Goal: Task Accomplishment & Management: Complete application form

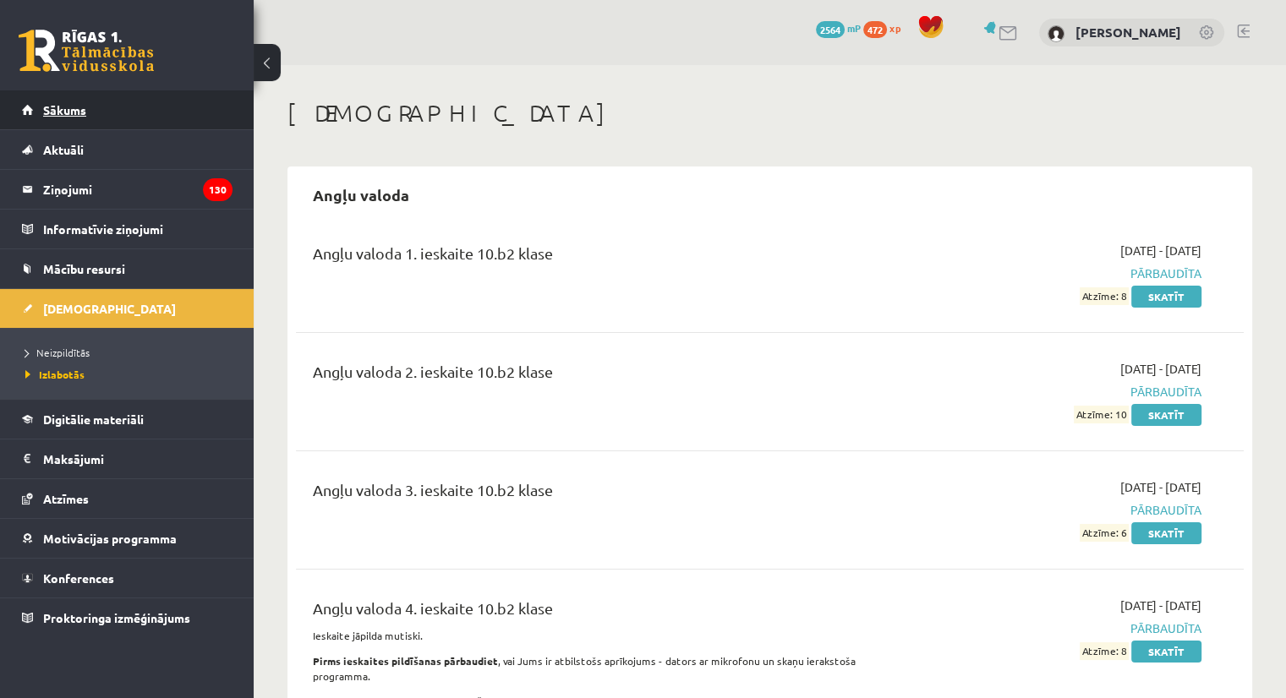
drag, startPoint x: 0, startPoint y: 0, endPoint x: 103, endPoint y: 109, distance: 150.1
click at [103, 109] on link "Sākums" at bounding box center [127, 109] width 210 height 39
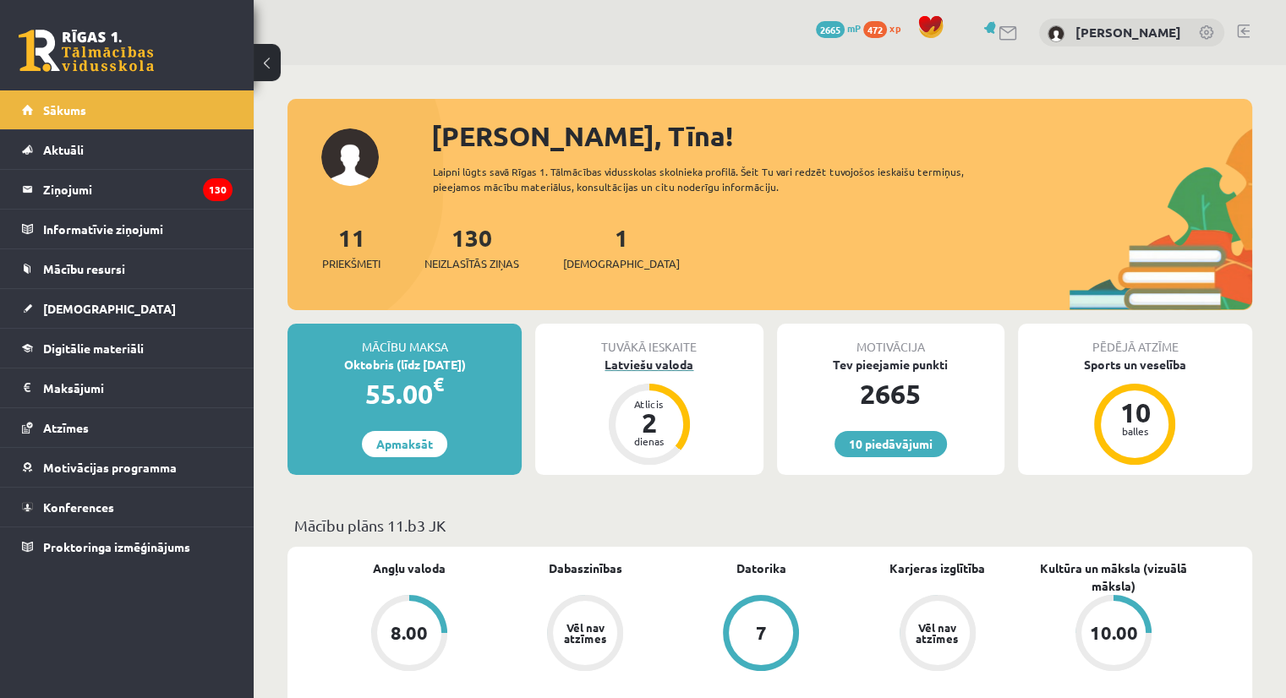
click at [652, 363] on div "Latviešu valoda" at bounding box center [648, 365] width 227 height 18
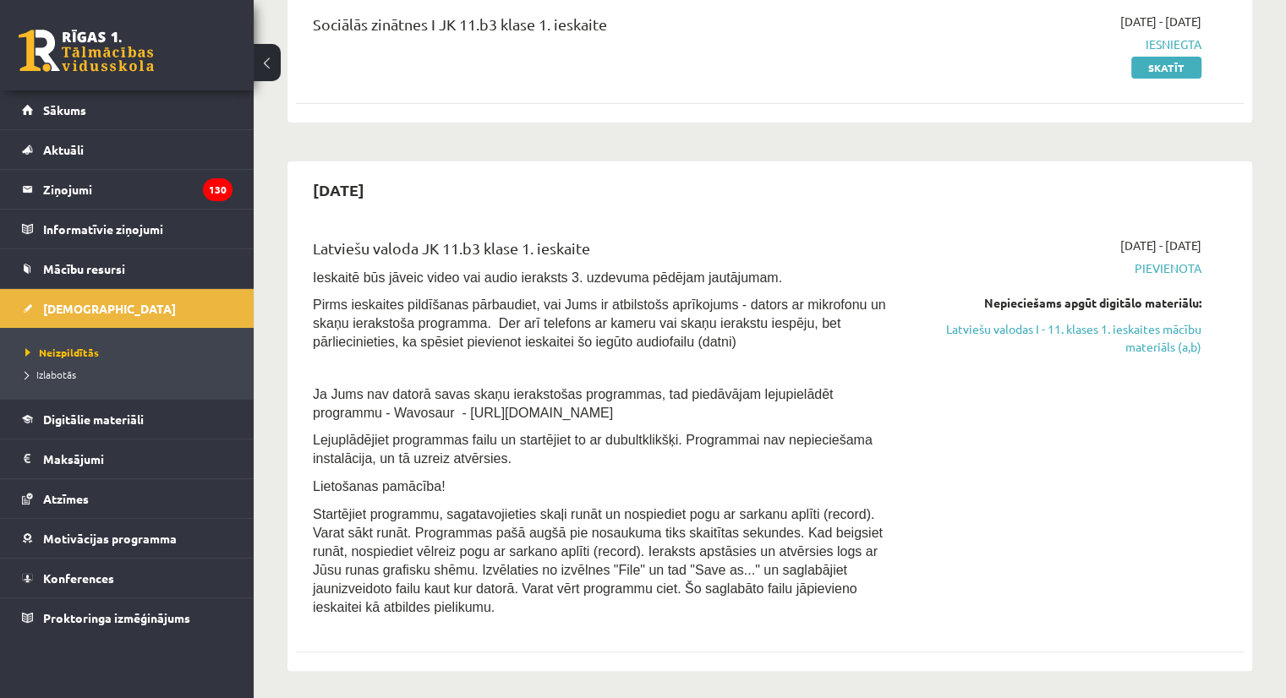
scroll to position [230, 0]
click at [1133, 326] on link "Latviešu valodas I - 11. klases 1. ieskaites mācību materiāls (a,b)" at bounding box center [1061, 336] width 279 height 35
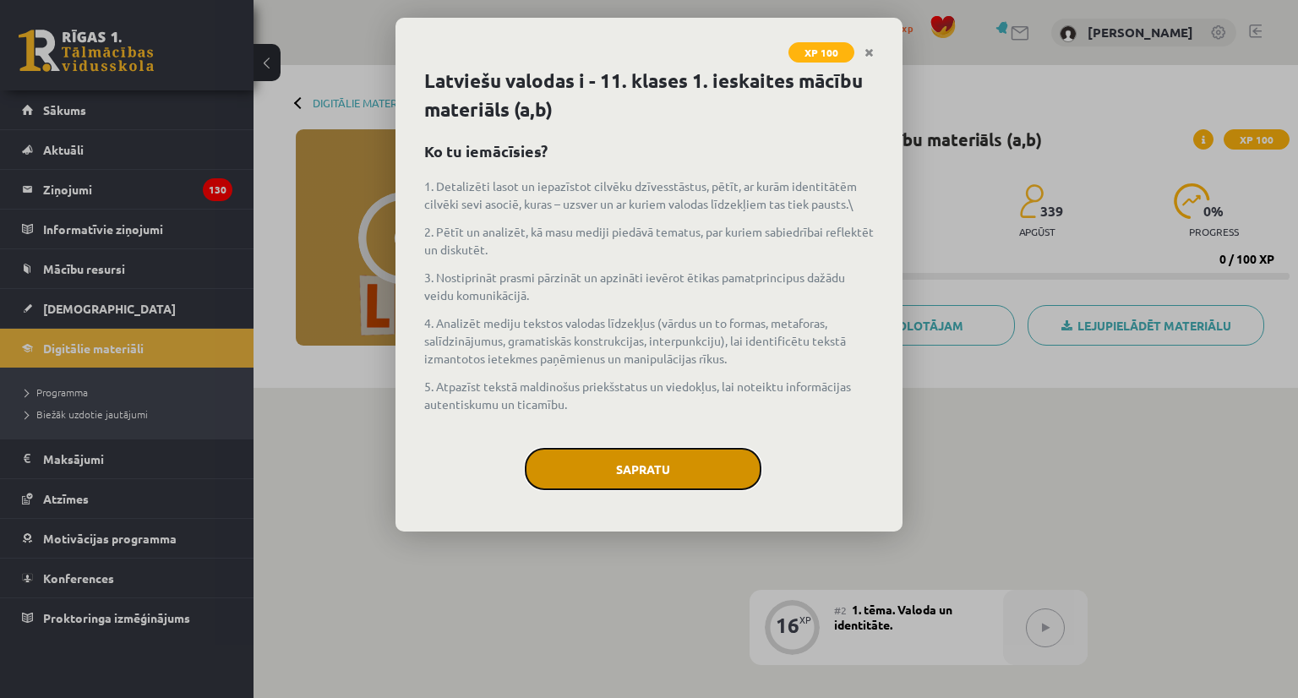
click at [682, 450] on button "Sapratu" at bounding box center [643, 469] width 237 height 42
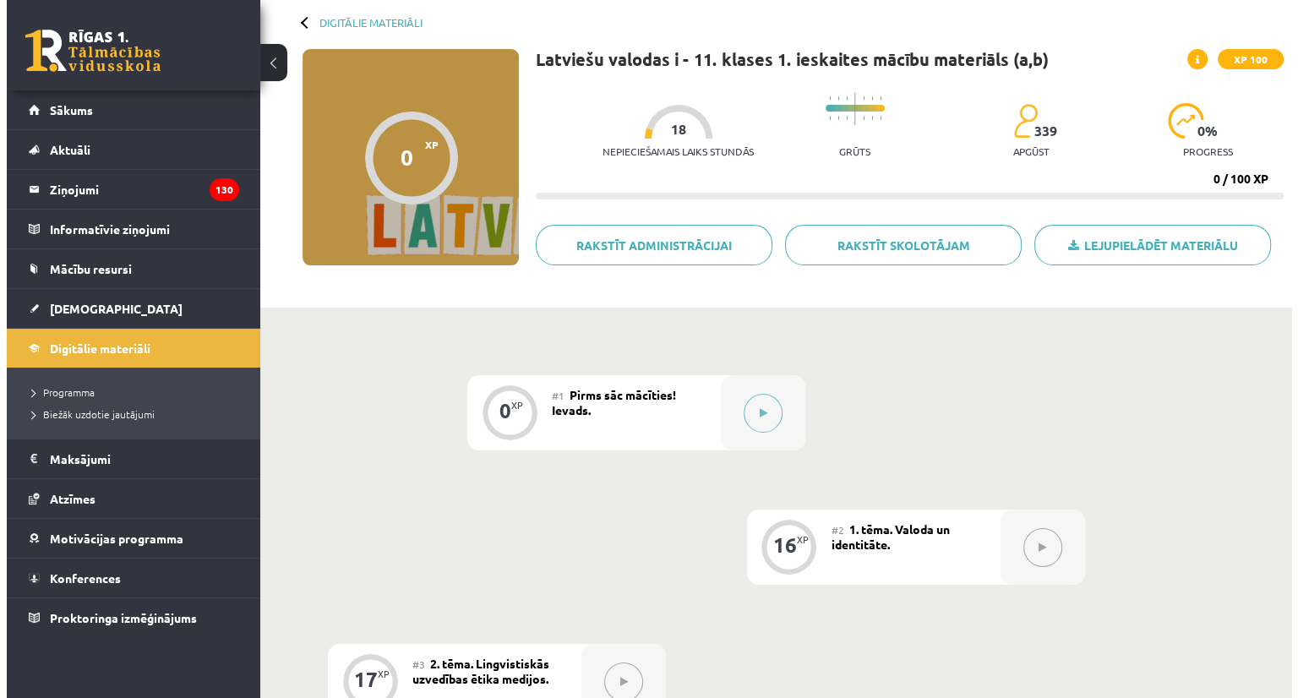
scroll to position [58, 0]
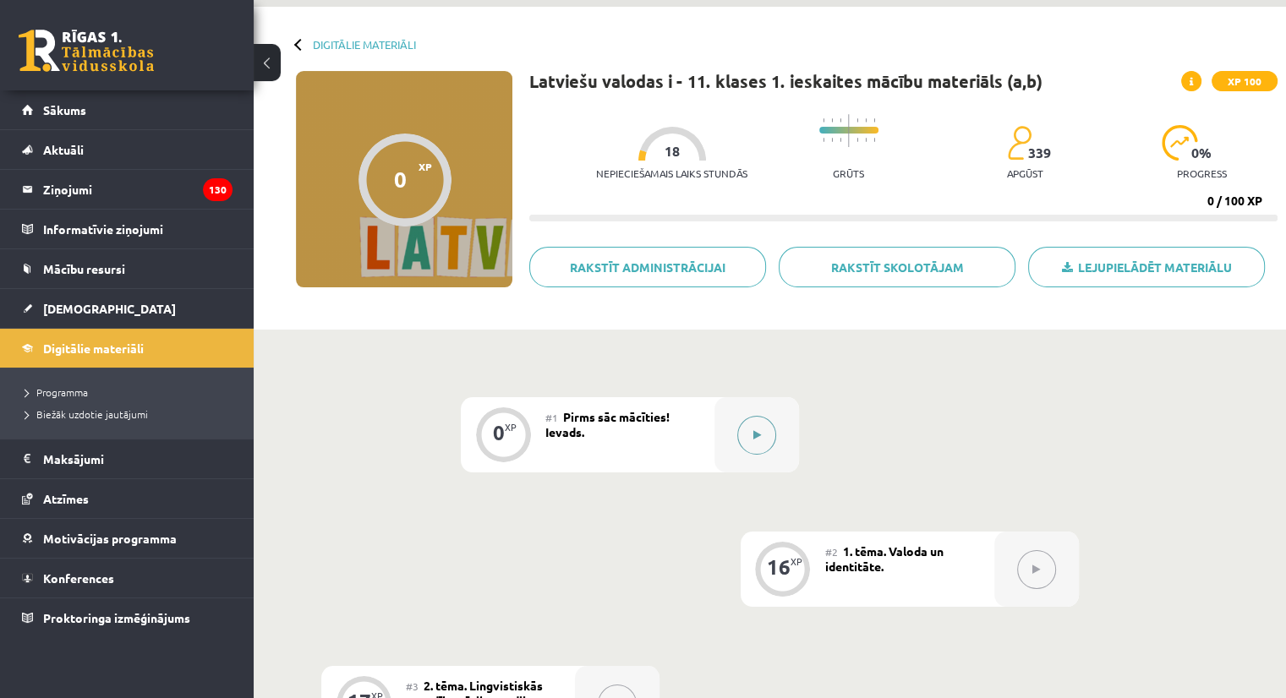
click at [746, 435] on button at bounding box center [756, 435] width 39 height 39
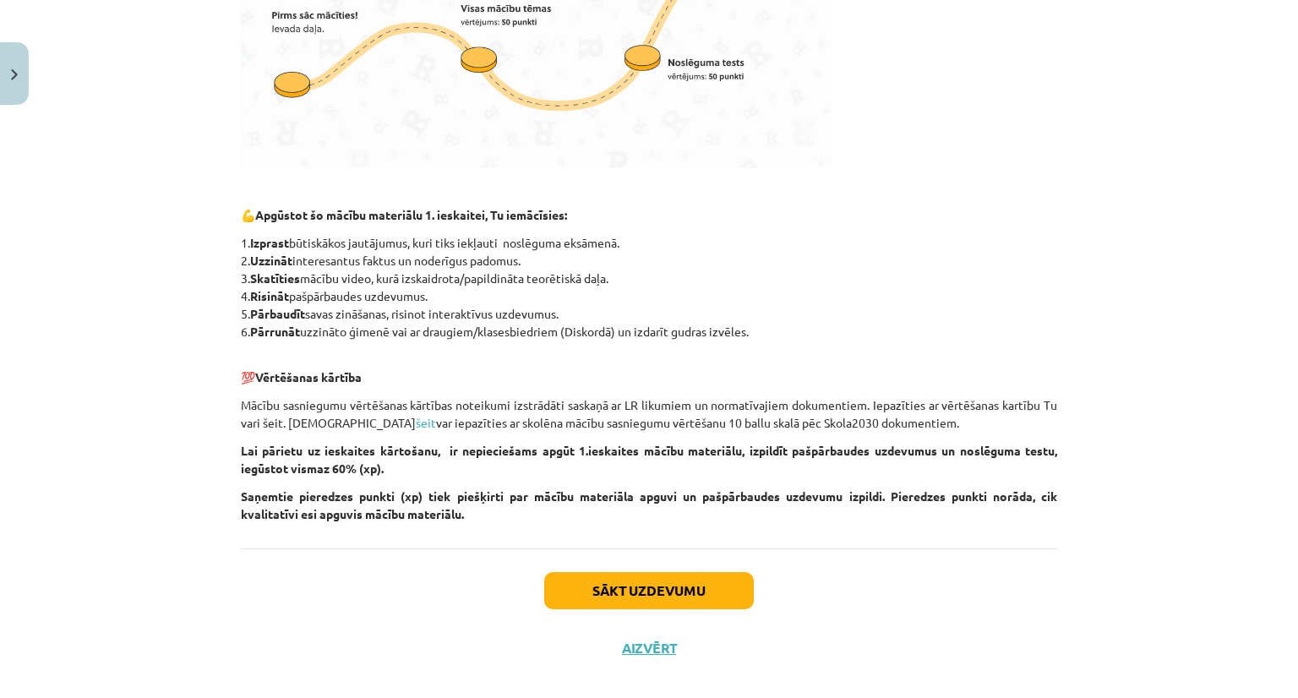
scroll to position [647, 0]
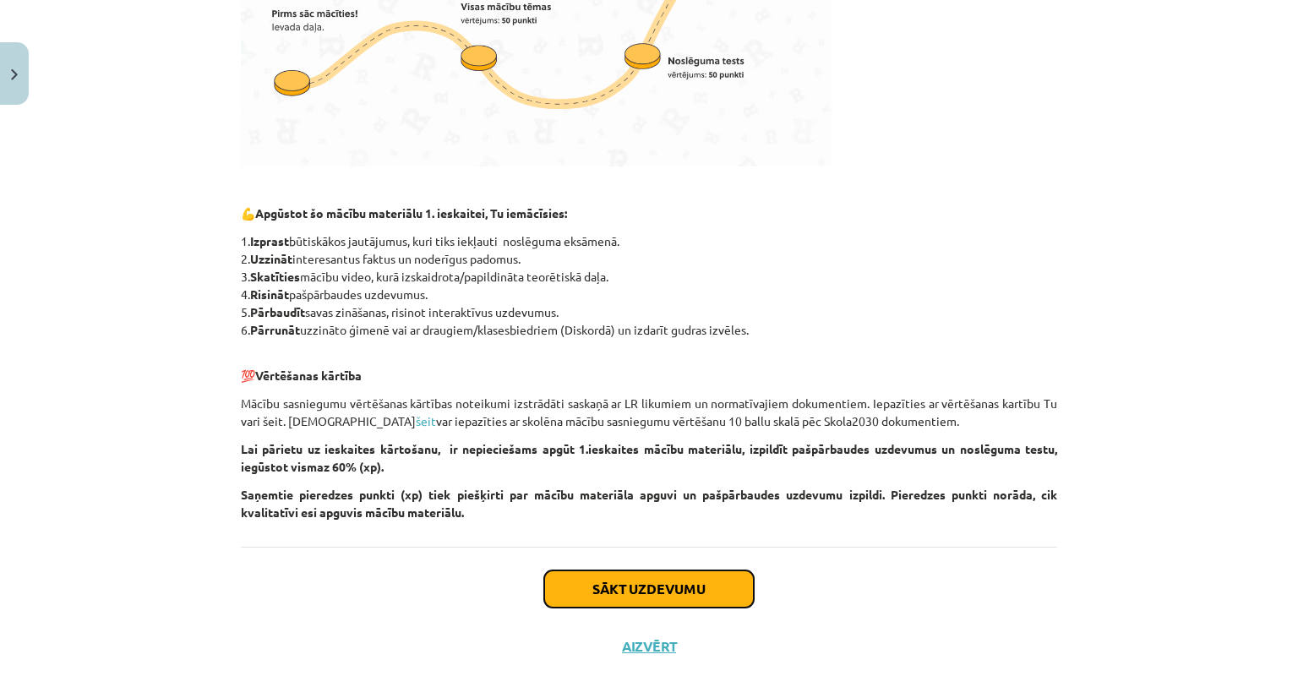
click at [669, 579] on button "Sākt uzdevumu" at bounding box center [649, 588] width 210 height 37
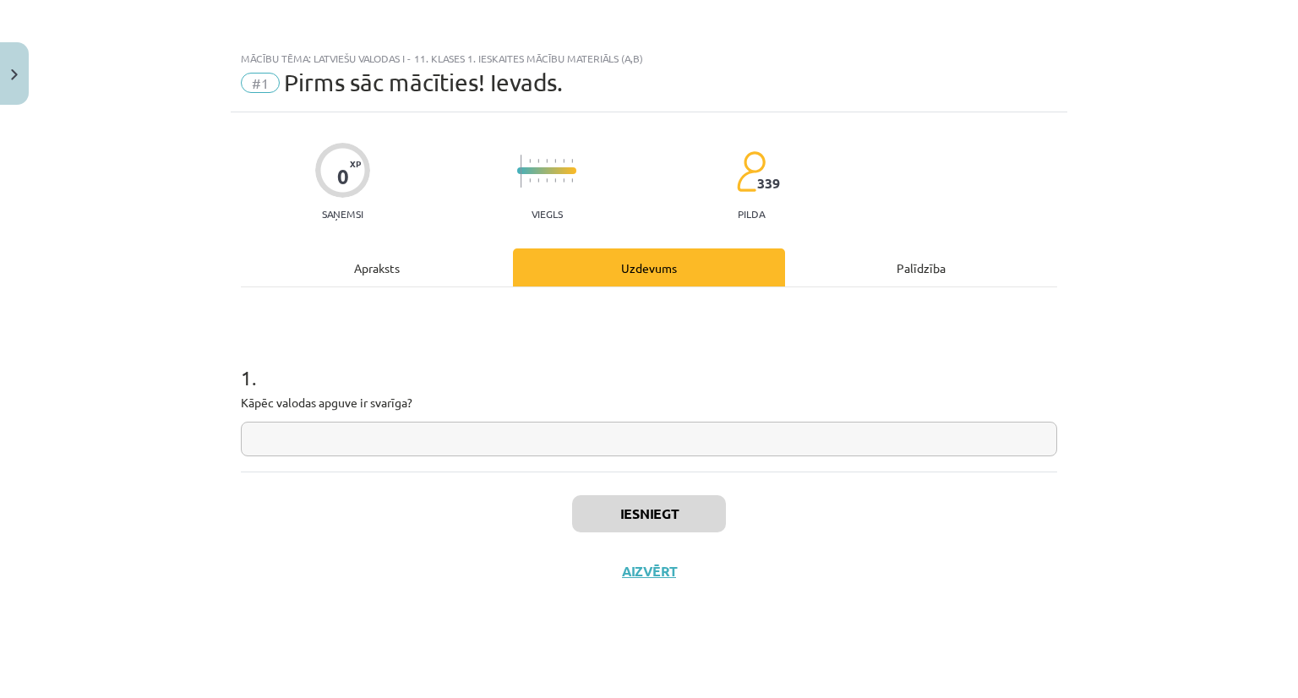
click at [621, 439] on input "text" at bounding box center [649, 439] width 816 height 35
type input "********"
click at [683, 516] on button "Iesniegt" at bounding box center [649, 513] width 154 height 37
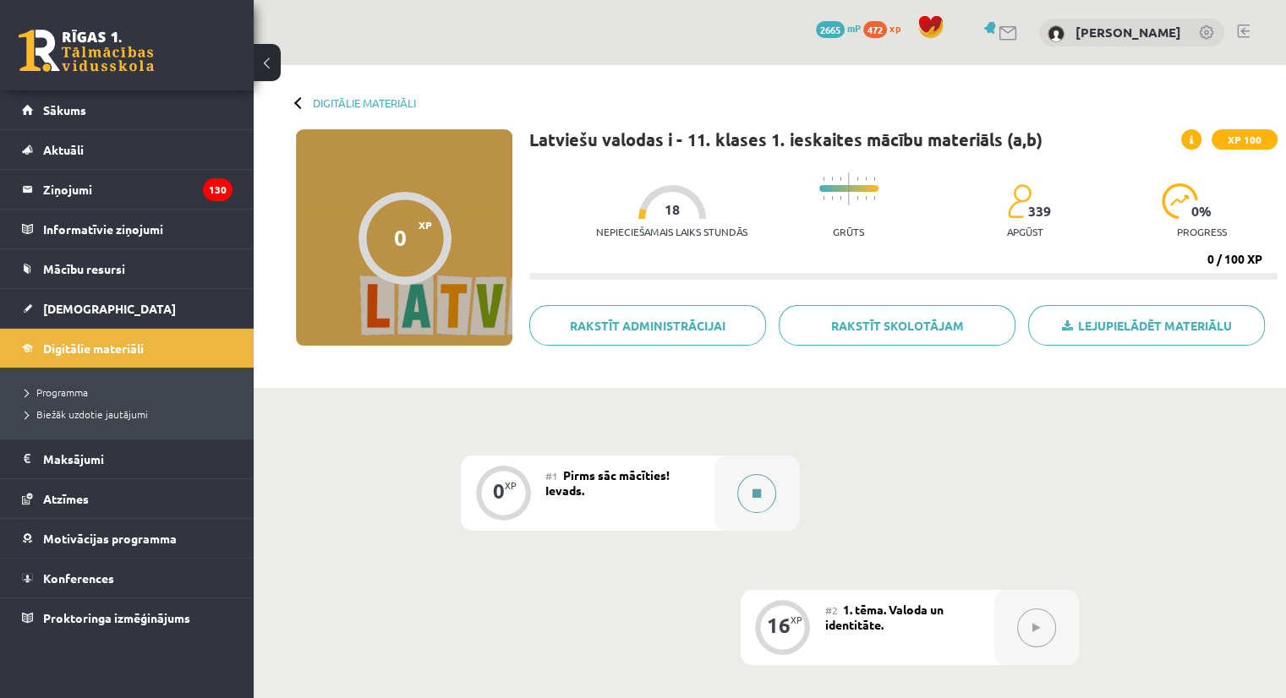
click at [756, 491] on icon at bounding box center [756, 494] width 8 height 10
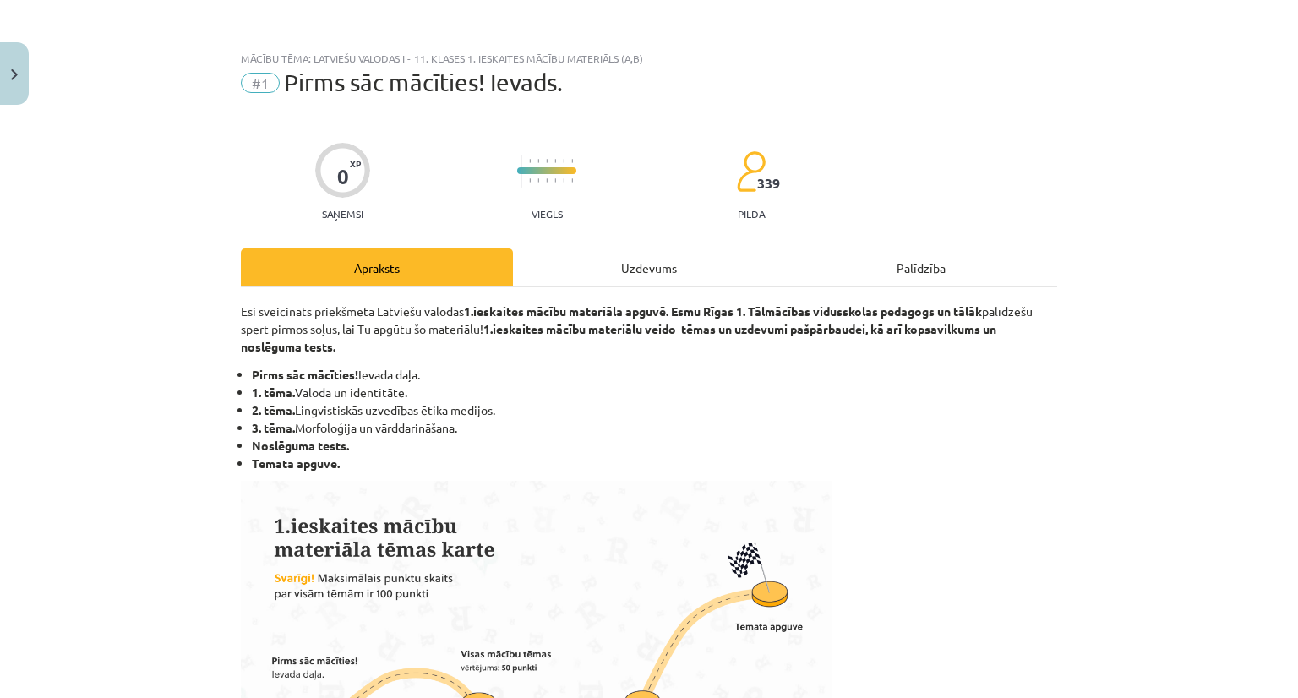
click at [636, 268] on div "Uzdevums" at bounding box center [649, 267] width 272 height 38
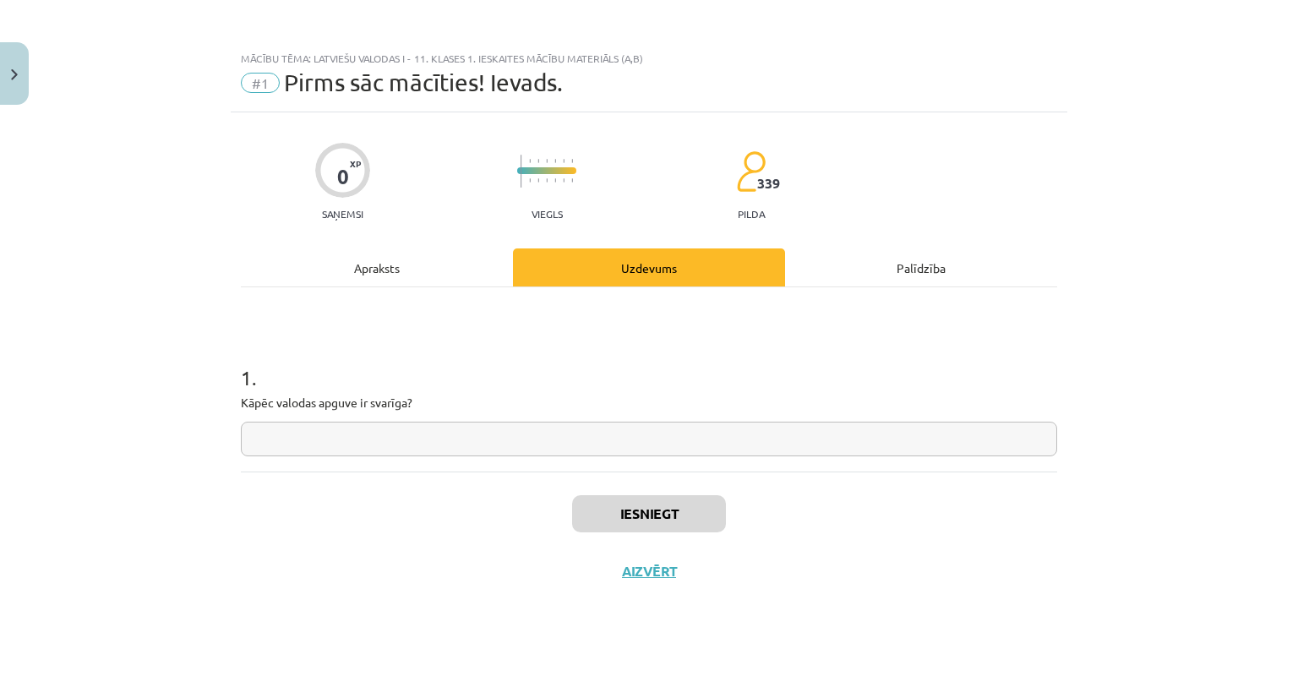
click at [621, 438] on input "text" at bounding box center [649, 439] width 816 height 35
type input "********"
click at [641, 521] on button "Iesniegt" at bounding box center [649, 513] width 154 height 37
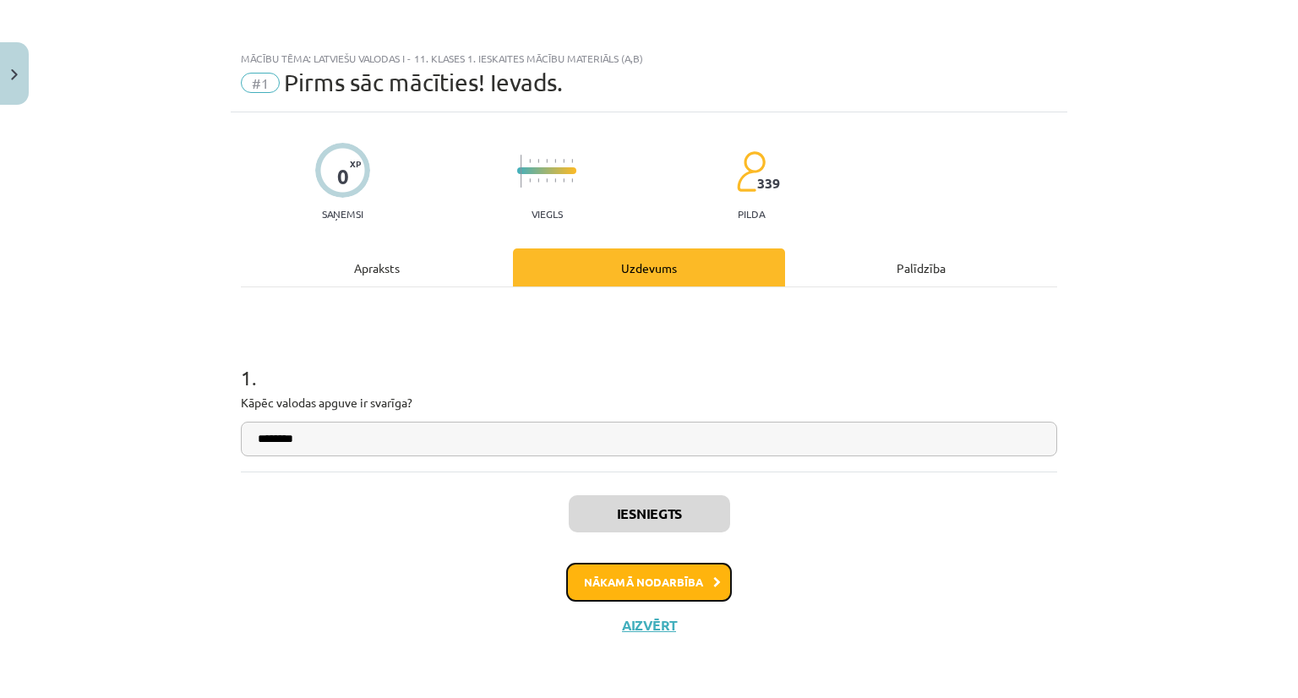
click at [653, 587] on button "Nākamā nodarbība" at bounding box center [649, 582] width 166 height 39
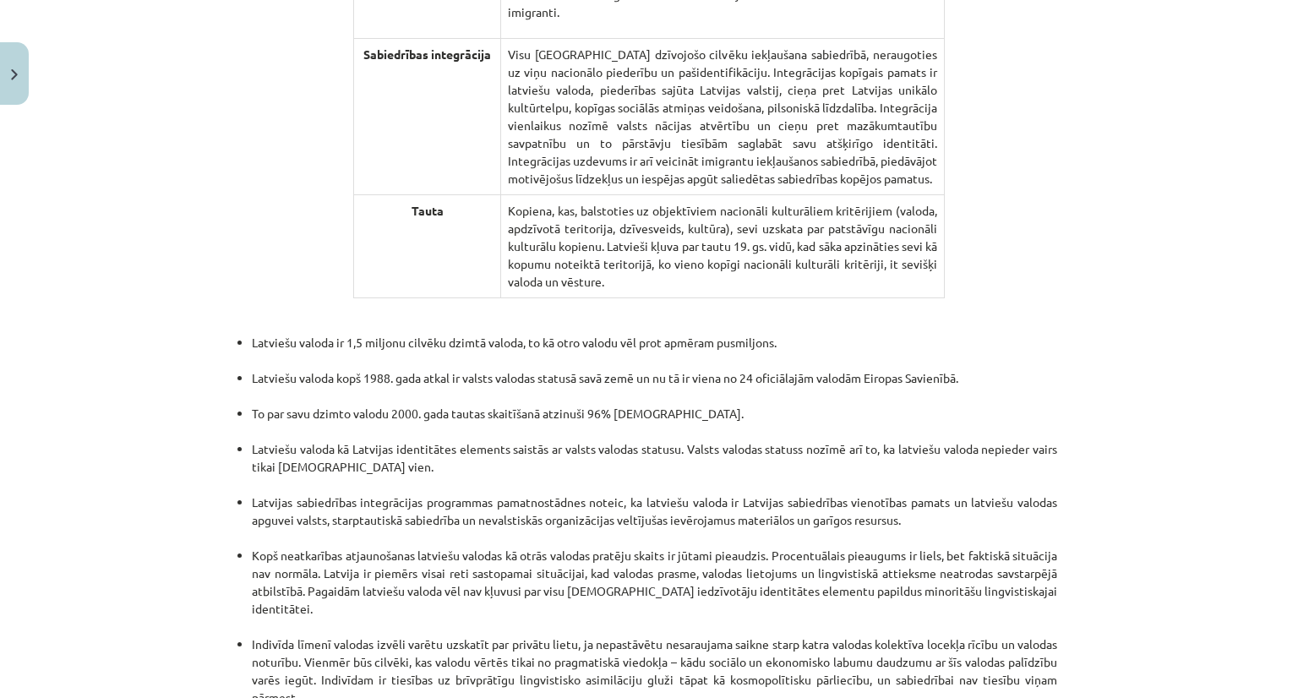
scroll to position [3477, 0]
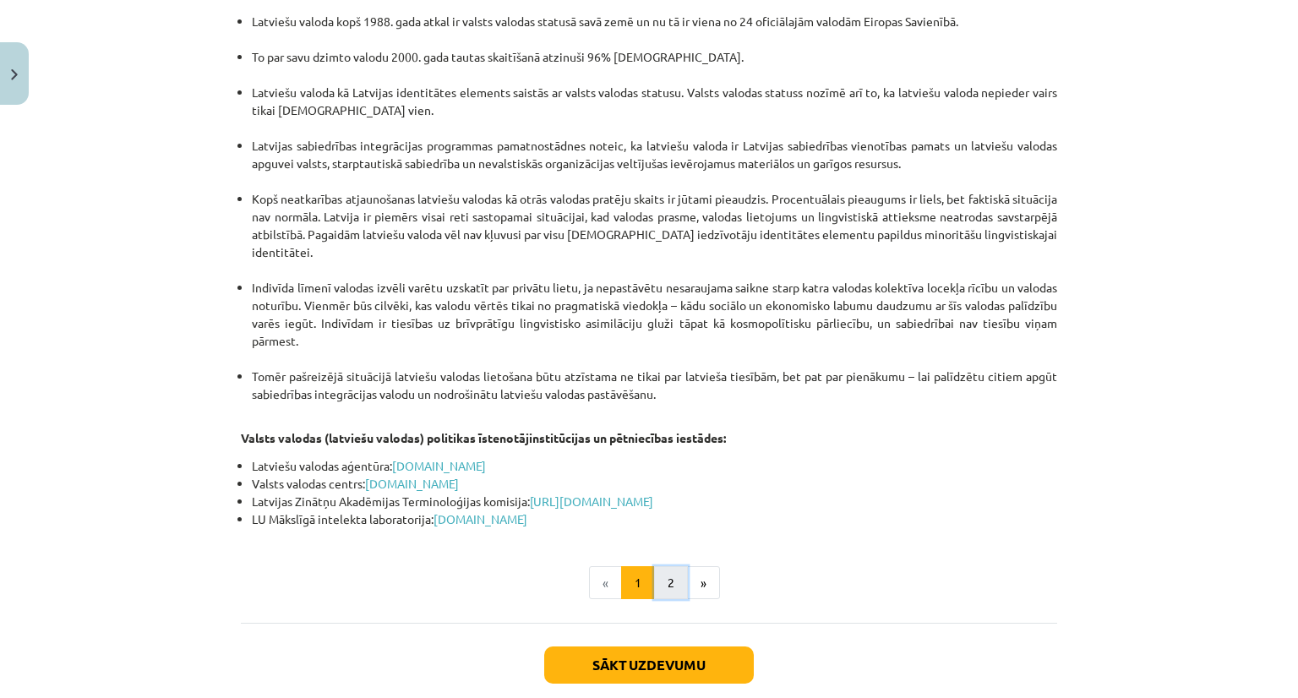
click at [661, 566] on button "2" at bounding box center [671, 583] width 34 height 34
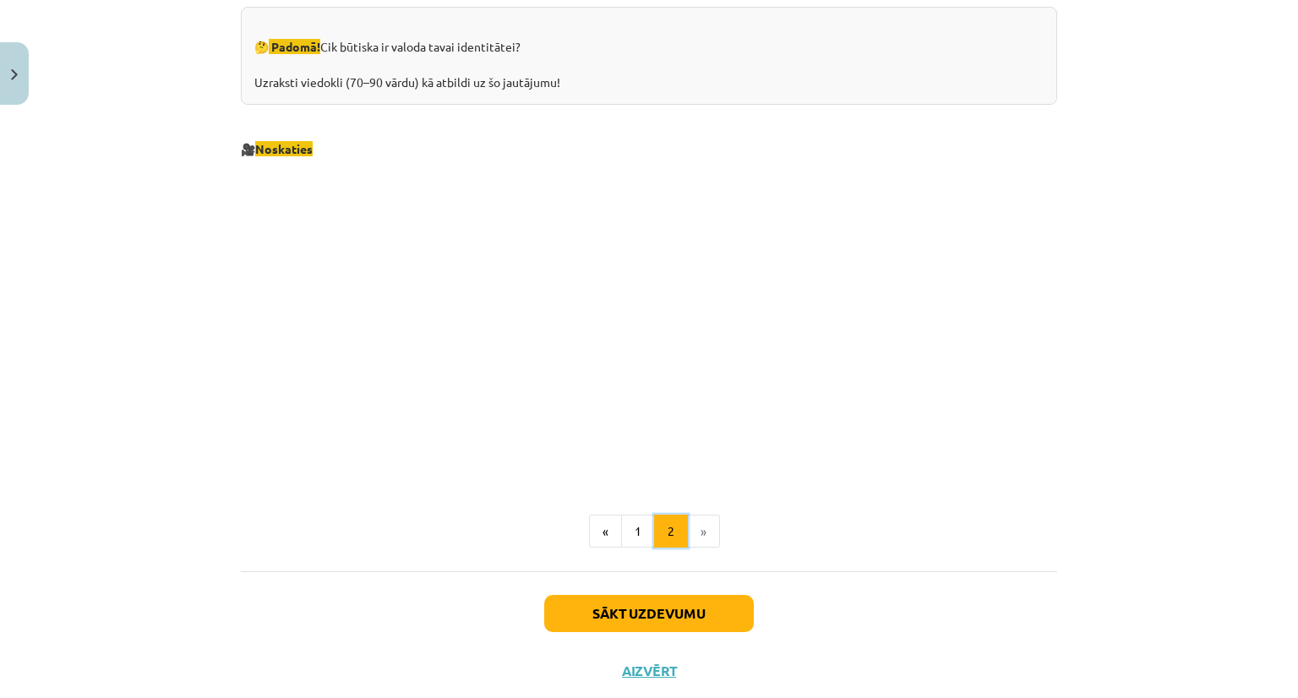
scroll to position [1711, 0]
click at [652, 608] on button "Sākt uzdevumu" at bounding box center [649, 612] width 210 height 37
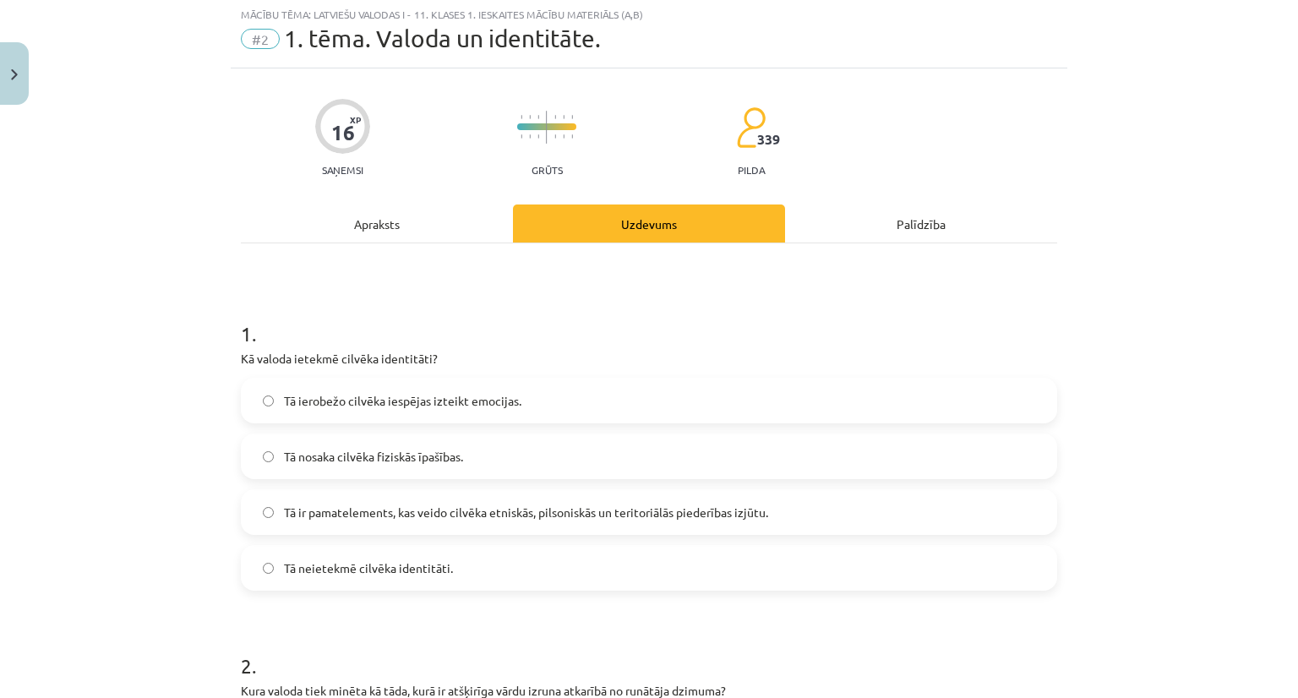
scroll to position [42, 0]
click at [673, 521] on span "Tā ir pamatelements, kas veido cilvēka etniskās, pilsoniskās un teritoriālās pi…" at bounding box center [526, 514] width 484 height 18
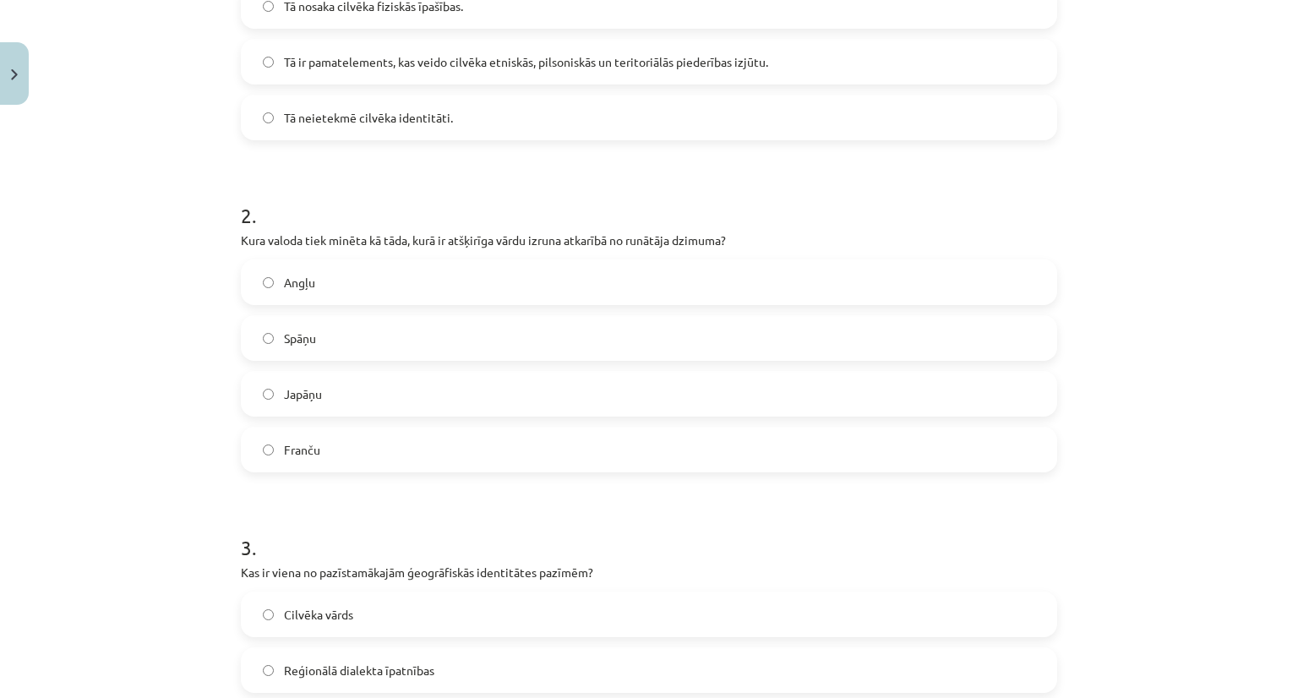
scroll to position [494, 0]
click at [326, 383] on label "Japāņu" at bounding box center [649, 395] width 813 height 42
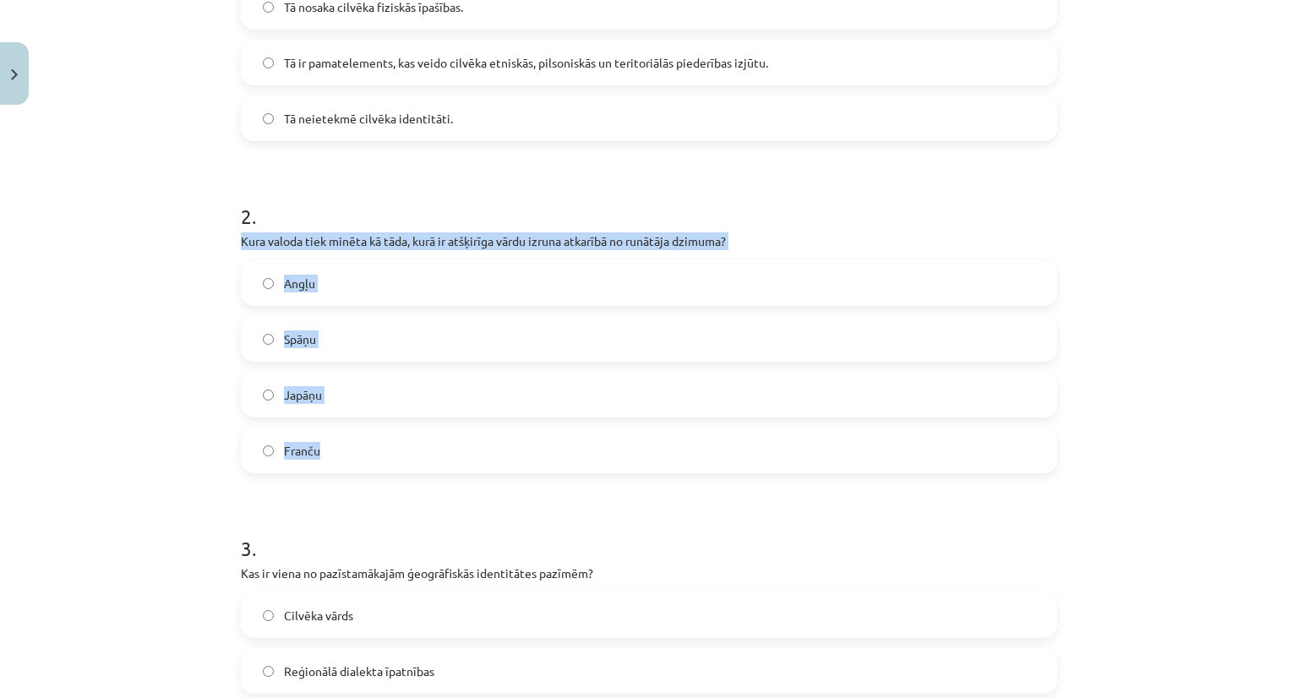
drag, startPoint x: 232, startPoint y: 239, endPoint x: 338, endPoint y: 447, distance: 233.6
click at [338, 447] on div "16 XP Saņemsi Grūts 339 pilda Apraksts Uzdevums Palīdzība 1 . Kā valoda ietekmē…" at bounding box center [649, 621] width 837 height 2005
copy div "Kura valoda tiek minēta kā tāda, kurā ir atšķirīga vārdu izruna atkarībā no run…"
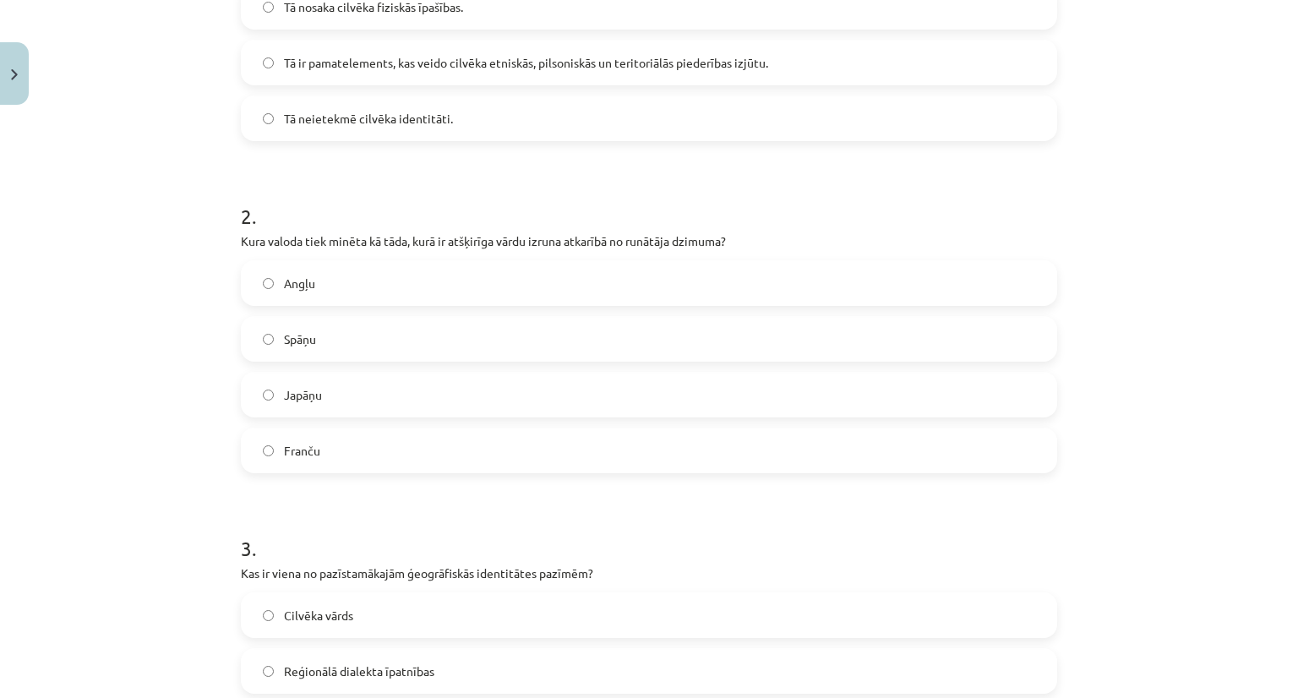
click at [674, 175] on h1 "2 ." at bounding box center [649, 201] width 816 height 52
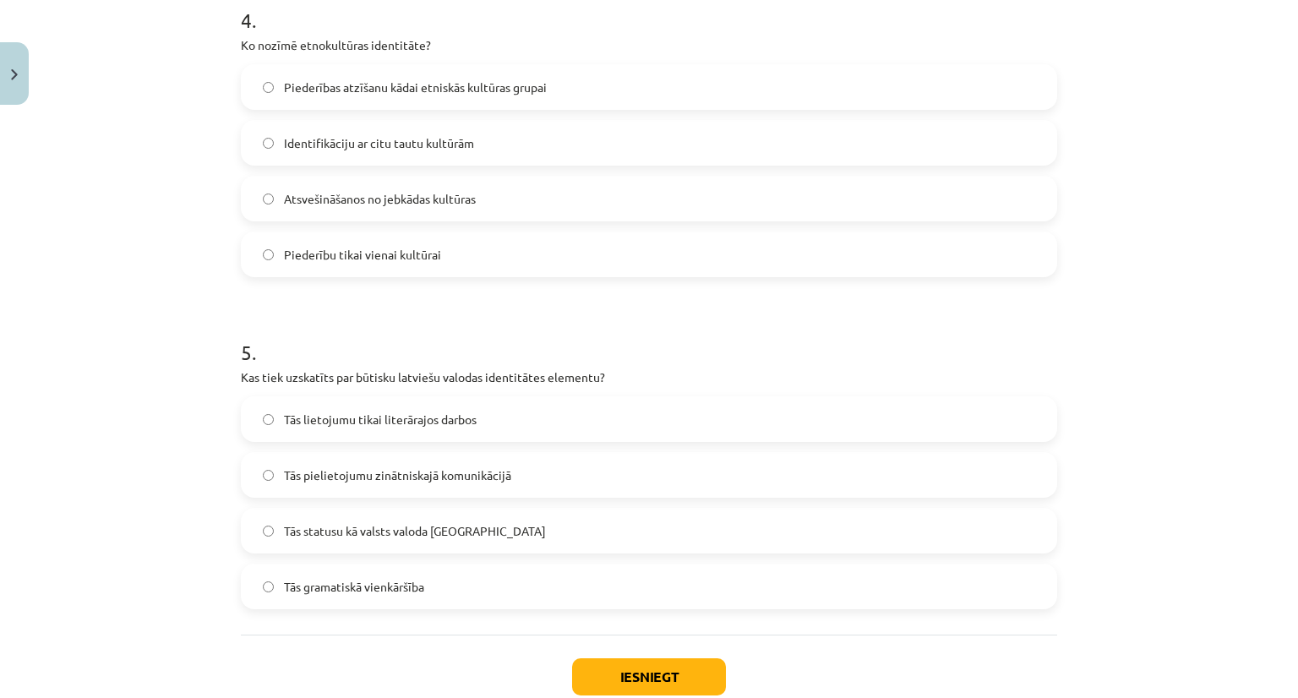
scroll to position [1460, 0]
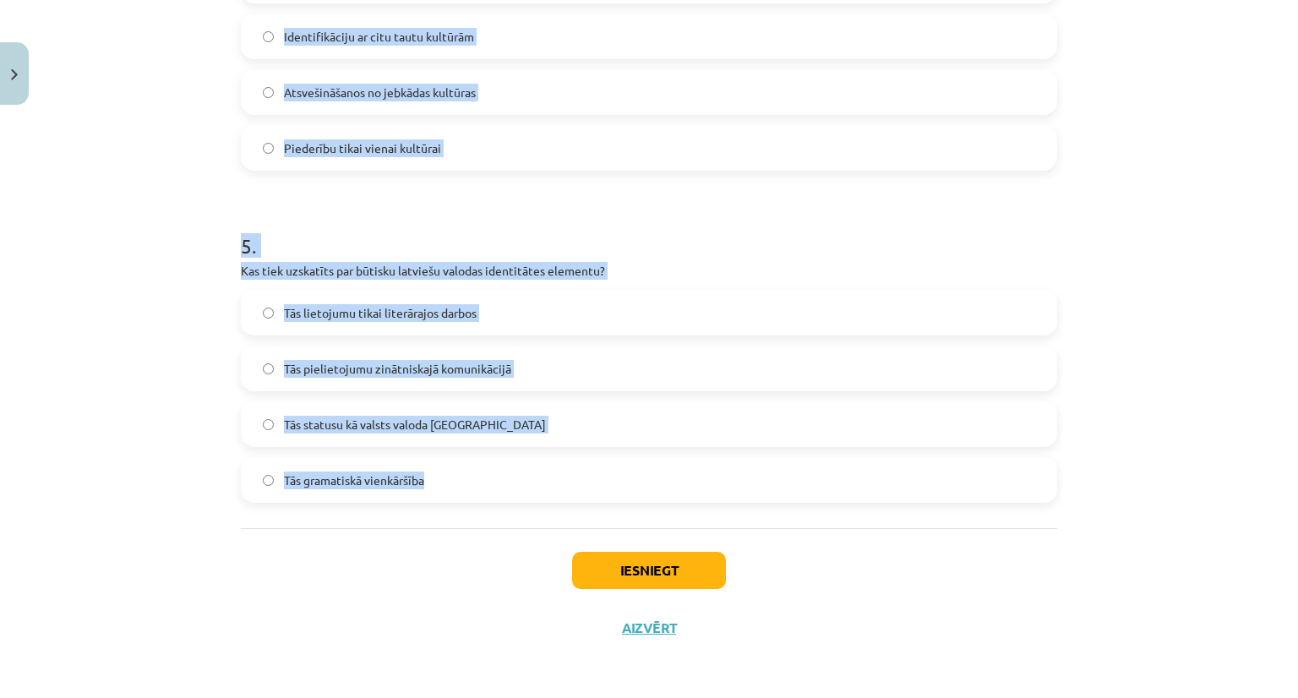
drag, startPoint x: 229, startPoint y: 96, endPoint x: 429, endPoint y: 493, distance: 444.9
copy form "Kā valoda ietekmē cilvēka identitāti? Tā ierobežo cilvēka iespējas izteikt emoc…"
click at [773, 221] on h1 "5 ." at bounding box center [649, 231] width 816 height 52
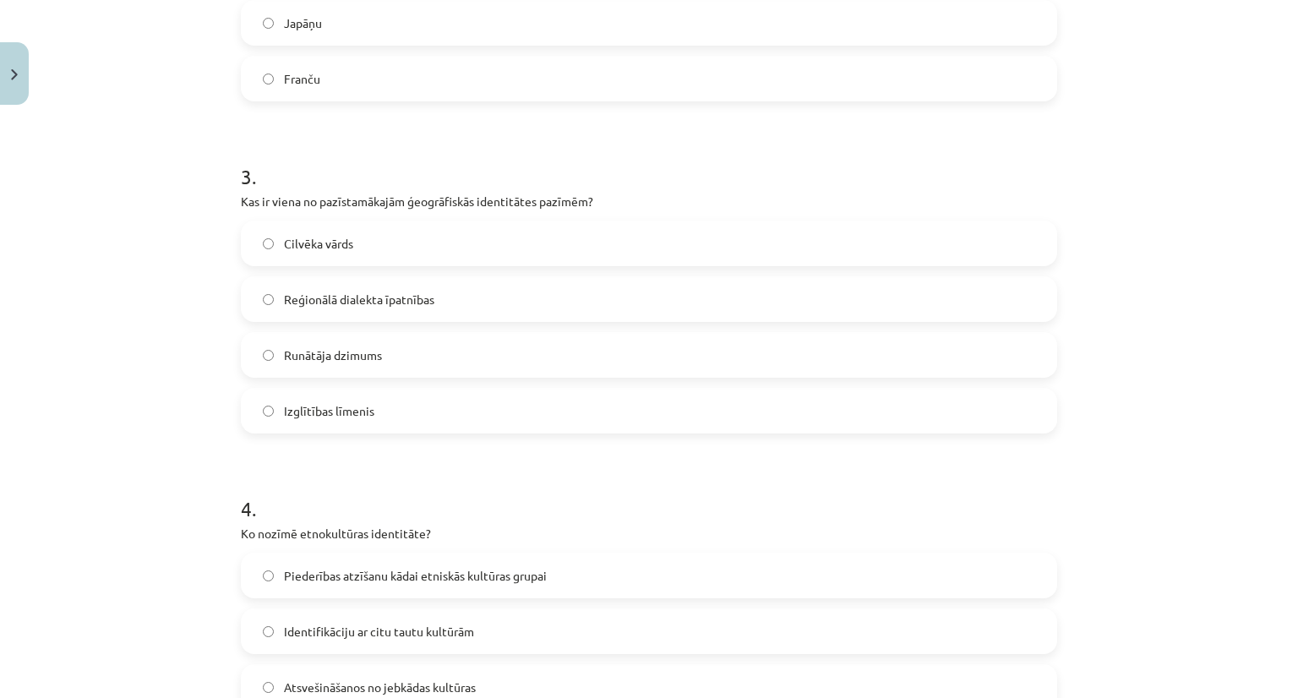
scroll to position [855, 0]
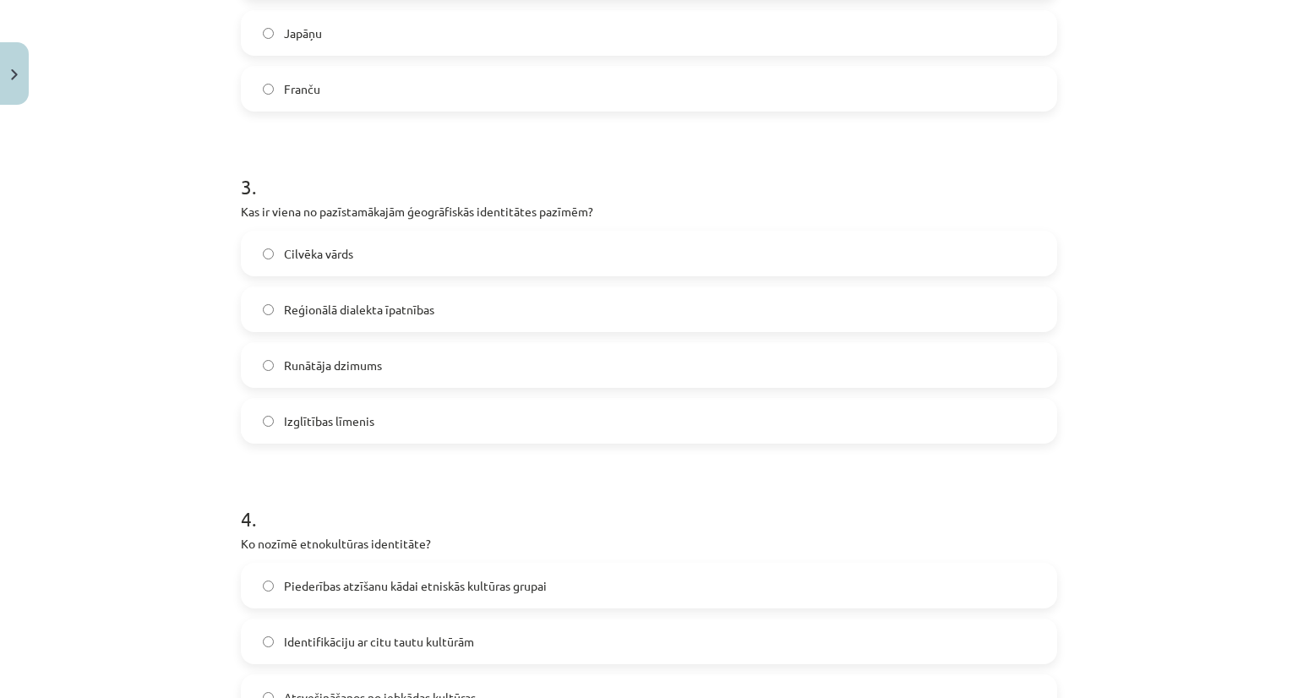
click at [372, 304] on span "Reģionālā dialekta īpatnības" at bounding box center [359, 310] width 150 height 18
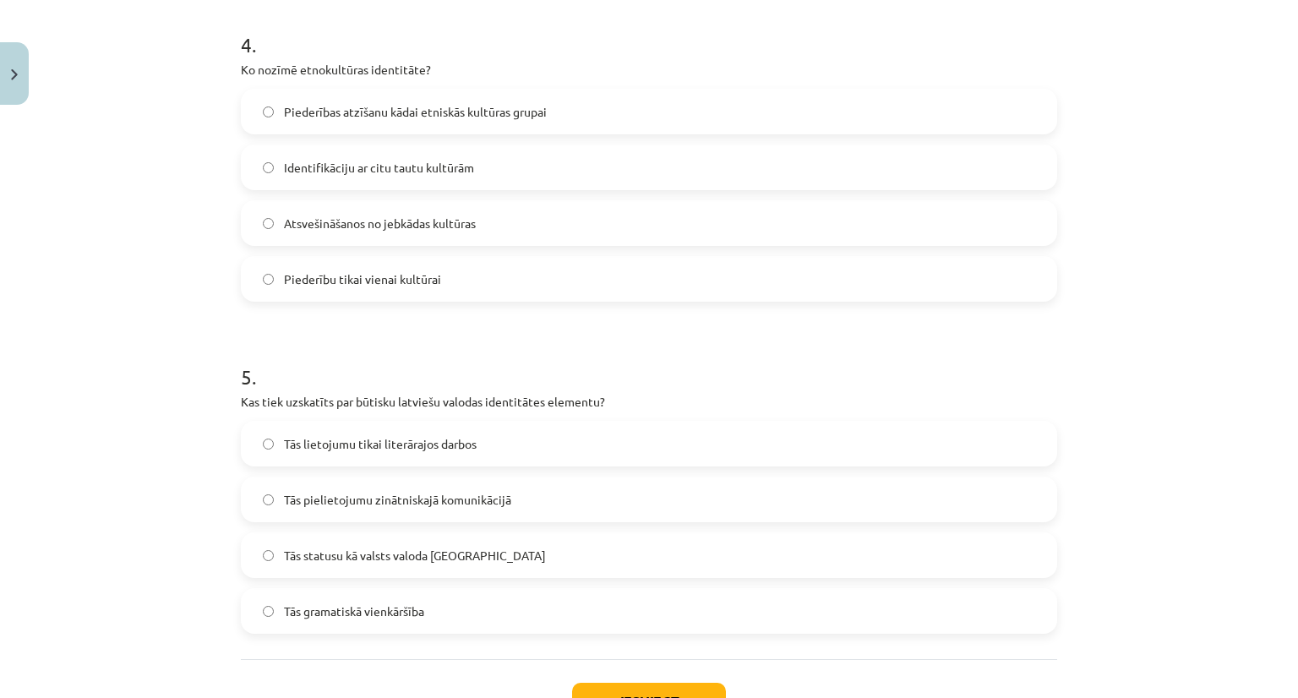
scroll to position [1330, 0]
click at [456, 112] on span "Piederības atzīšanu kādai etniskās kultūras grupai" at bounding box center [415, 111] width 263 height 18
click at [467, 549] on label "Tās statusu kā valsts valoda Latvijā" at bounding box center [649, 554] width 813 height 42
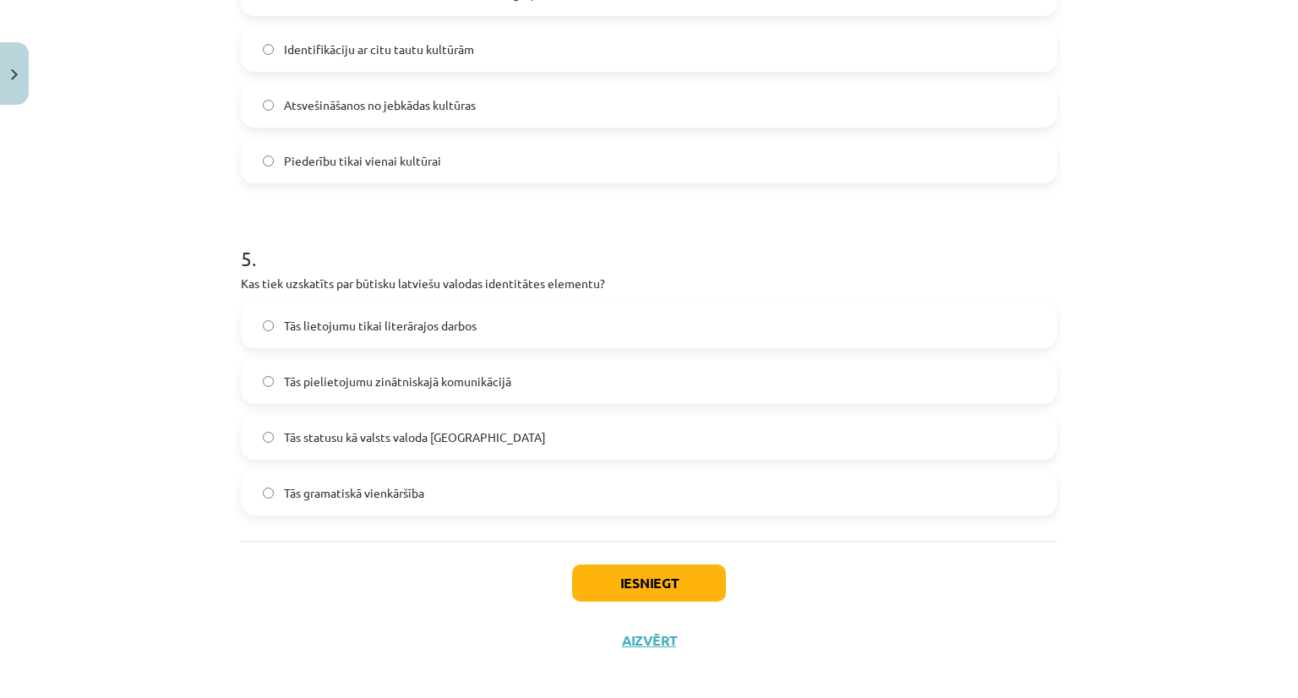
scroll to position [1449, 0]
click at [653, 587] on button "Iesniegt" at bounding box center [649, 582] width 154 height 37
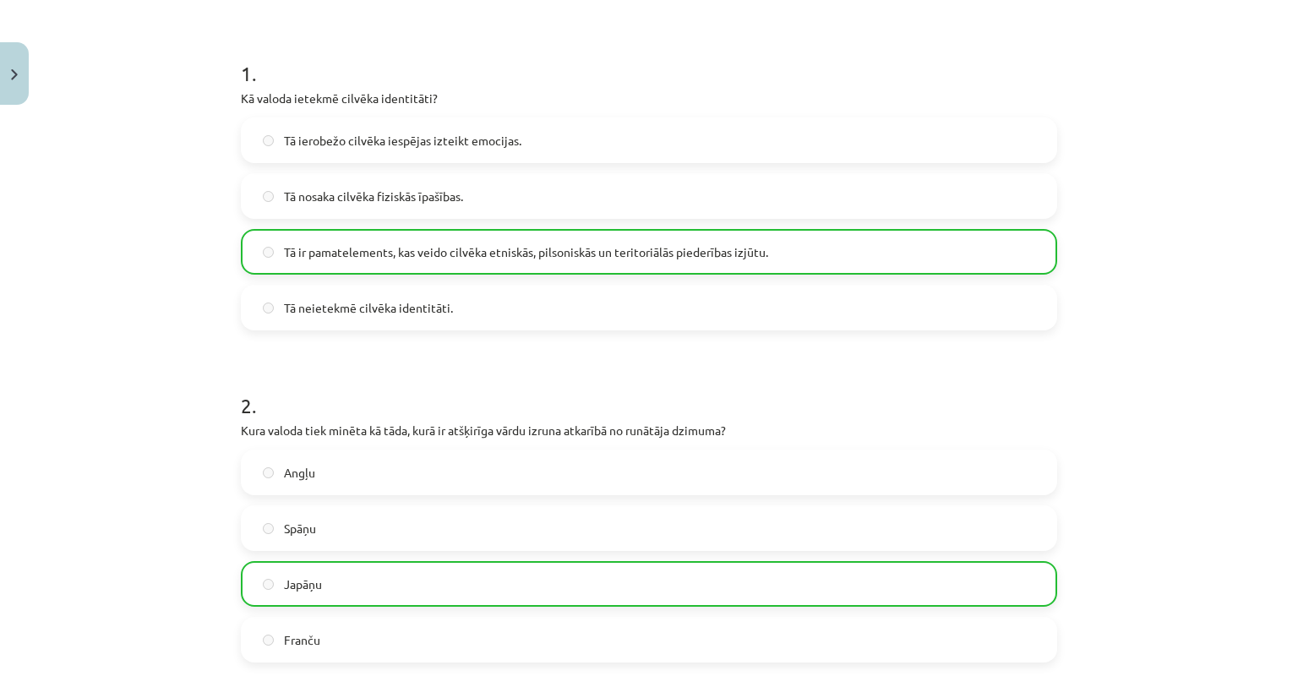
scroll to position [303, 0]
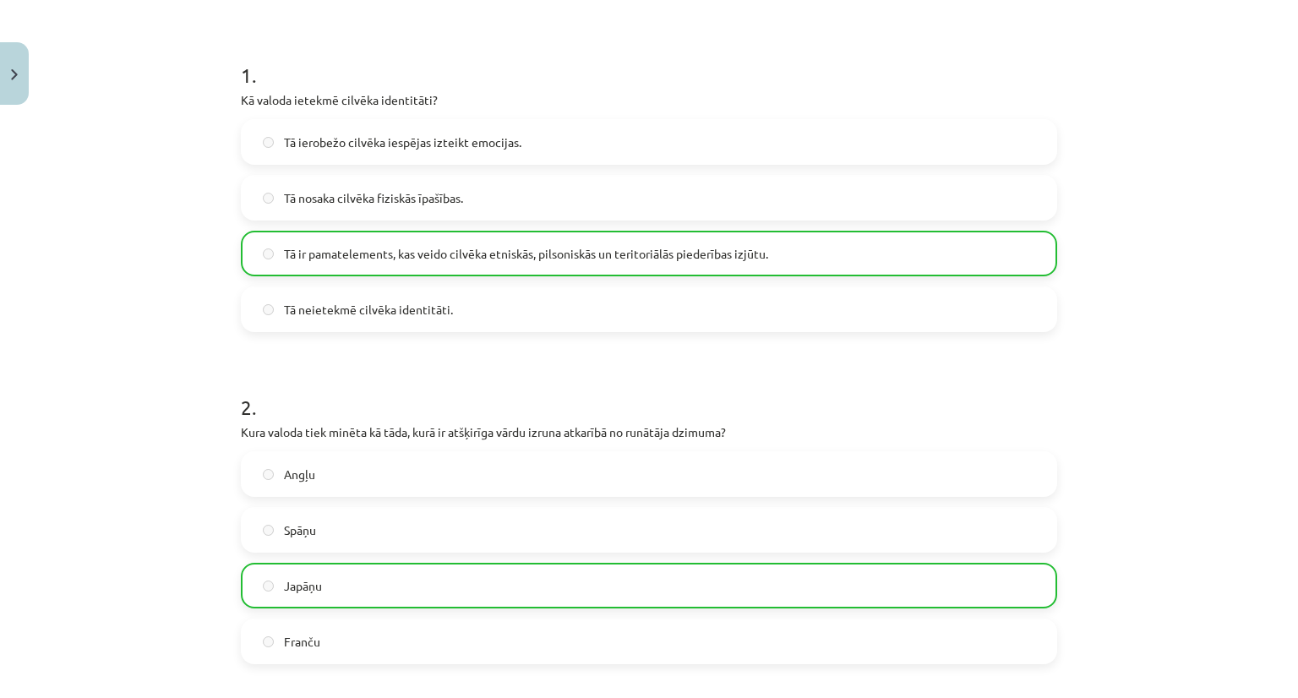
click at [1215, 281] on div "Mācību tēma: Latviešu valodas i - 11. klases 1. ieskaites mācību materiāls (a,b…" at bounding box center [649, 349] width 1298 height 698
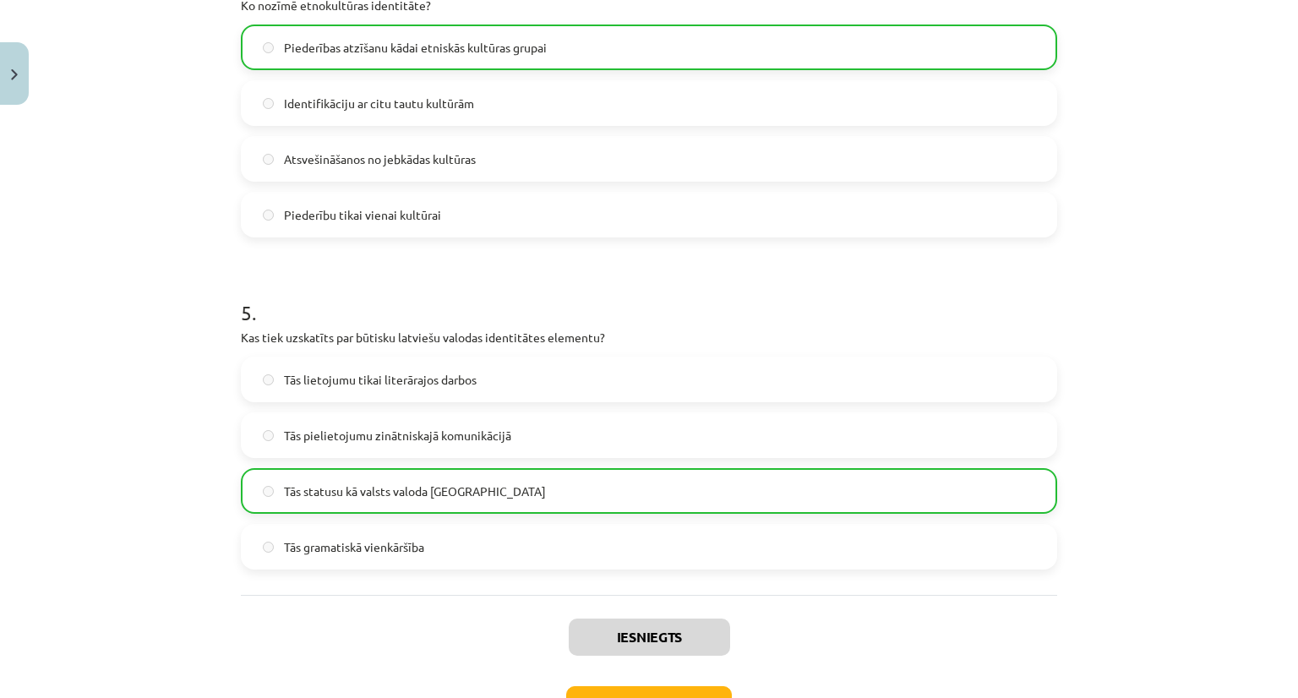
scroll to position [1496, 0]
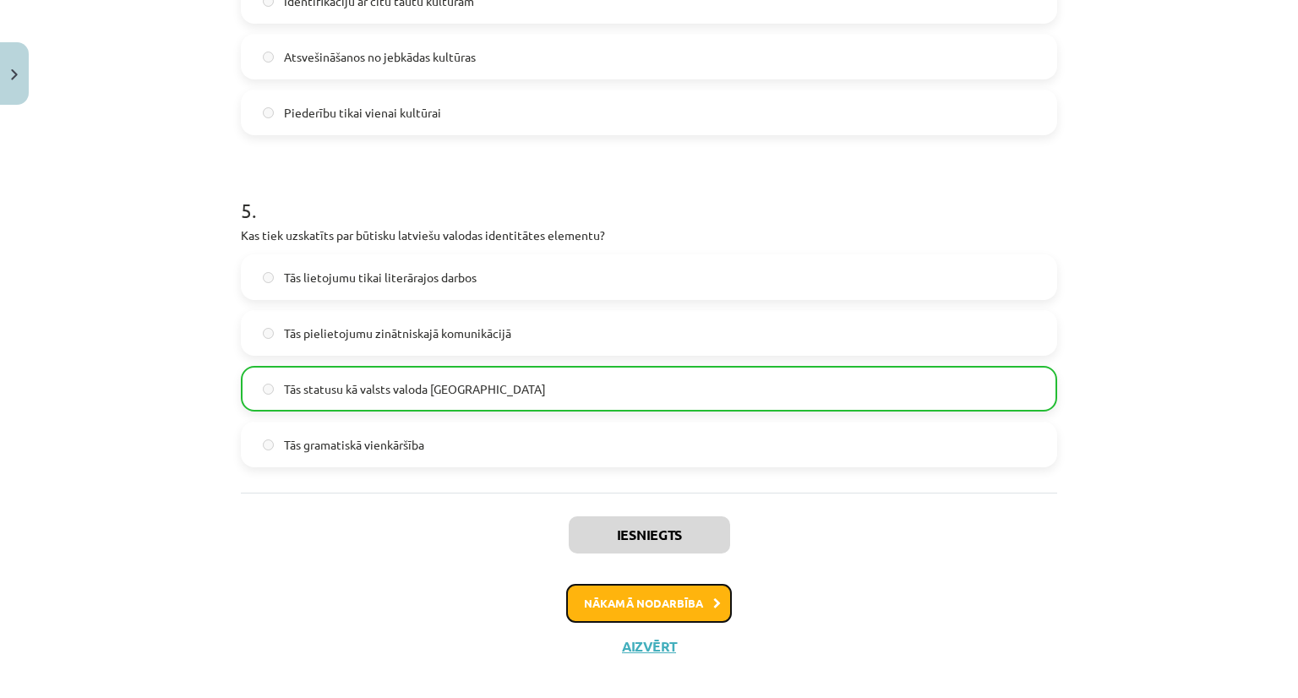
click at [618, 614] on button "Nākamā nodarbība" at bounding box center [649, 603] width 166 height 39
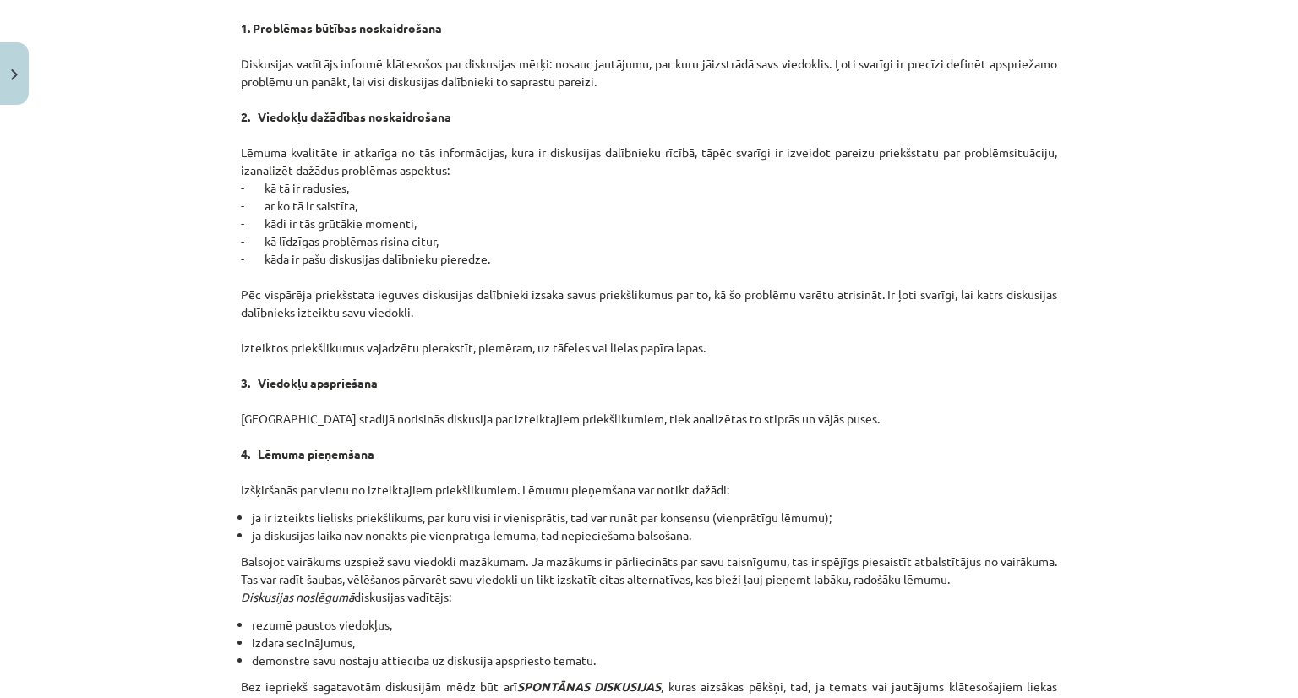
scroll to position [1450, 0]
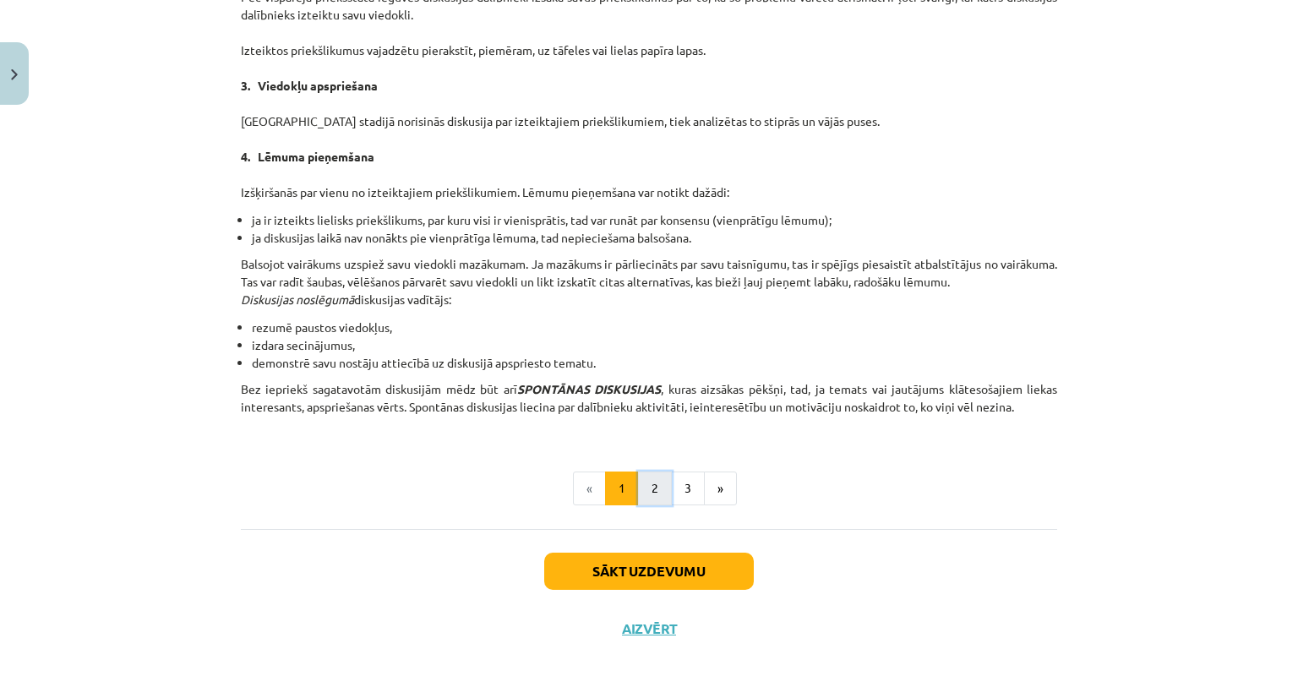
click at [648, 486] on button "2" at bounding box center [655, 489] width 34 height 34
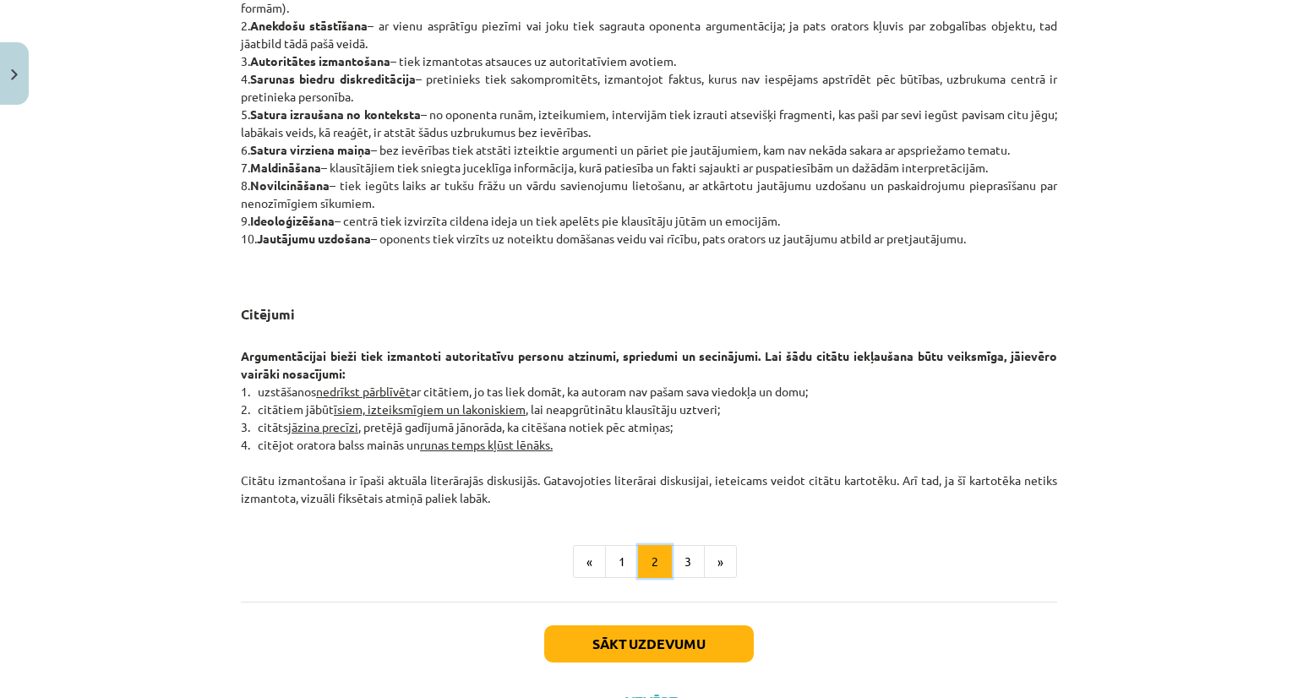
scroll to position [1190, 0]
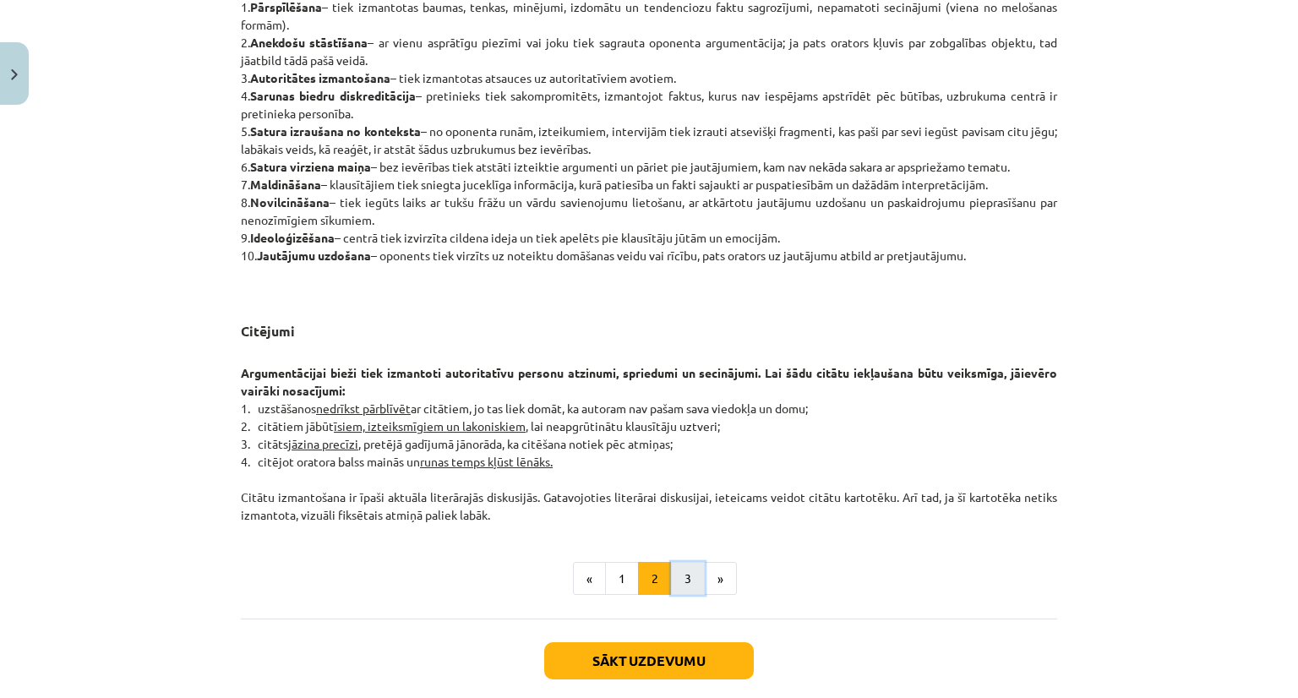
click at [676, 583] on button "3" at bounding box center [688, 579] width 34 height 34
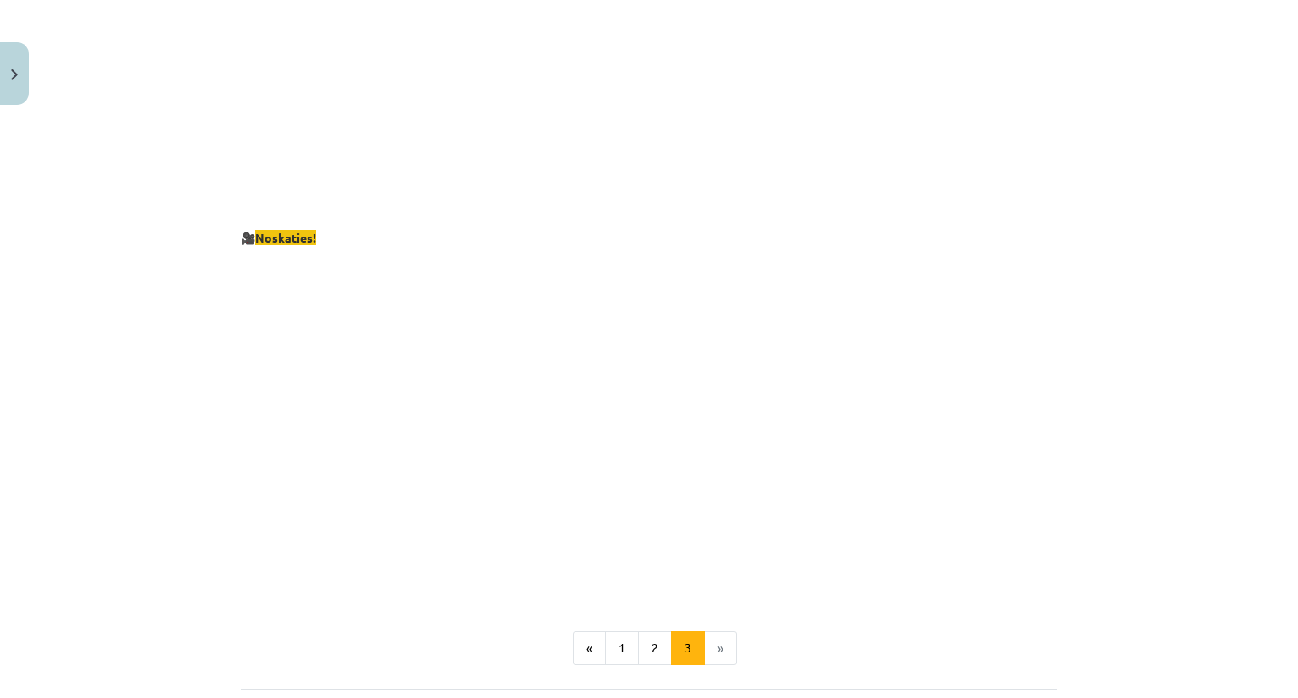
scroll to position [3065, 0]
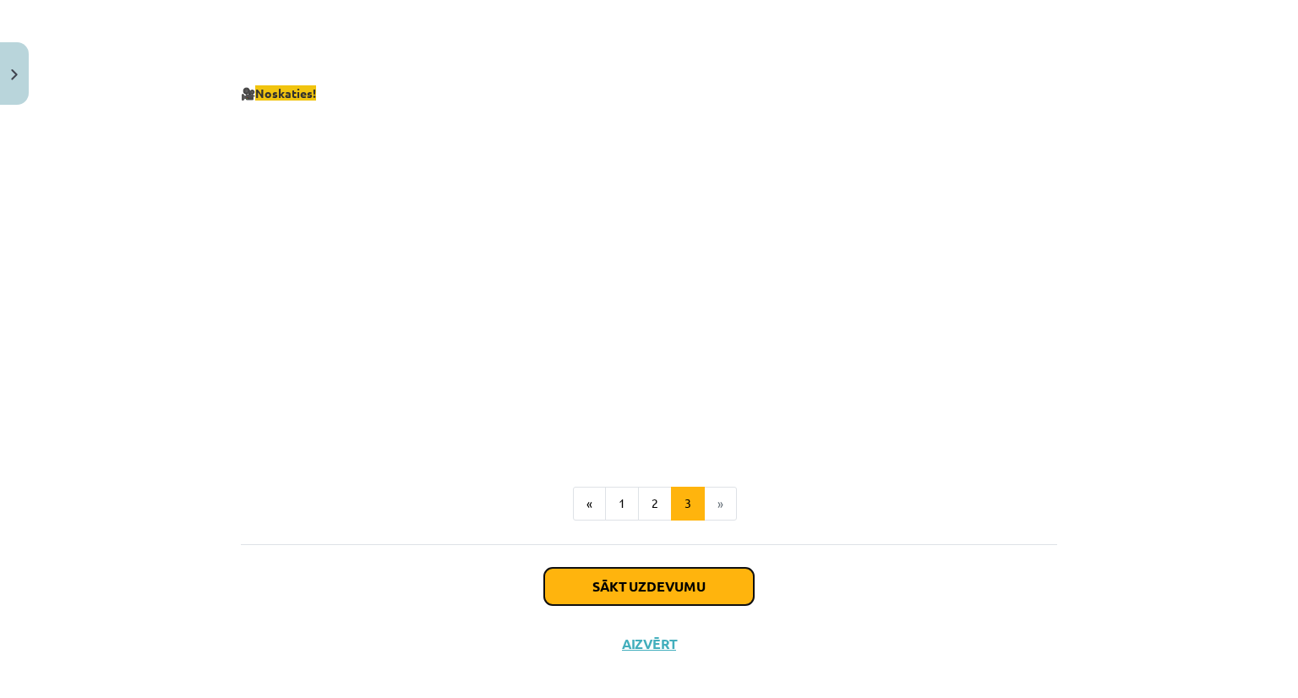
click at [669, 581] on button "Sākt uzdevumu" at bounding box center [649, 586] width 210 height 37
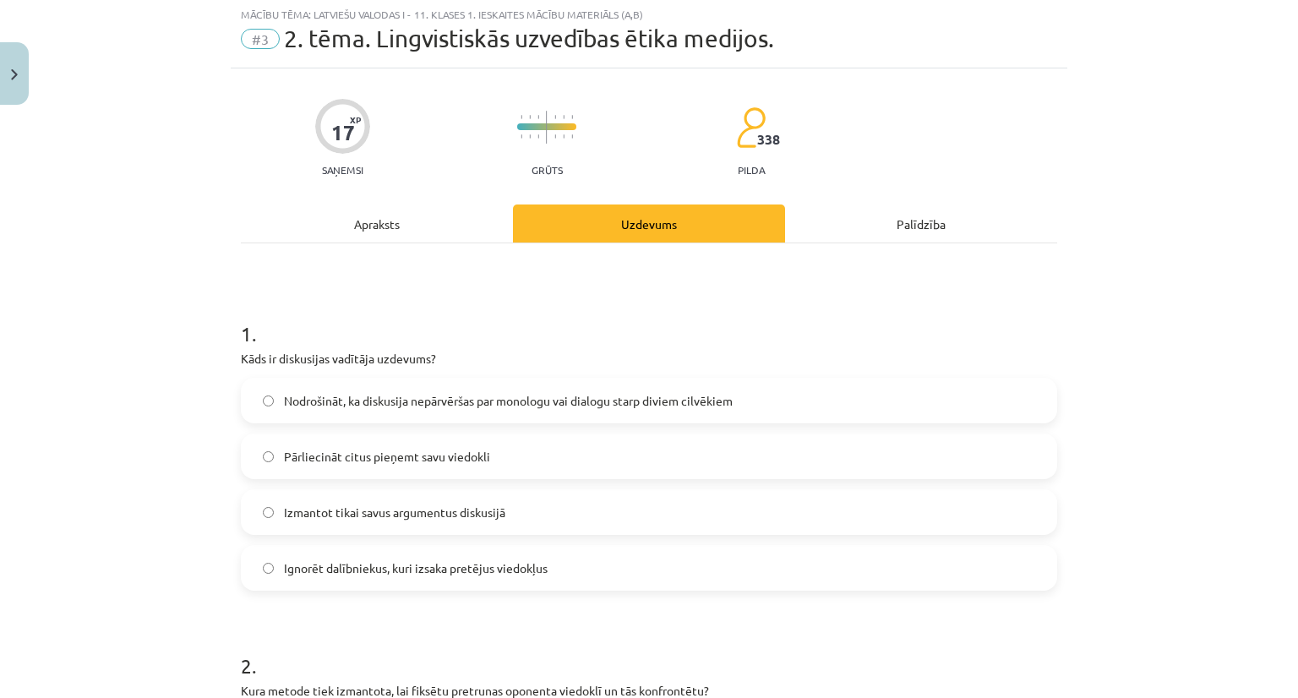
scroll to position [42, 0]
click at [638, 402] on span "Nodrošināt, ka diskusija nepārvēršas par monologu vai dialogu starp diviem cilv…" at bounding box center [508, 403] width 449 height 18
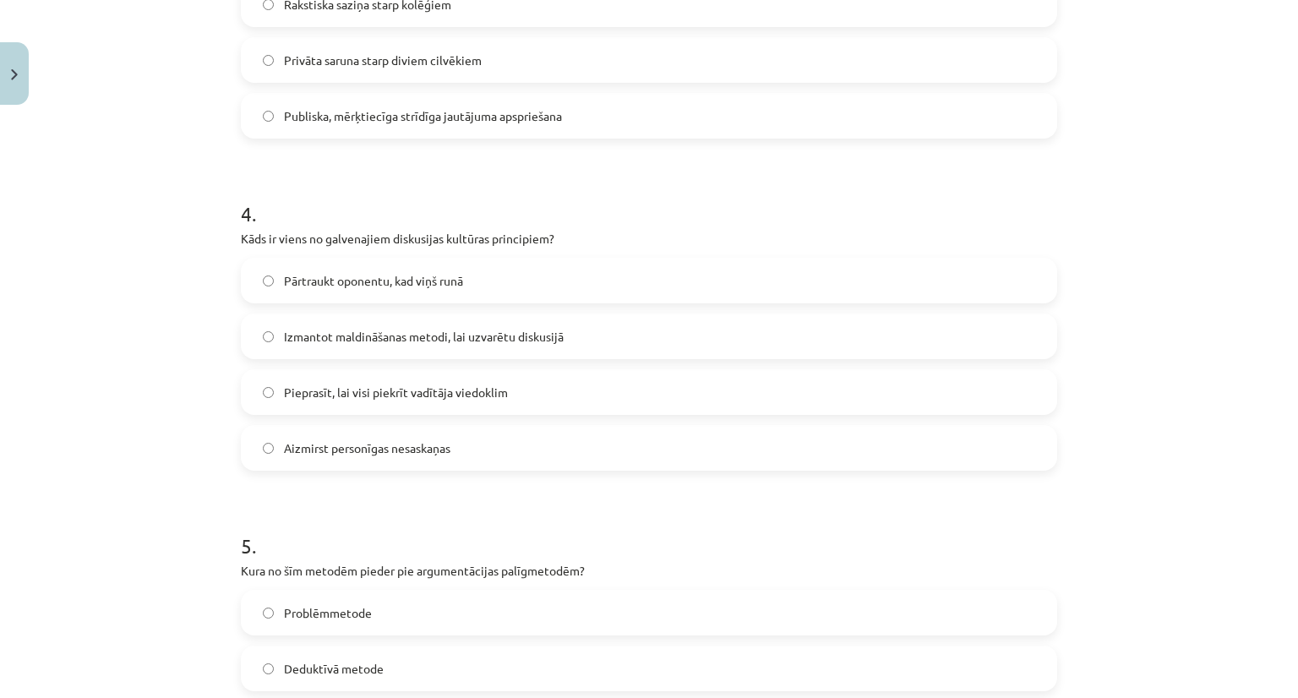
scroll to position [1460, 0]
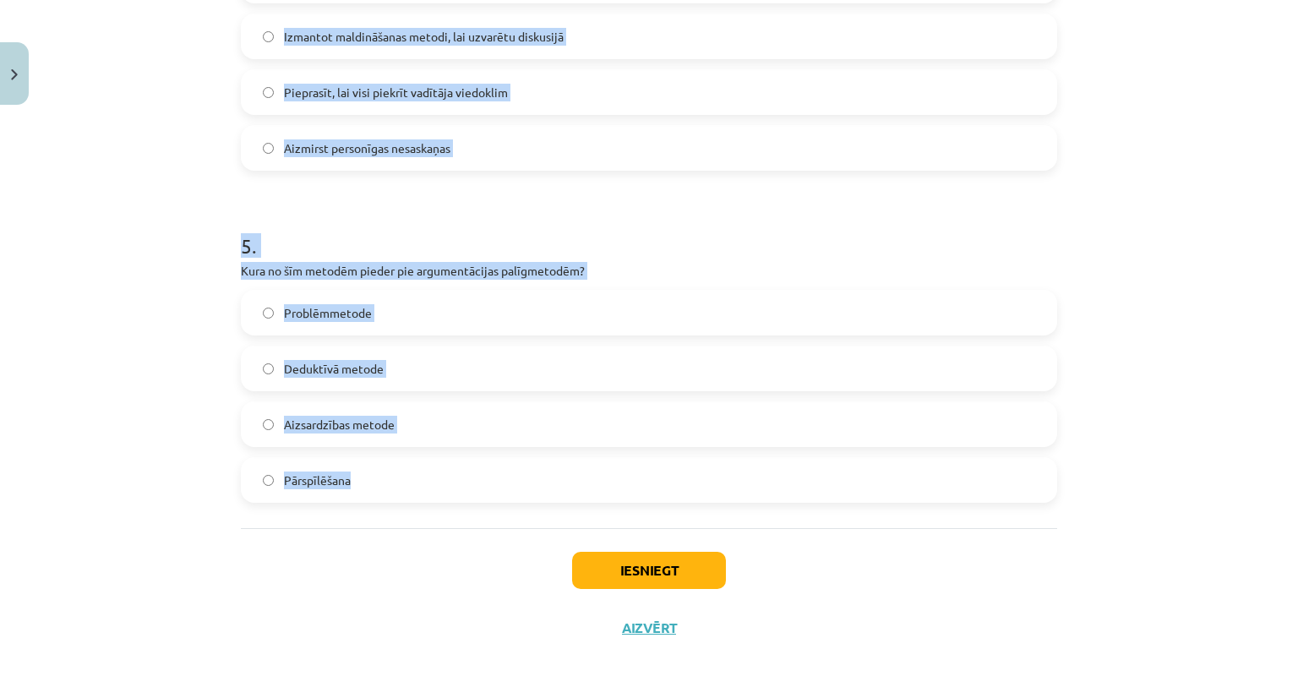
drag, startPoint x: 228, startPoint y: 363, endPoint x: 434, endPoint y: 498, distance: 245.9
copy form "Kāds ir diskusijas vadītāja uzdevums? Nodrošināt, ka diskusija nepārvēršas par …"
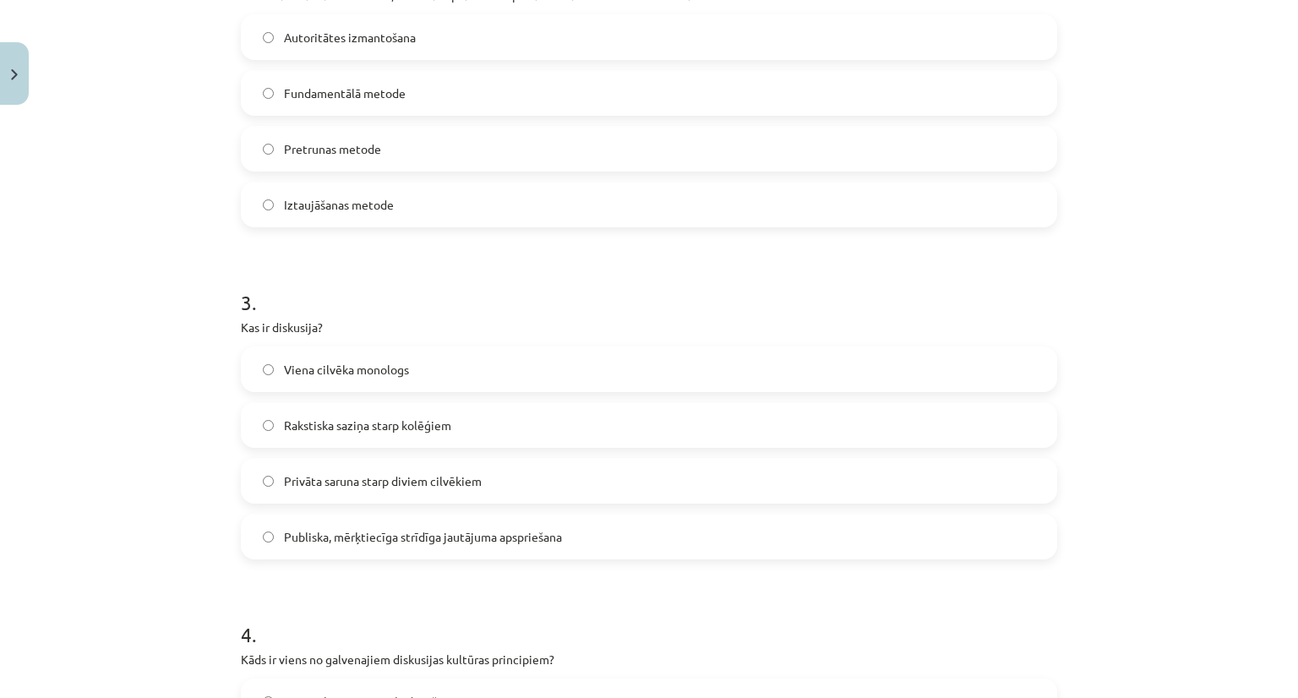
scroll to position [737, 0]
click at [475, 544] on span "Publiska, mērķtiecīga strīdīga jautājuma apspriešana" at bounding box center [423, 540] width 278 height 18
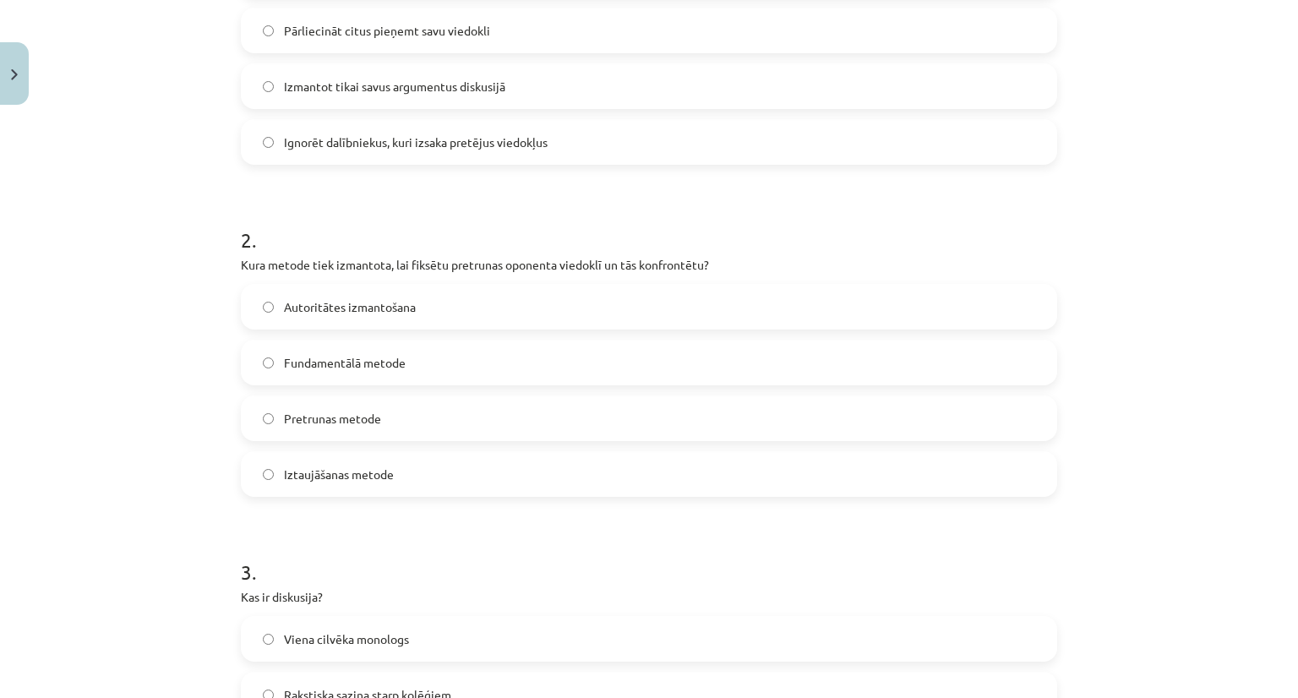
scroll to position [472, 0]
click at [356, 459] on label "Iztaujāšanas metode" at bounding box center [649, 471] width 813 height 42
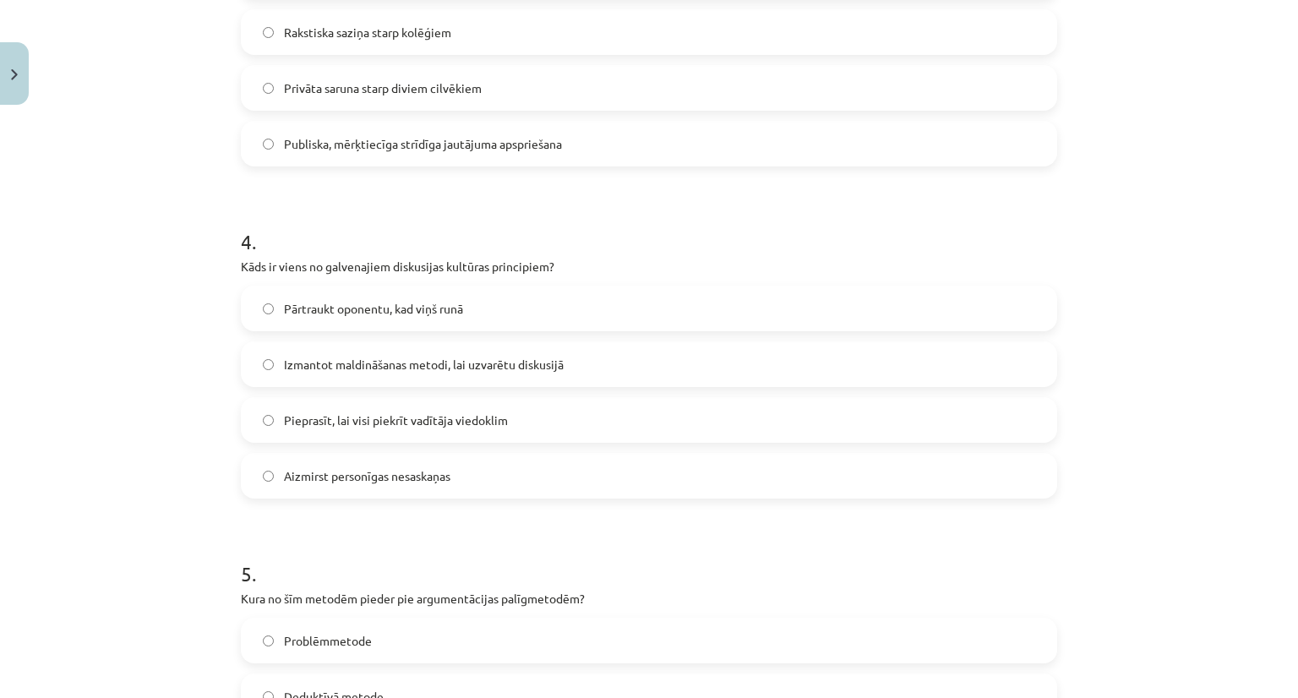
scroll to position [1133, 0]
click at [427, 482] on span "Aizmirst personīgas nesaskaņas" at bounding box center [367, 476] width 166 height 18
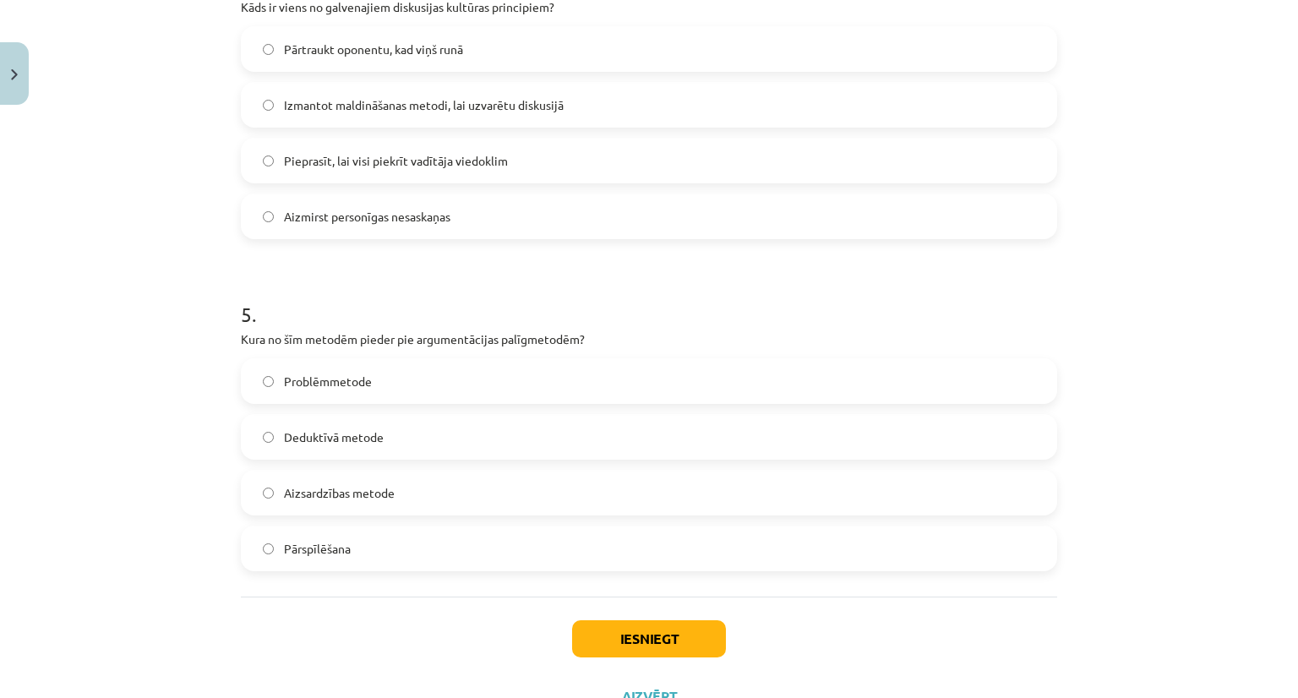
scroll to position [1393, 0]
click at [390, 443] on label "Deduktīvā metode" at bounding box center [649, 436] width 813 height 42
click at [372, 483] on span "Aizsardzības metode" at bounding box center [339, 492] width 111 height 18
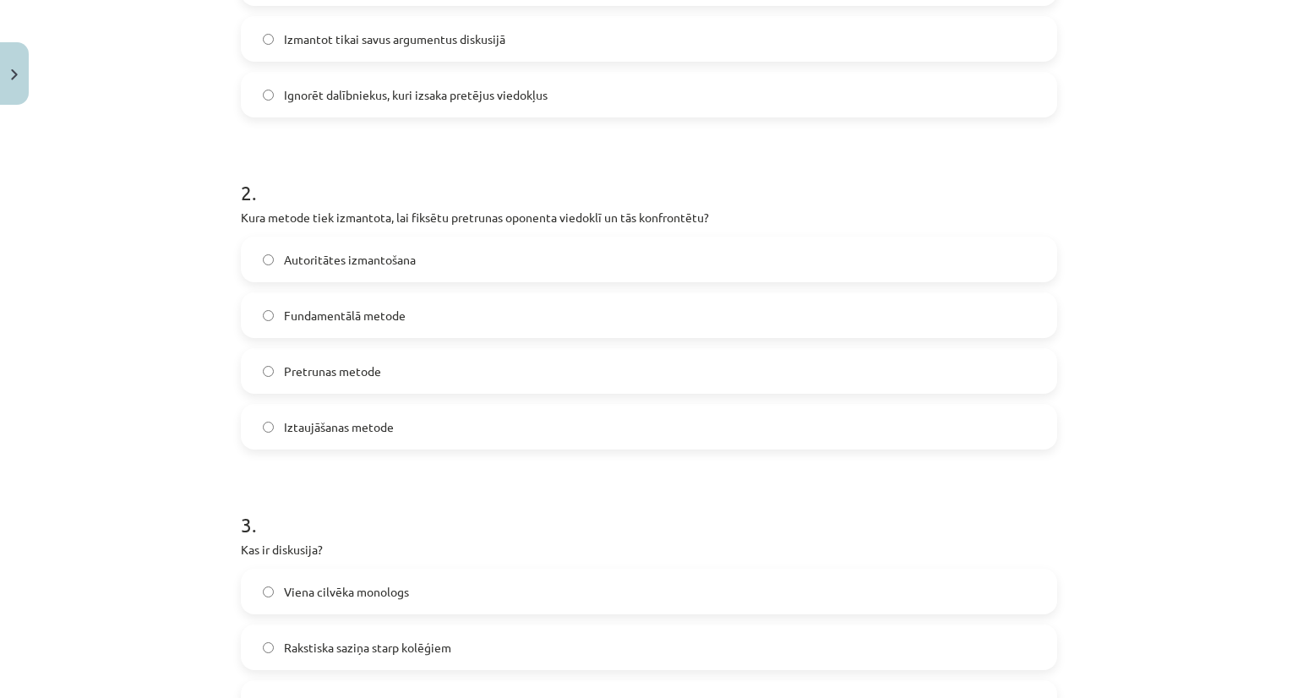
scroll to position [519, 0]
click at [341, 373] on span "Pretrunas metode" at bounding box center [332, 370] width 97 height 18
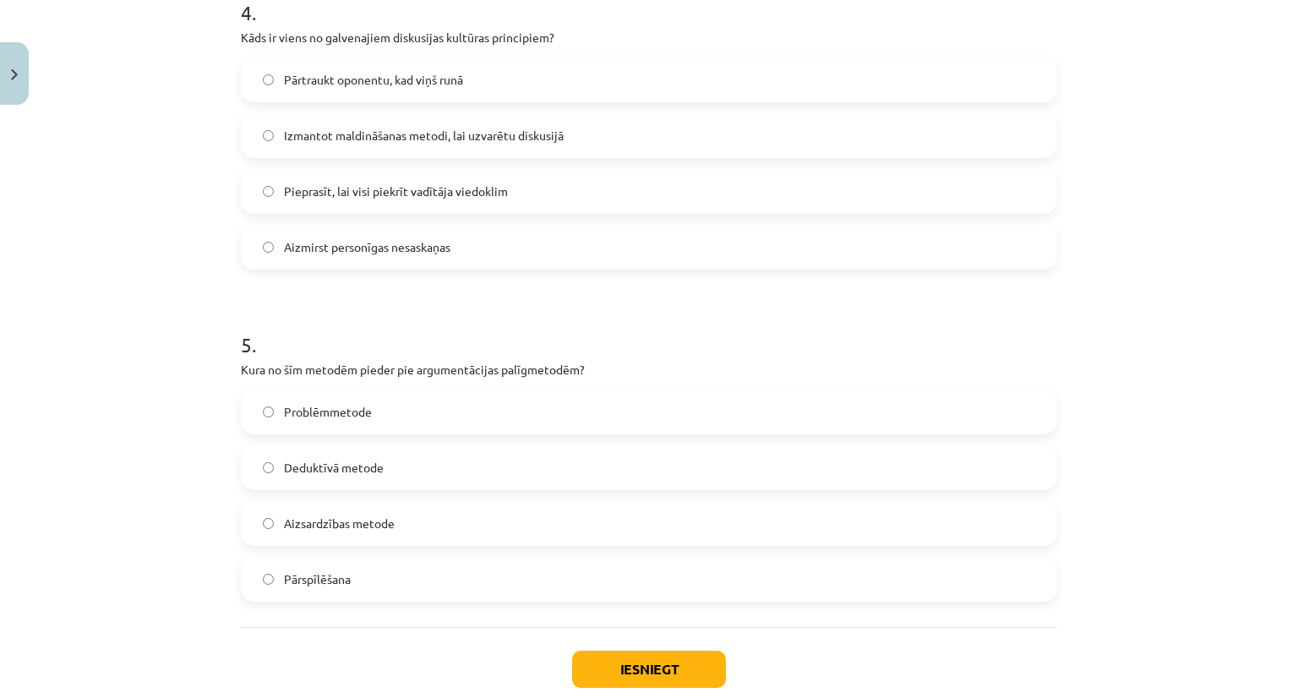
scroll to position [1460, 0]
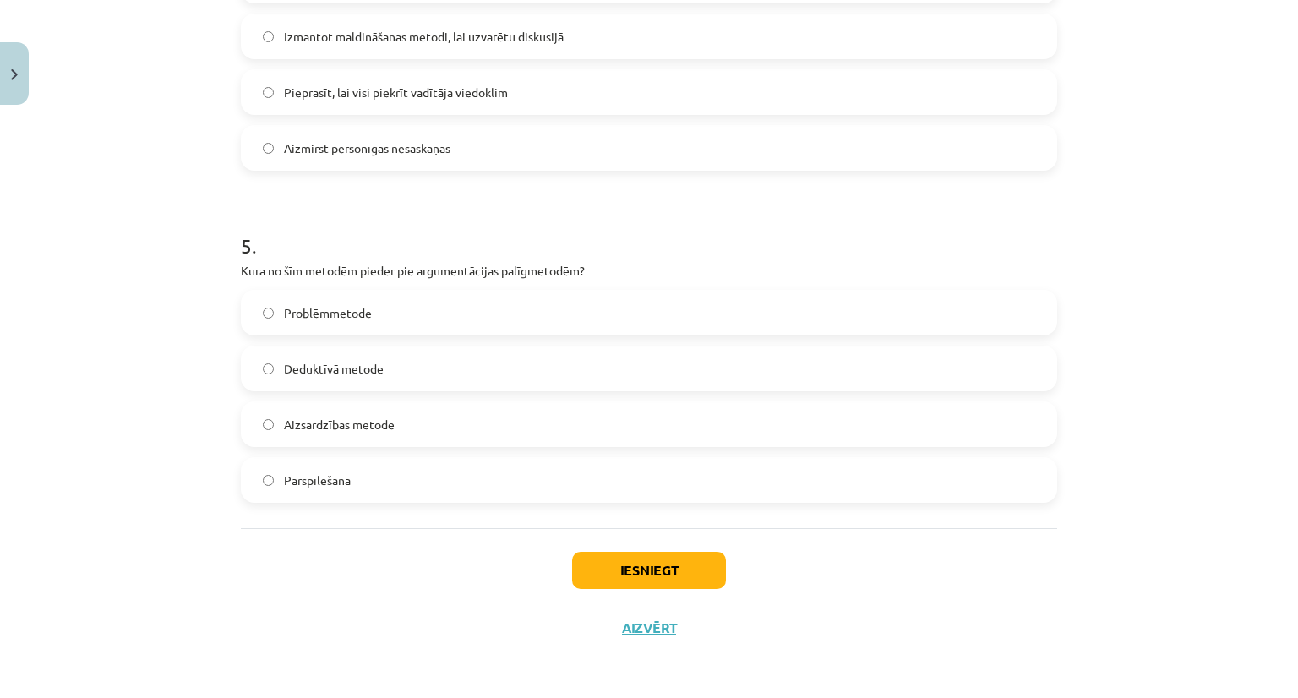
click at [342, 488] on span "Pārspīlēšana" at bounding box center [317, 481] width 67 height 18
click at [588, 560] on button "Iesniegt" at bounding box center [649, 570] width 154 height 37
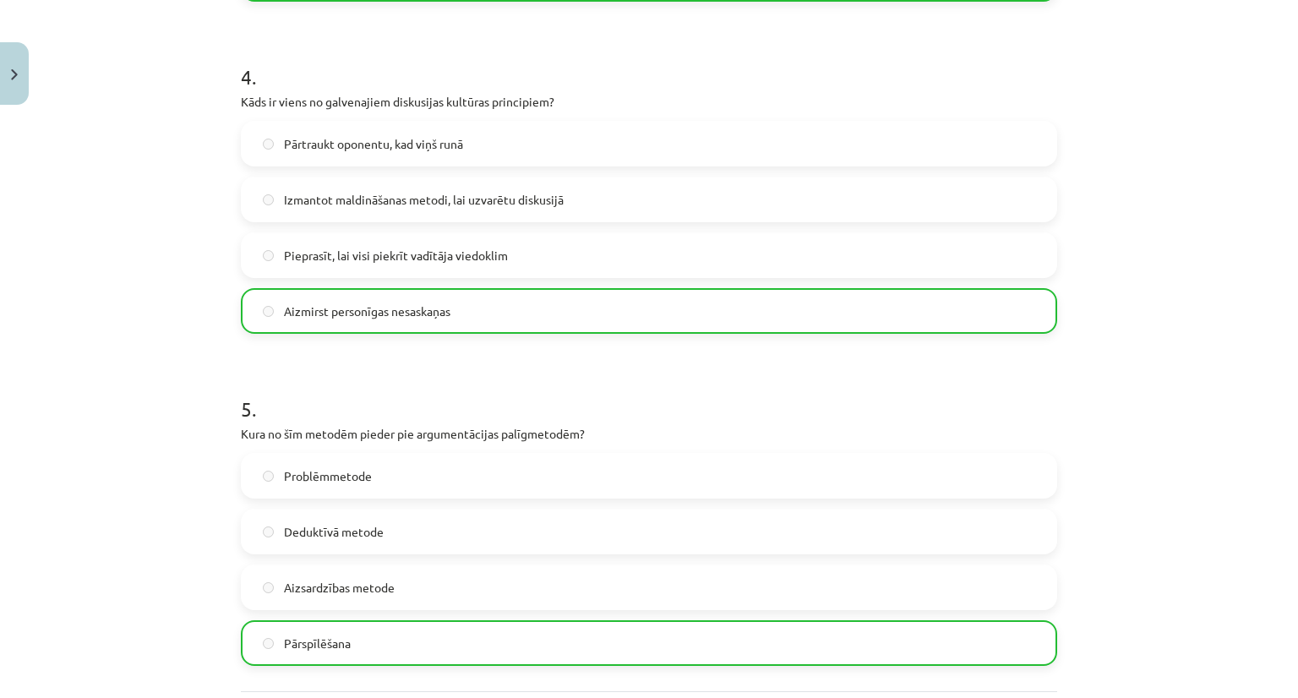
scroll to position [1515, 0]
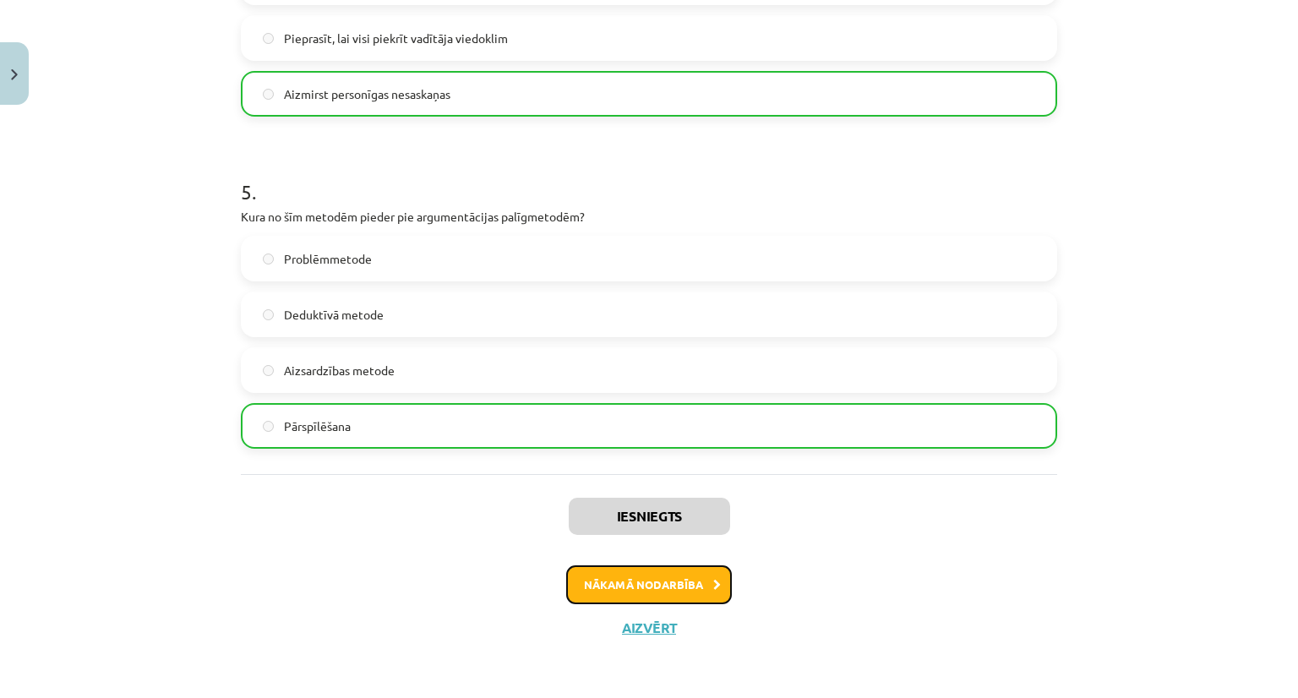
click at [598, 580] on button "Nākamā nodarbība" at bounding box center [649, 584] width 166 height 39
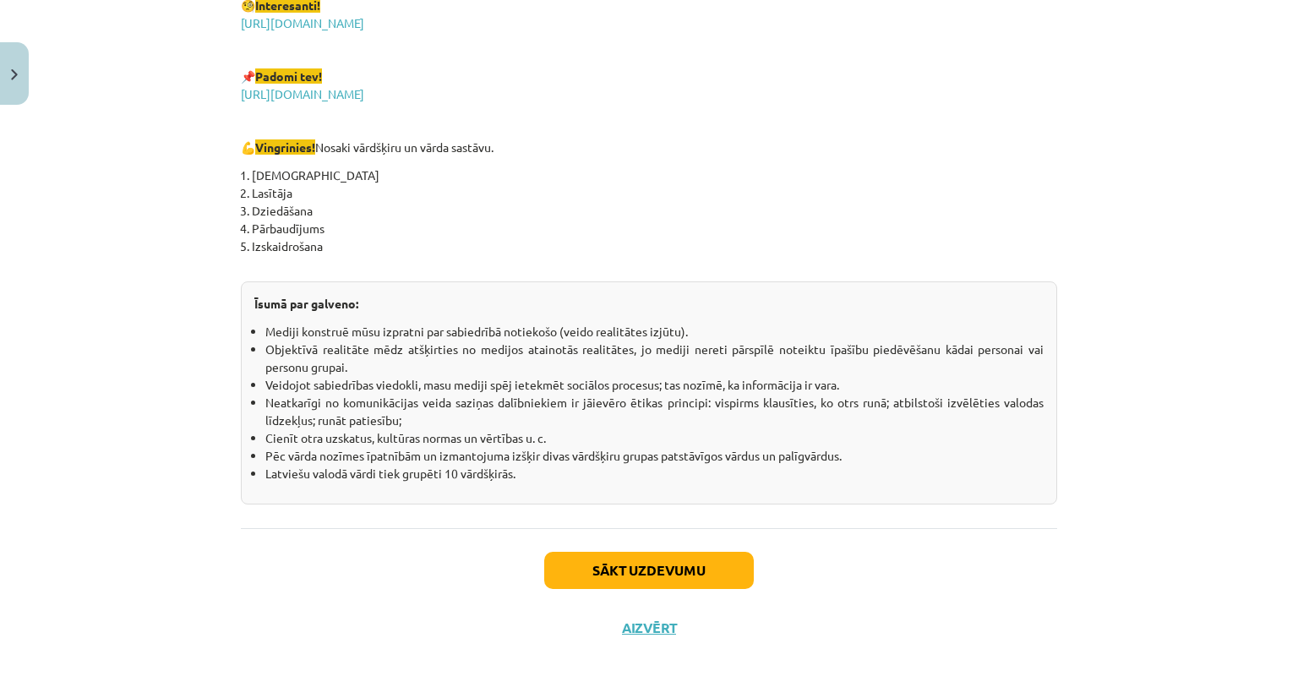
scroll to position [2912, 0]
click at [621, 560] on button "Sākt uzdevumu" at bounding box center [649, 570] width 210 height 37
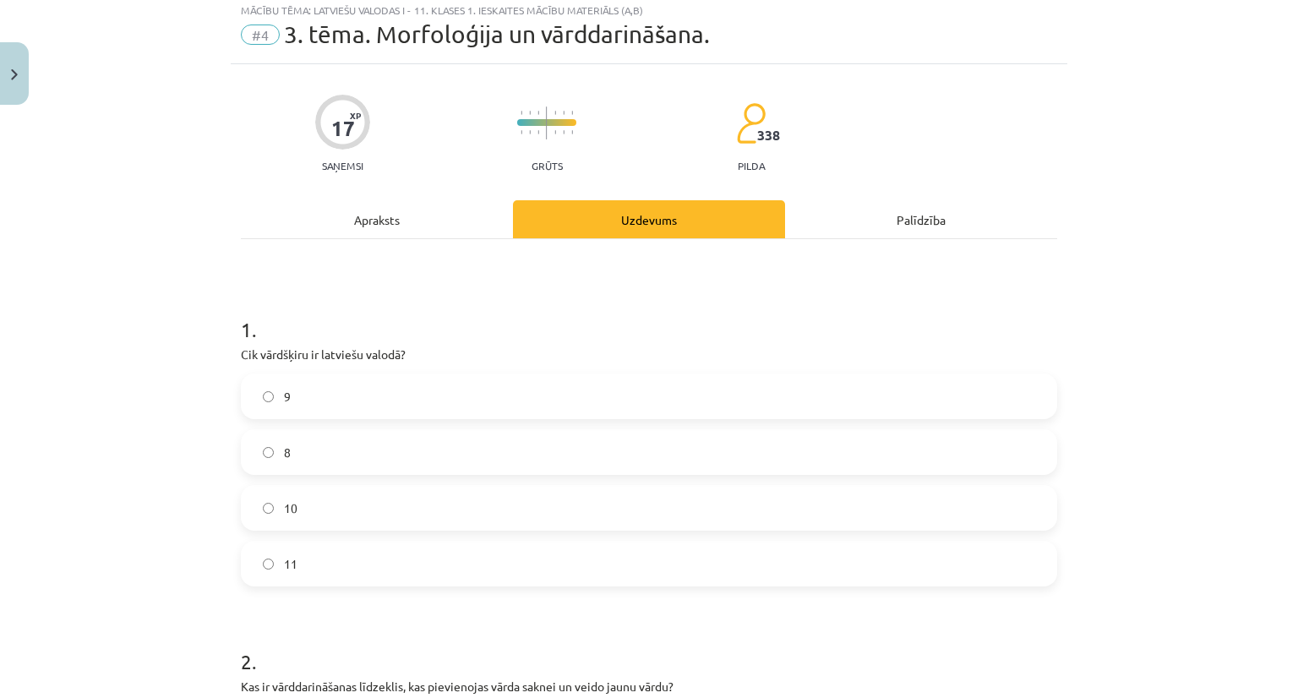
scroll to position [42, 0]
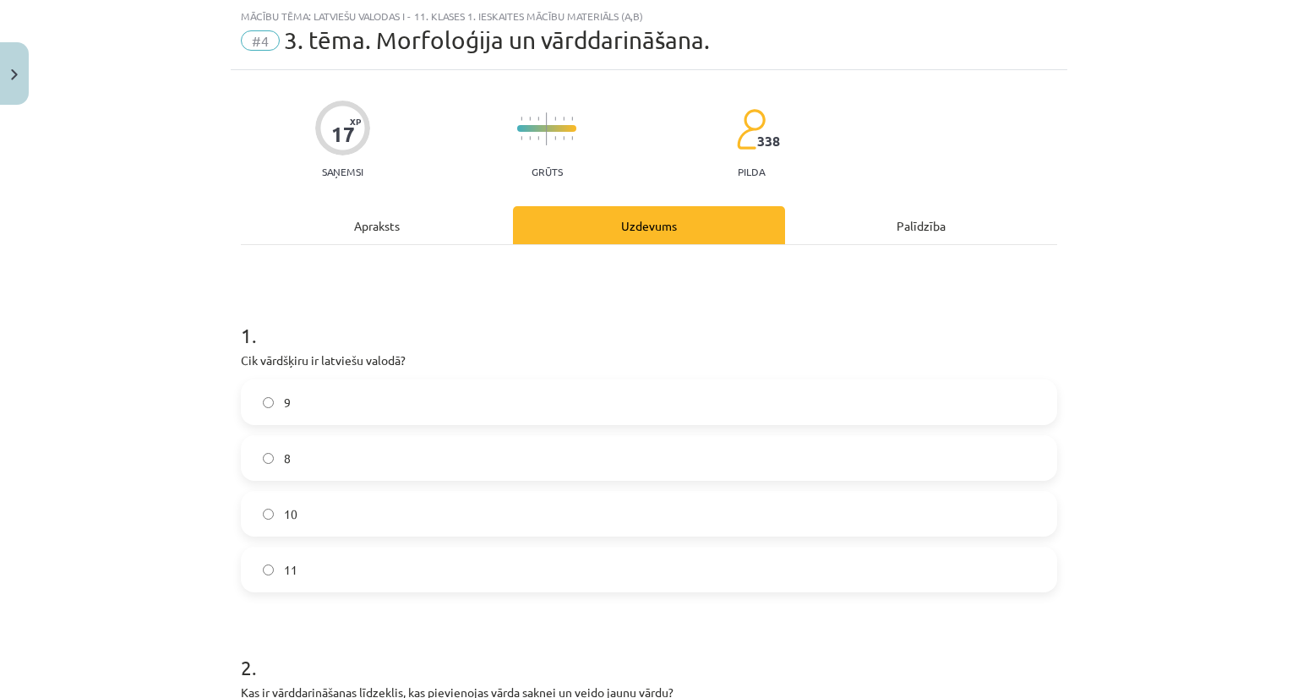
click at [412, 221] on div "Apraksts" at bounding box center [377, 225] width 272 height 38
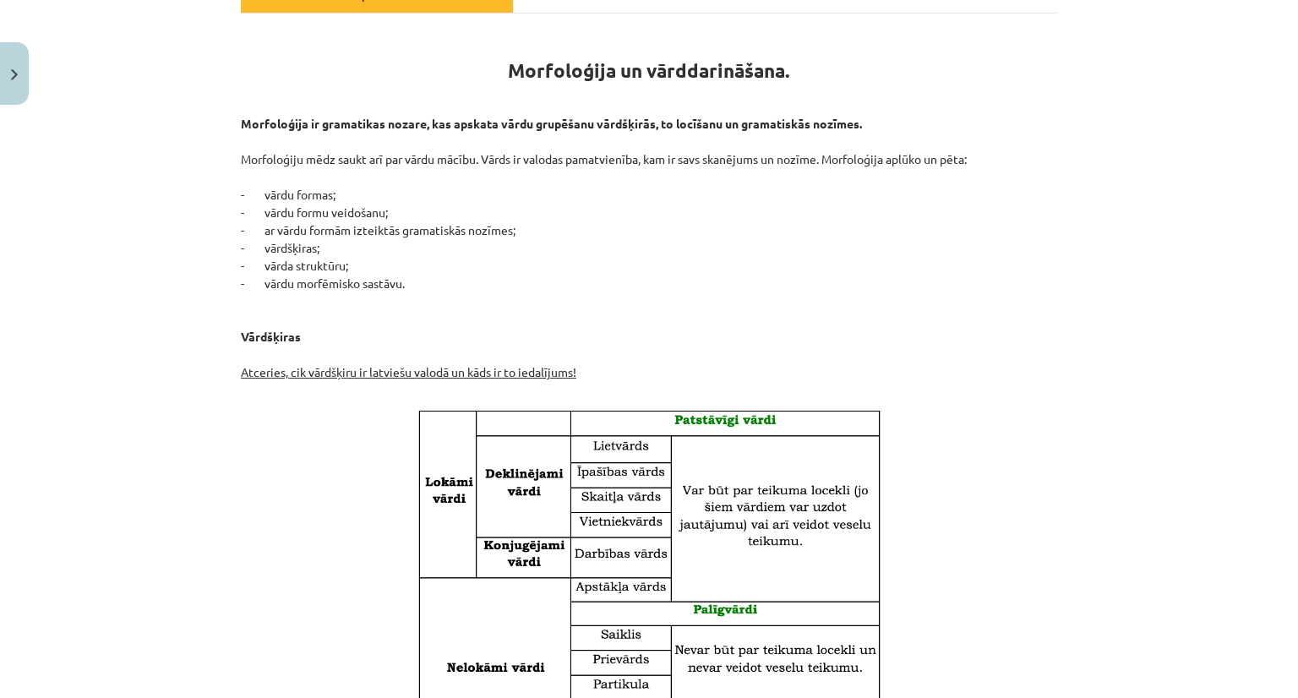
scroll to position [0, 0]
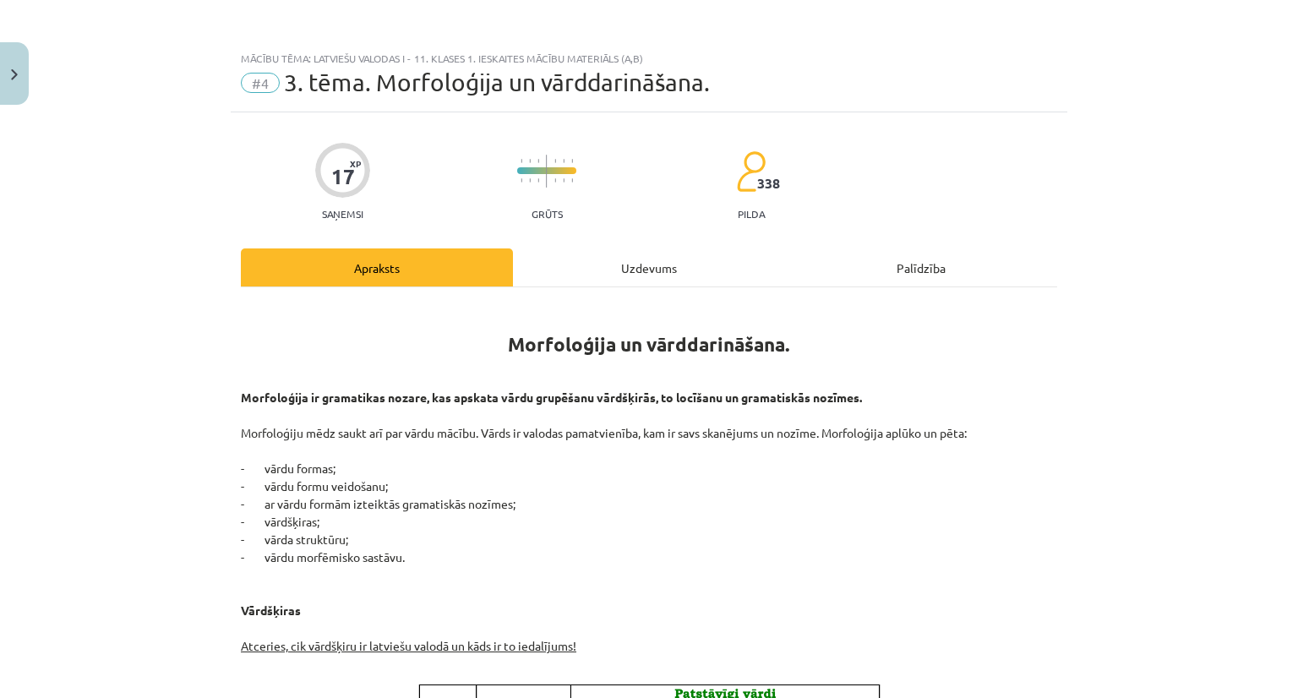
click at [616, 268] on div "Uzdevums" at bounding box center [649, 267] width 272 height 38
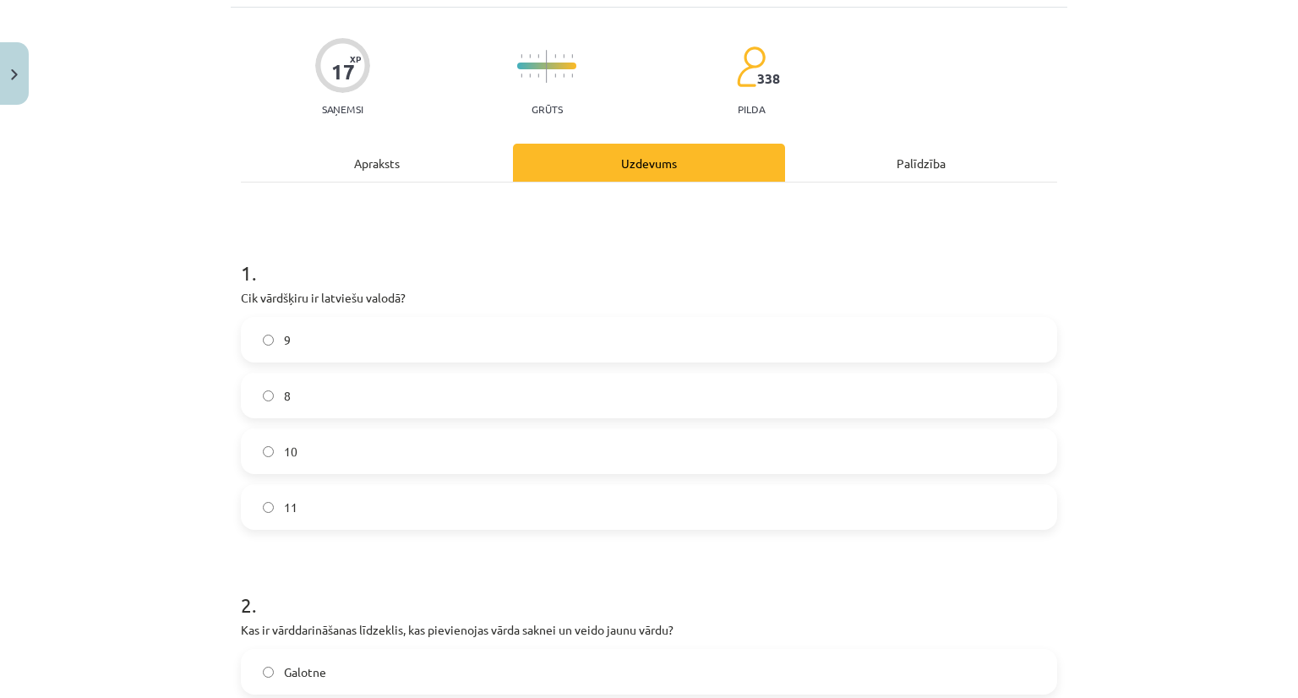
scroll to position [106, 0]
click at [365, 454] on label "10" at bounding box center [649, 450] width 813 height 42
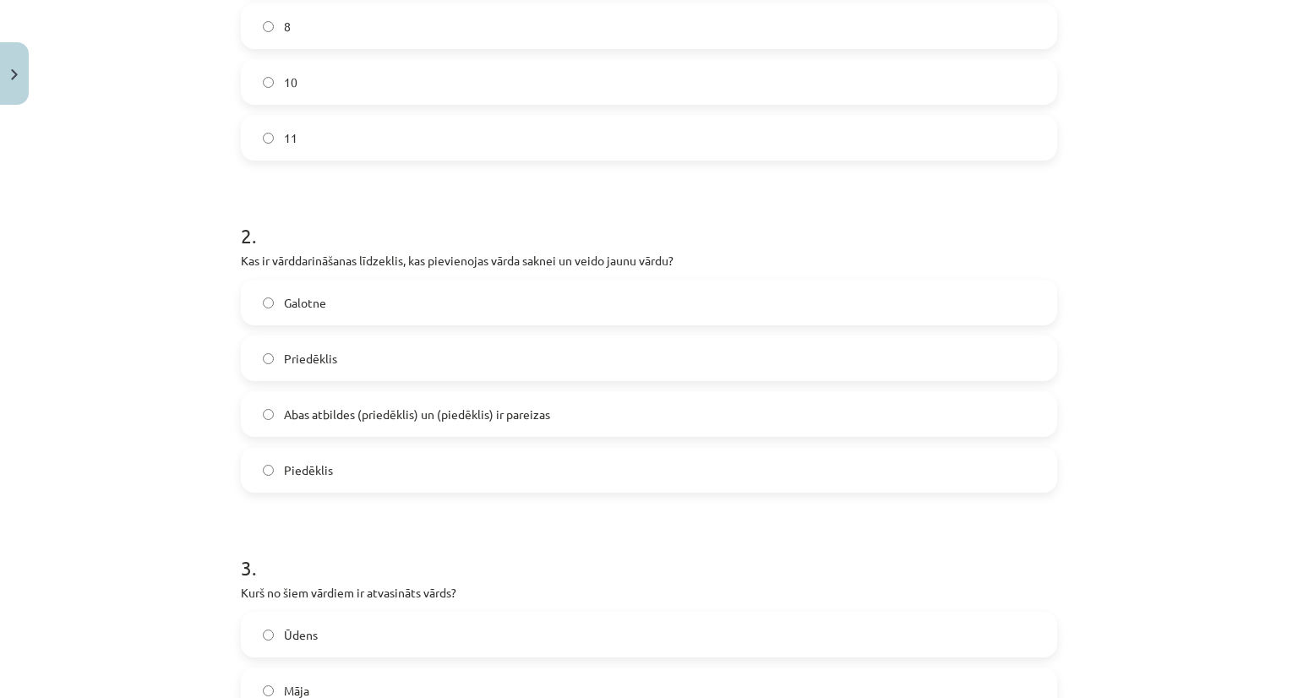
scroll to position [0, 0]
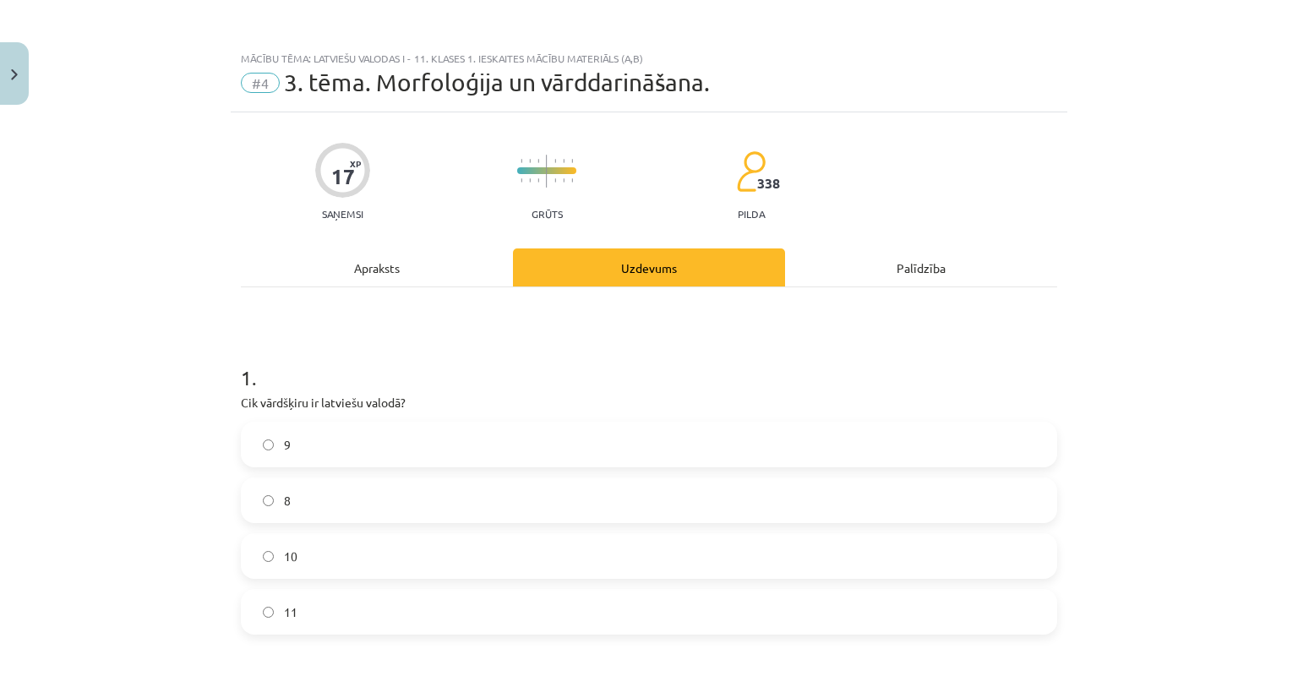
click at [389, 265] on div "Apraksts" at bounding box center [377, 267] width 272 height 38
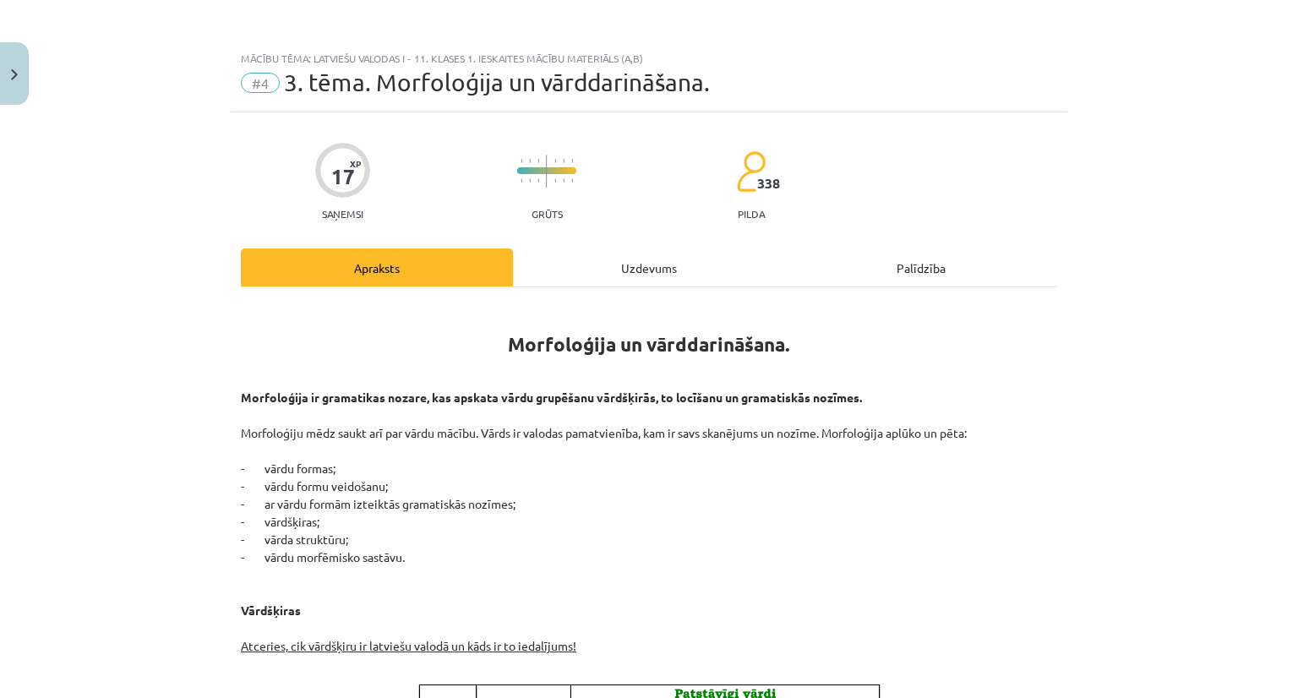
click at [649, 272] on div "Uzdevums" at bounding box center [649, 267] width 272 height 38
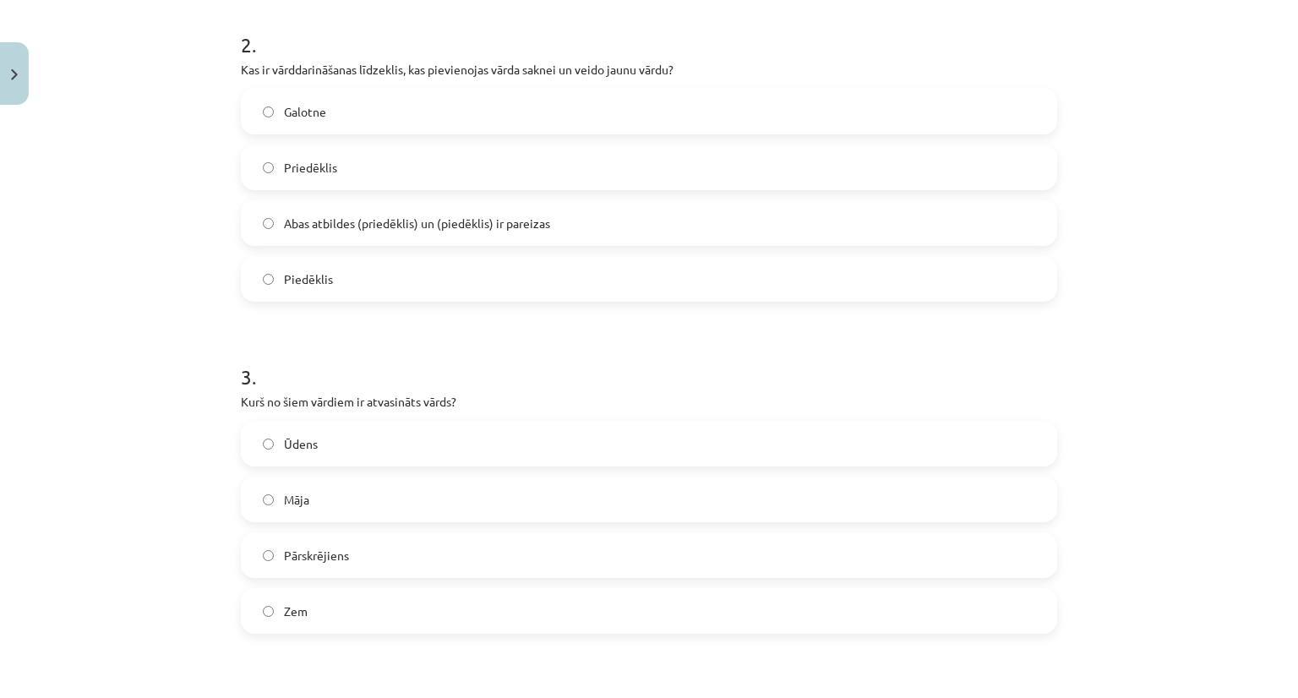
scroll to position [666, 0]
click at [340, 558] on span "Pārskrējiens" at bounding box center [316, 555] width 65 height 18
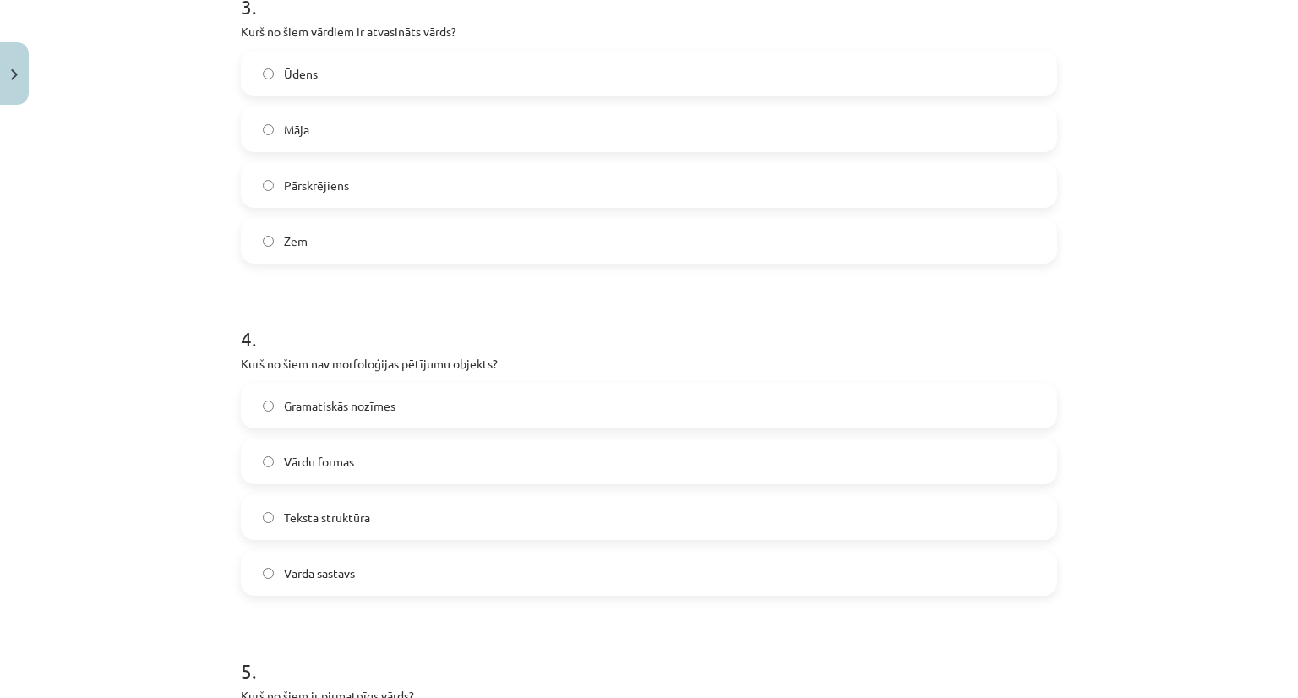
scroll to position [1073, 0]
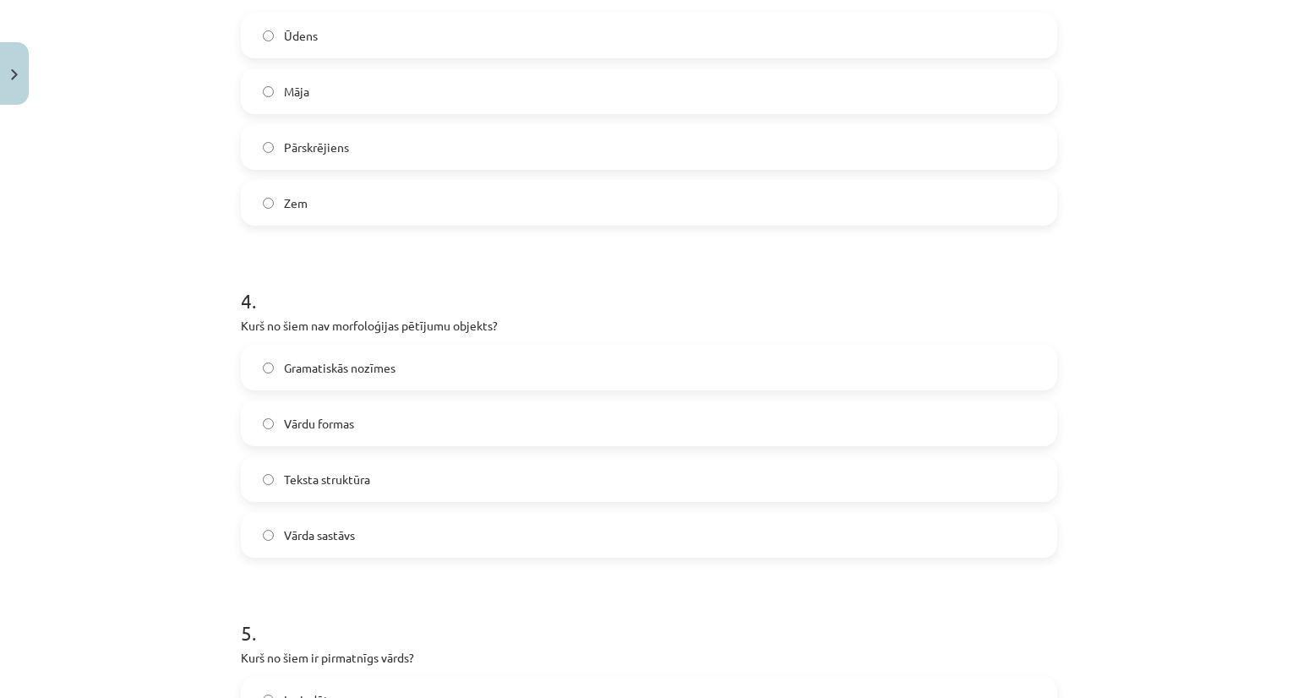
click at [325, 363] on span "Gramatiskās nozīmes" at bounding box center [340, 368] width 112 height 18
click at [275, 540] on label "Vārda sastāvs" at bounding box center [649, 535] width 813 height 42
click at [343, 356] on label "Gramatiskās nozīmes" at bounding box center [649, 368] width 813 height 42
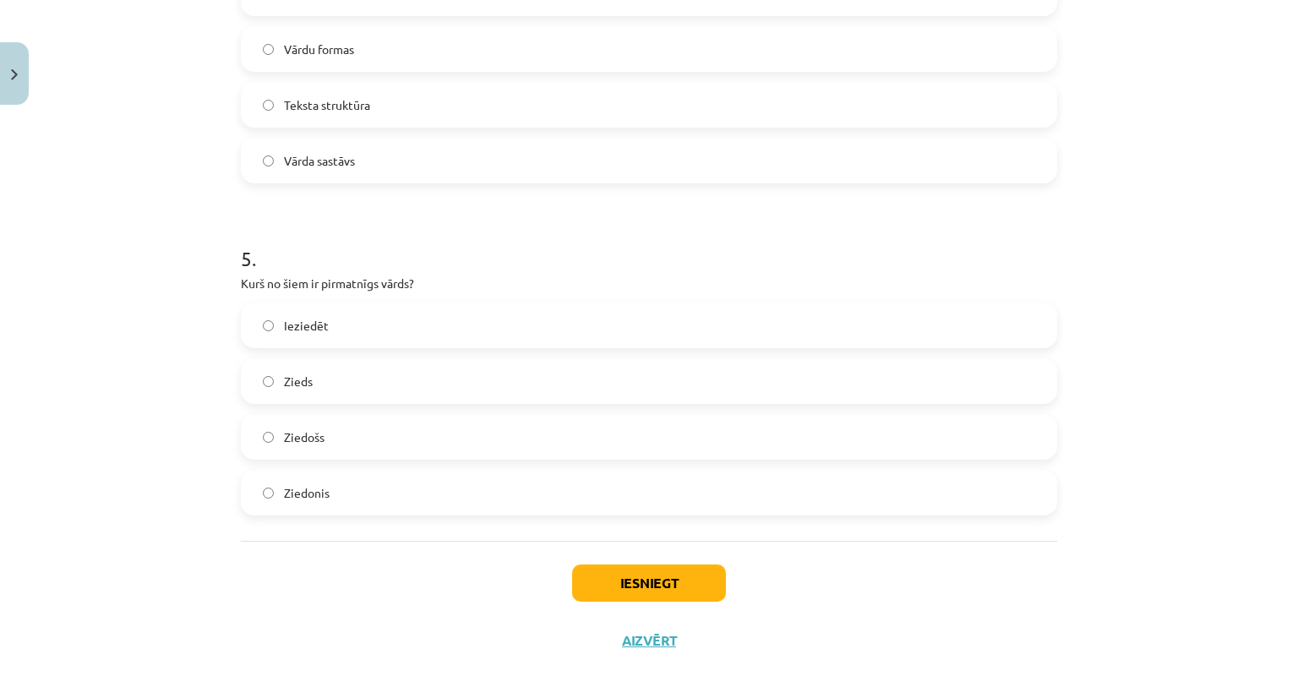
scroll to position [1460, 0]
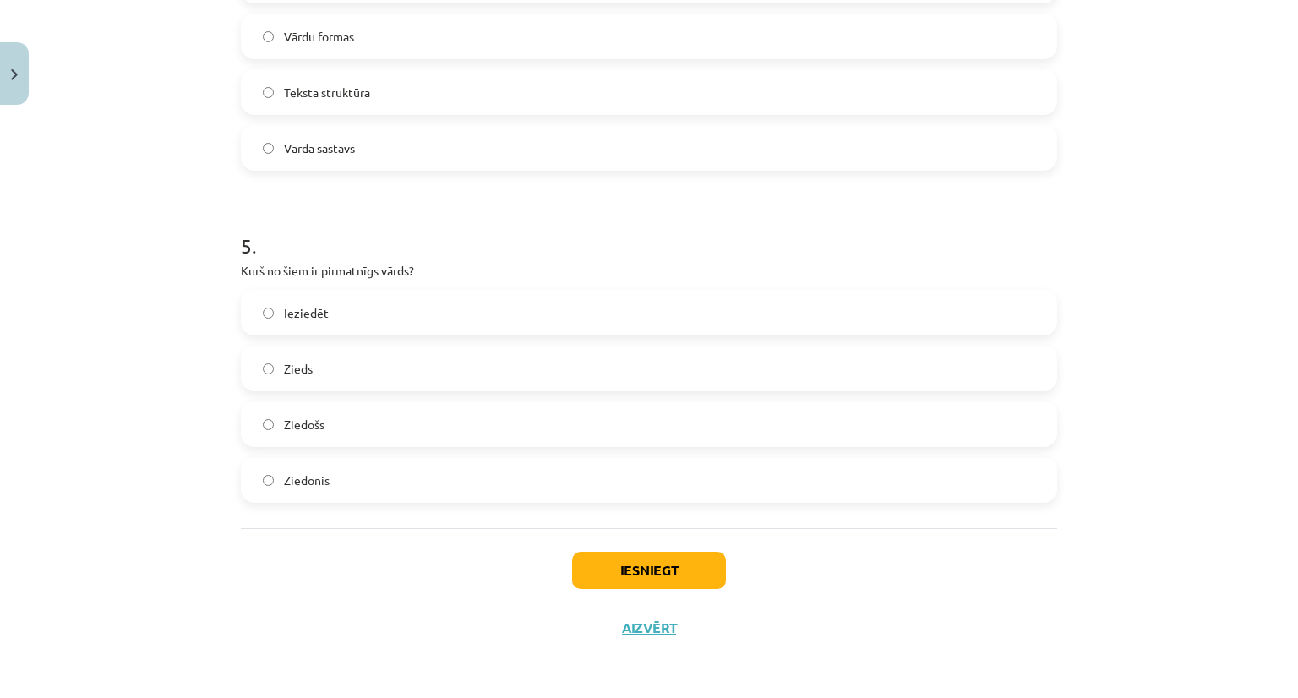
click at [304, 366] on span "Zieds" at bounding box center [298, 369] width 29 height 18
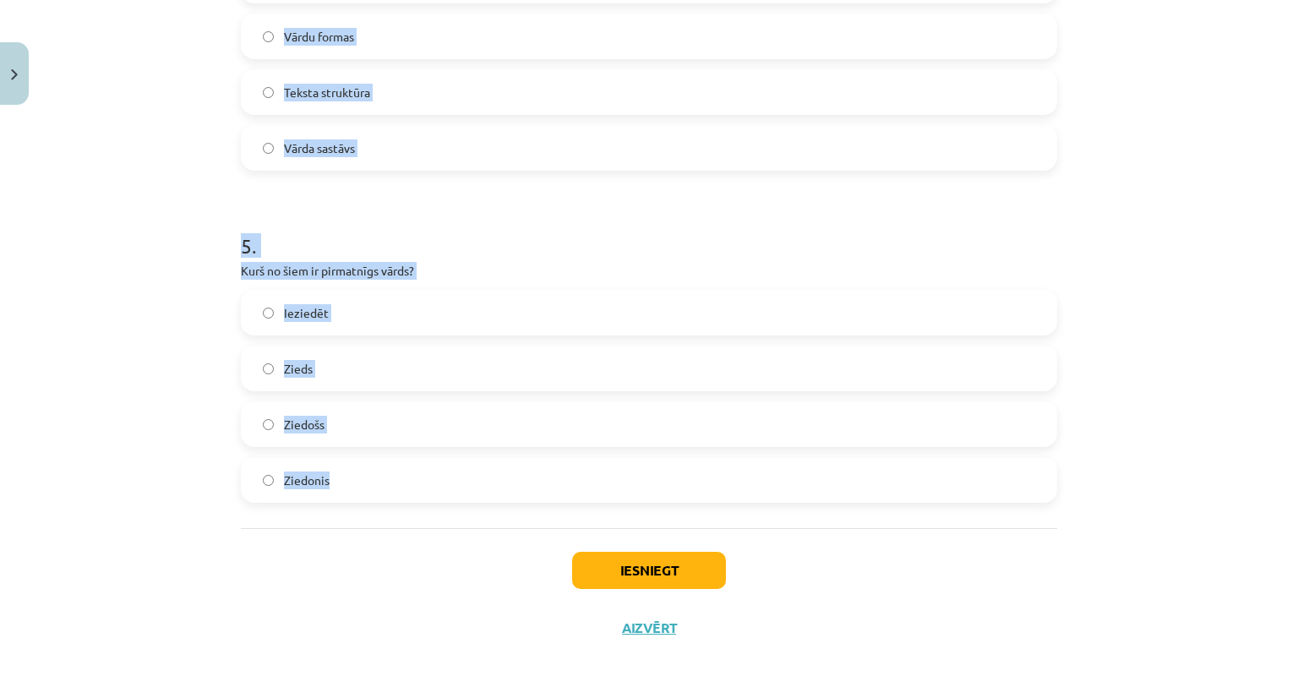
drag, startPoint x: 229, startPoint y: 406, endPoint x: 426, endPoint y: 510, distance: 223.1
copy form "Cik vārdšķiru ir latviešu valodā? 9 8 10 11 2 . Kas ir vārddarināšanas līdzekli…"
click at [1155, 214] on div "Mācību tēma: Latviešu valodas i - 11. klases 1. ieskaites mācību materiāls (a,b…" at bounding box center [649, 349] width 1298 height 698
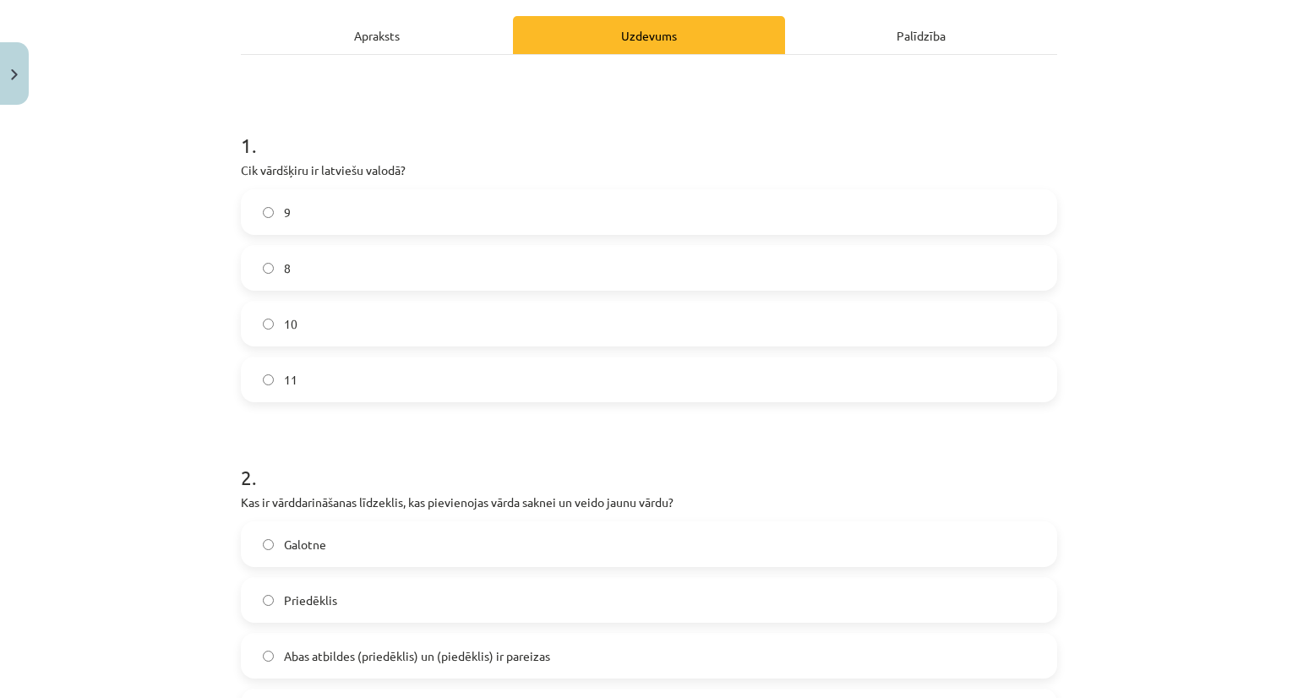
scroll to position [0, 0]
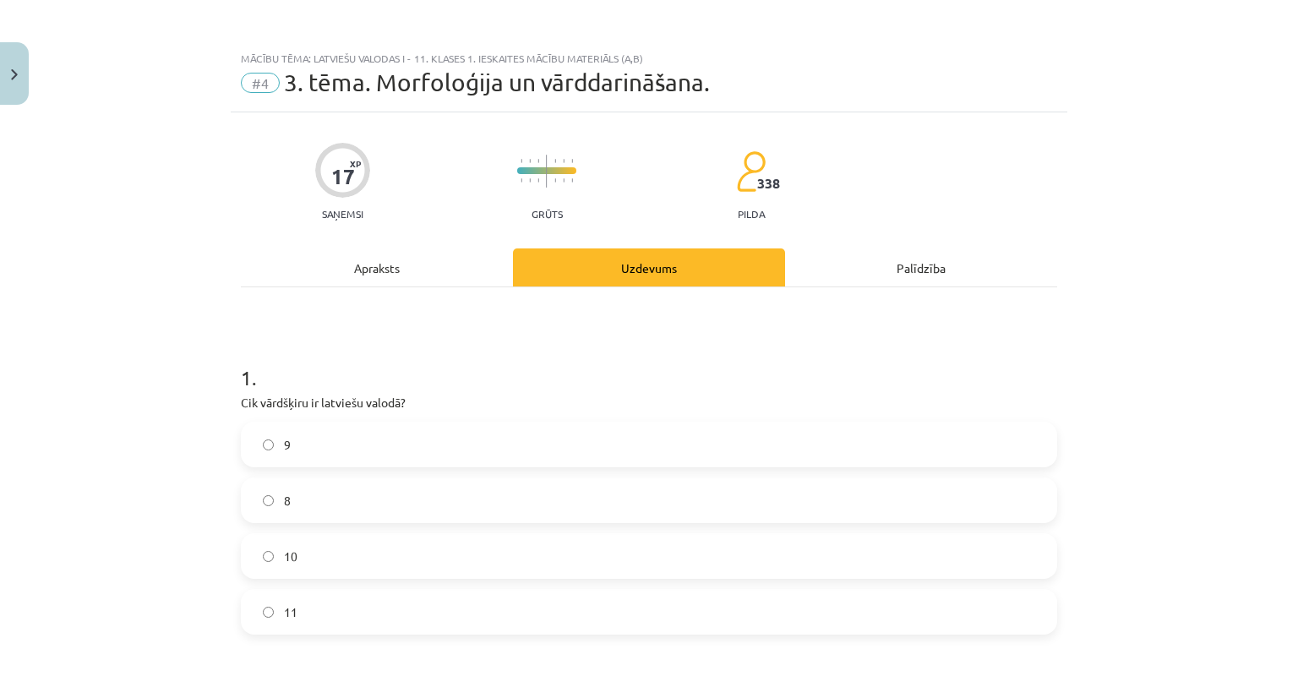
click at [489, 434] on label "9" at bounding box center [649, 444] width 813 height 42
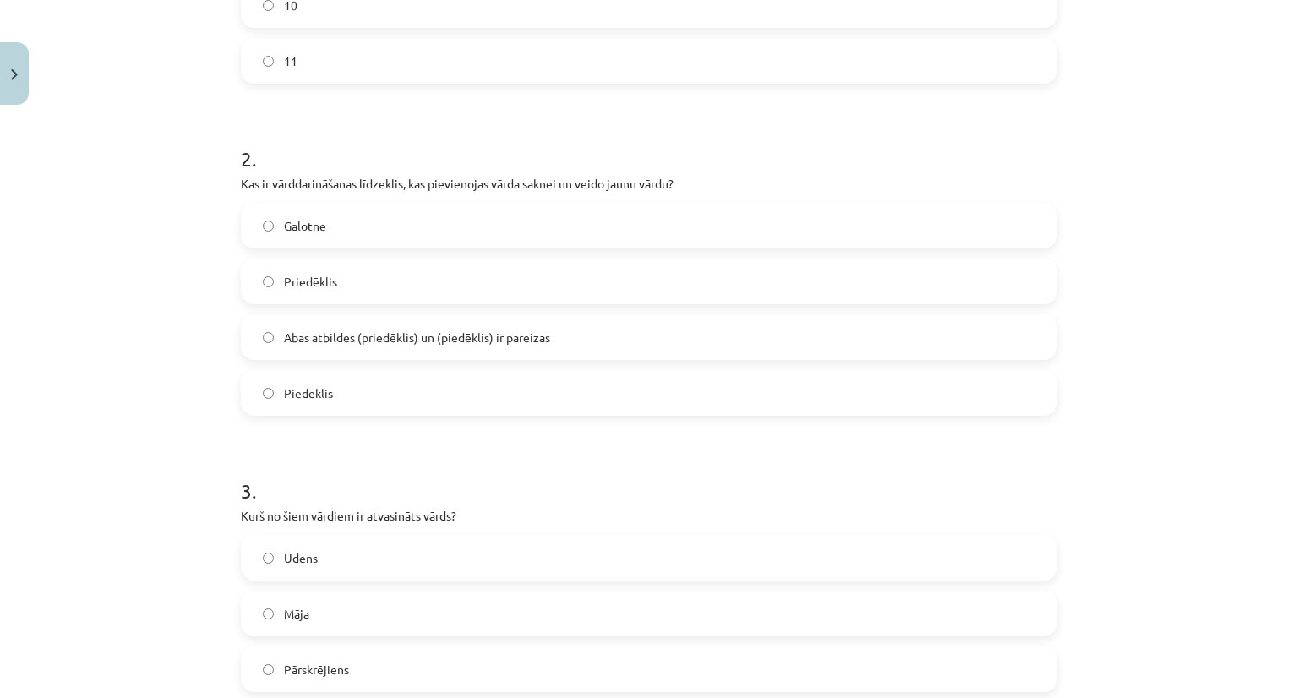
scroll to position [553, 0]
click at [409, 332] on span "Abas atbildes (priedēklis) un (piedēklis) ir pareizas" at bounding box center [417, 336] width 266 height 18
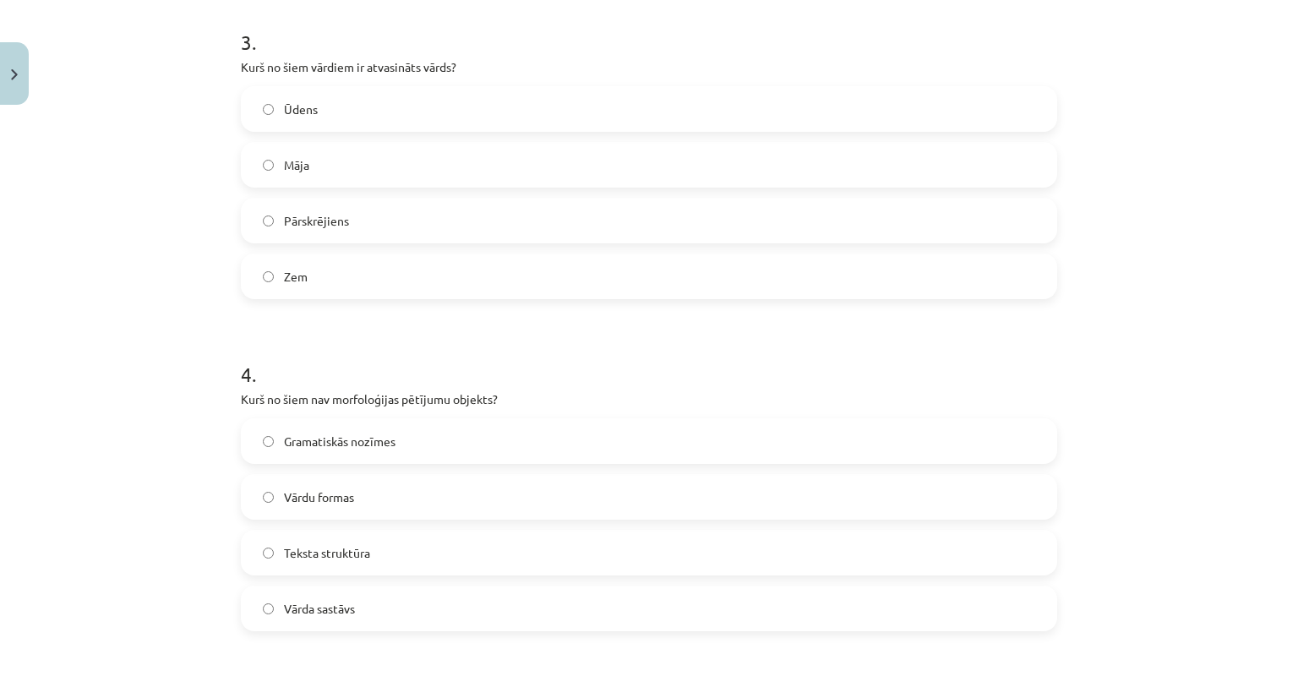
scroll to position [1004, 0]
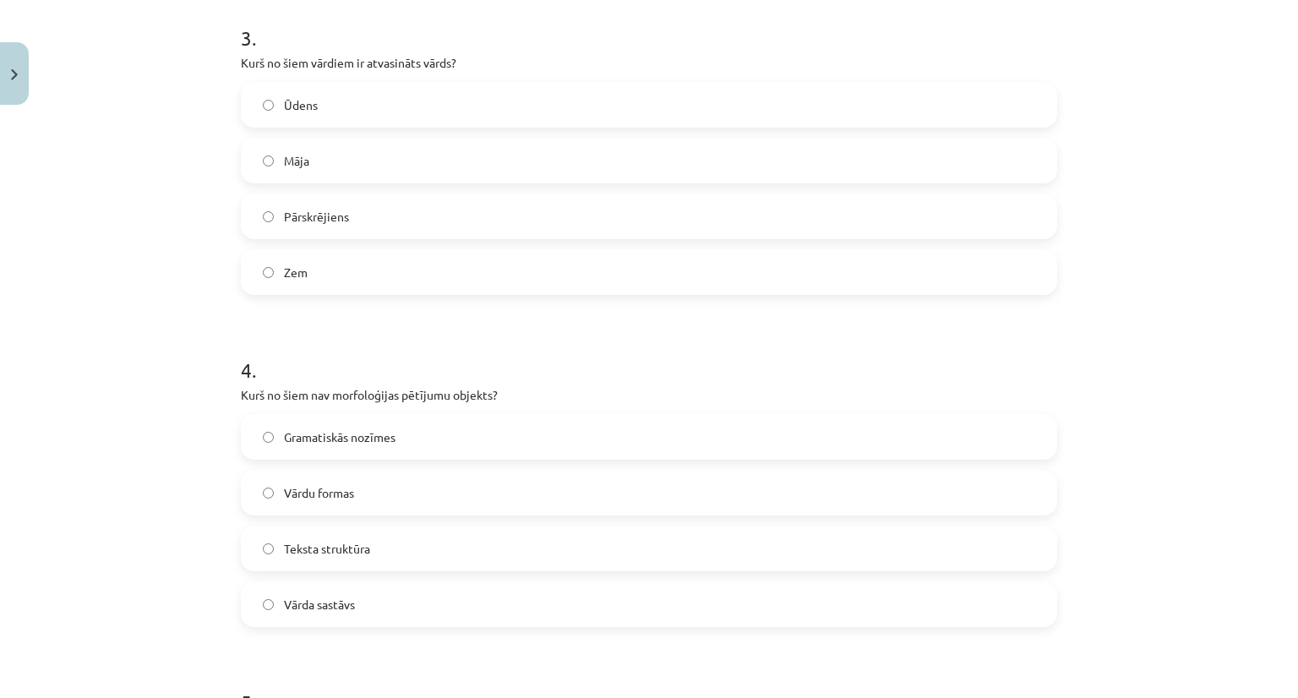
click at [385, 555] on label "Teksta struktūra" at bounding box center [649, 548] width 813 height 42
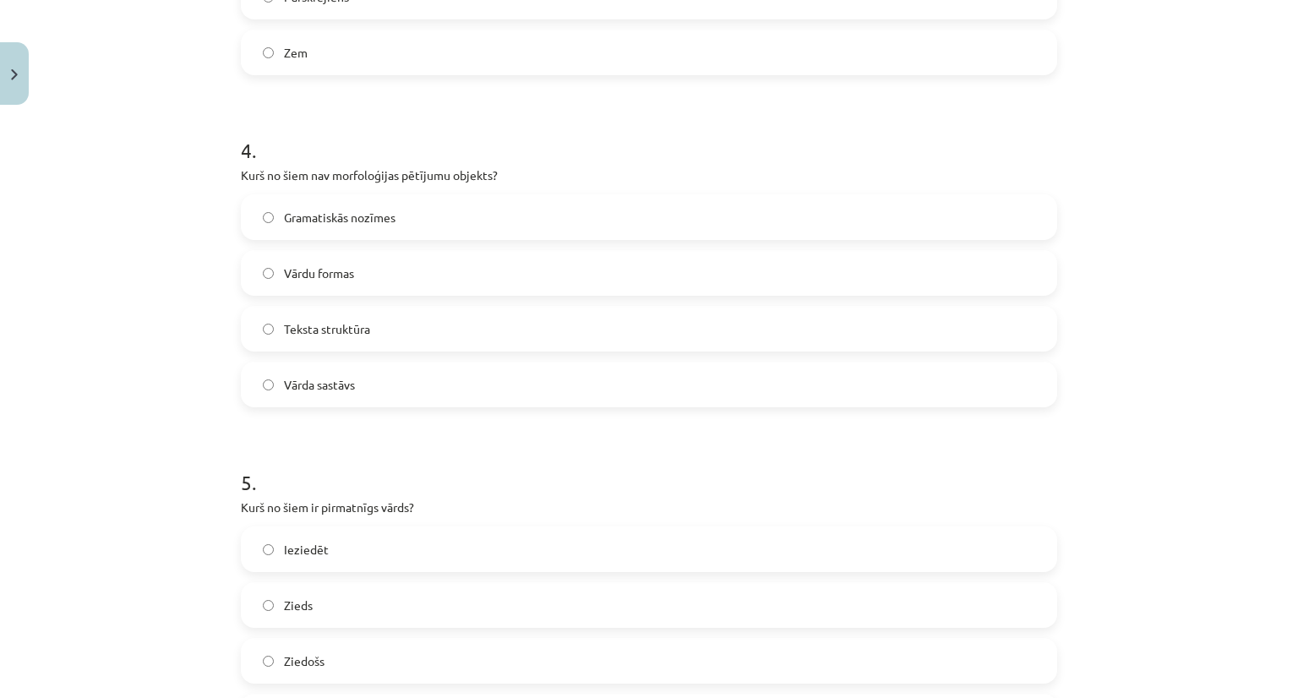
scroll to position [1460, 0]
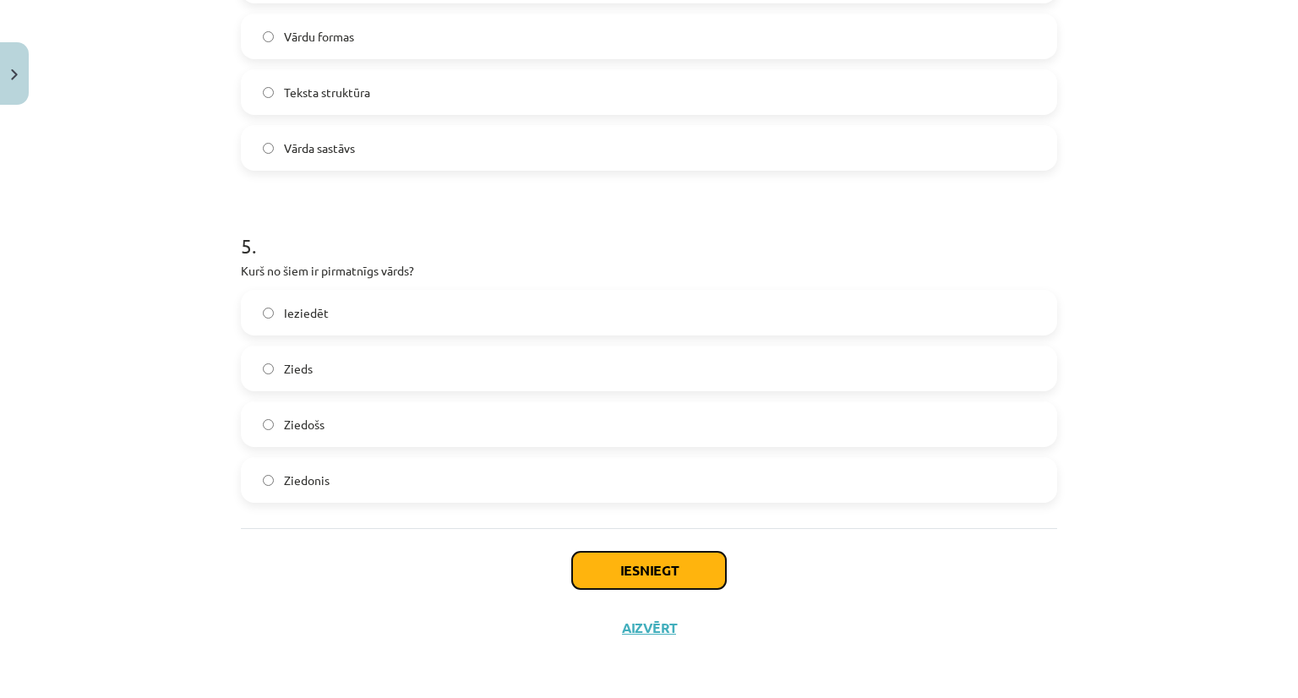
click at [662, 566] on button "Iesniegt" at bounding box center [649, 570] width 154 height 37
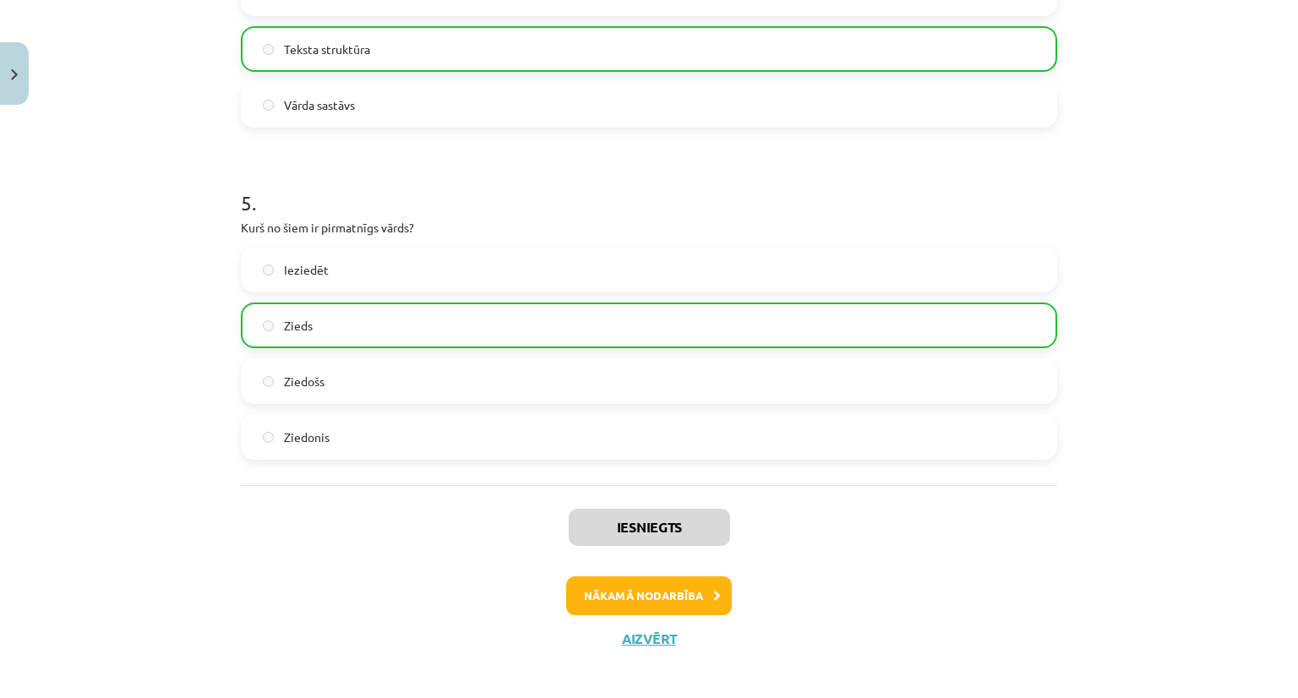
scroll to position [1515, 0]
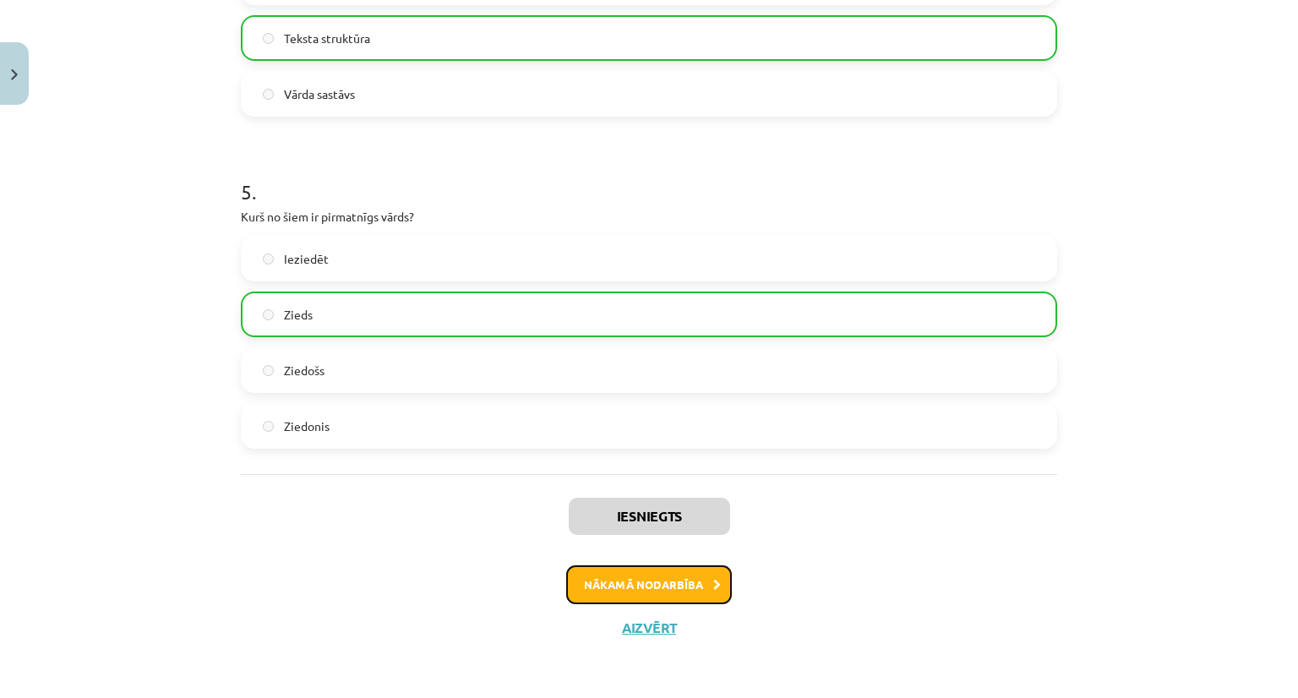
click at [644, 589] on button "Nākamā nodarbība" at bounding box center [649, 584] width 166 height 39
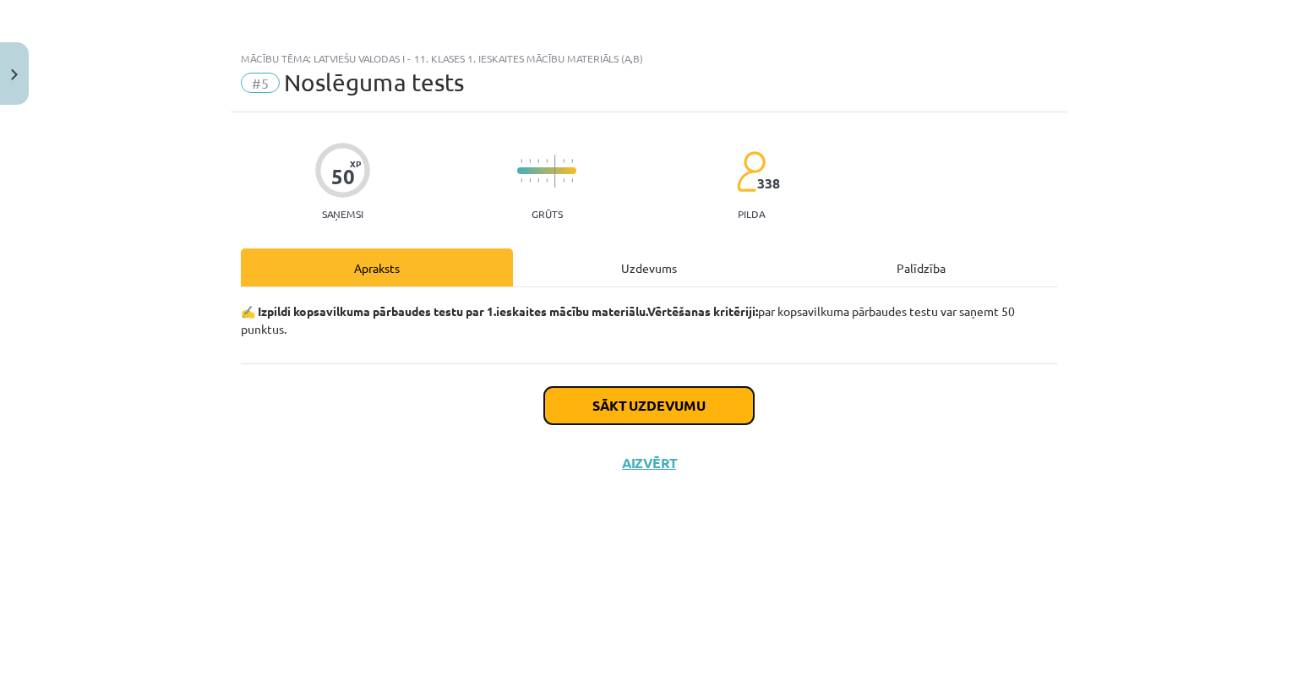
click at [658, 407] on button "Sākt uzdevumu" at bounding box center [649, 405] width 210 height 37
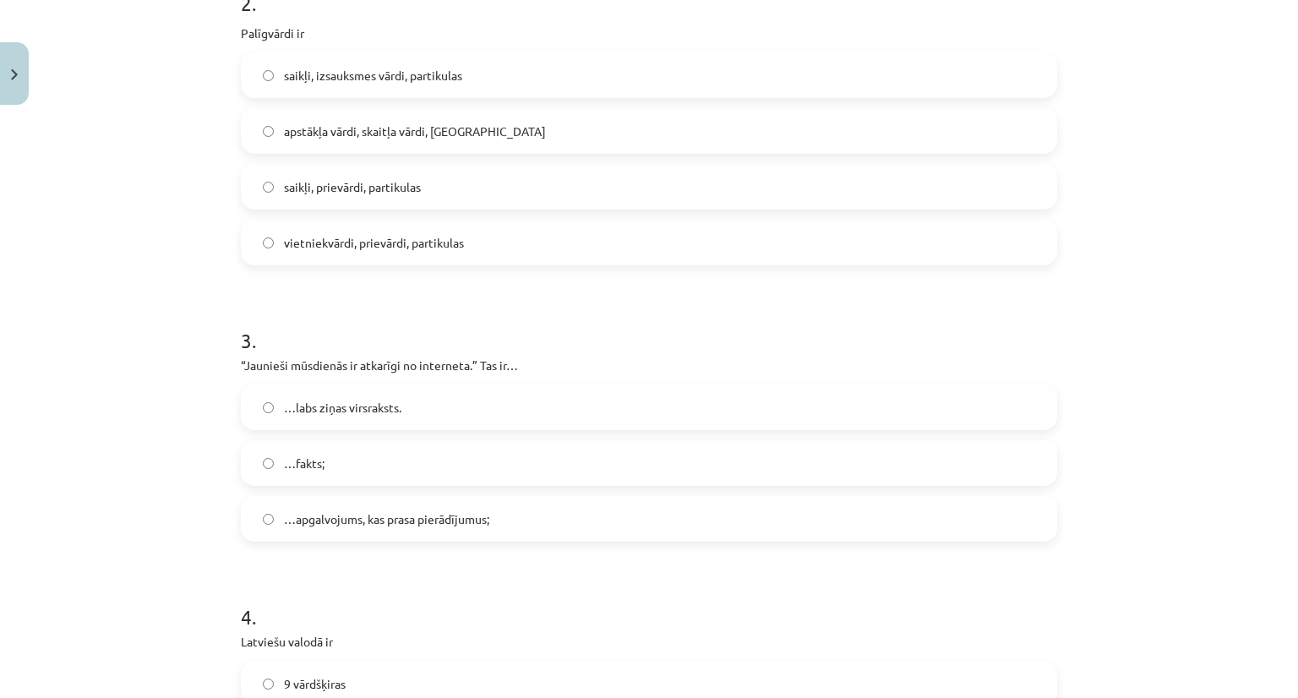
scroll to position [649, 0]
click at [408, 254] on label "vietniekvārdi, prievārdi, partikulas" at bounding box center [649, 244] width 813 height 42
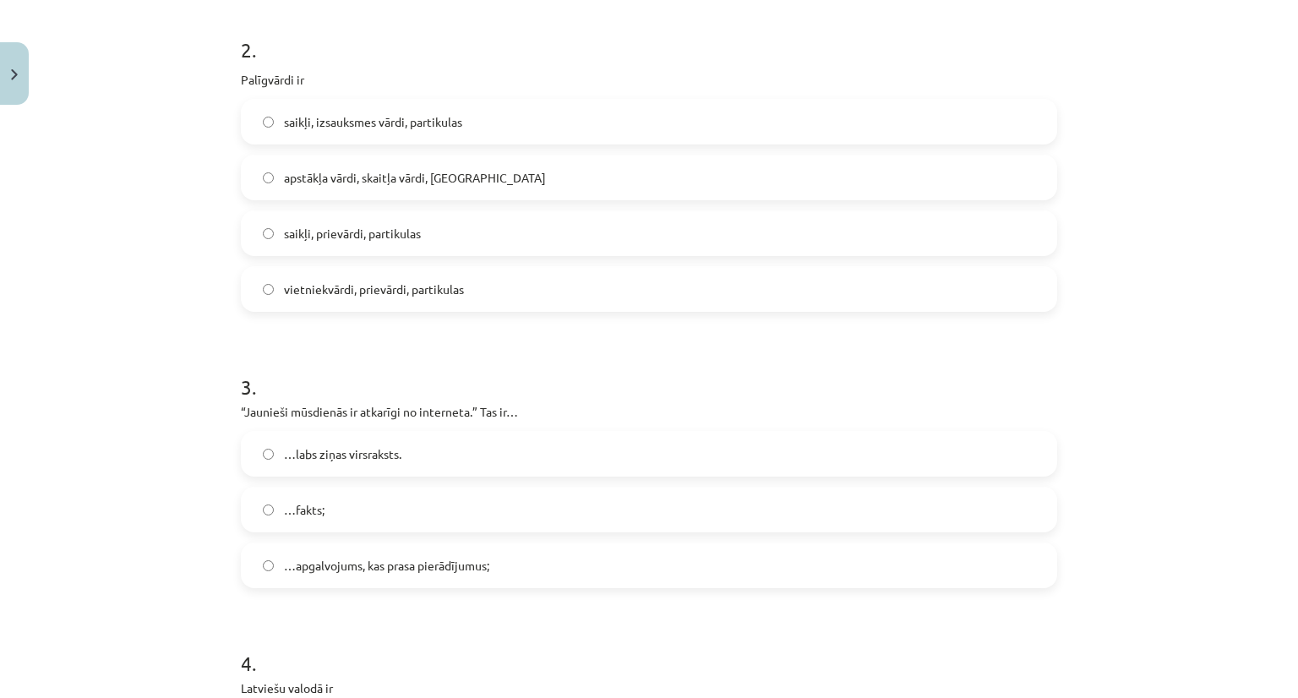
scroll to position [605, 0]
click at [325, 505] on label "…fakts;" at bounding box center [649, 509] width 813 height 42
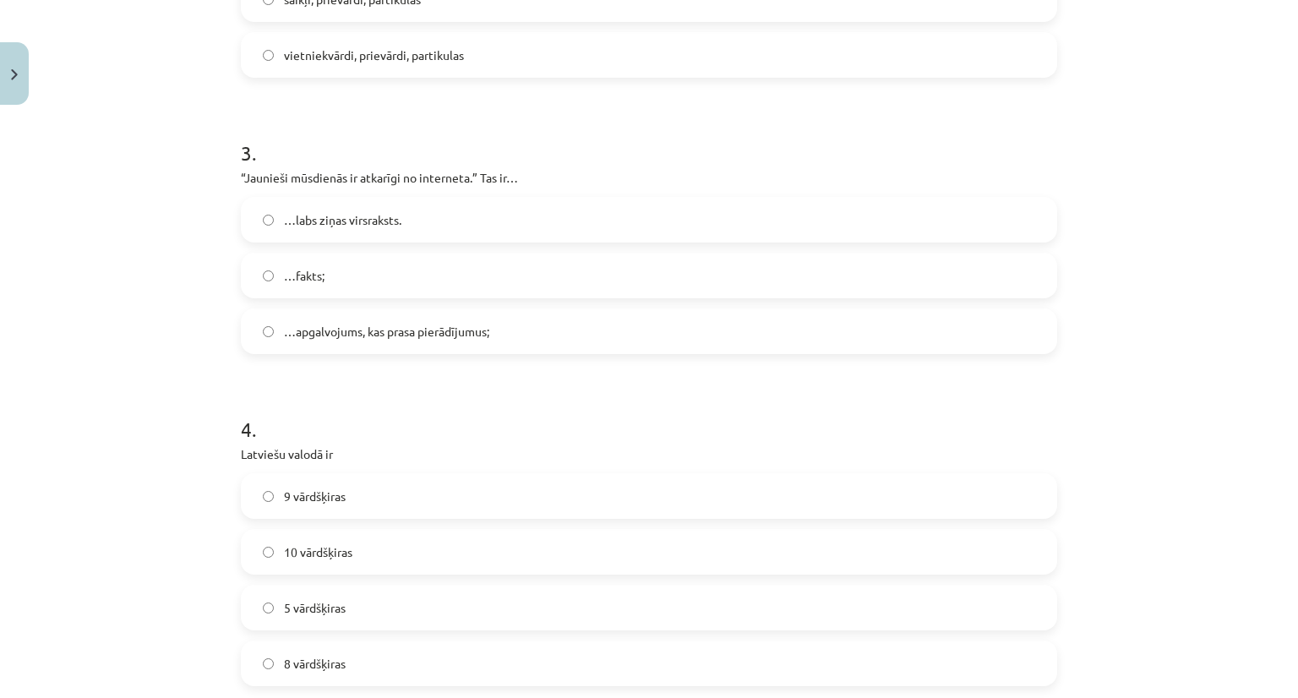
scroll to position [842, 0]
click at [325, 505] on label "9 vārdšķiras" at bounding box center [649, 493] width 813 height 42
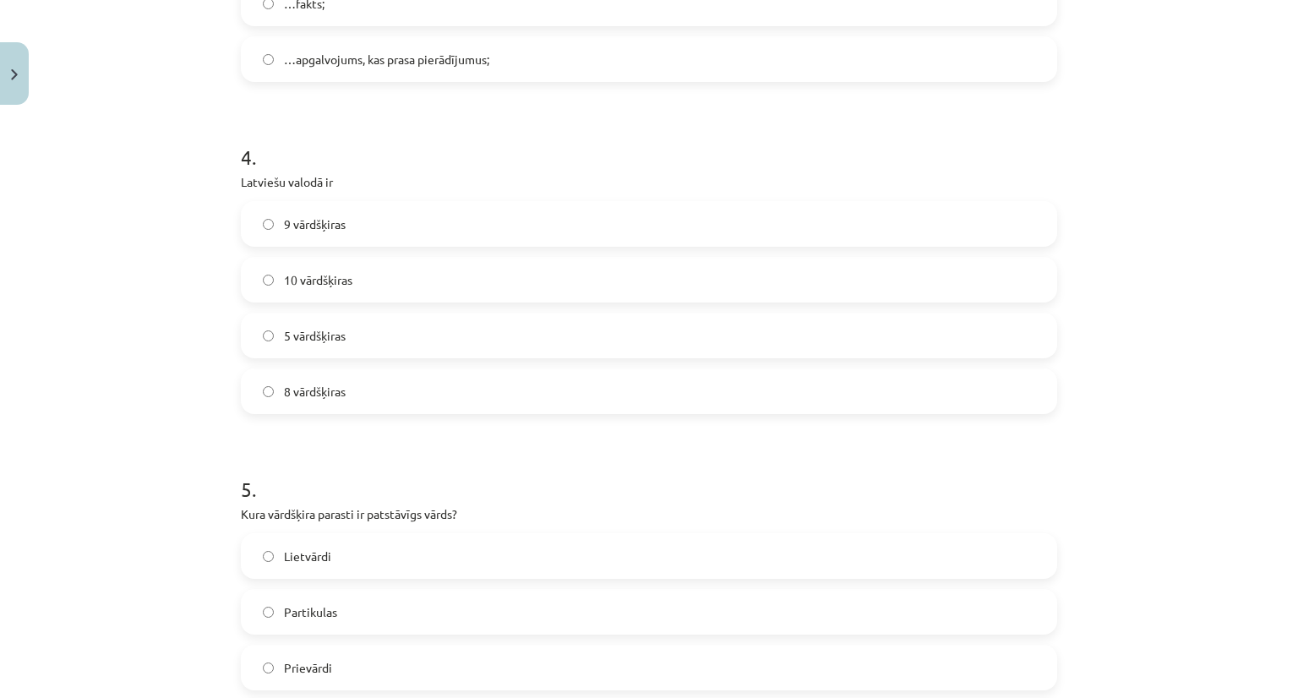
scroll to position [1099, 0]
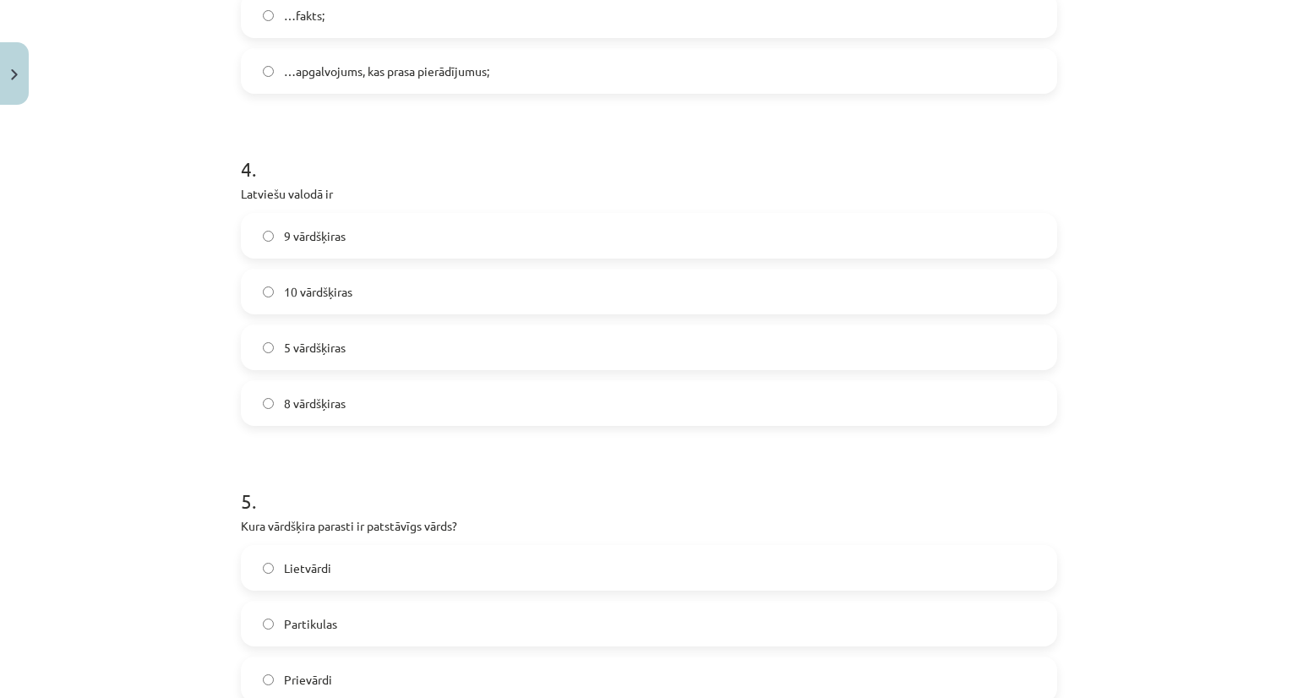
click at [349, 308] on label "10 vārdšķiras" at bounding box center [649, 291] width 813 height 42
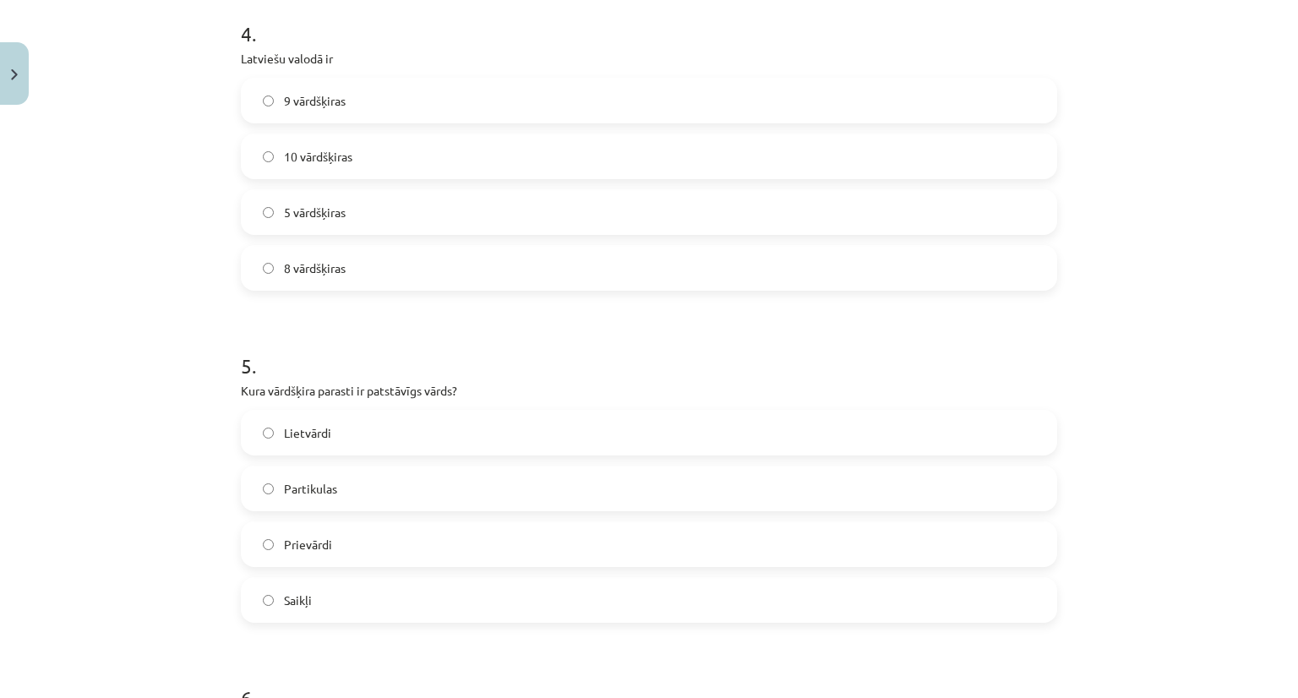
scroll to position [1236, 0]
click at [339, 424] on label "Lietvārdi" at bounding box center [649, 431] width 813 height 42
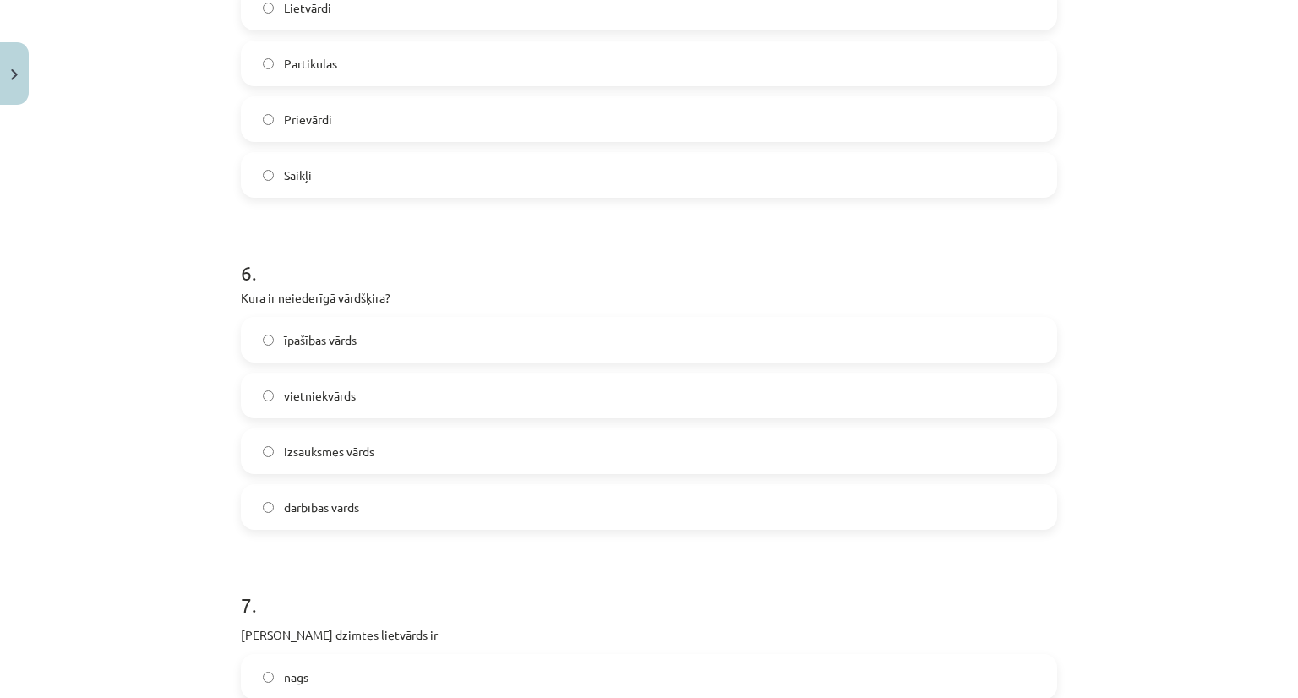
scroll to position [1659, 0]
click at [330, 447] on span "izsauksmes vārds" at bounding box center [329, 452] width 90 height 18
click at [337, 389] on span "vietniekvārds" at bounding box center [320, 396] width 72 height 18
click at [293, 449] on span "acs" at bounding box center [292, 452] width 17 height 18
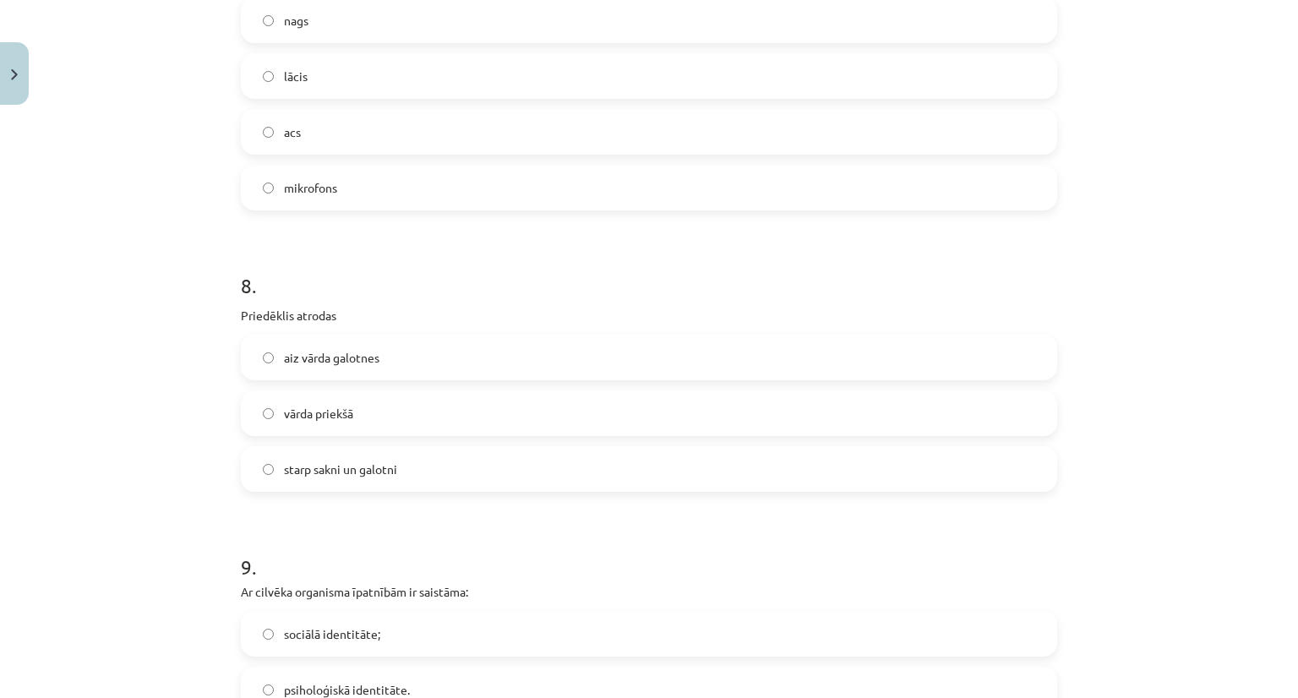
scroll to position [2318, 0]
click at [325, 456] on label "starp sakni un galotni" at bounding box center [649, 466] width 813 height 42
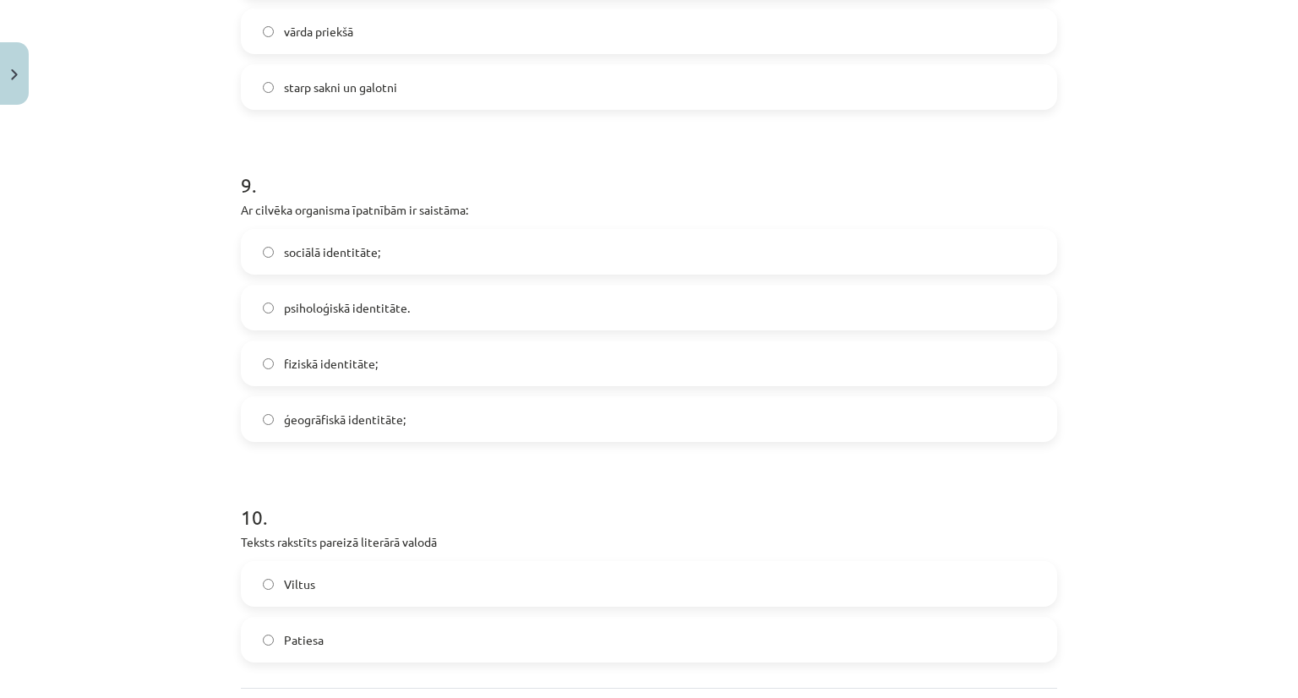
scroll to position [2684, 0]
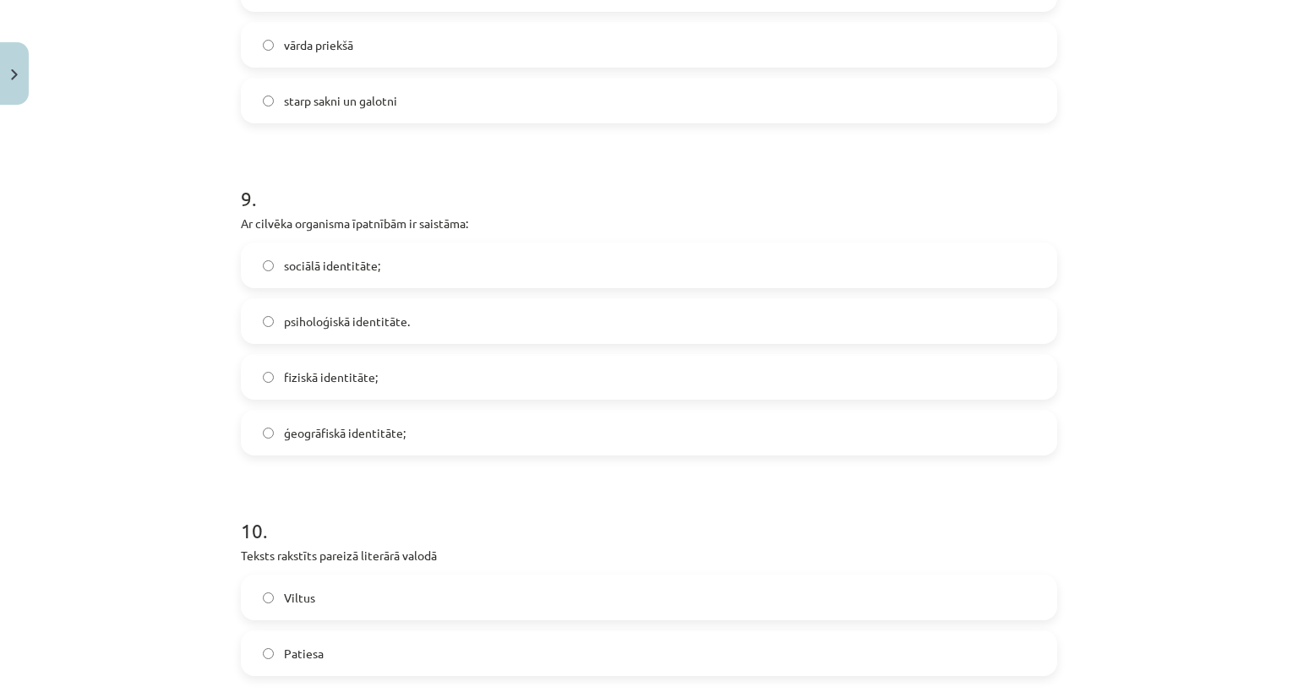
click at [326, 386] on label "fiziskā identitāte;" at bounding box center [649, 377] width 813 height 42
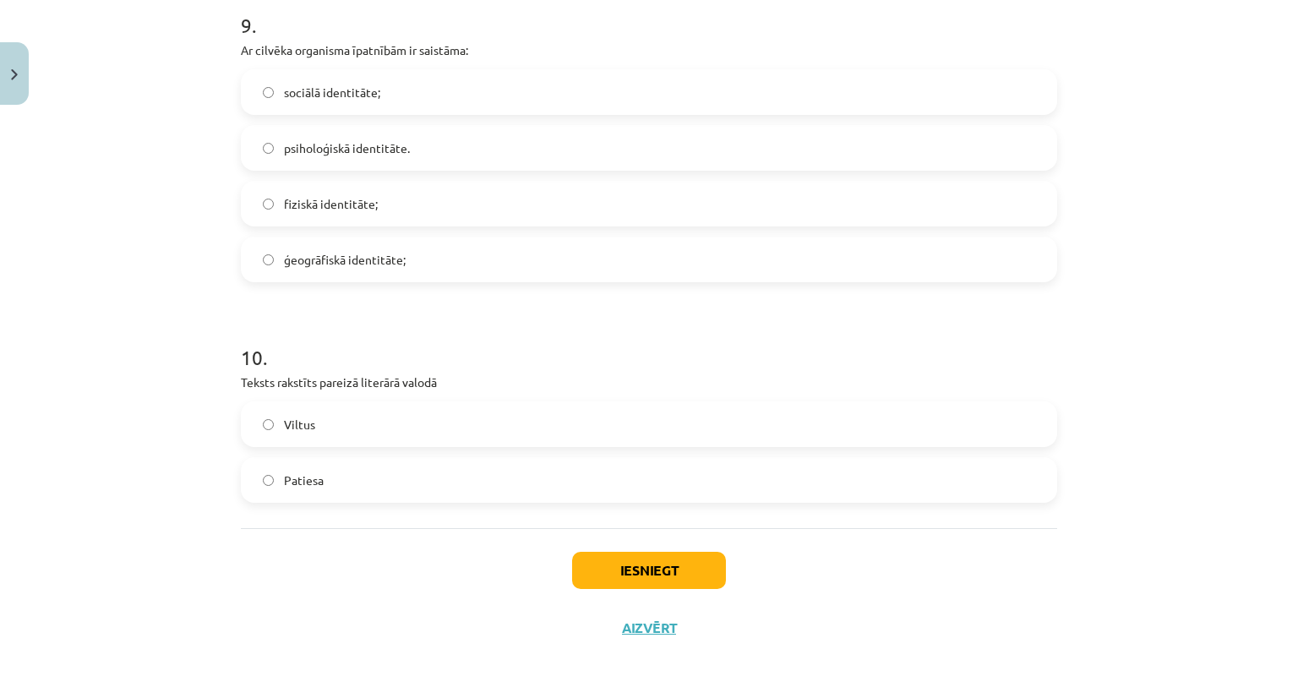
scroll to position [2857, 0]
click at [287, 478] on span "Patiesa" at bounding box center [304, 481] width 40 height 18
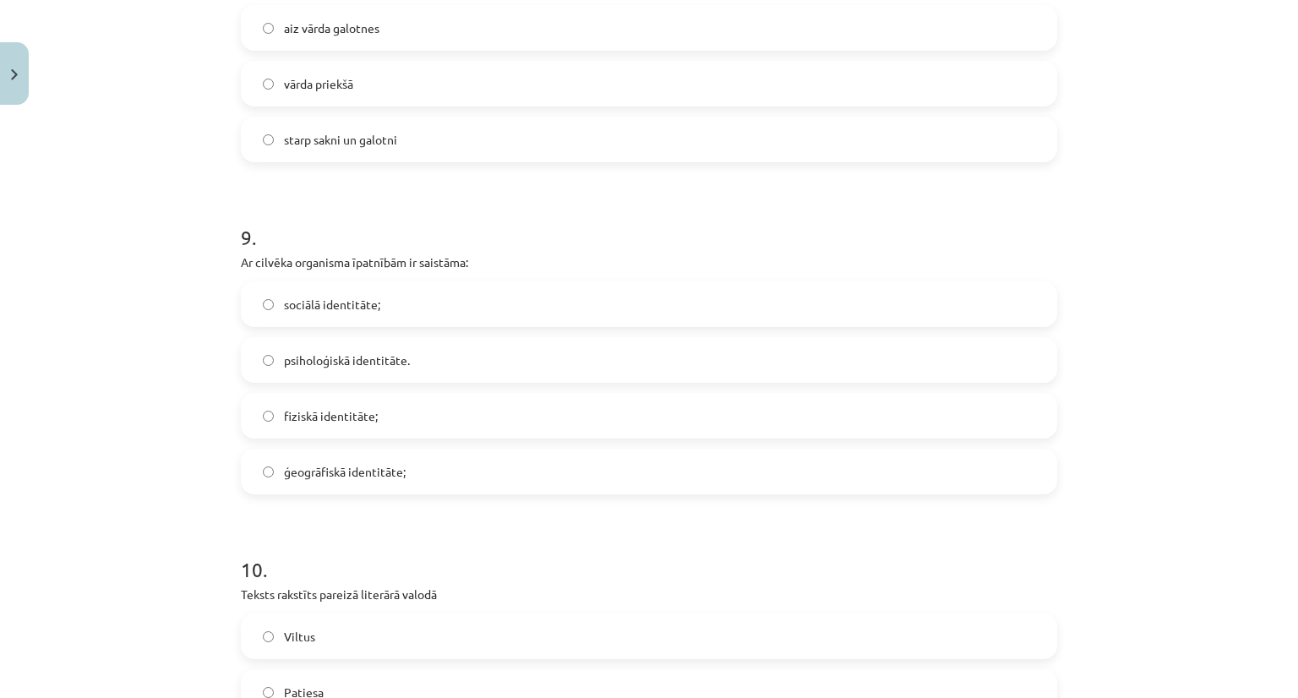
scroll to position [2858, 0]
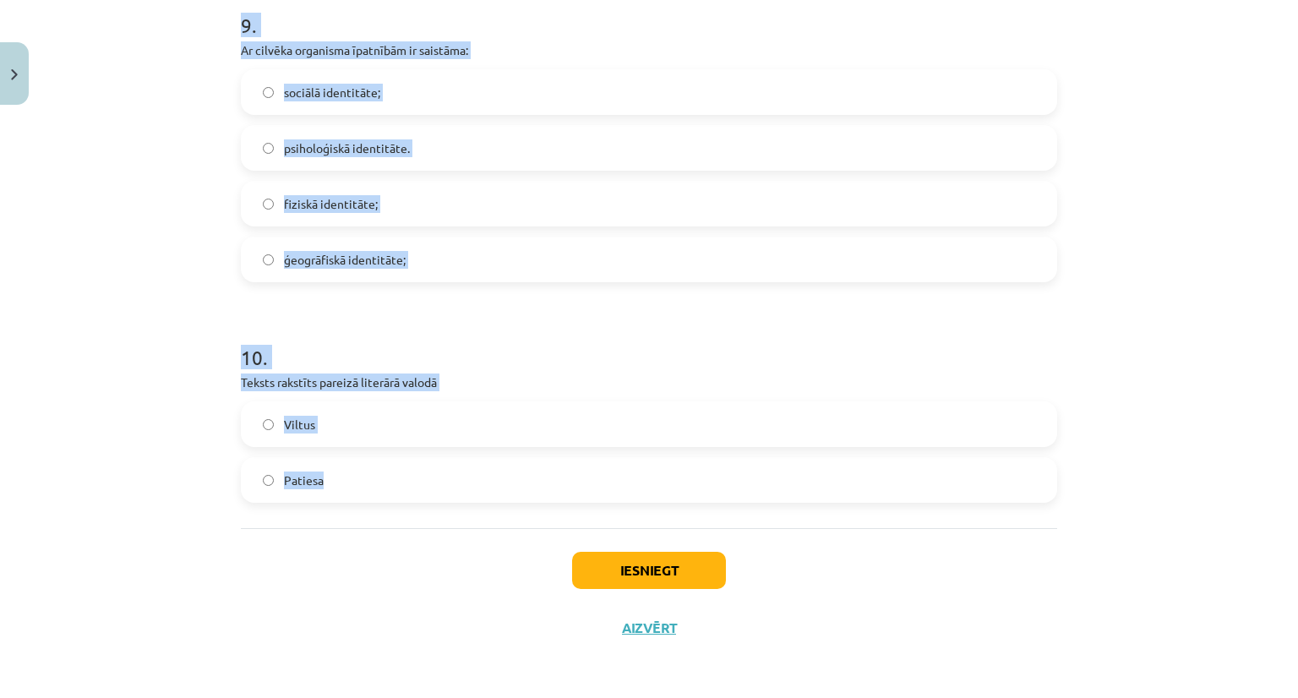
drag, startPoint x: 226, startPoint y: 405, endPoint x: 464, endPoint y: 485, distance: 251.5
copy form "Dialekts liecina par: sociālo identitāti; nacionālo identitāti. ģeogrāfisko ide…"
click at [1231, 160] on div "Mācību tēma: Latviešu valodas i - 11. klases 1. ieskaites mācību materiāls (a,b…" at bounding box center [649, 349] width 1298 height 698
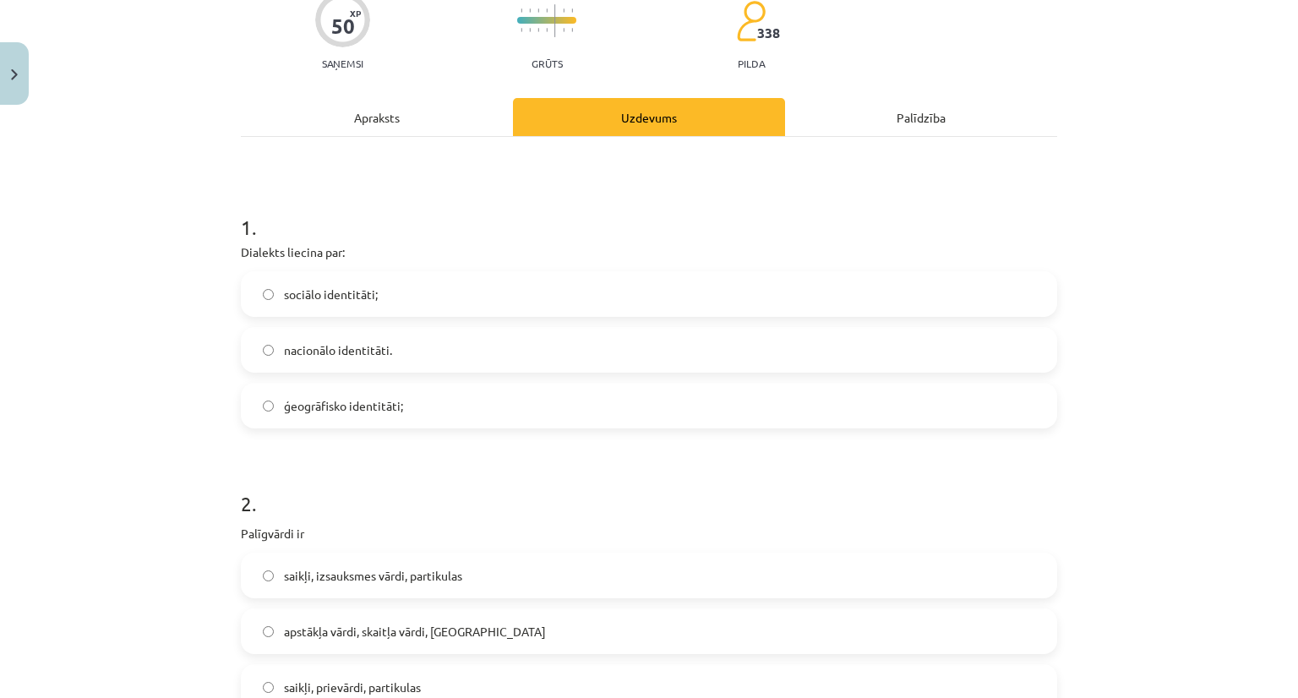
scroll to position [166, 0]
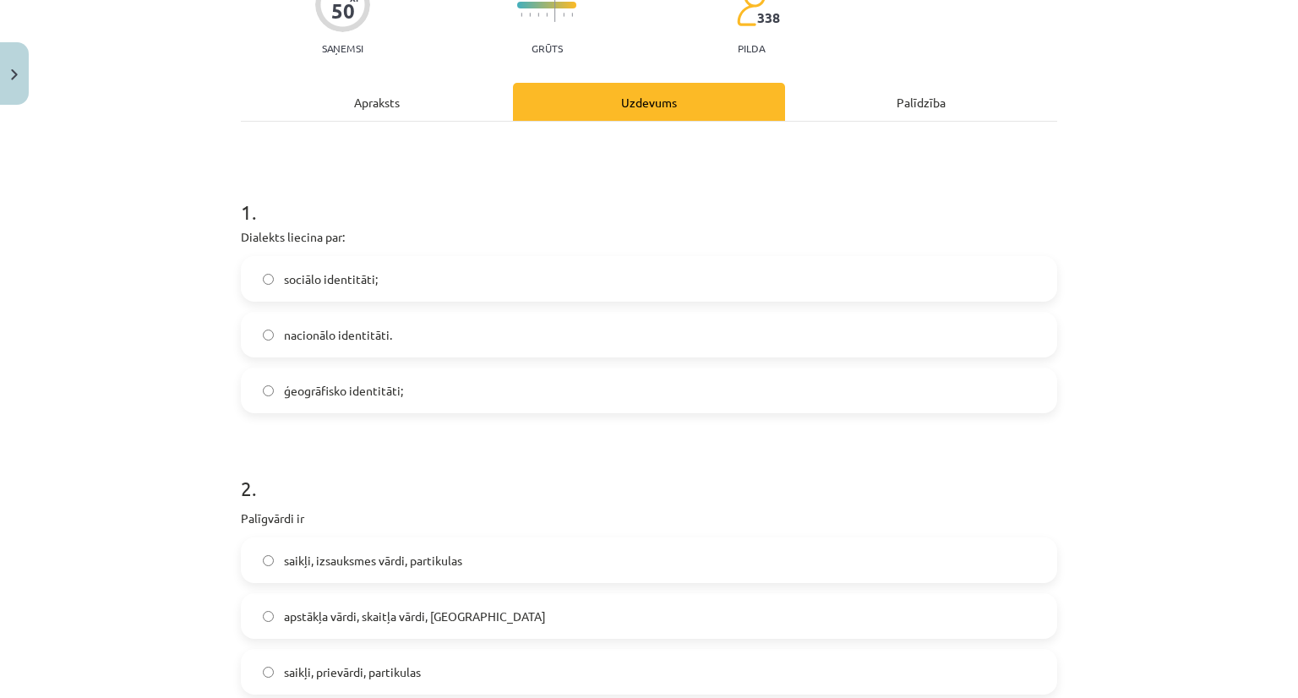
click at [415, 330] on label "nacionālo identitāti." at bounding box center [649, 335] width 813 height 42
click at [284, 393] on span "ģeogrāfisko identitāti;" at bounding box center [343, 391] width 119 height 18
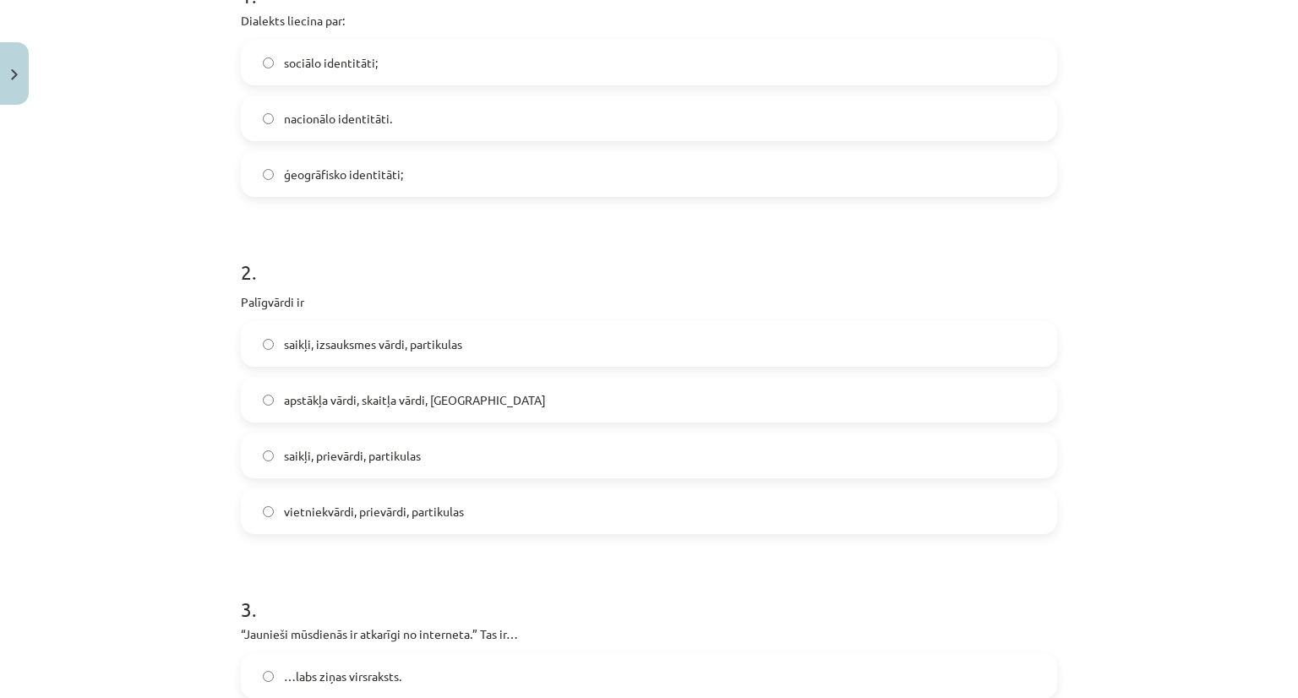
scroll to position [384, 0]
click at [362, 459] on span "saikļi, prievārdi, partikulas" at bounding box center [352, 454] width 137 height 18
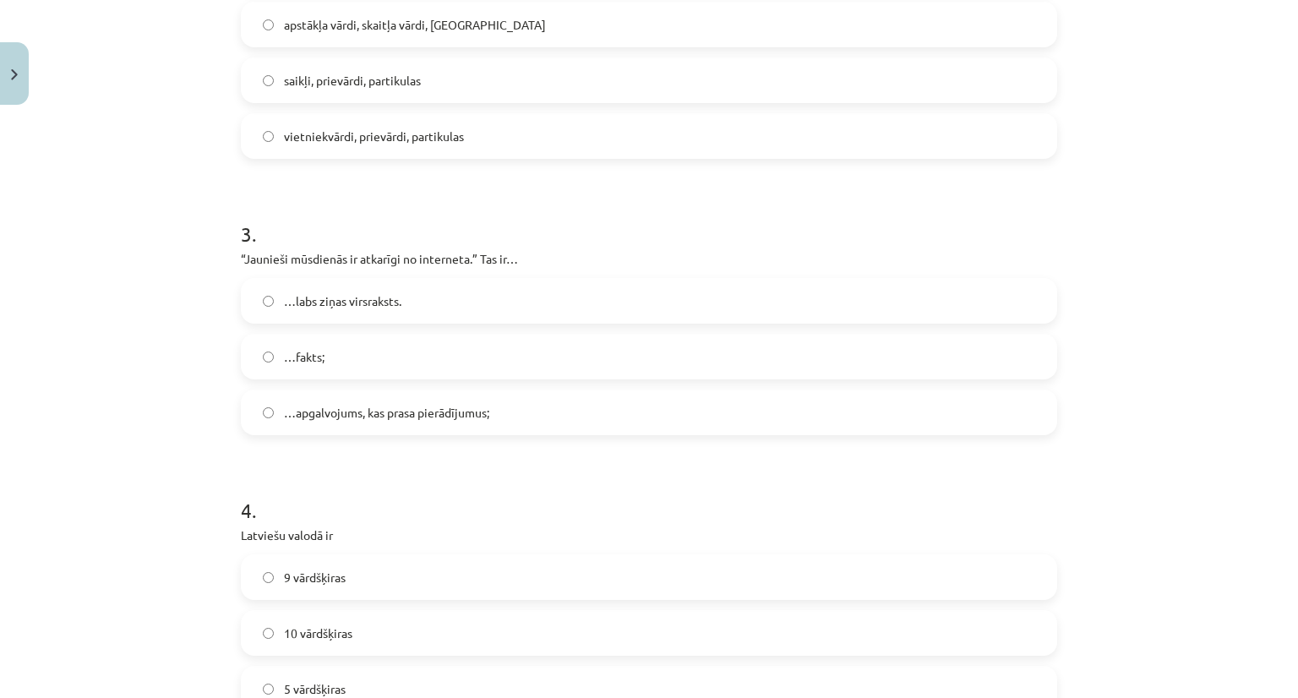
scroll to position [757, 0]
click at [366, 397] on label "…apgalvojums, kas prasa pierādījumus;" at bounding box center [649, 412] width 813 height 42
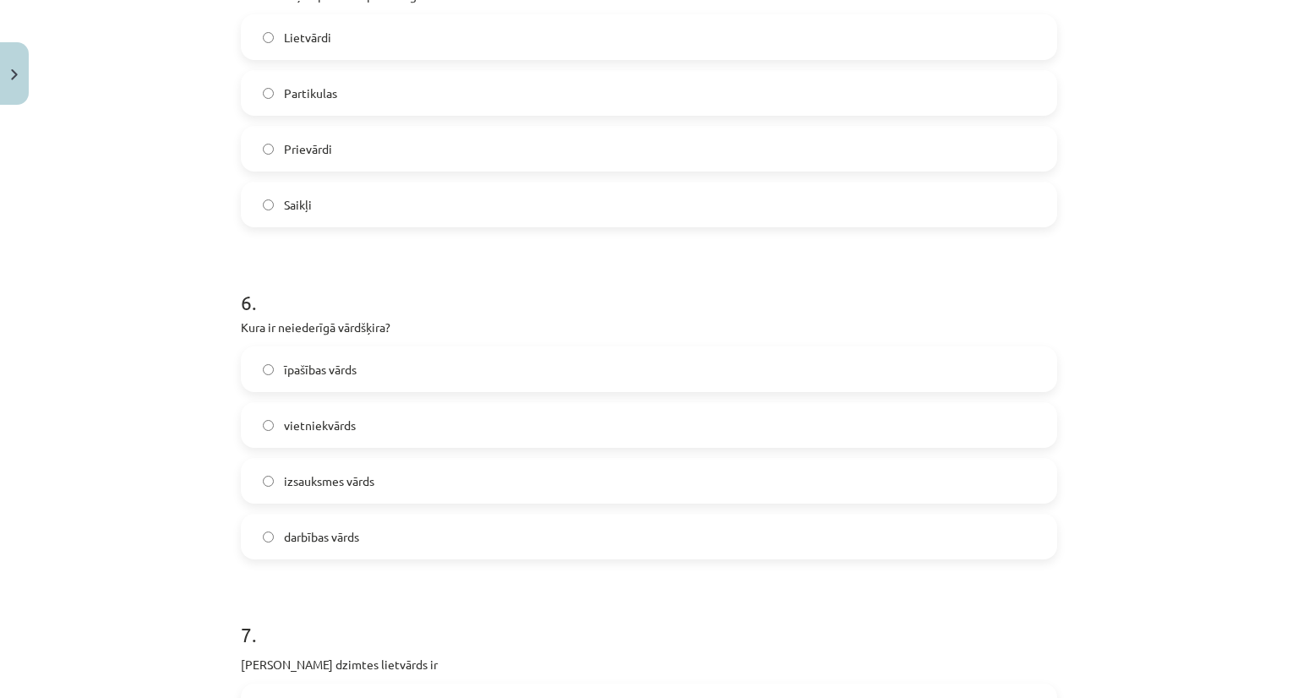
scroll to position [1765, 0]
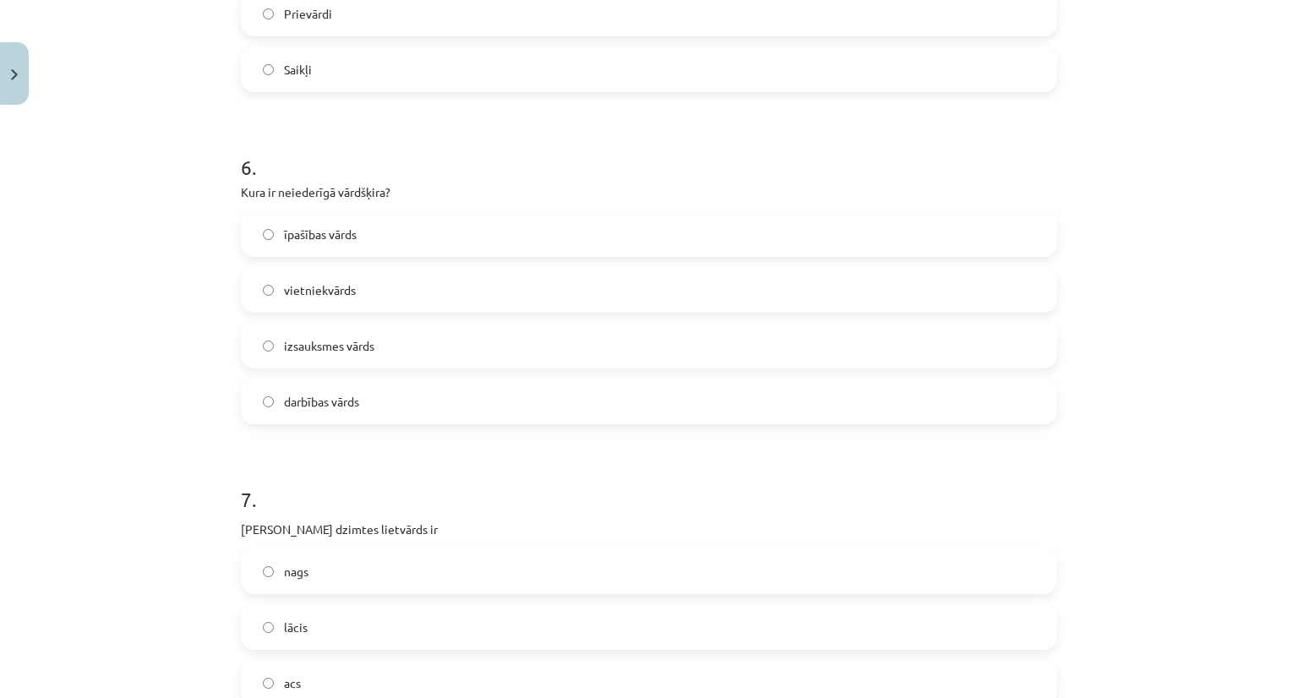
click at [334, 349] on span "izsauksmes vārds" at bounding box center [329, 346] width 90 height 18
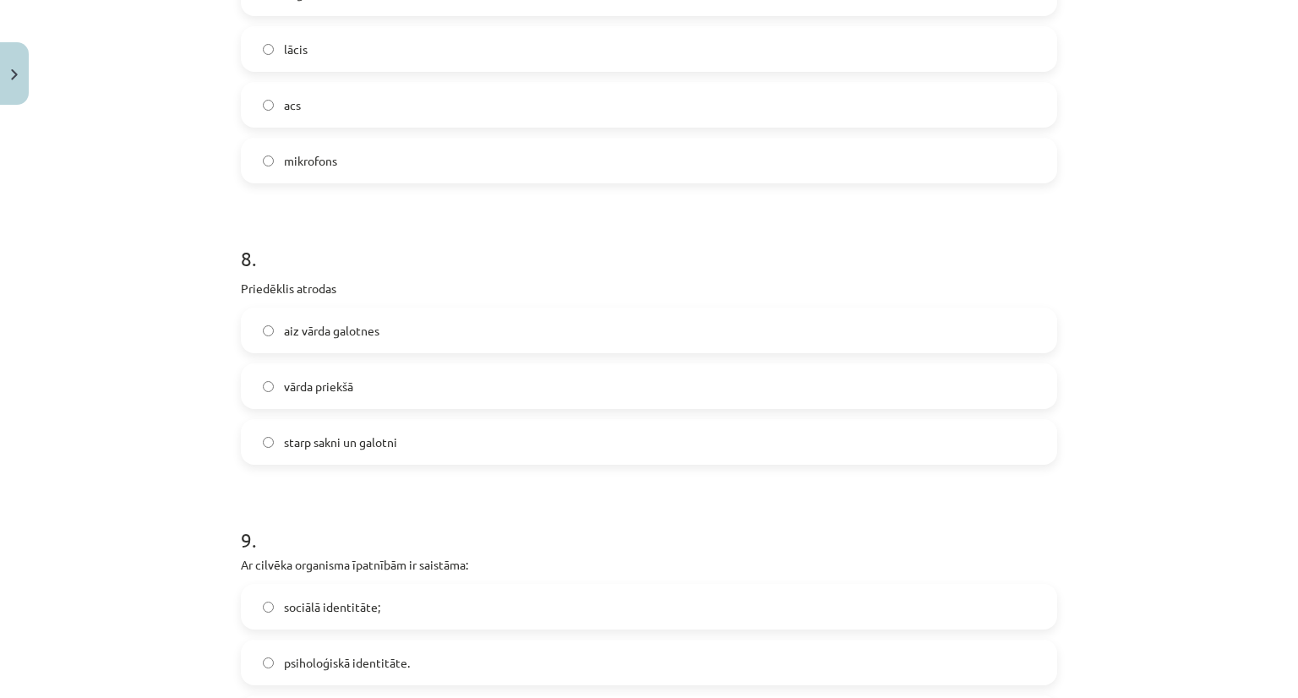
scroll to position [2379, 0]
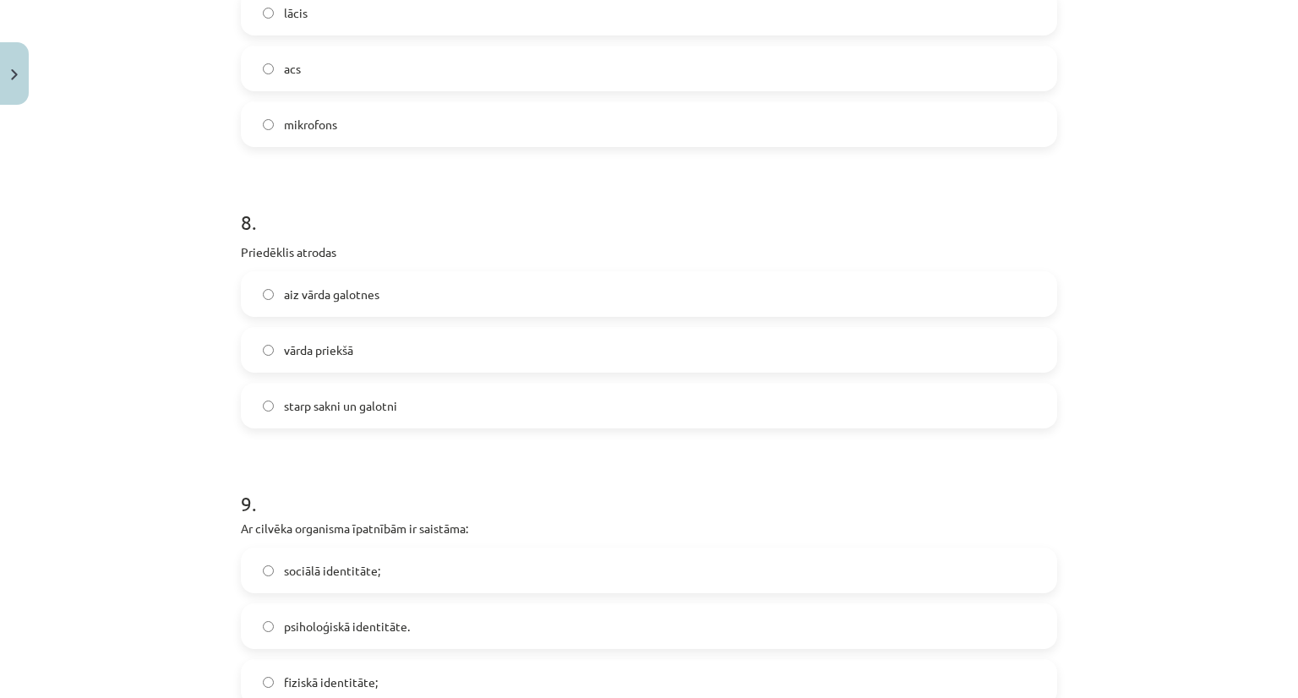
click at [365, 355] on label "vārda priekšā" at bounding box center [649, 350] width 813 height 42
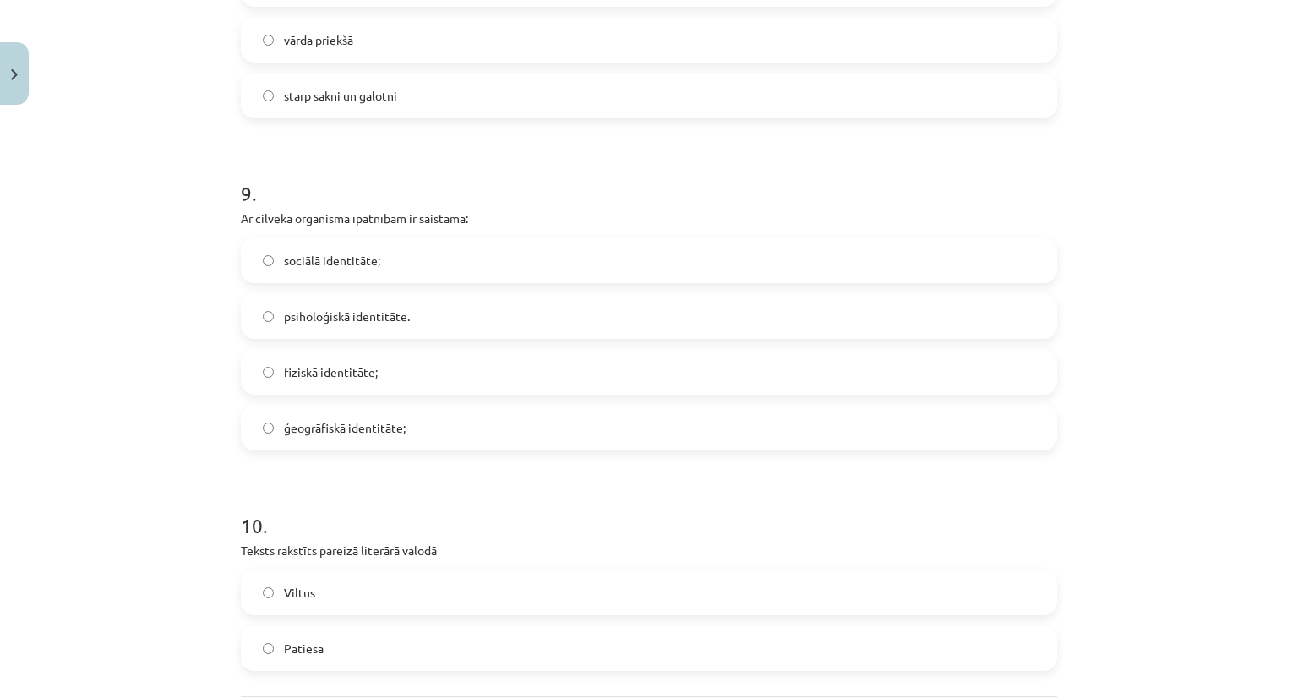
scroll to position [2858, 0]
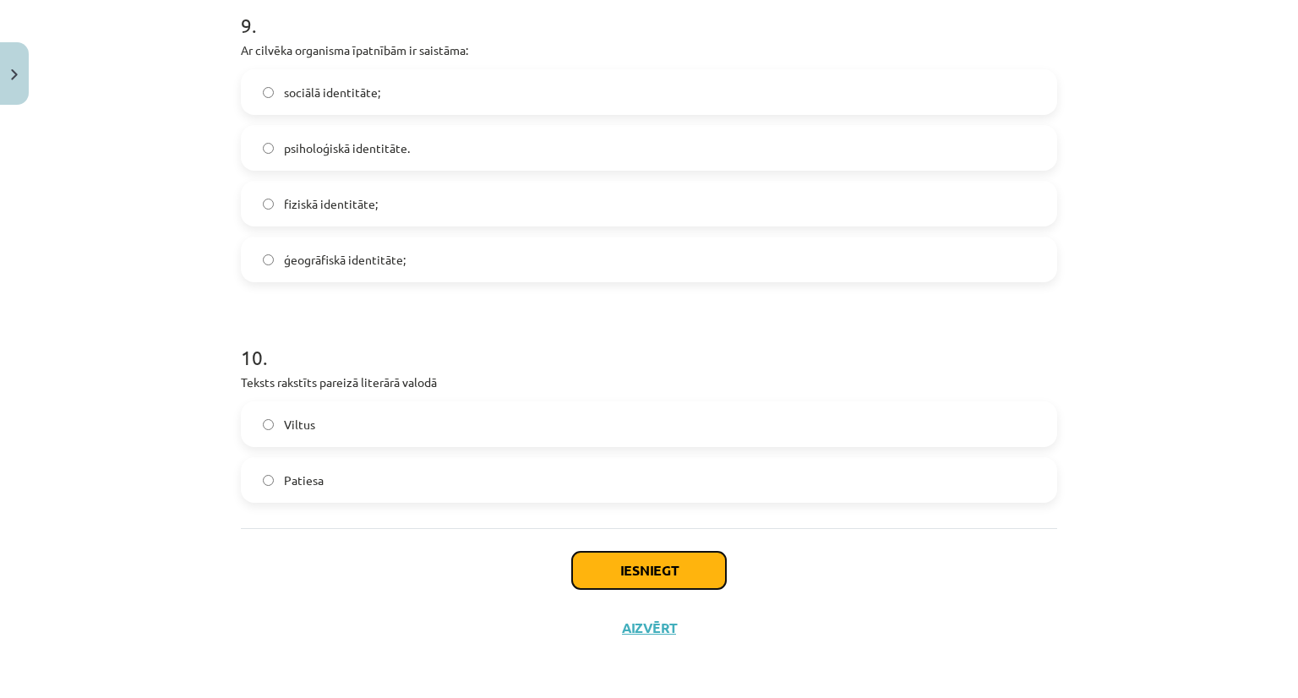
click at [649, 558] on button "Iesniegt" at bounding box center [649, 570] width 154 height 37
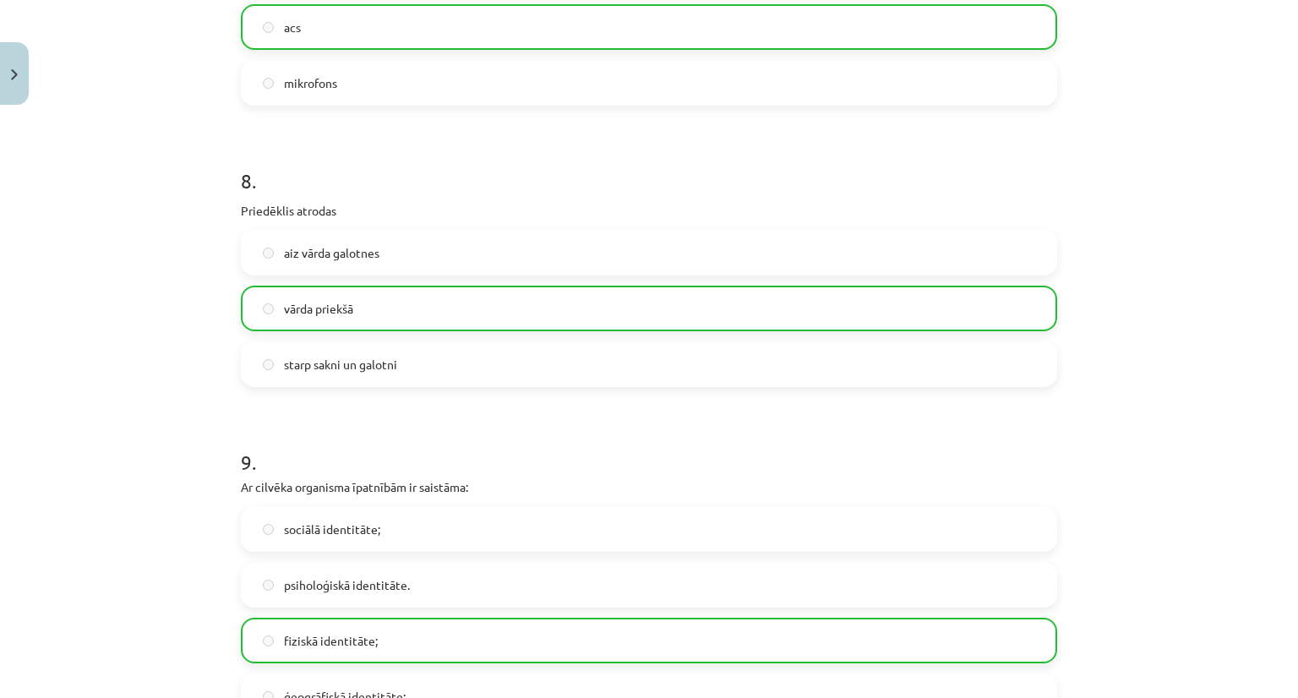
scroll to position [2911, 0]
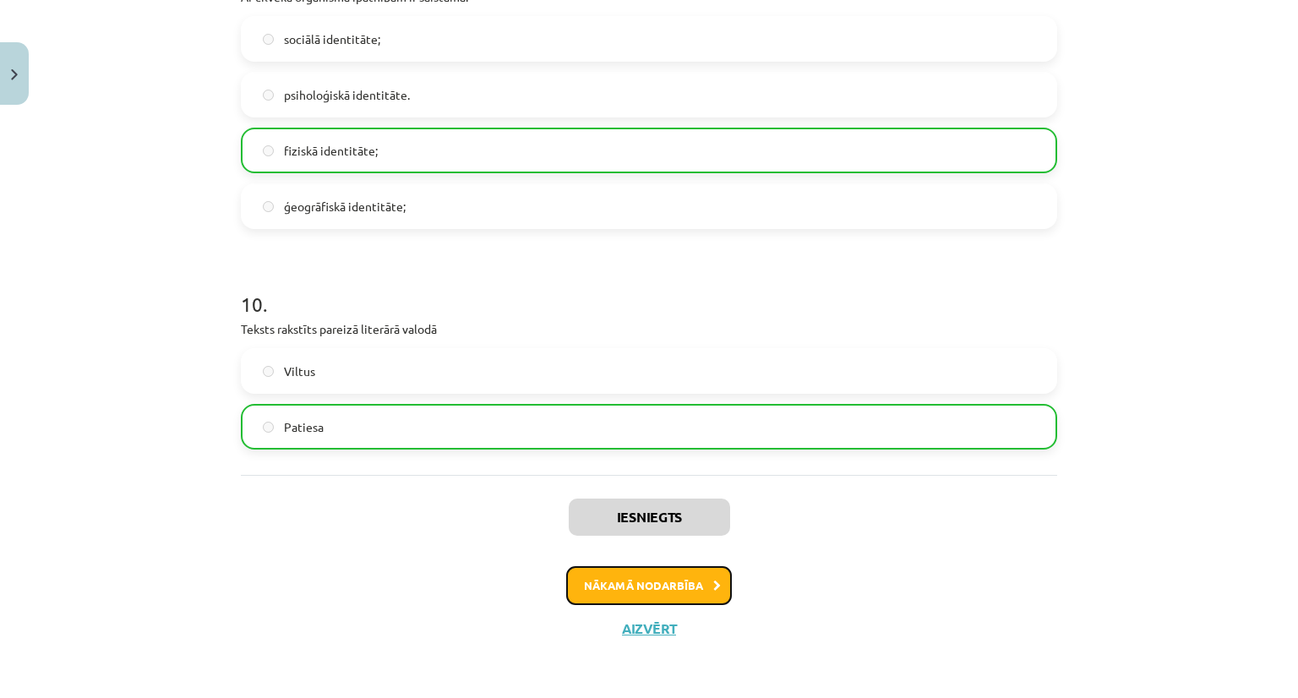
click at [641, 572] on button "Nākamā nodarbība" at bounding box center [649, 585] width 166 height 39
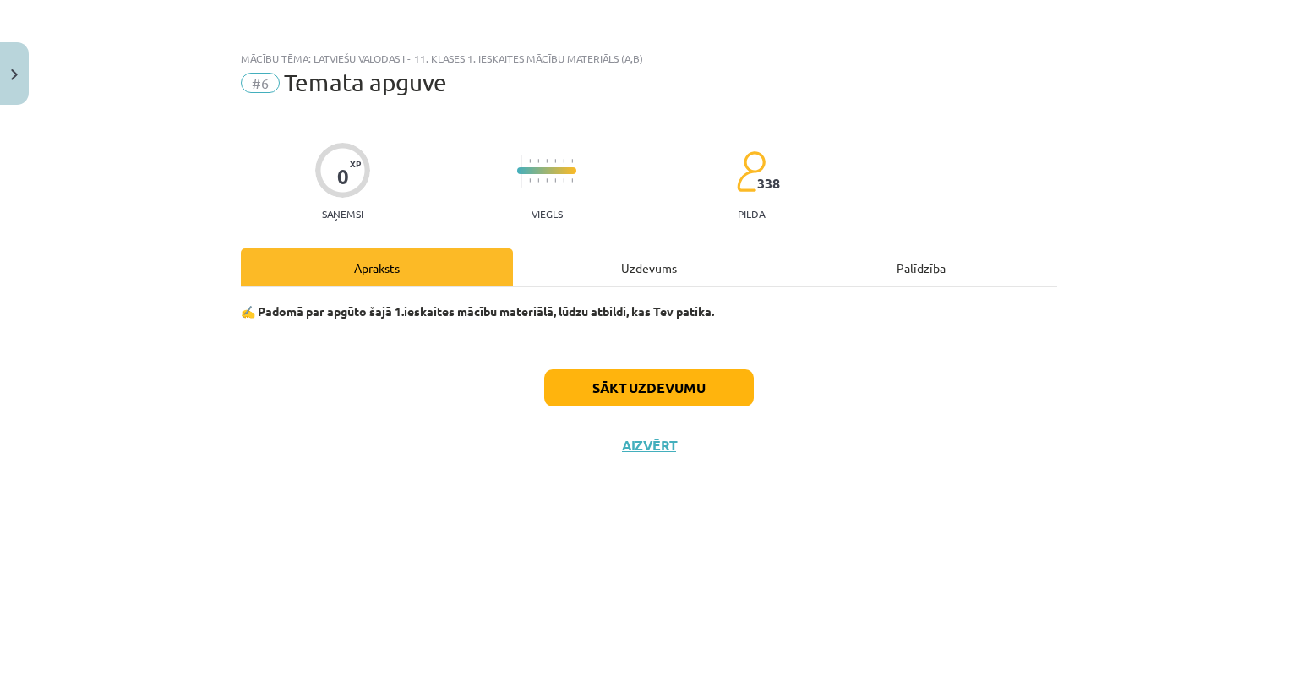
scroll to position [0, 0]
click at [695, 386] on button "Sākt uzdevumu" at bounding box center [649, 387] width 210 height 37
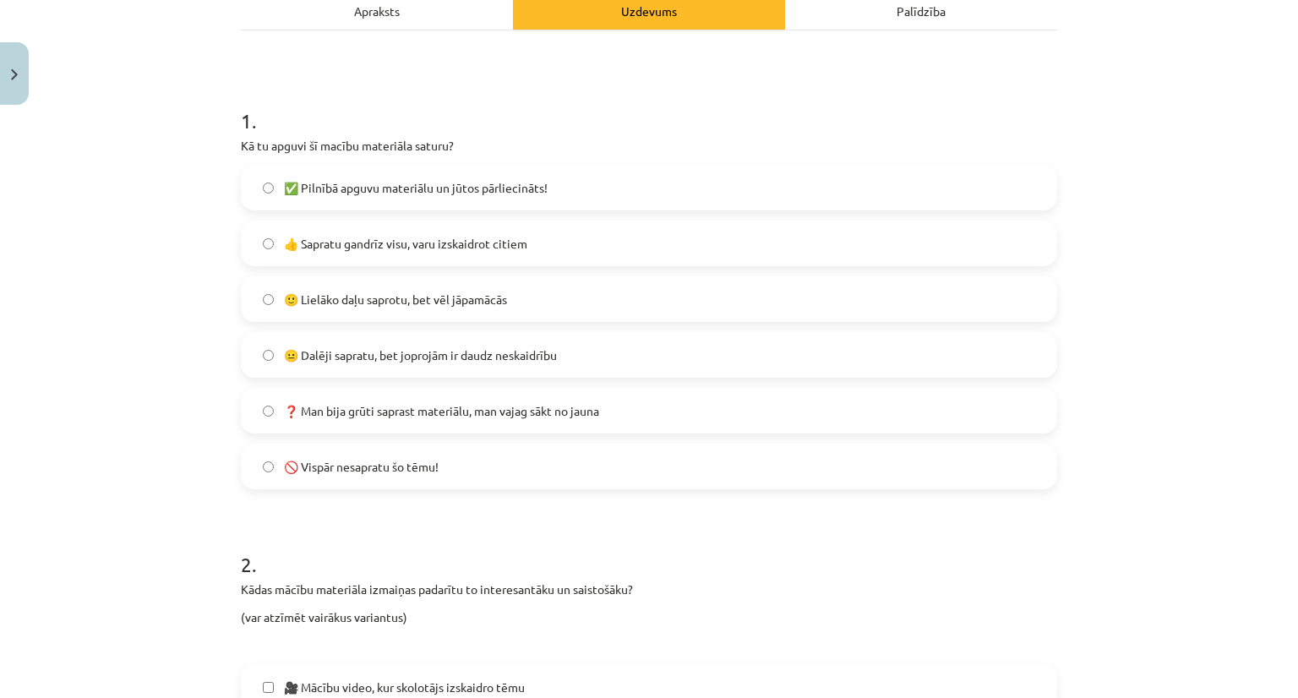
scroll to position [257, 0]
click at [331, 295] on span "🙂 Lielāko daļu saprotu, bet vēl jāpamācās" at bounding box center [395, 300] width 223 height 18
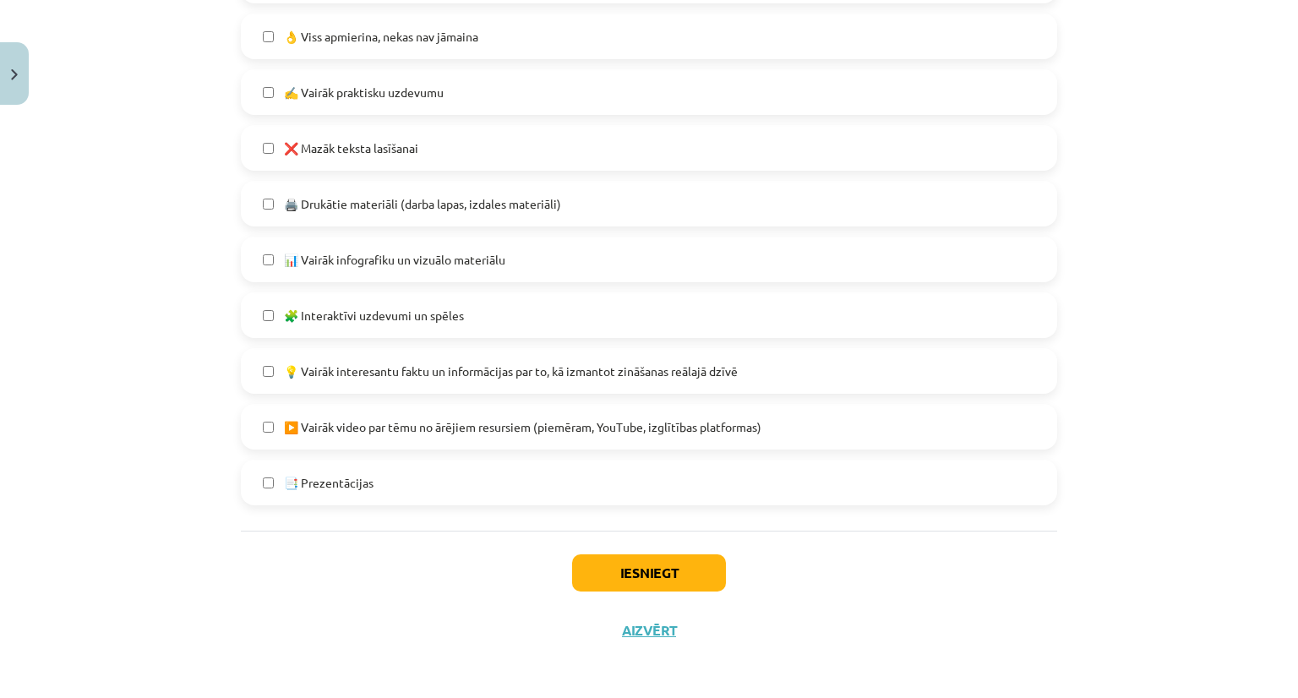
scroll to position [967, 0]
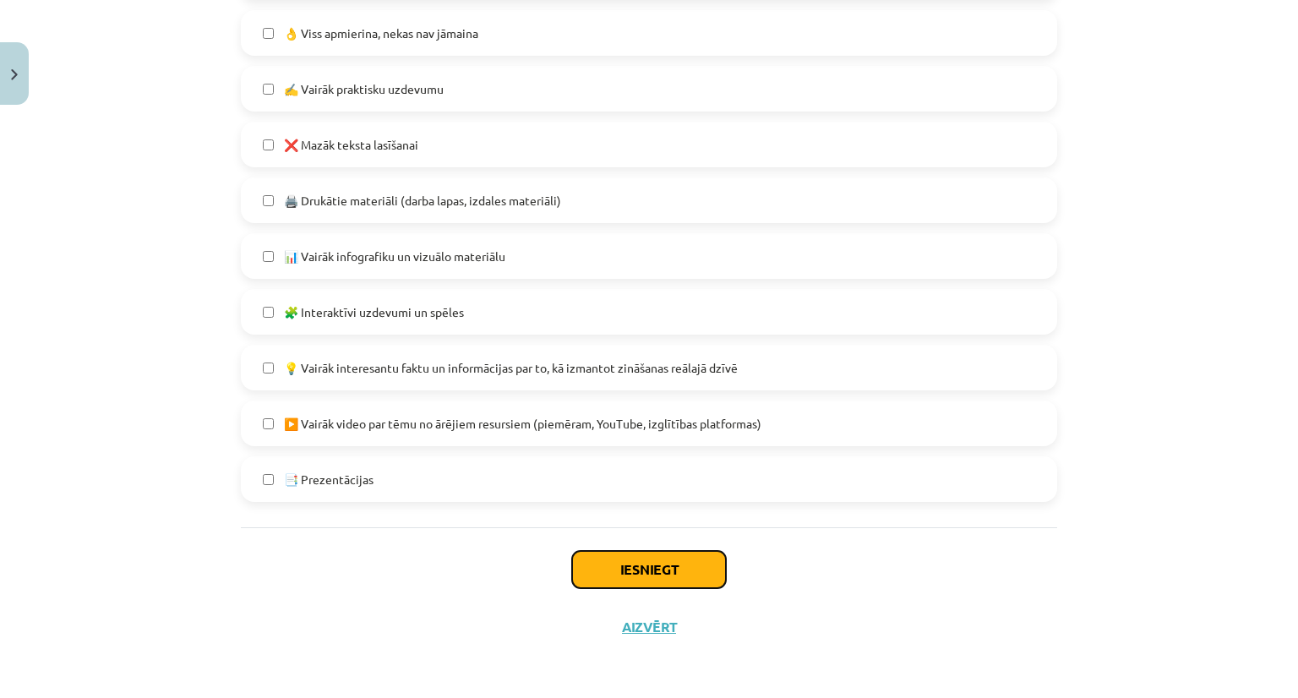
click at [625, 560] on button "Iesniegt" at bounding box center [649, 569] width 154 height 37
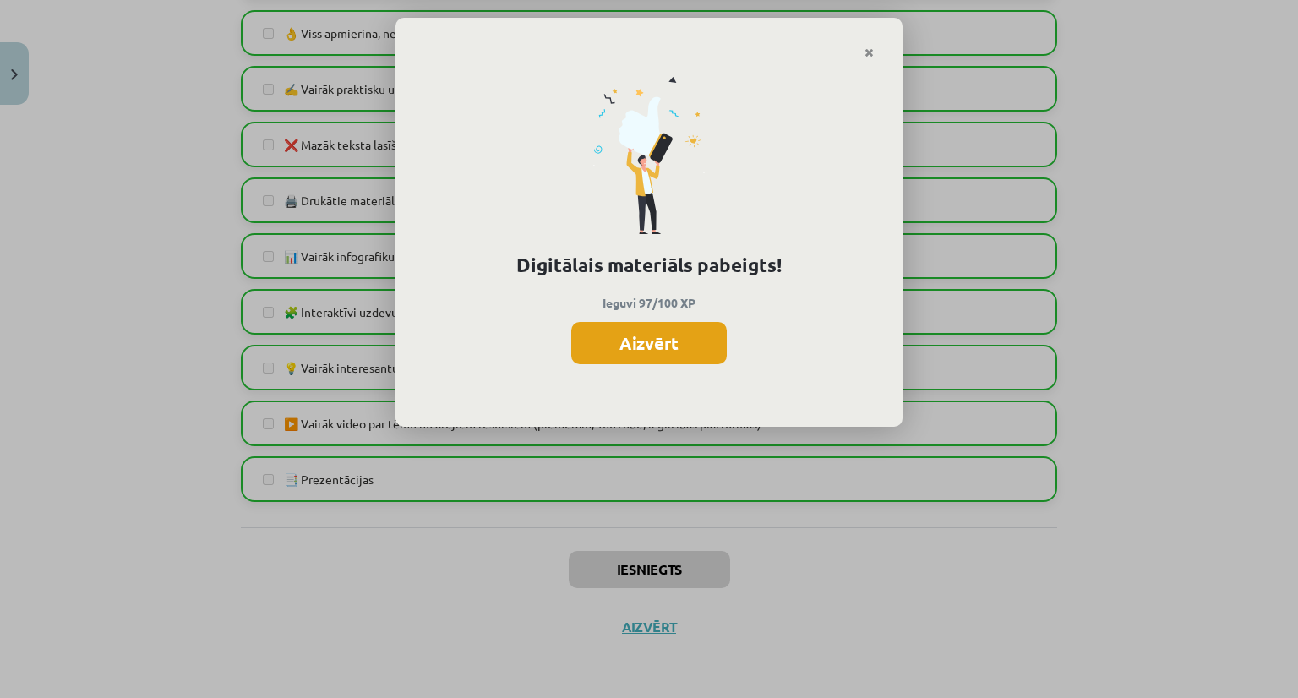
click at [657, 336] on button "Aizvērt" at bounding box center [649, 343] width 156 height 42
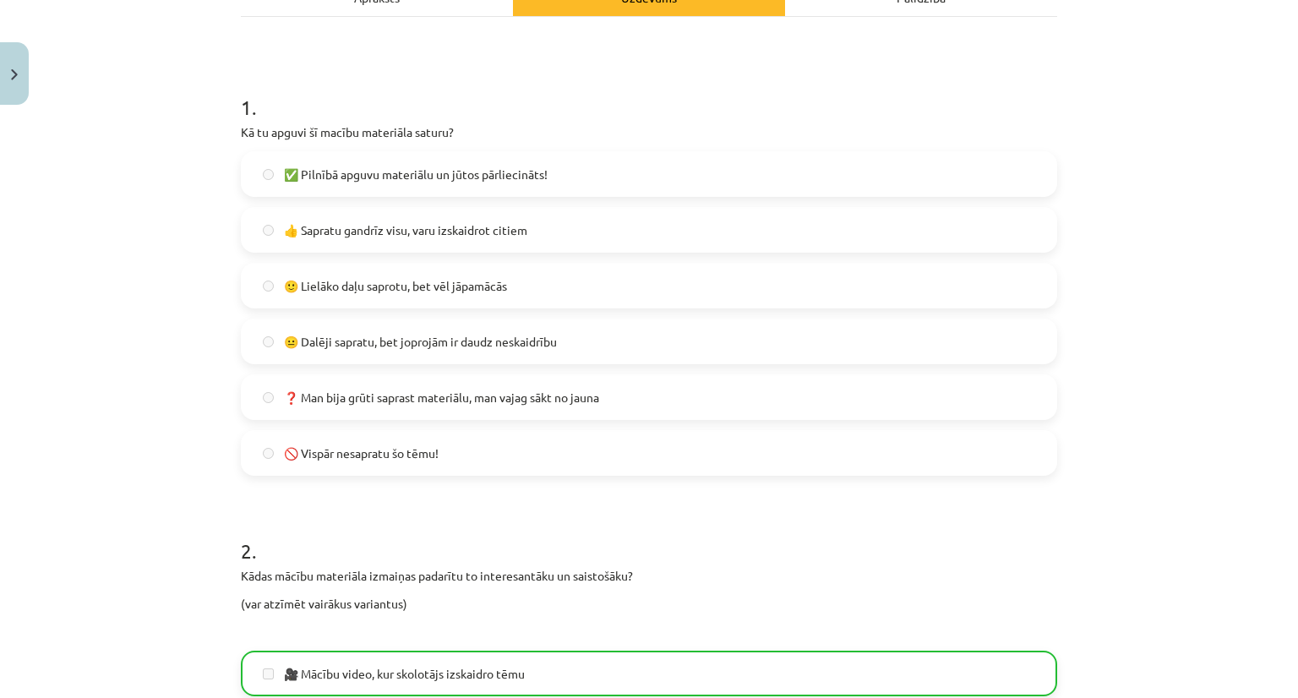
scroll to position [0, 0]
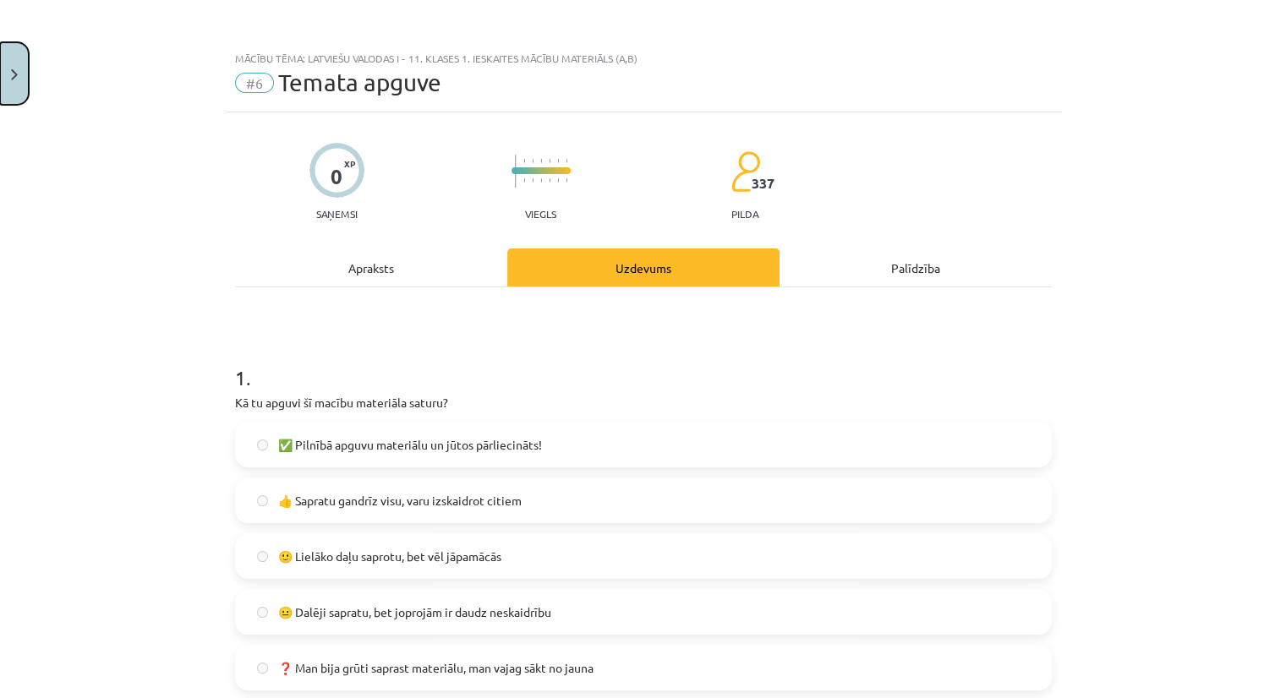
click at [0, 67] on button "Close" at bounding box center [14, 73] width 29 height 63
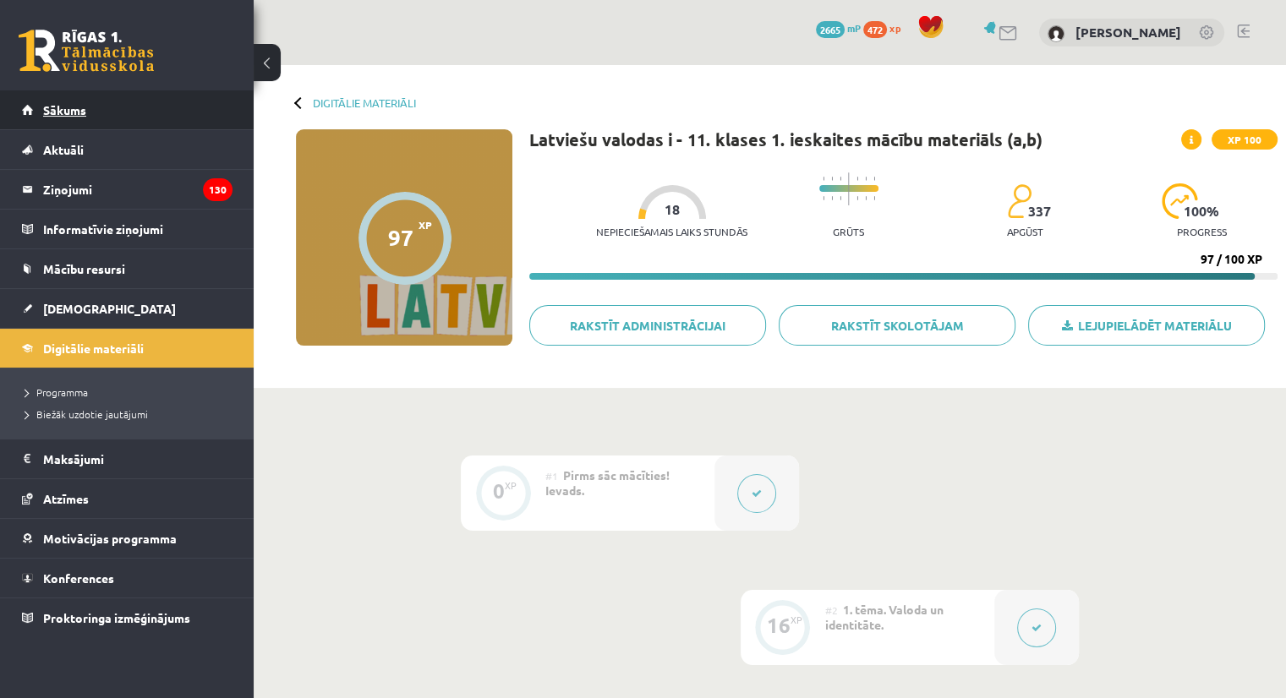
click at [64, 102] on link "Sākums" at bounding box center [127, 109] width 210 height 39
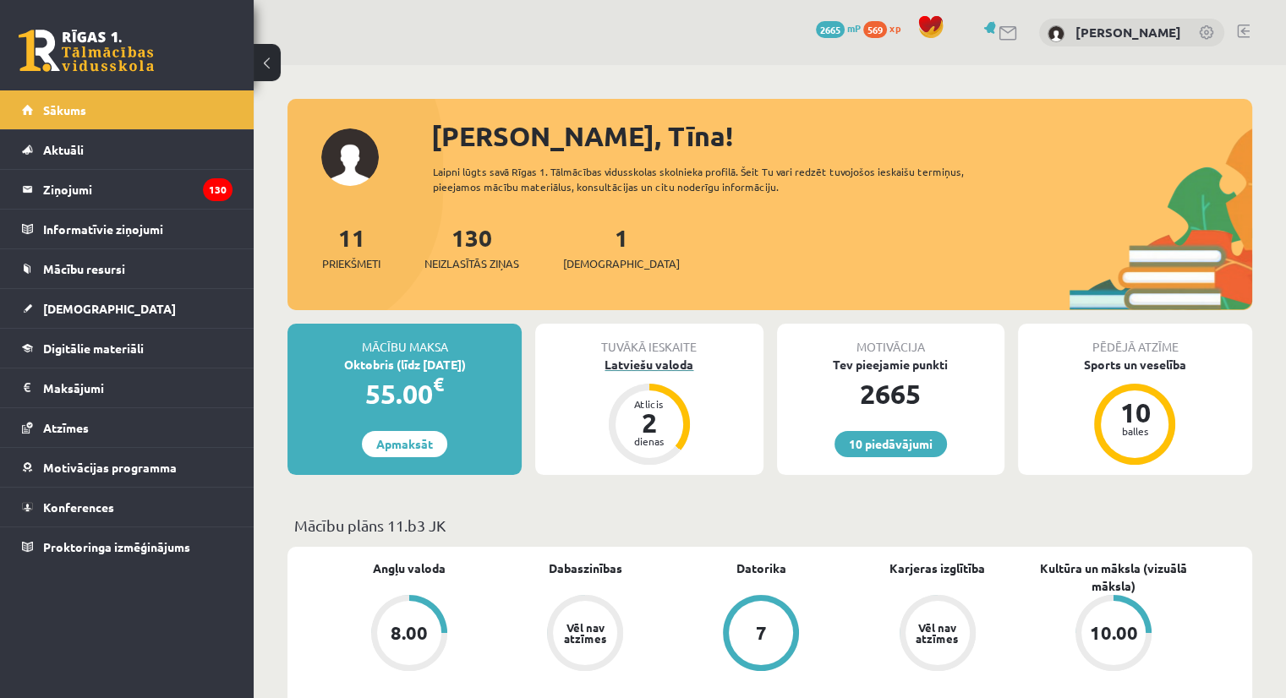
click at [633, 366] on div "Latviešu valoda" at bounding box center [648, 365] width 227 height 18
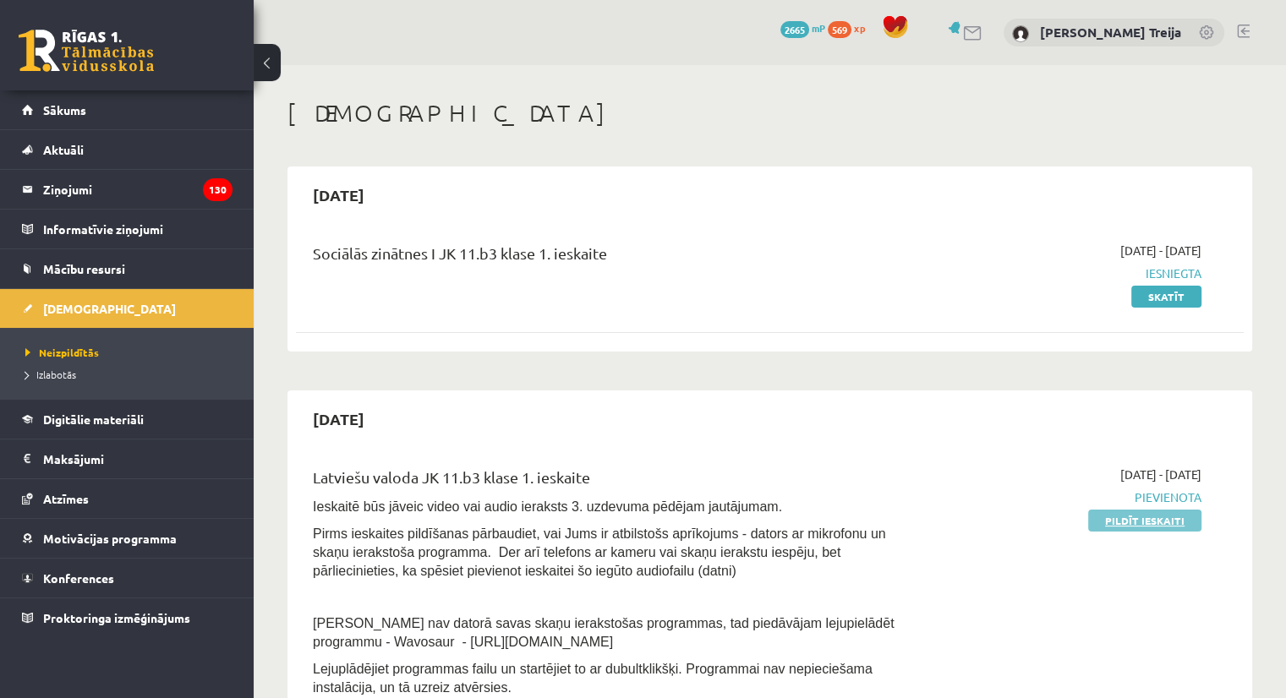
click at [1124, 516] on link "Pildīt ieskaiti" at bounding box center [1144, 521] width 113 height 22
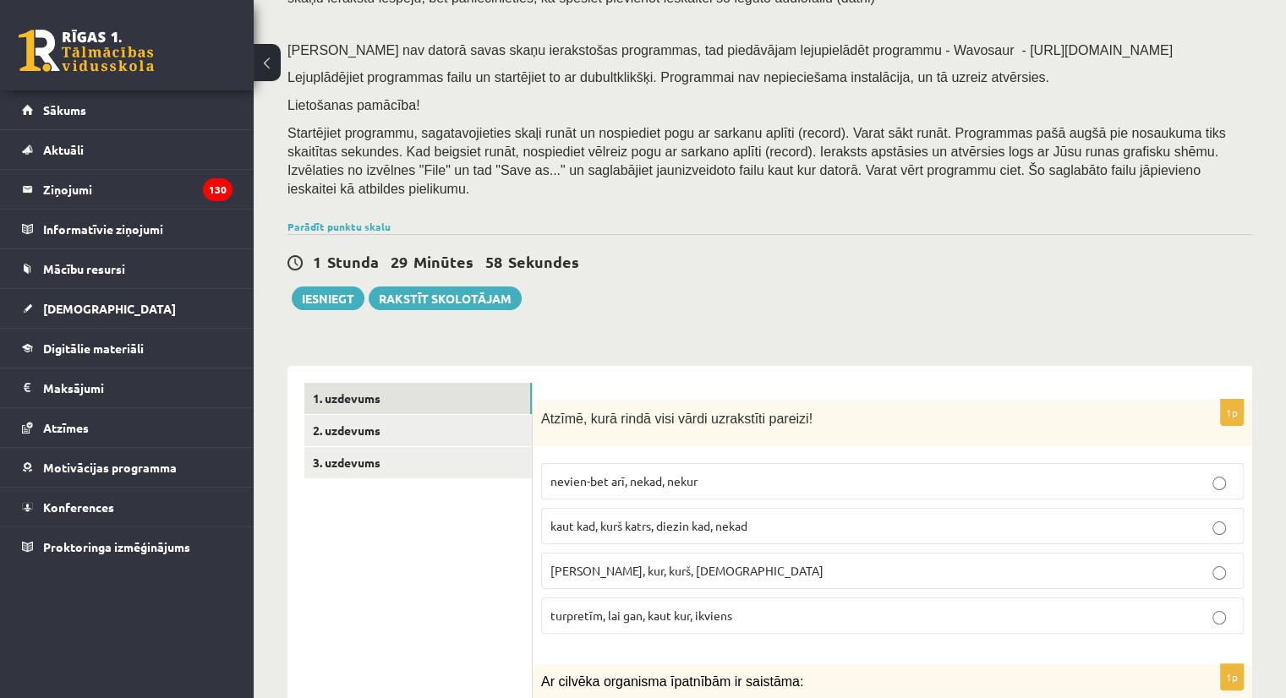
scroll to position [186, 0]
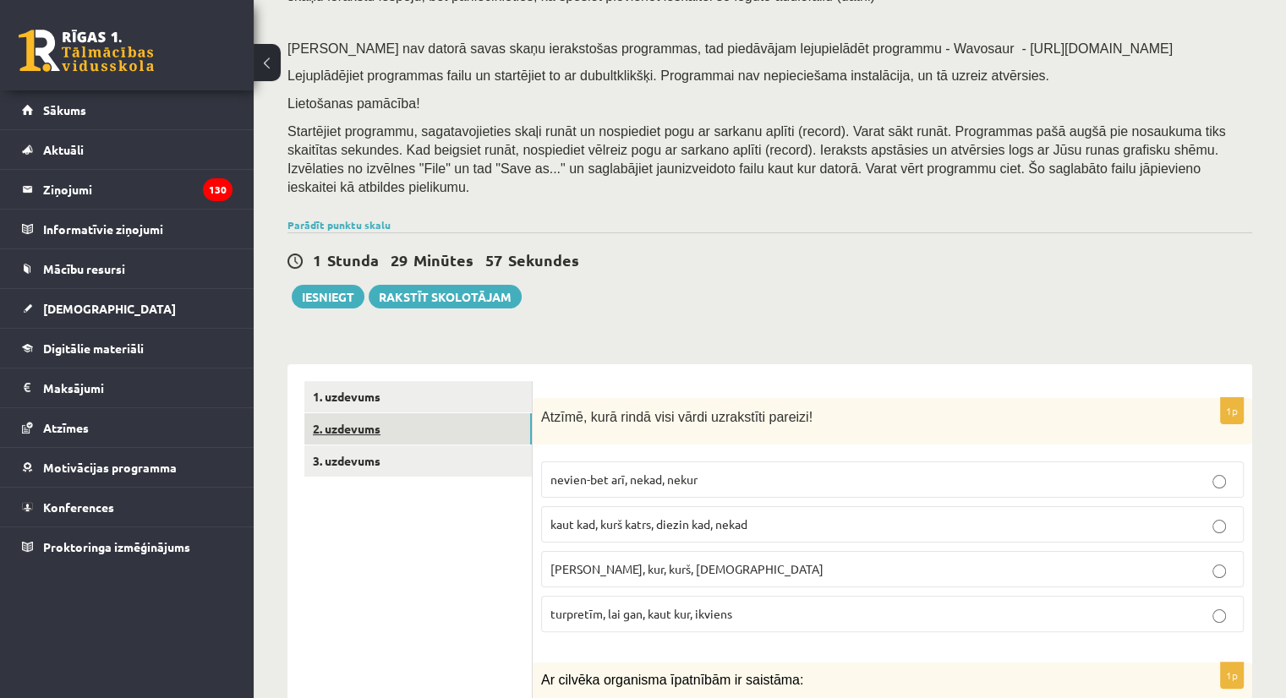
click at [396, 413] on link "2. uzdevums" at bounding box center [417, 428] width 227 height 31
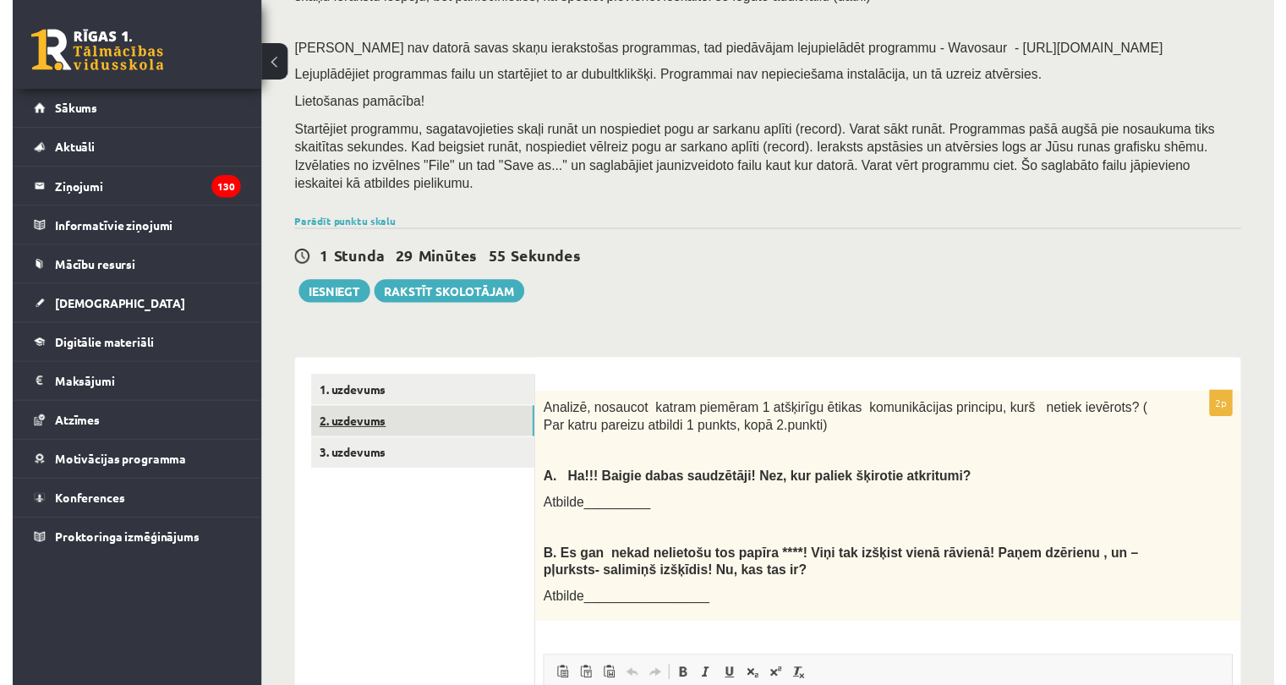
scroll to position [0, 0]
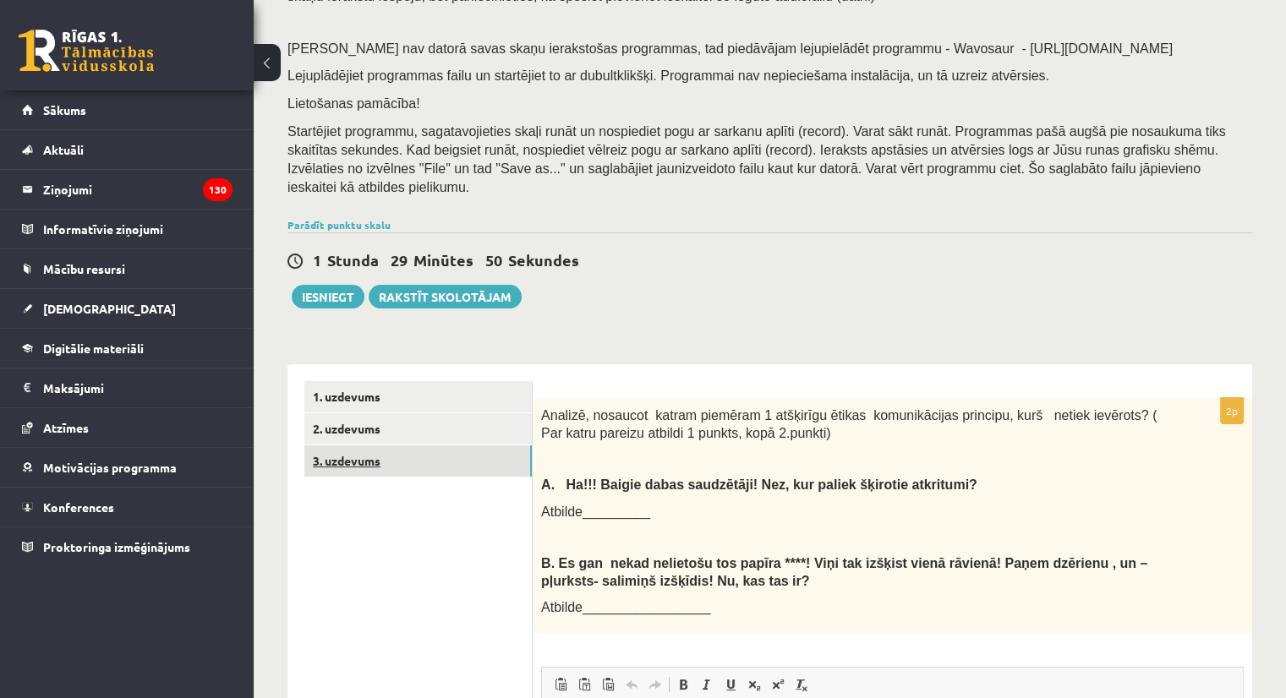
click at [347, 445] on link "3. uzdevums" at bounding box center [417, 460] width 227 height 31
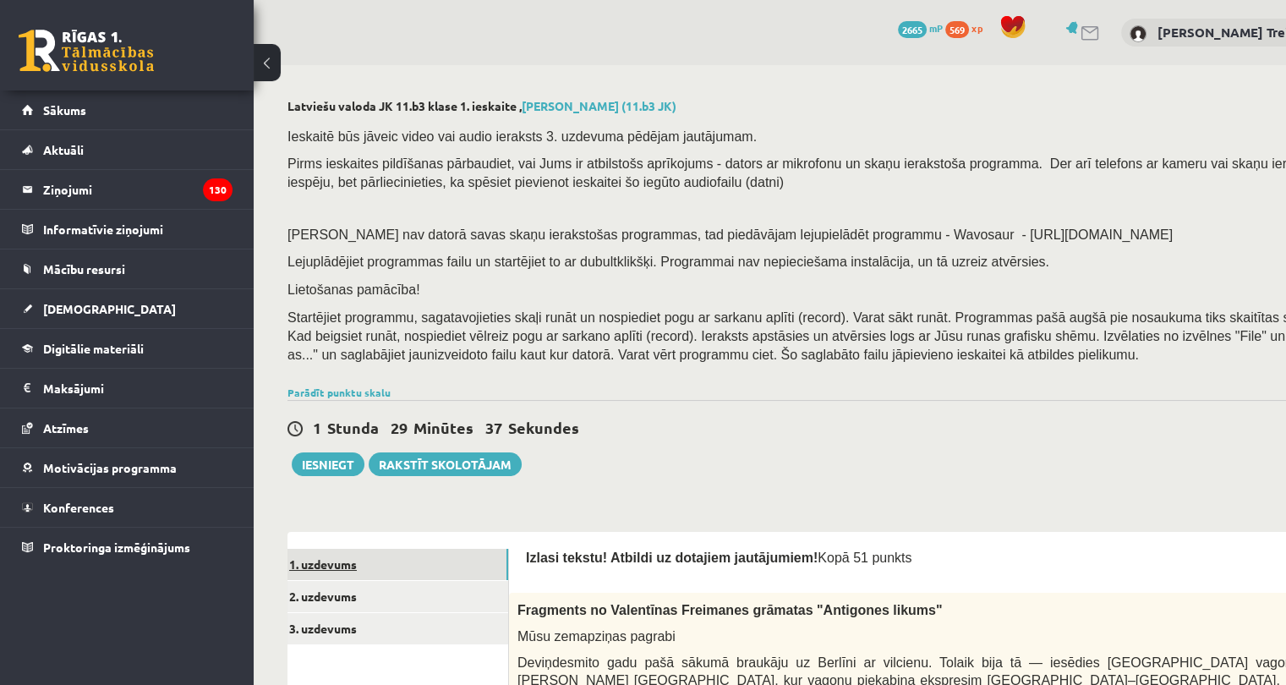
click at [336, 569] on link "1. uzdevums" at bounding box center [394, 564] width 227 height 31
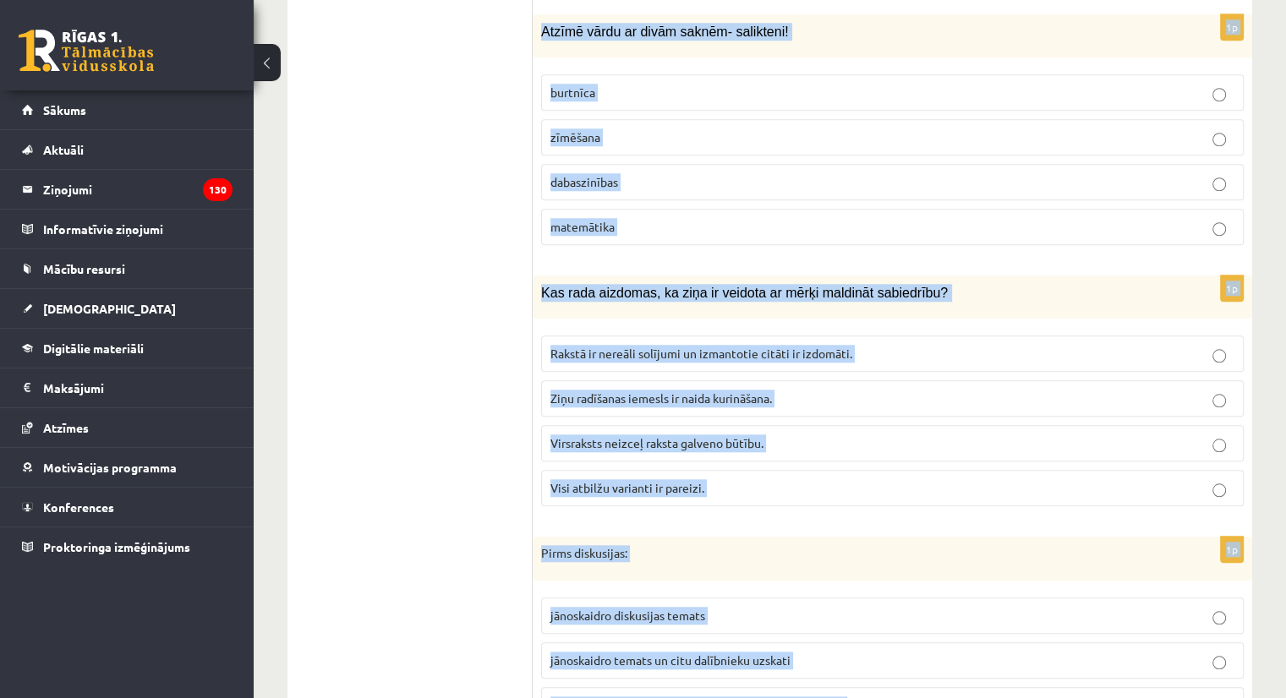
scroll to position [8034, 0]
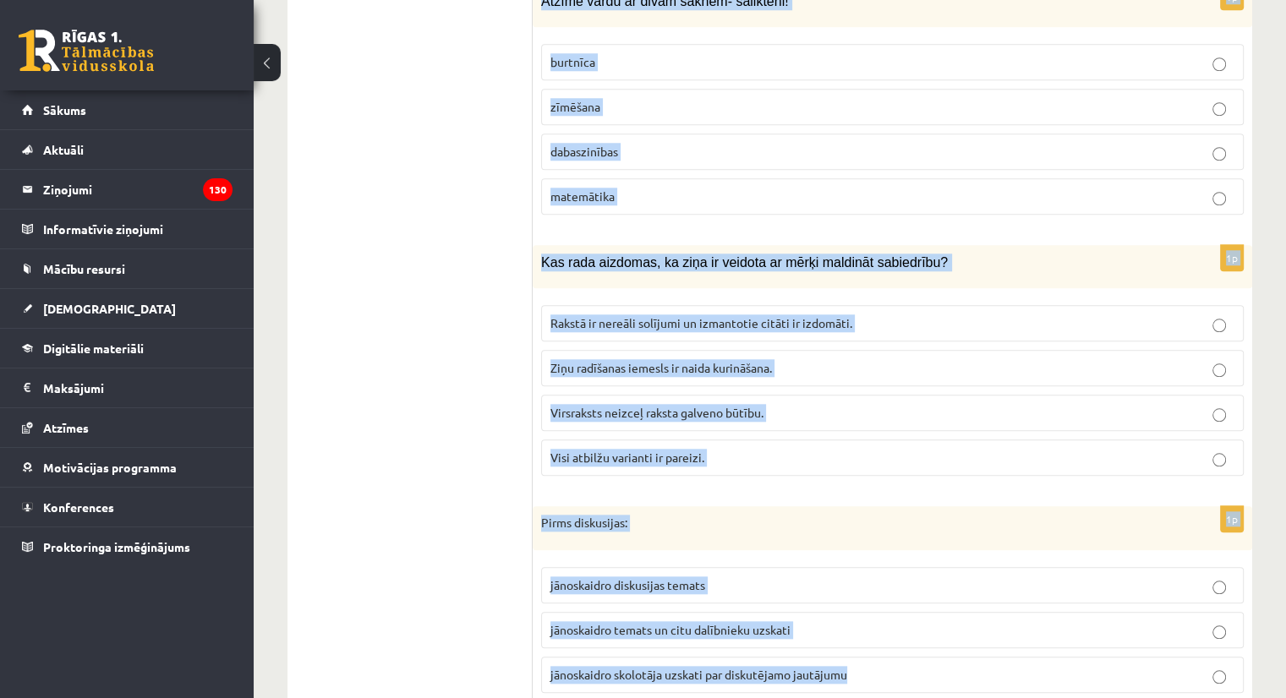
drag, startPoint x: 538, startPoint y: 387, endPoint x: 873, endPoint y: 737, distance: 484.8
copy form "Atzīmē, kurā rindā visi vārdi uzrakstīti pareizi! nevien-bet arī, nekad, nekur …"
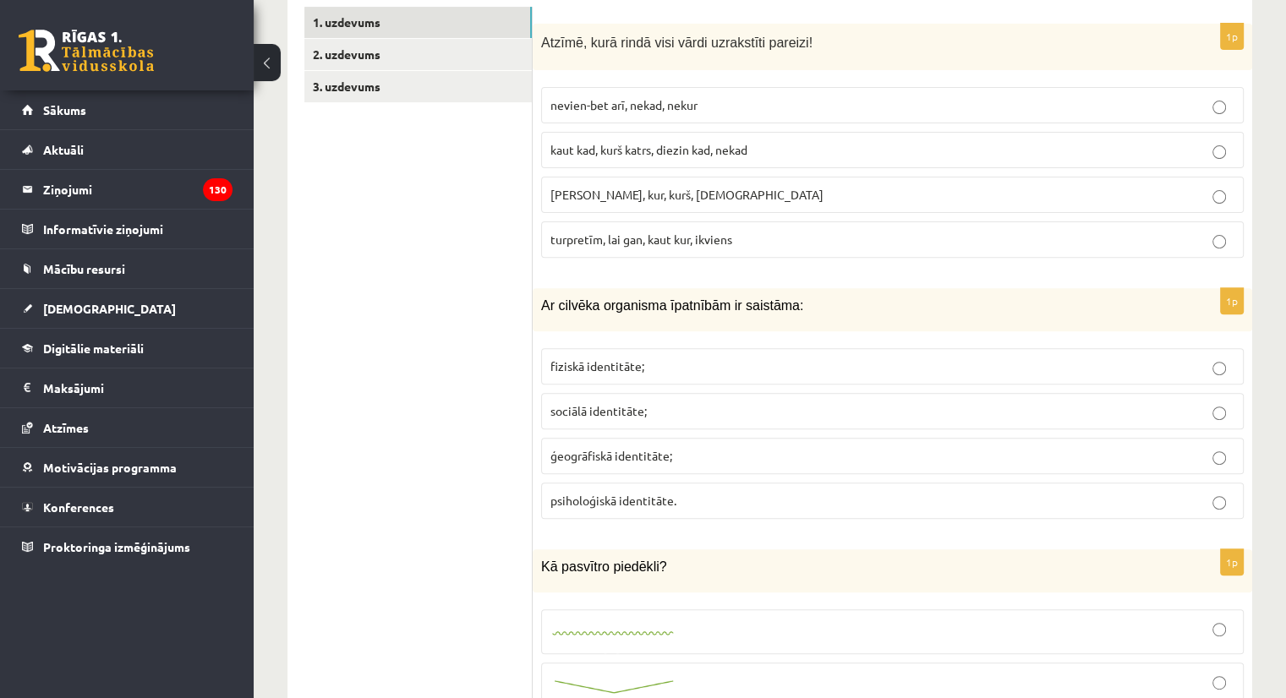
scroll to position [560, 0]
click at [643, 232] on span "turpretīm, lai gan, kaut kur, ikviens" at bounding box center [641, 239] width 182 height 15
click at [647, 361] on label "fiziskā identitāte;" at bounding box center [892, 367] width 702 height 36
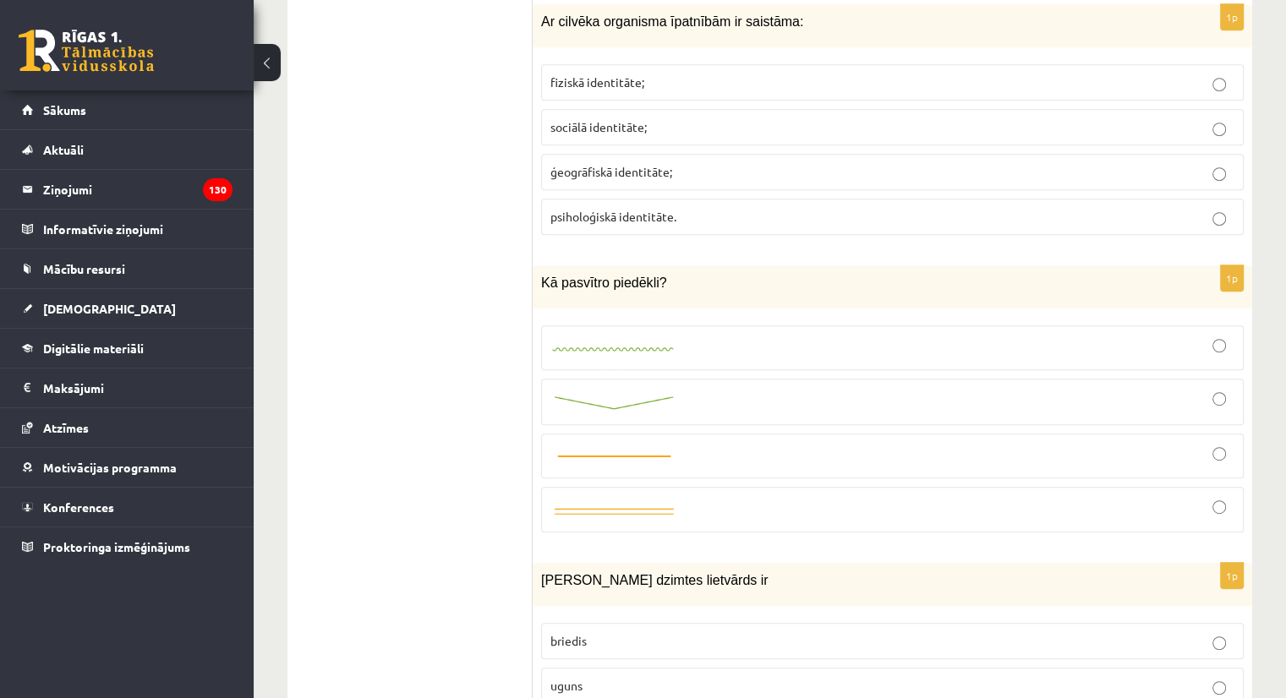
scroll to position [848, 0]
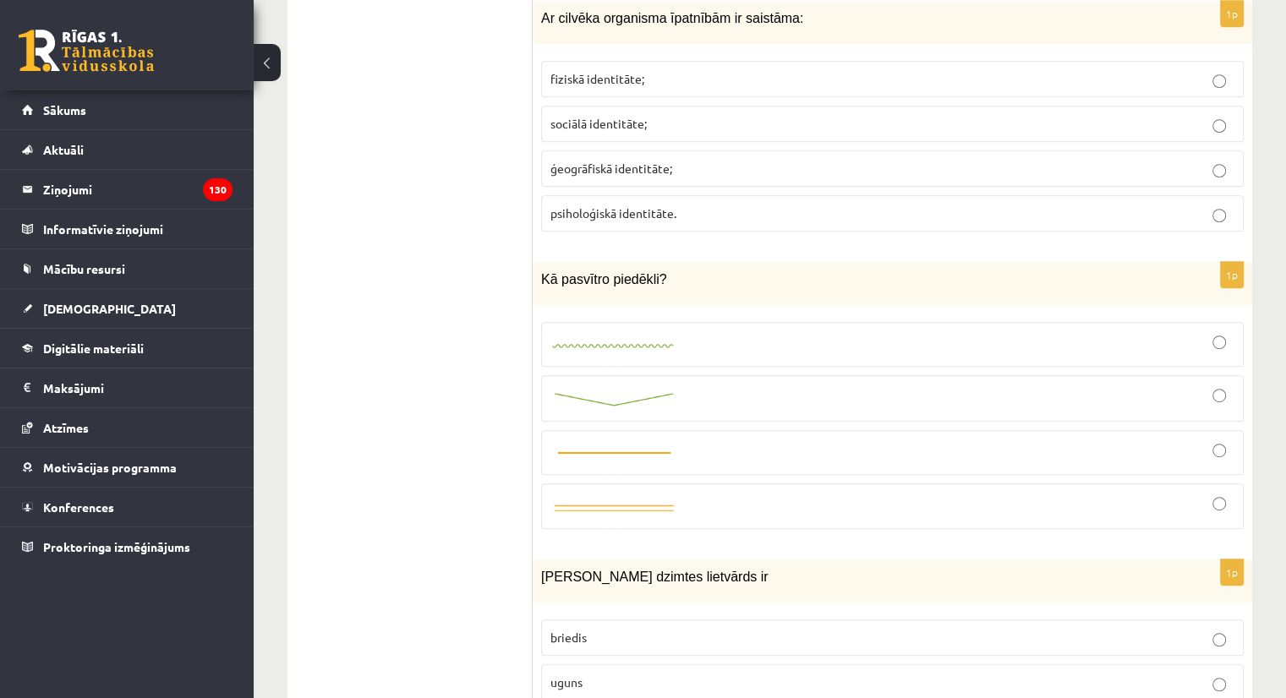
click at [659, 341] on img at bounding box center [613, 346] width 127 height 11
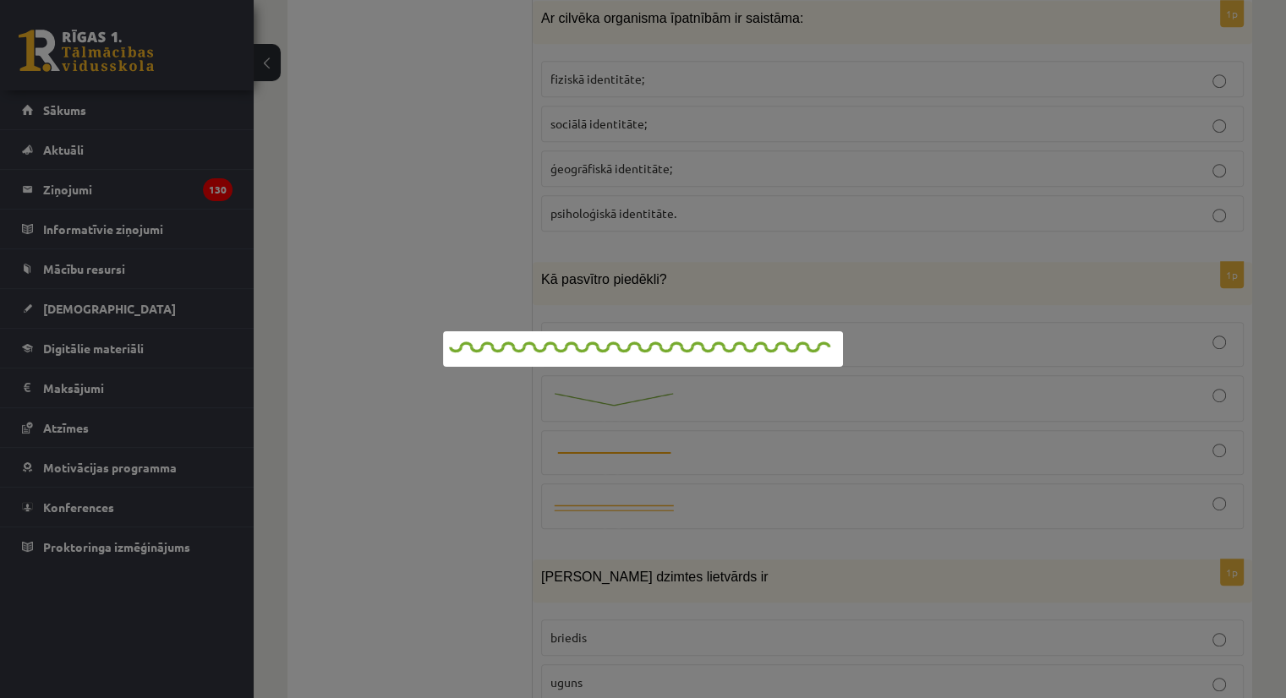
click at [429, 297] on div at bounding box center [643, 349] width 1286 height 698
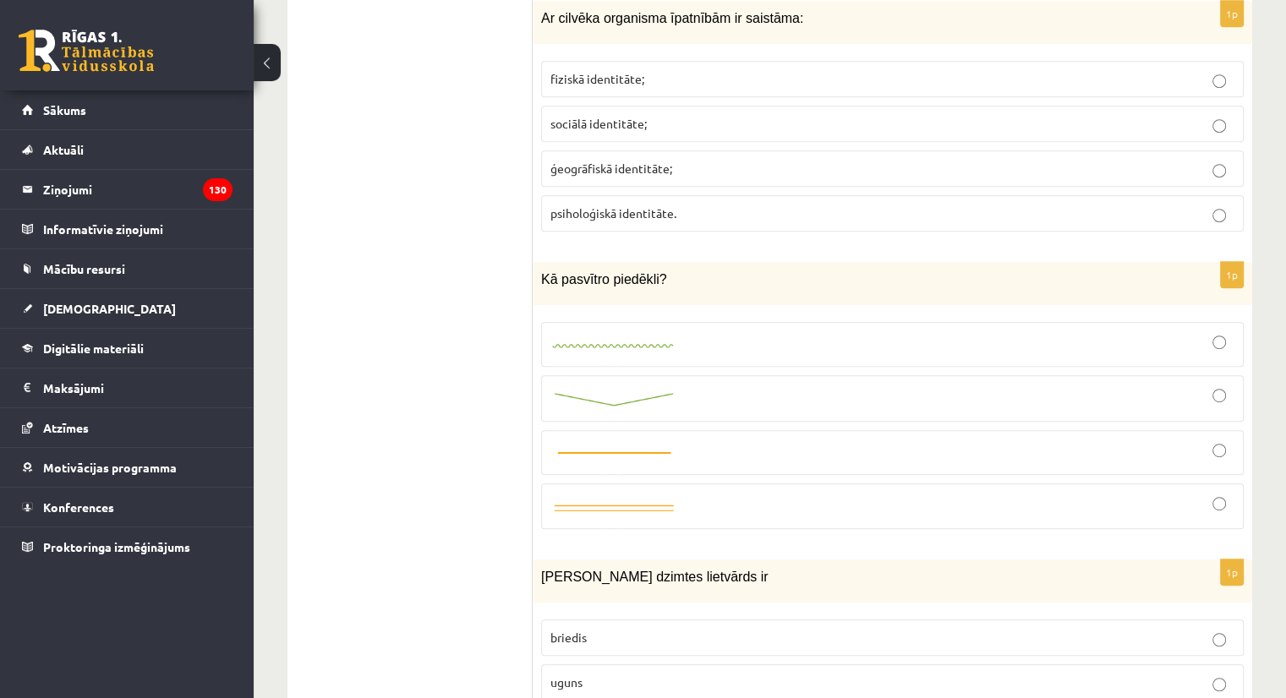
click at [1168, 331] on div at bounding box center [892, 344] width 684 height 26
click at [804, 385] on div at bounding box center [892, 399] width 684 height 28
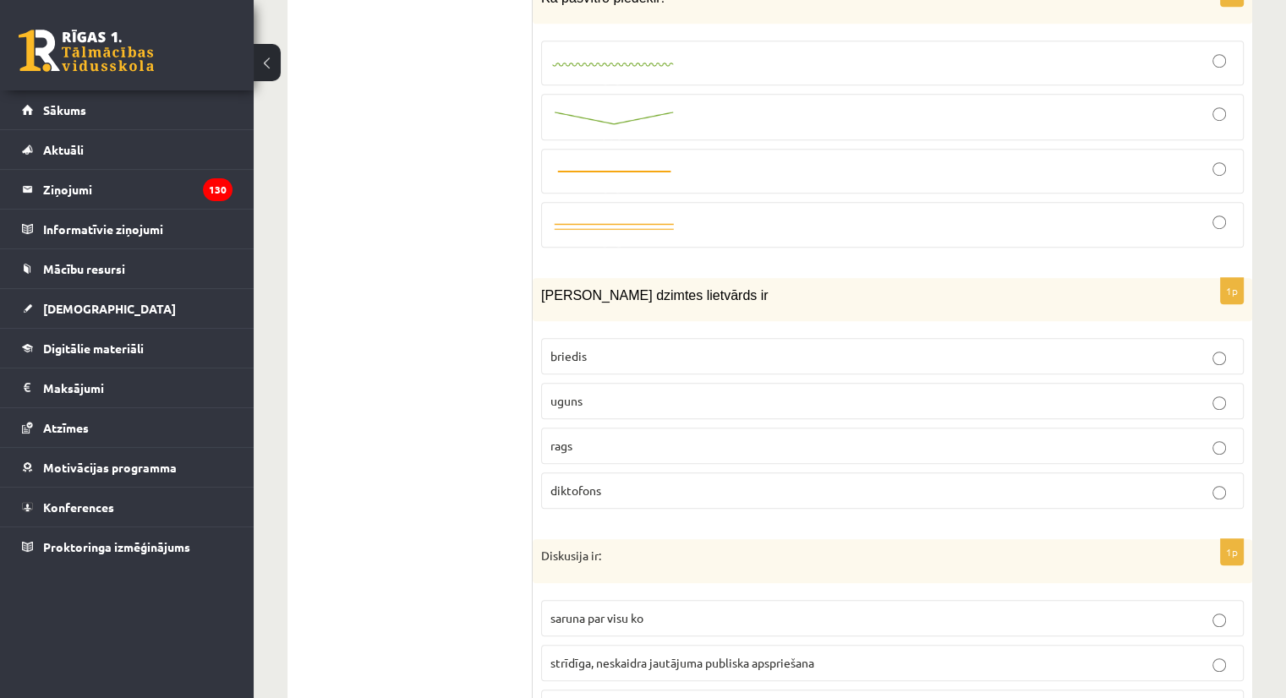
scroll to position [1149, 0]
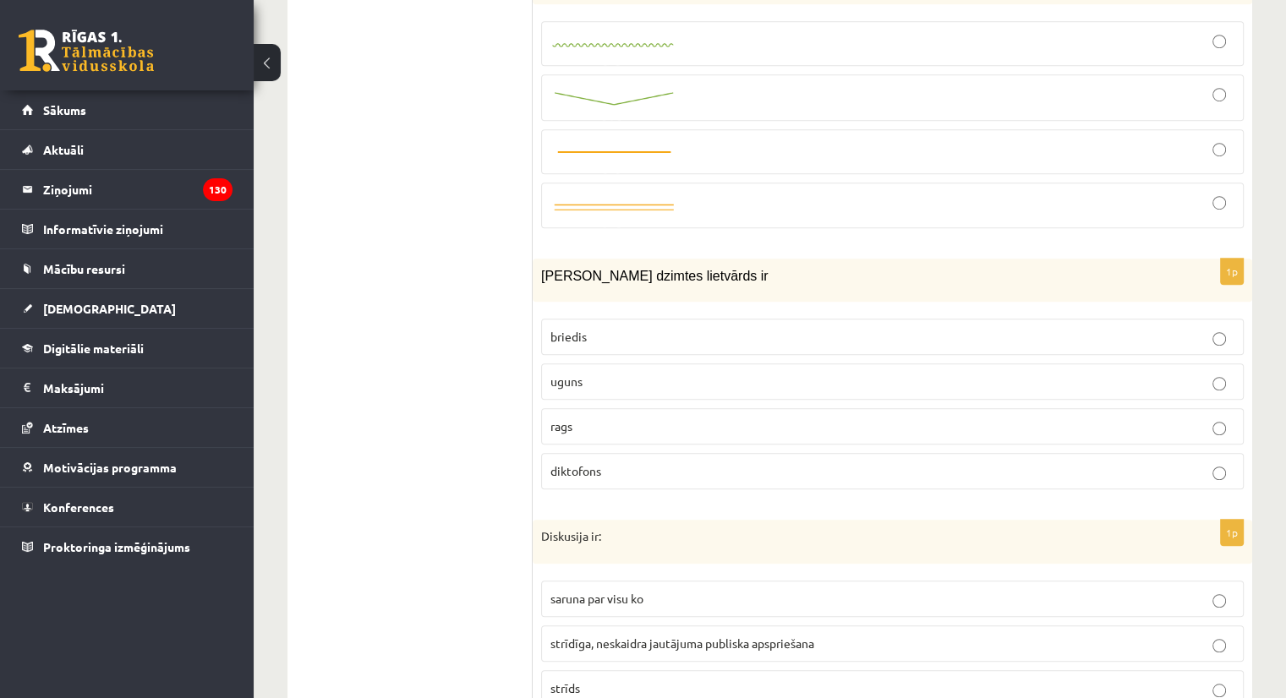
click at [767, 373] on p "uguns" at bounding box center [892, 382] width 684 height 18
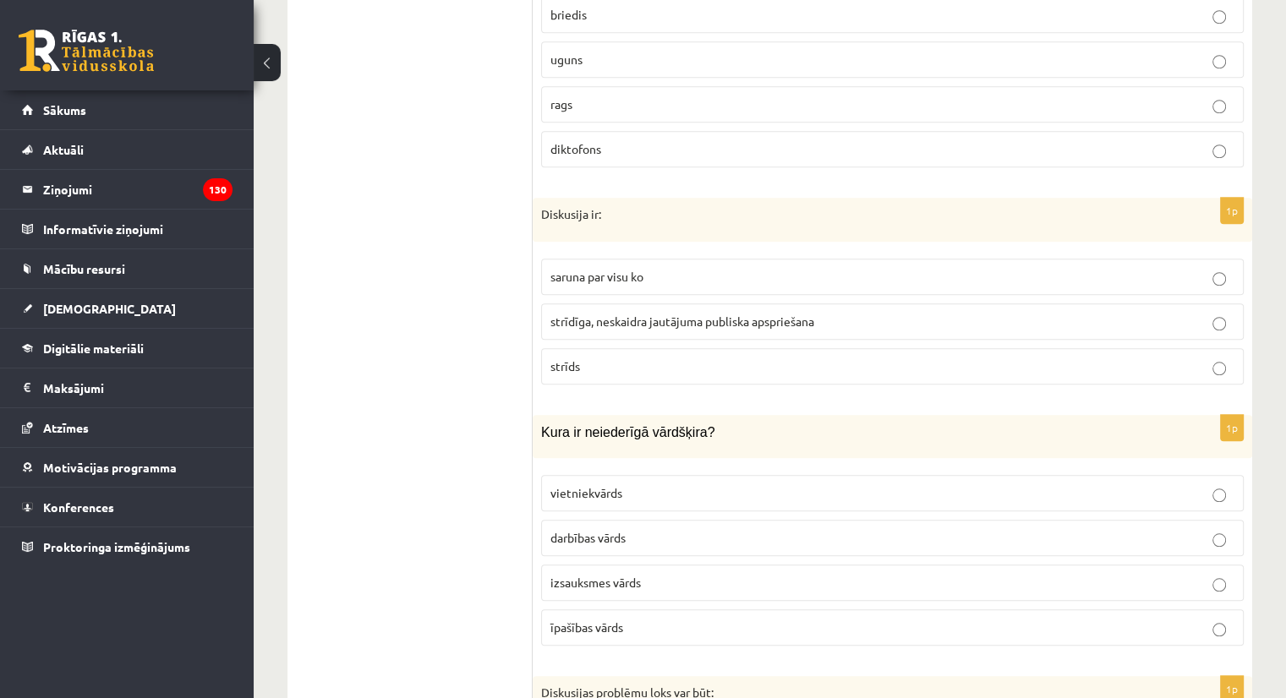
scroll to position [1470, 0]
click at [772, 314] on p "strīdīga, neskaidra jautājuma publiska apspriešana" at bounding box center [892, 323] width 684 height 18
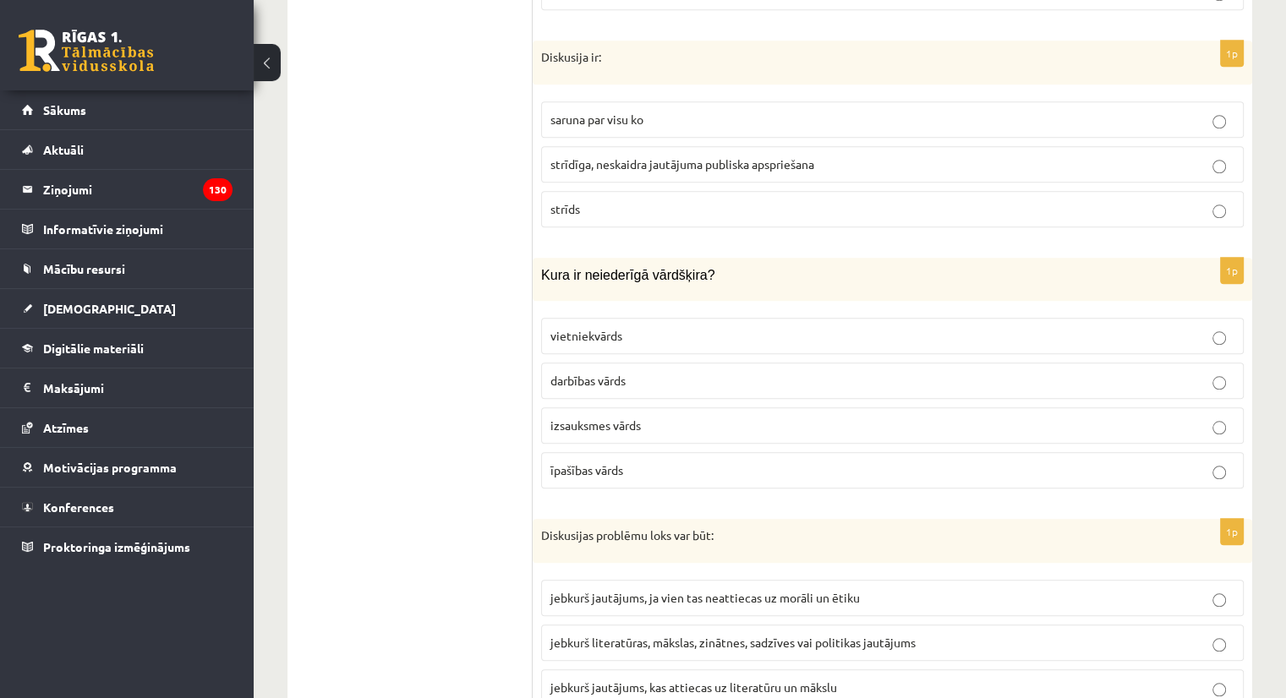
scroll to position [1629, 0]
click at [645, 416] on p "izsauksmes vārds" at bounding box center [892, 425] width 684 height 18
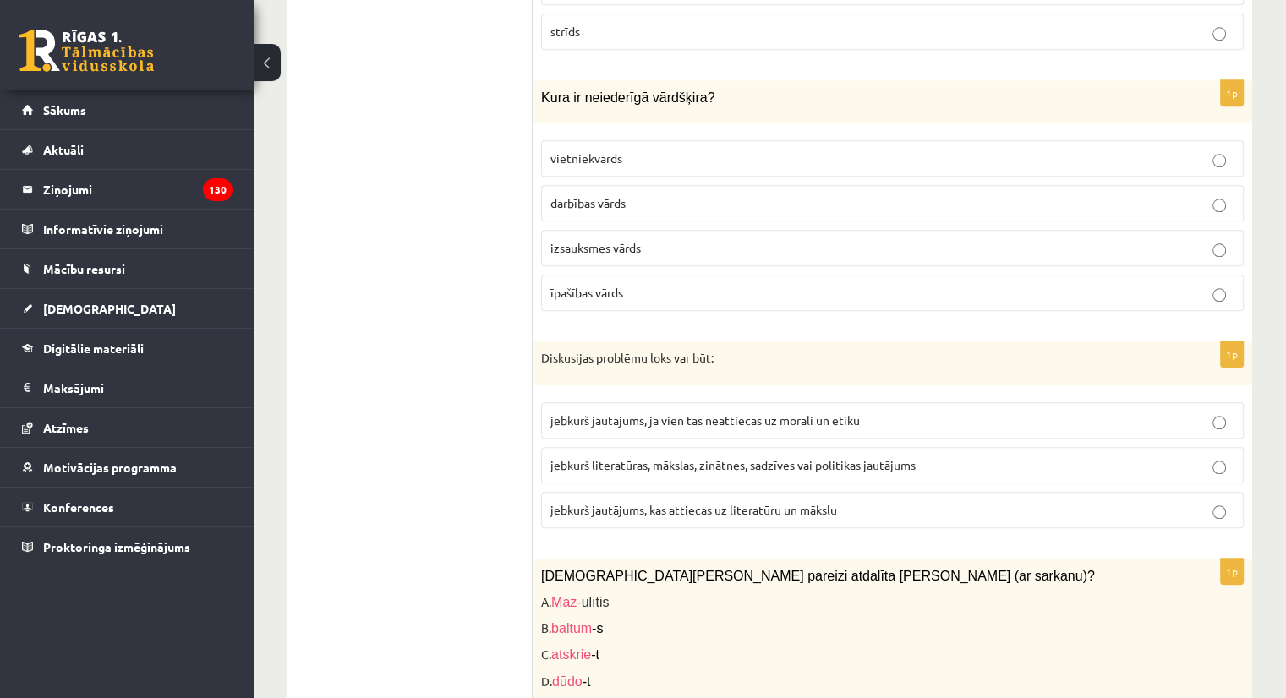
scroll to position [1852, 0]
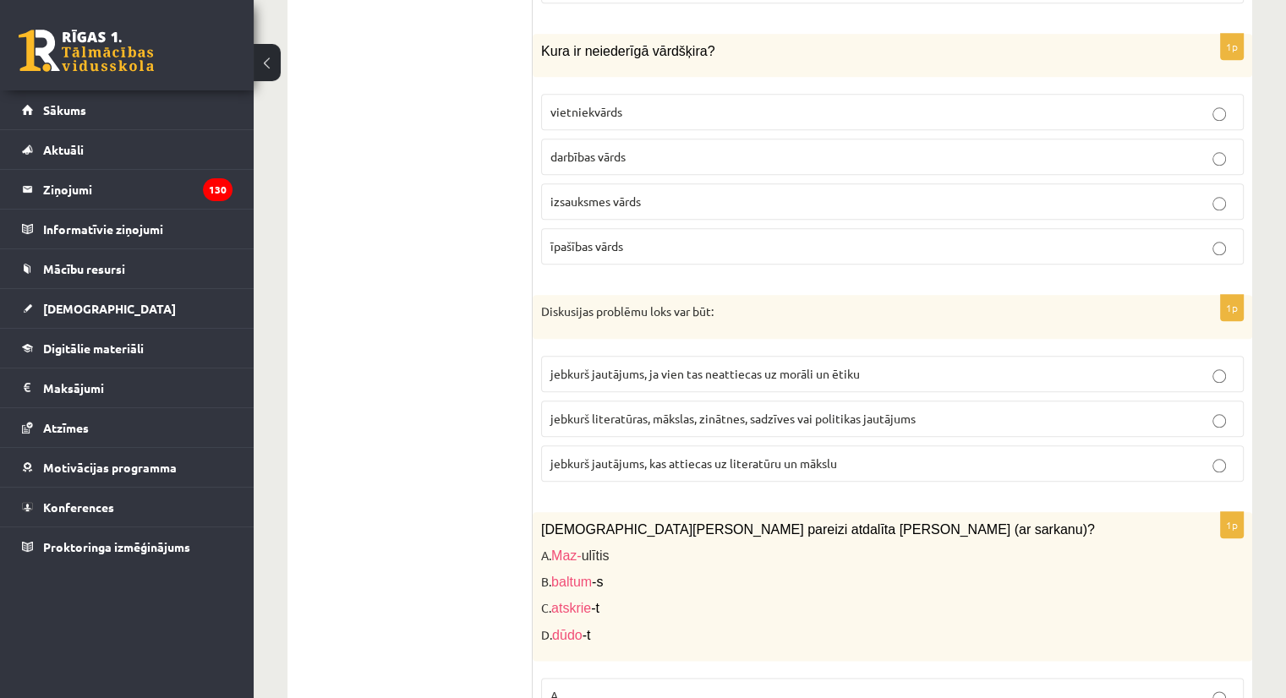
click at [970, 401] on label "jebkurš literatūras, mākslas, zinātnes, sadzīves vai politikas jautājums" at bounding box center [892, 419] width 702 height 36
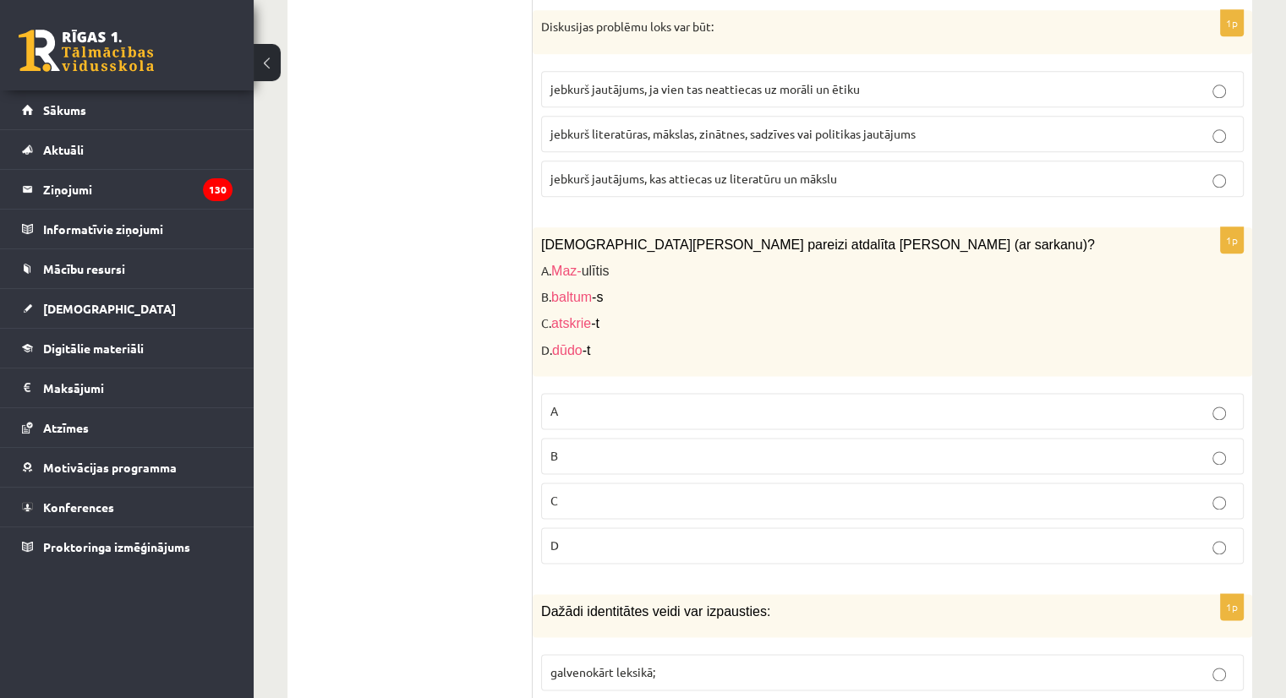
scroll to position [2136, 0]
click at [614, 394] on label "A" at bounding box center [892, 412] width 702 height 36
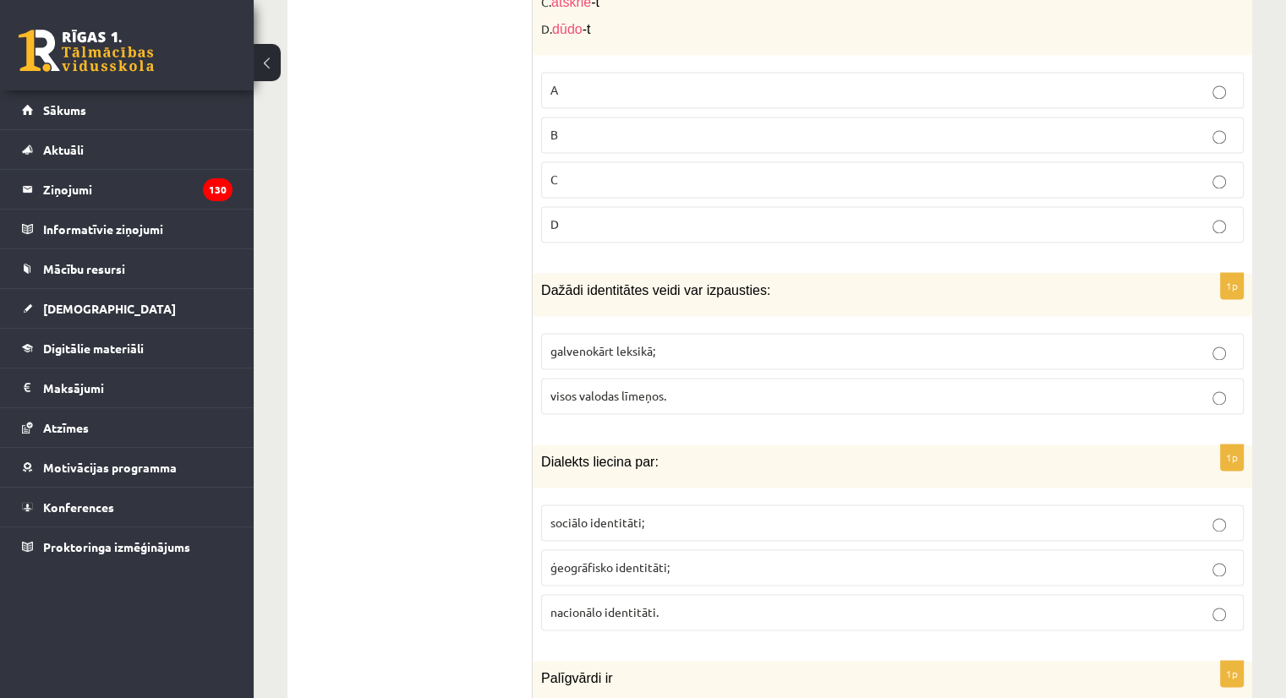
scroll to position [2454, 0]
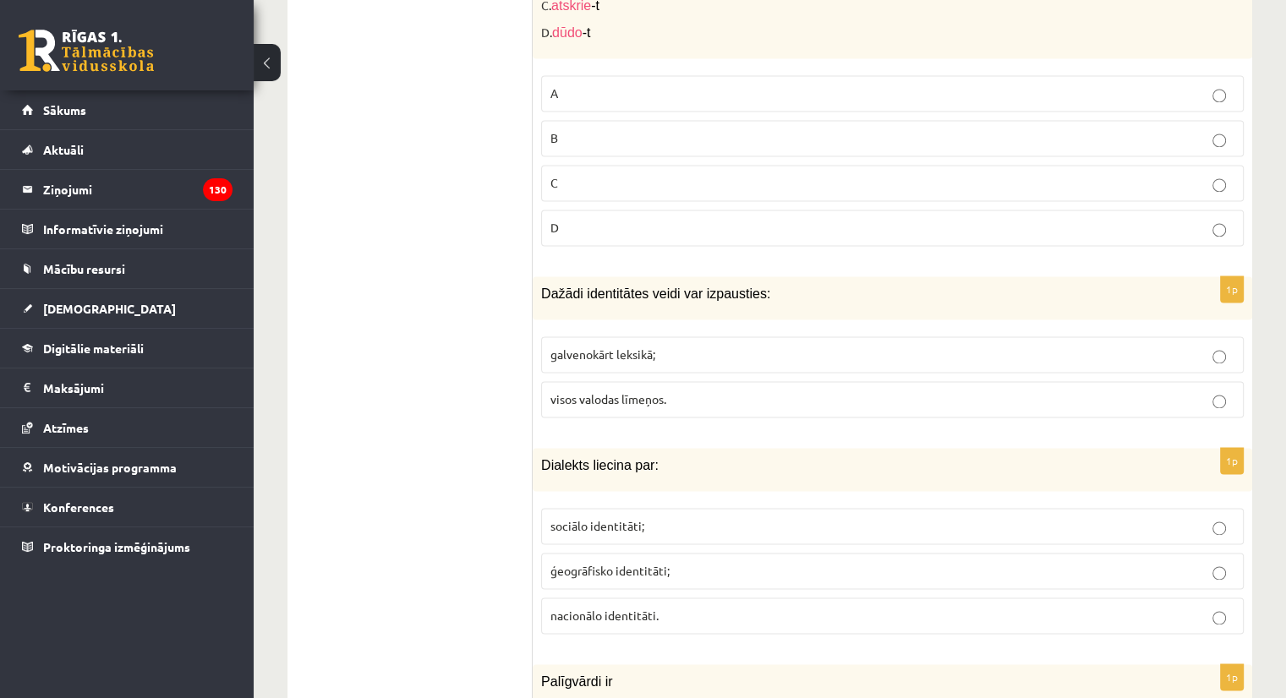
click at [683, 390] on p "visos valodas līmeņos." at bounding box center [892, 399] width 684 height 18
click at [683, 562] on p "ģeogrāfisko identitāti;" at bounding box center [892, 571] width 684 height 18
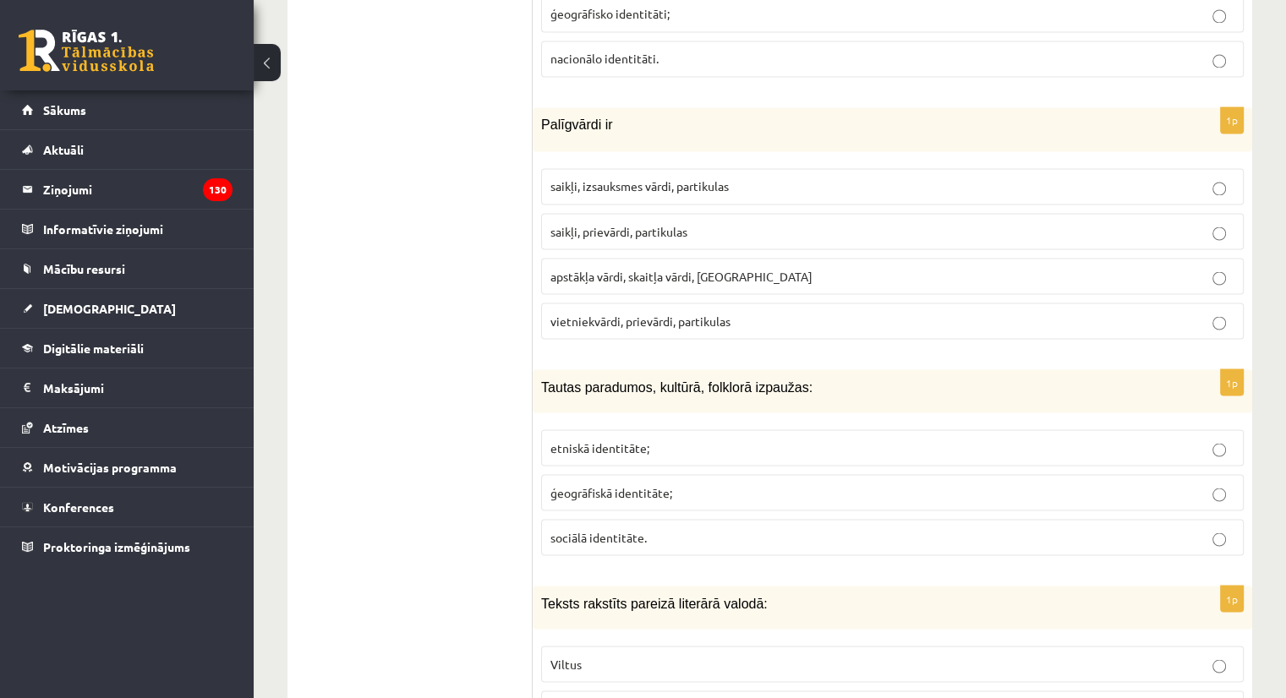
scroll to position [3011, 0]
click at [727, 314] on span "vietniekvārdi, prievārdi, partikulas" at bounding box center [640, 321] width 180 height 15
click at [701, 439] on p "etniskā identitāte;" at bounding box center [892, 448] width 684 height 18
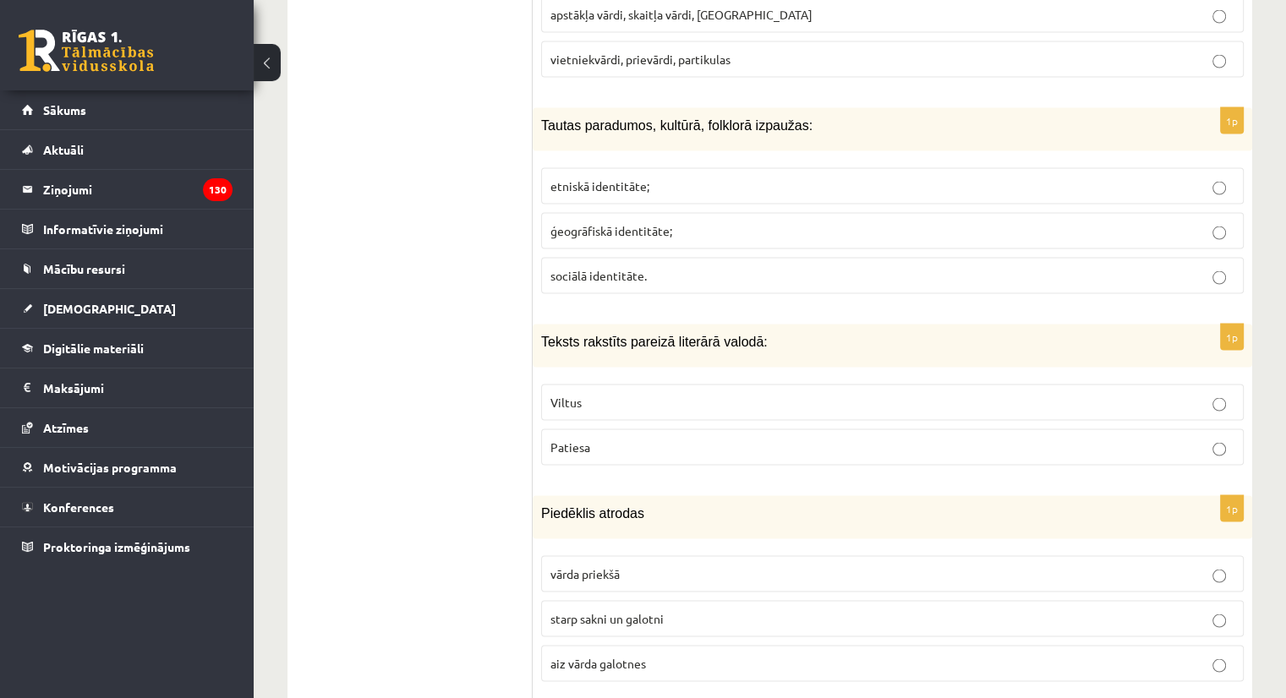
scroll to position [3274, 0]
click at [639, 437] on p "Patiesa" at bounding box center [892, 446] width 684 height 18
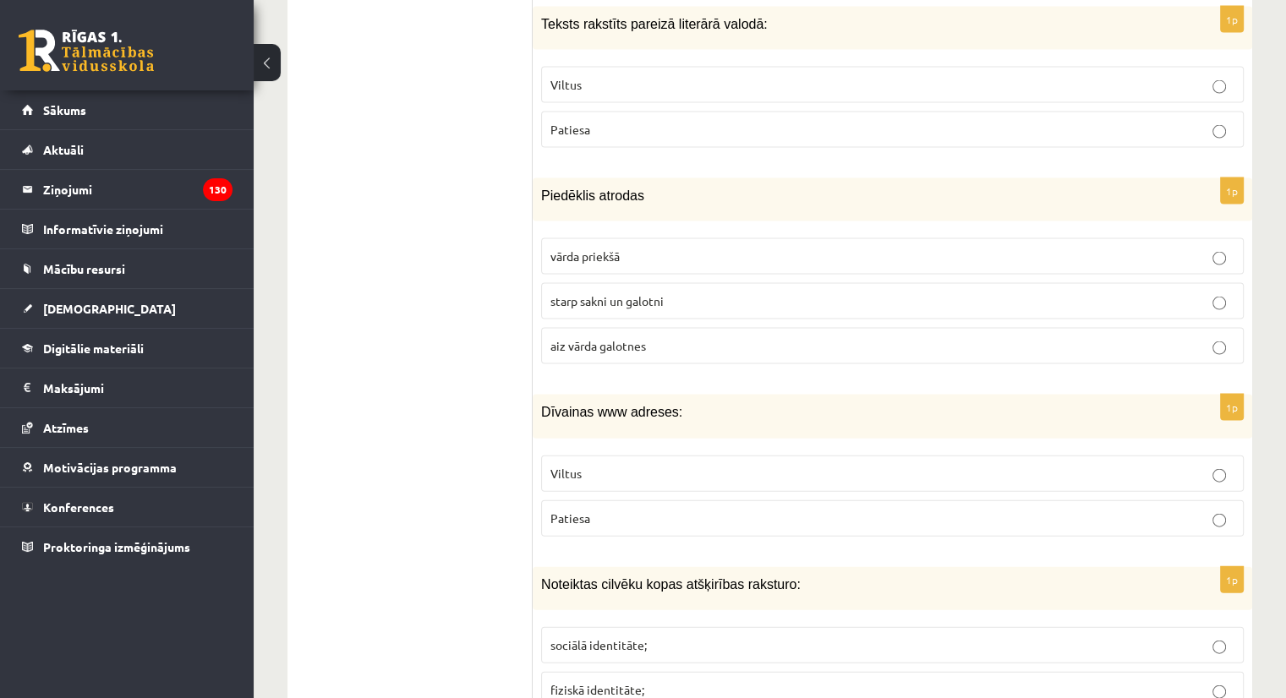
scroll to position [3602, 0]
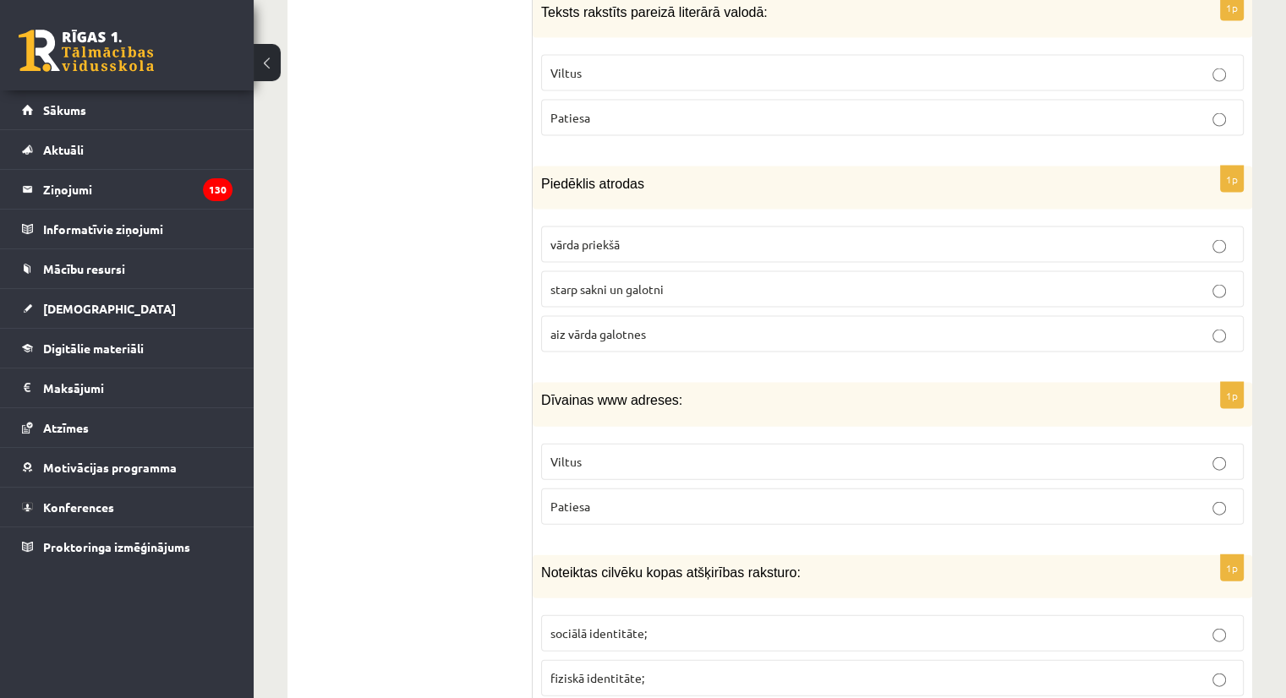
click at [707, 281] on p "starp sakni un galotni" at bounding box center [892, 290] width 684 height 18
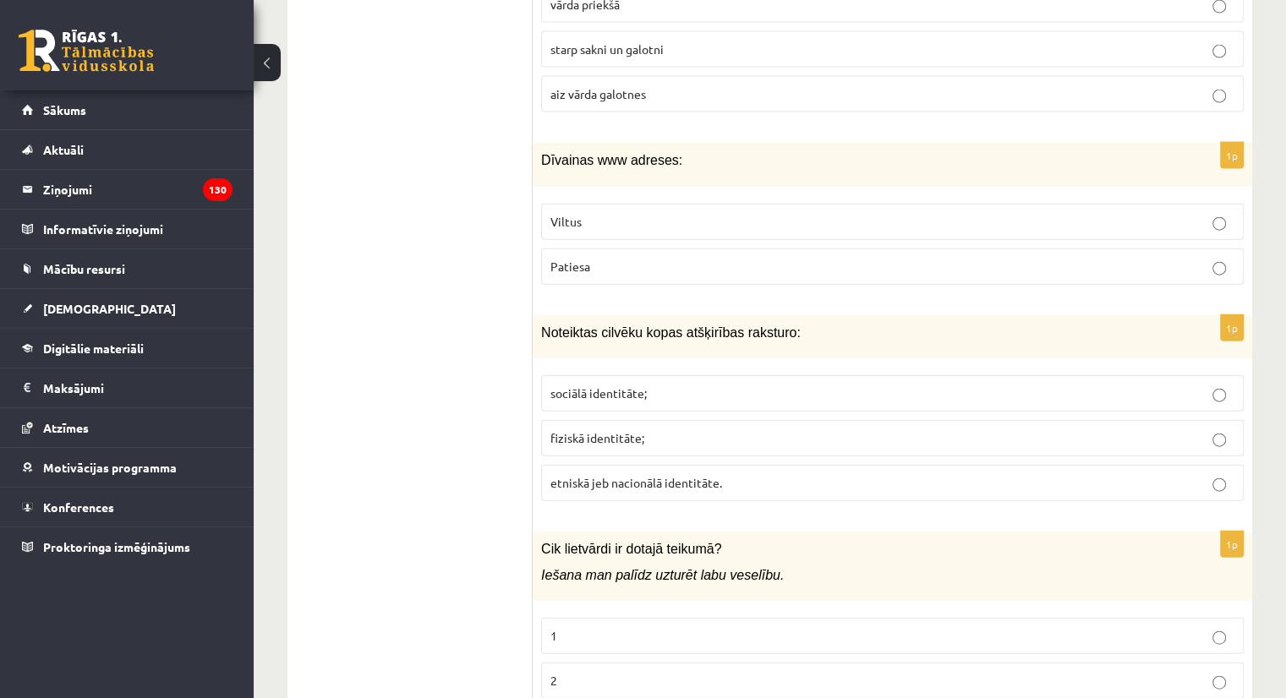
scroll to position [3847, 0]
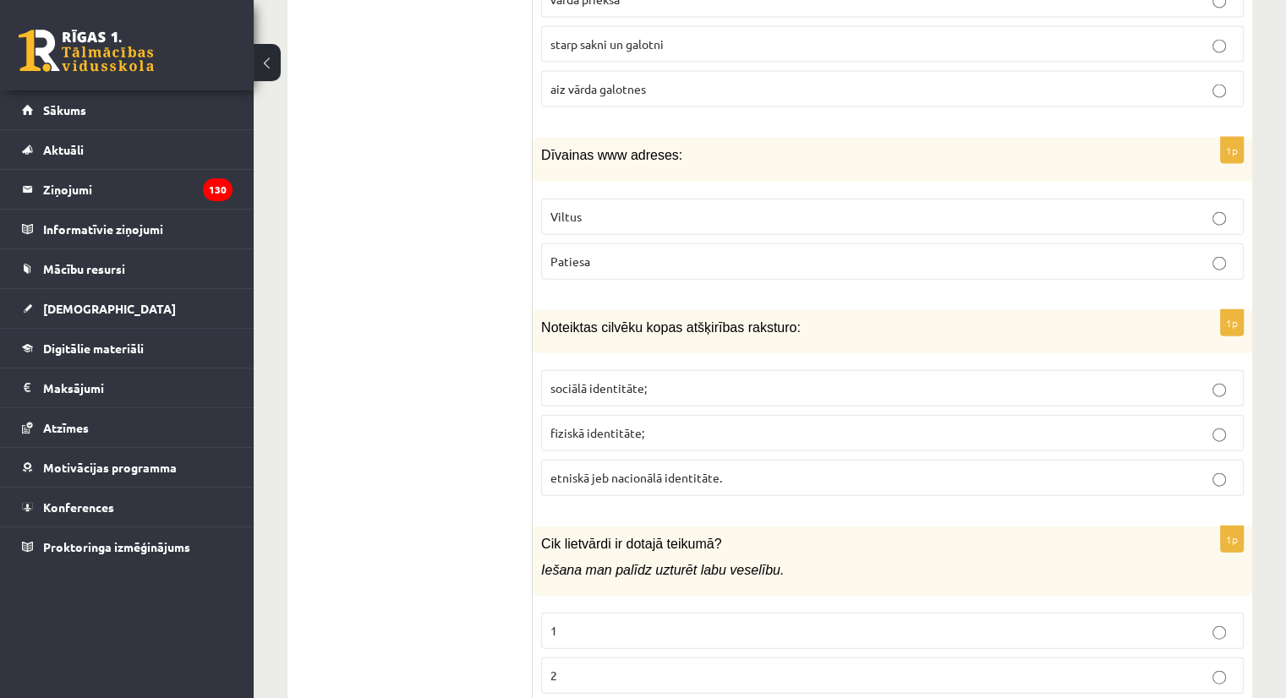
click at [608, 199] on label "Viltus" at bounding box center [892, 217] width 702 height 36
click at [682, 460] on label "etniskā jeb nacionālā identitāte." at bounding box center [892, 478] width 702 height 36
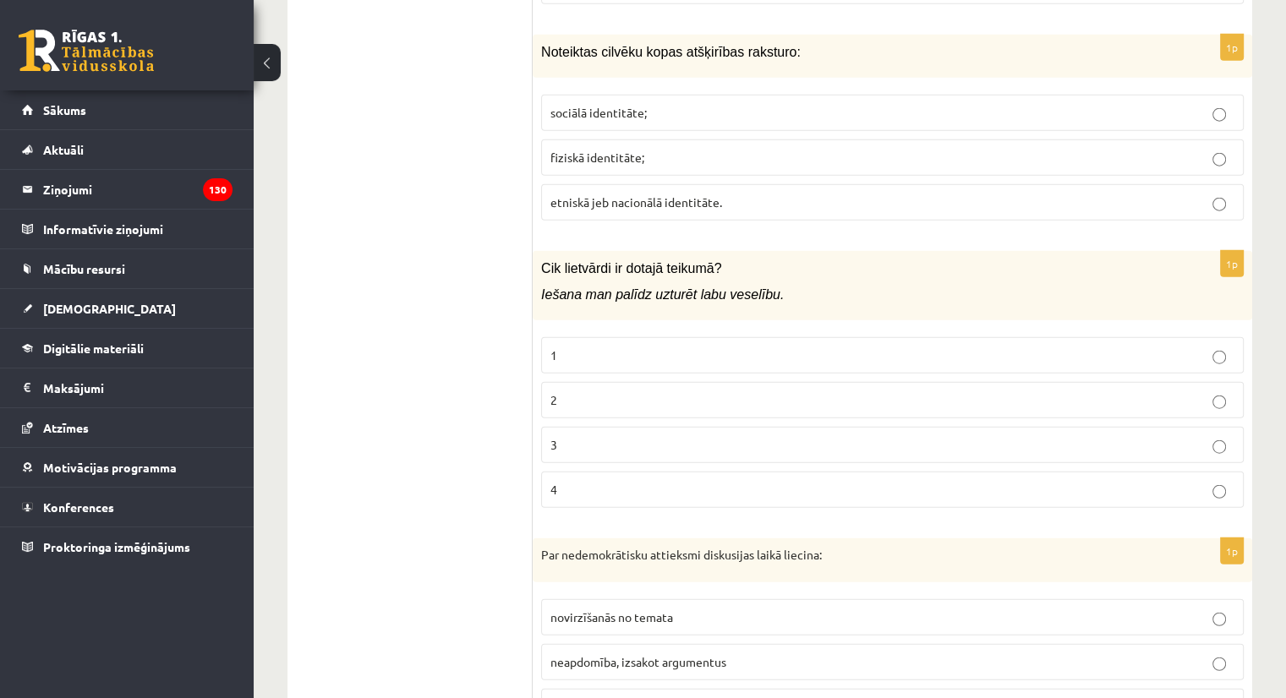
scroll to position [4138, 0]
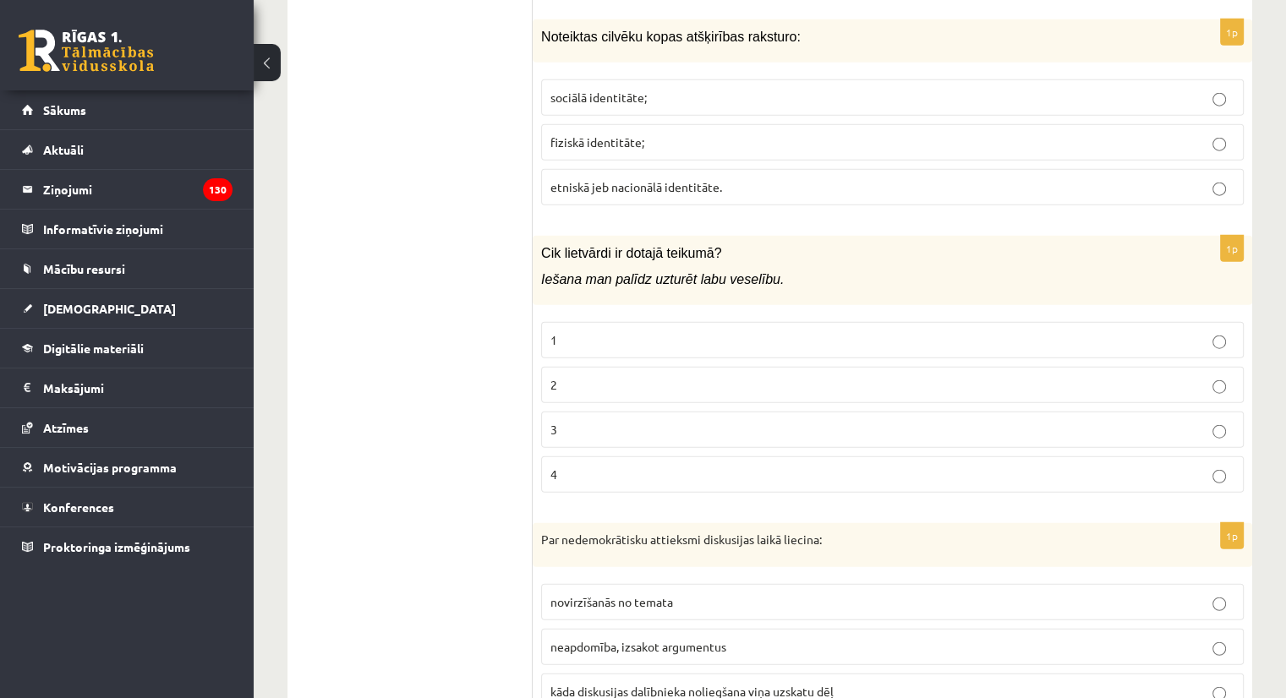
click at [601, 331] on p "1" at bounding box center [892, 340] width 684 height 18
click at [602, 376] on p "2" at bounding box center [892, 385] width 684 height 18
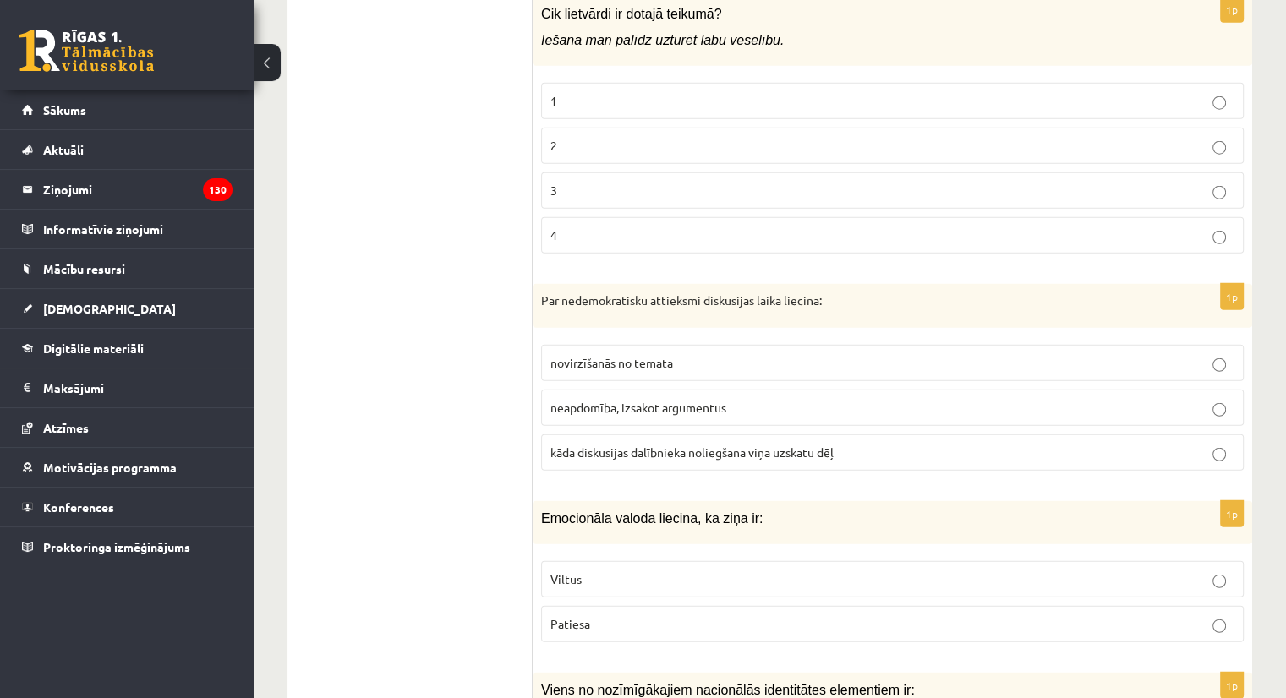
scroll to position [4446, 0]
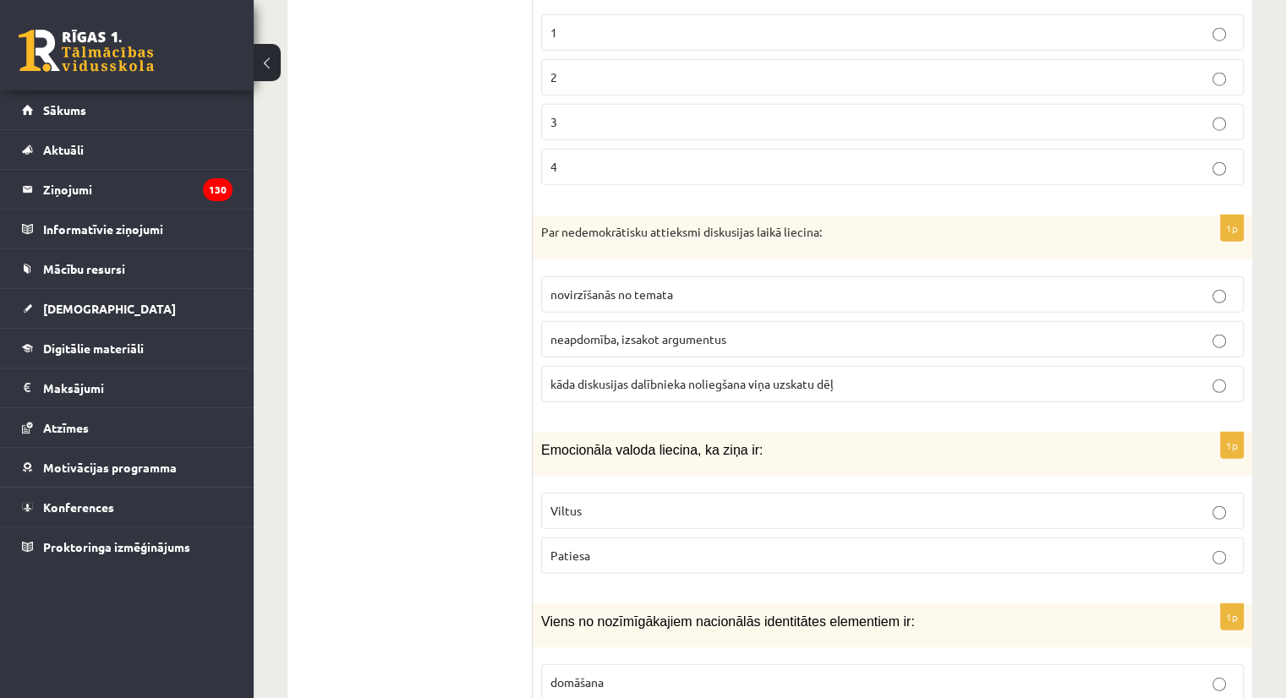
click at [711, 375] on p "kāda diskusijas dalībnieka noliegšana viņa uzskatu dēļ" at bounding box center [892, 384] width 684 height 18
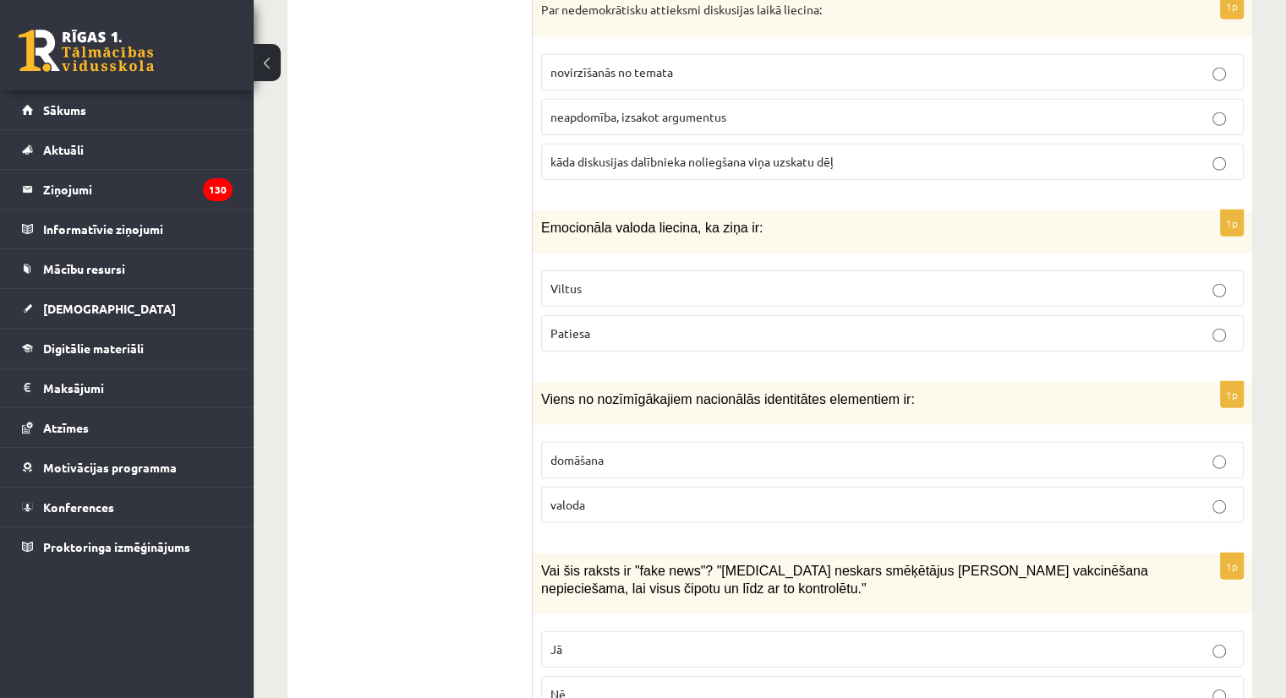
scroll to position [4669, 0]
click at [685, 270] on label "Viltus" at bounding box center [892, 288] width 702 height 36
click at [701, 495] on p "valoda" at bounding box center [892, 504] width 684 height 18
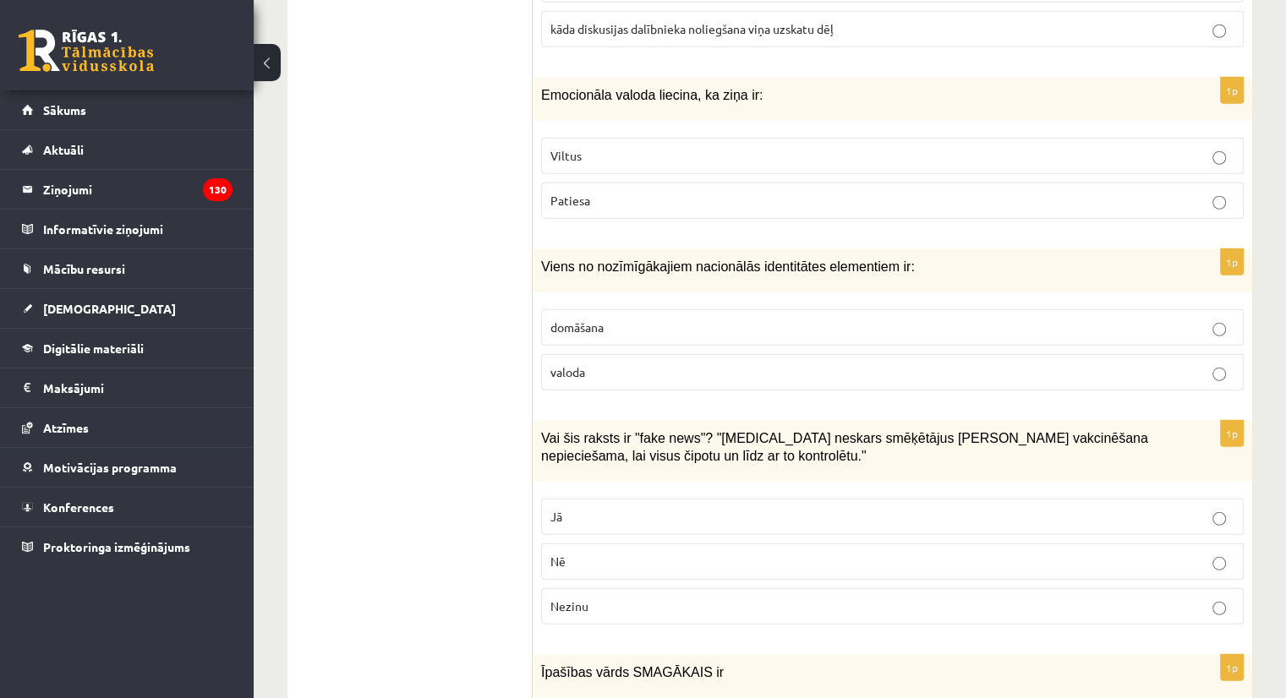
scroll to position [4802, 0]
click at [659, 506] on p "Jā" at bounding box center [892, 515] width 684 height 18
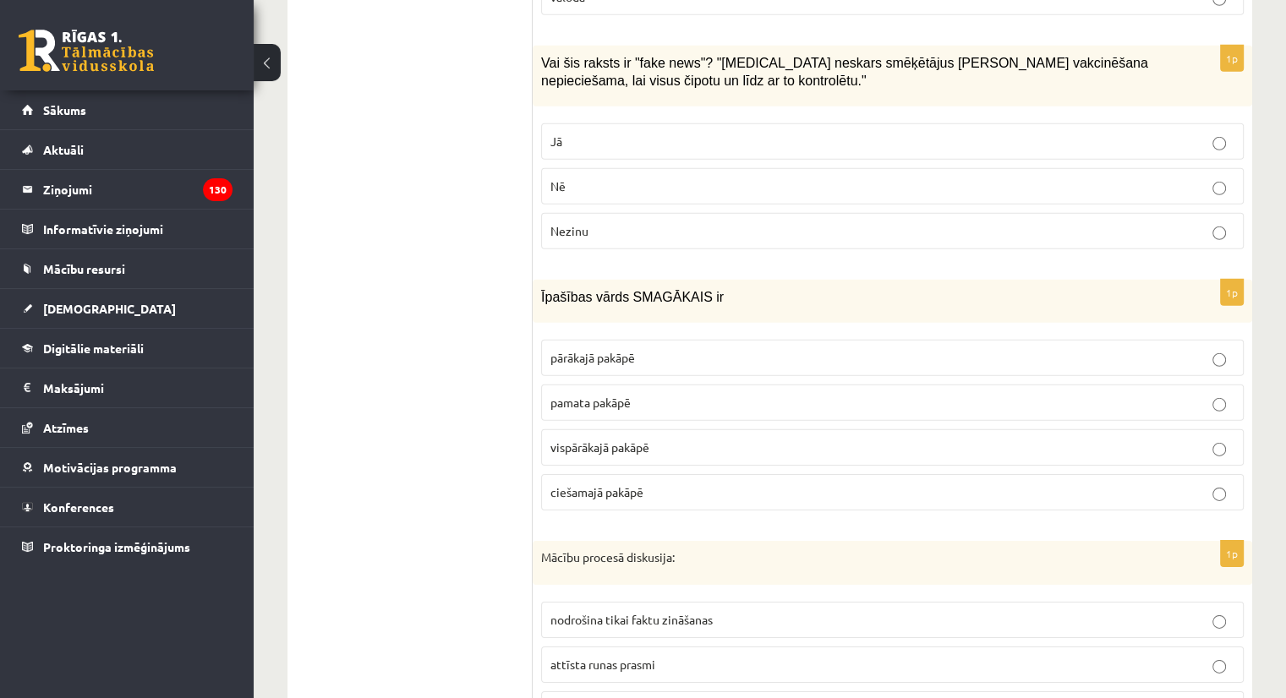
scroll to position [5179, 0]
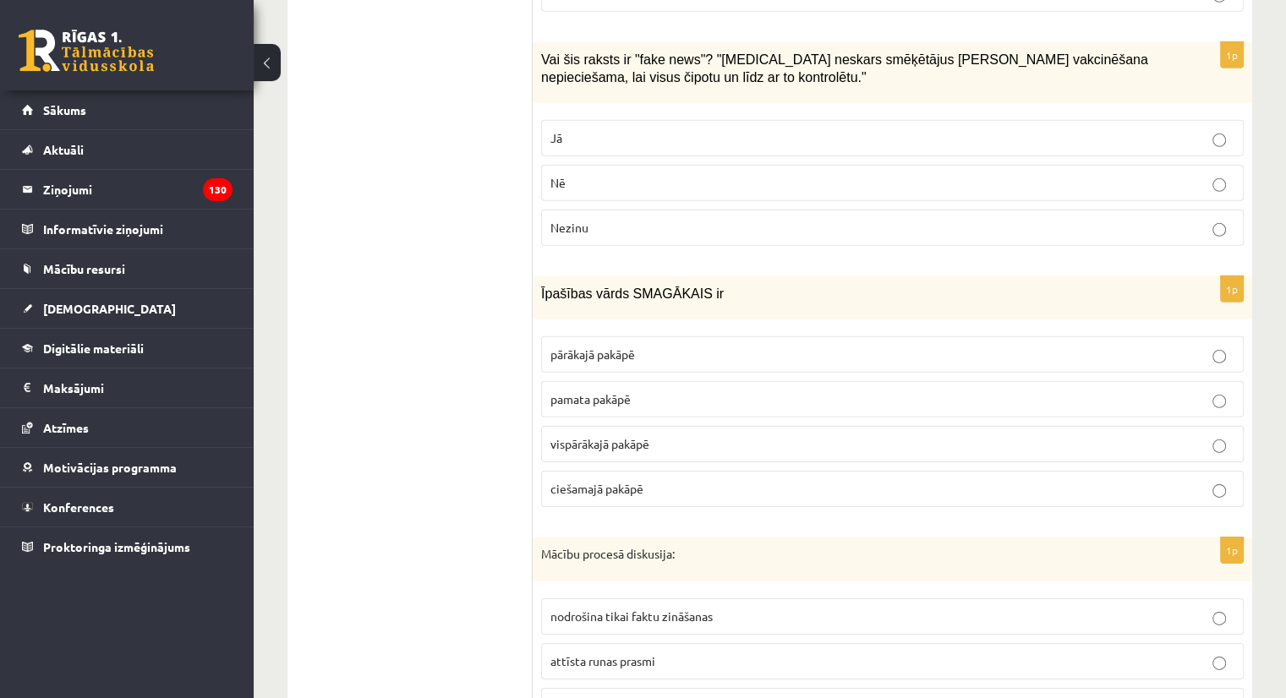
click at [651, 336] on label "pārākajā pakāpē" at bounding box center [892, 354] width 702 height 36
click at [643, 436] on span "vispārākajā pakāpē" at bounding box center [599, 443] width 99 height 15
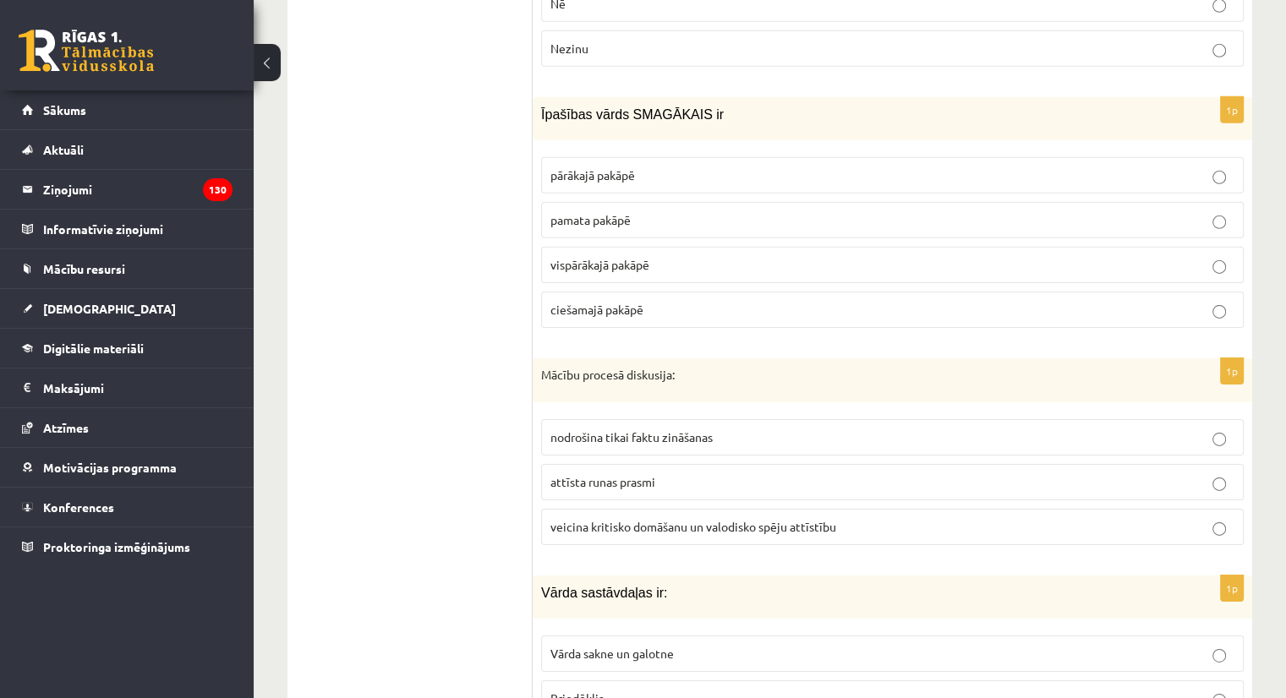
scroll to position [5381, 0]
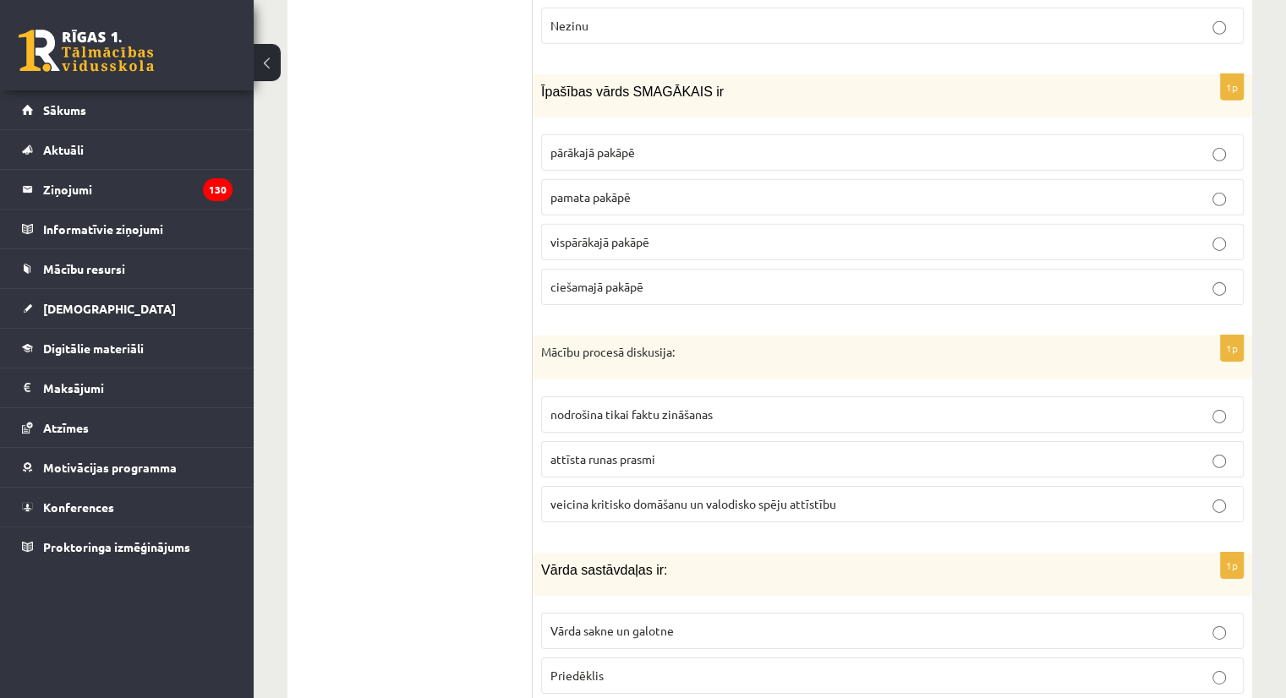
click at [683, 406] on p "nodrošina tikai faktu zināšanas" at bounding box center [892, 415] width 684 height 18
click at [767, 496] on span "veicina kritisko domāšanu un valodisko spēju attīstību" at bounding box center [693, 503] width 286 height 15
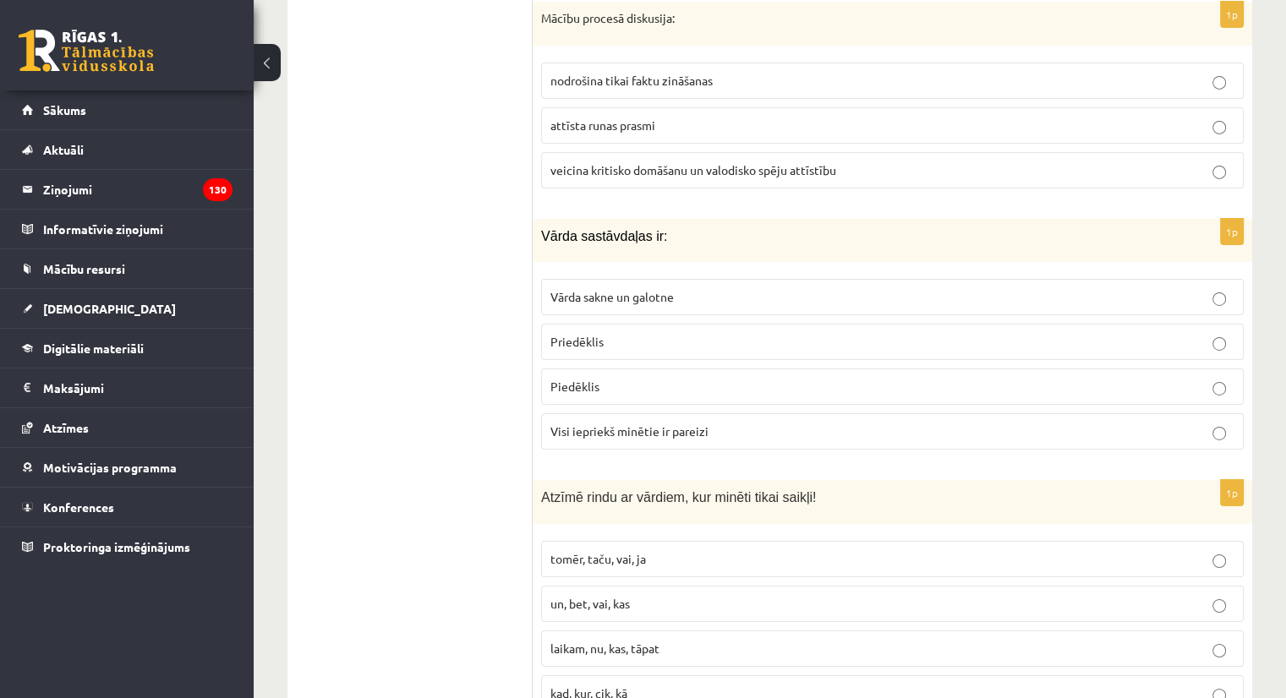
scroll to position [5717, 0]
click at [639, 412] on label "Visi iepriekš minētie ir pareizi" at bounding box center [892, 430] width 702 height 36
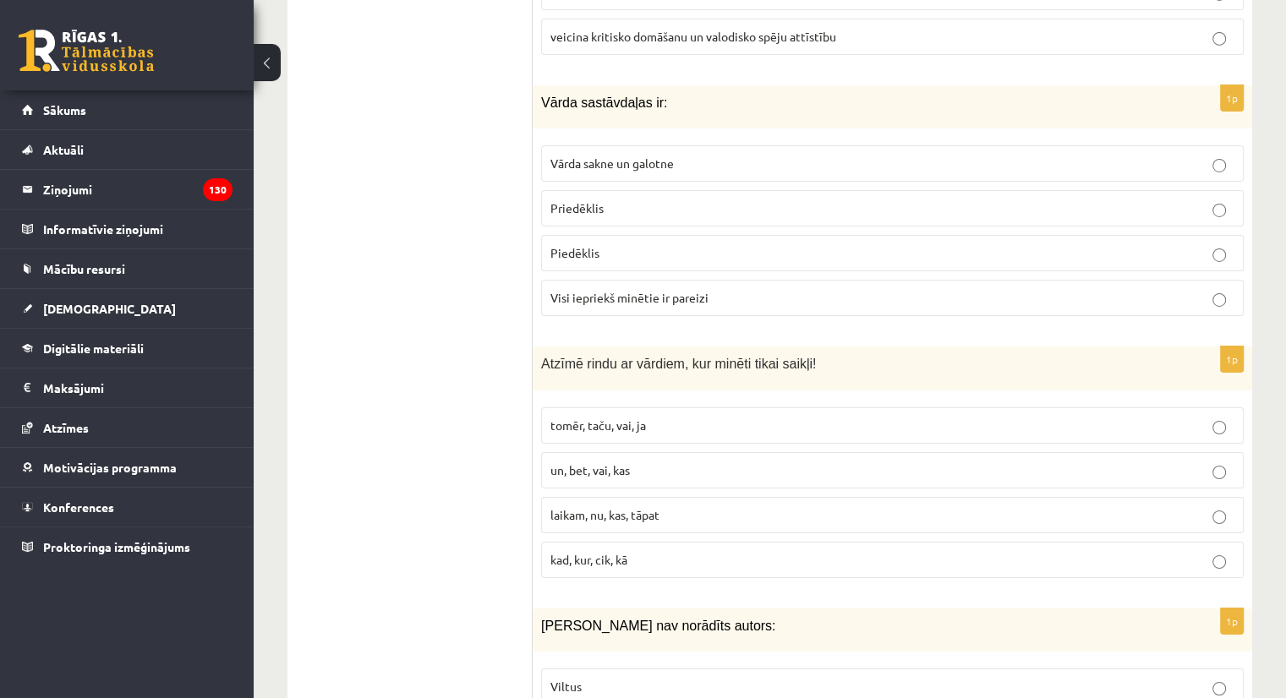
scroll to position [5857, 0]
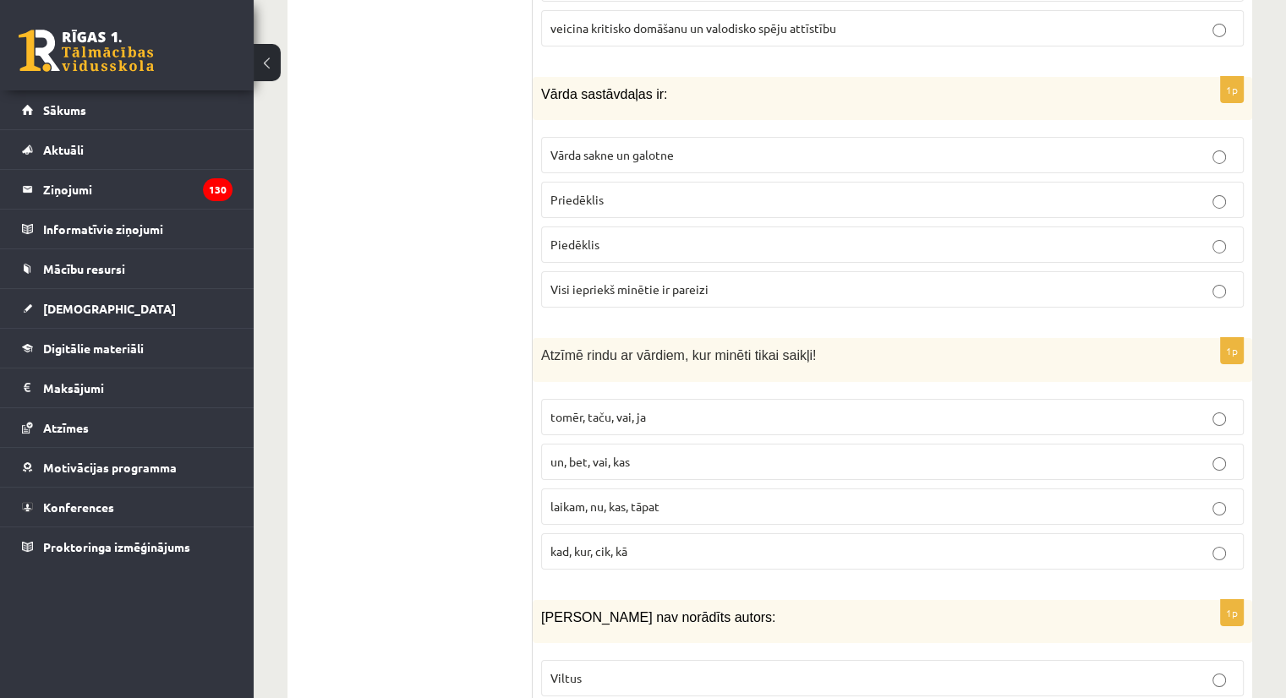
click at [653, 408] on p "tomēr, taču, vai, ja" at bounding box center [892, 417] width 684 height 18
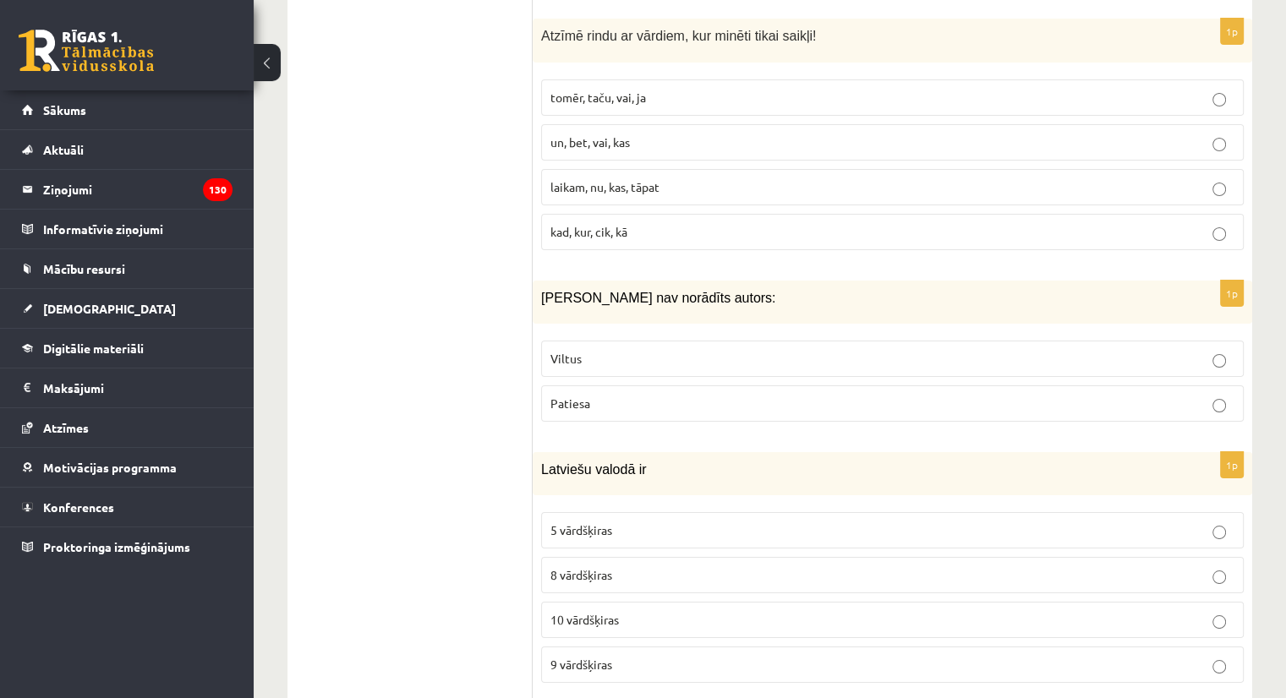
scroll to position [6197, 0]
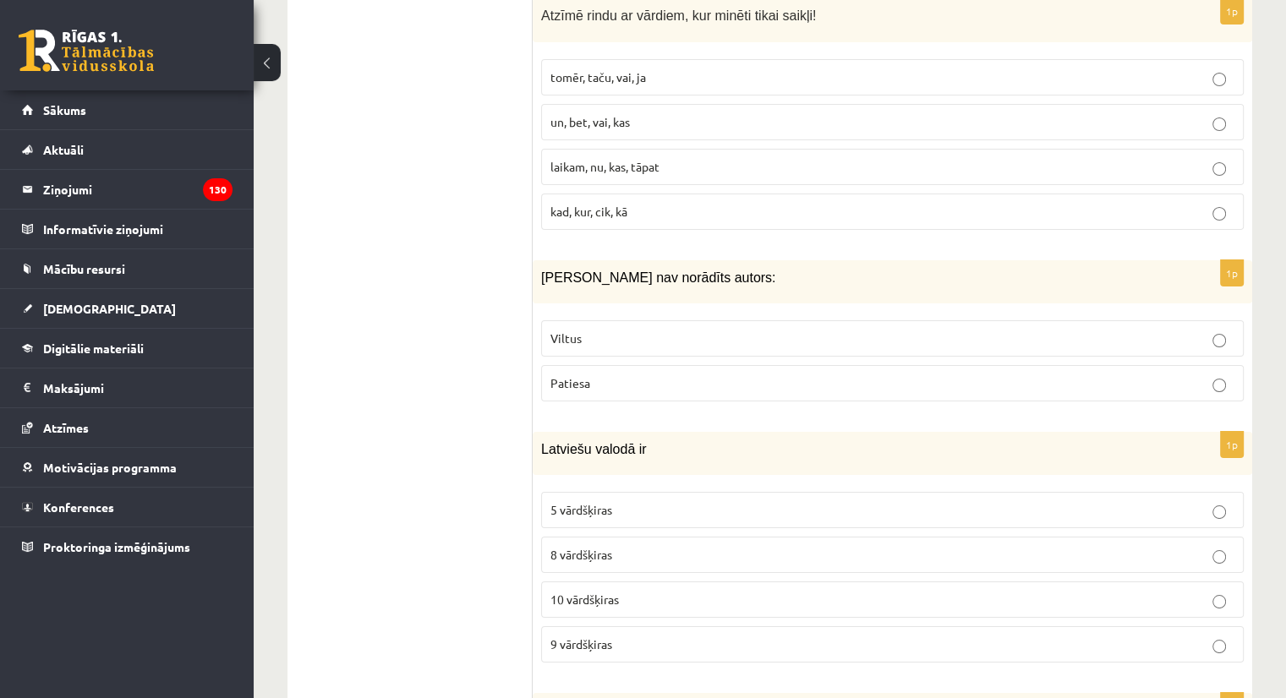
click at [620, 330] on p "Viltus" at bounding box center [892, 339] width 684 height 18
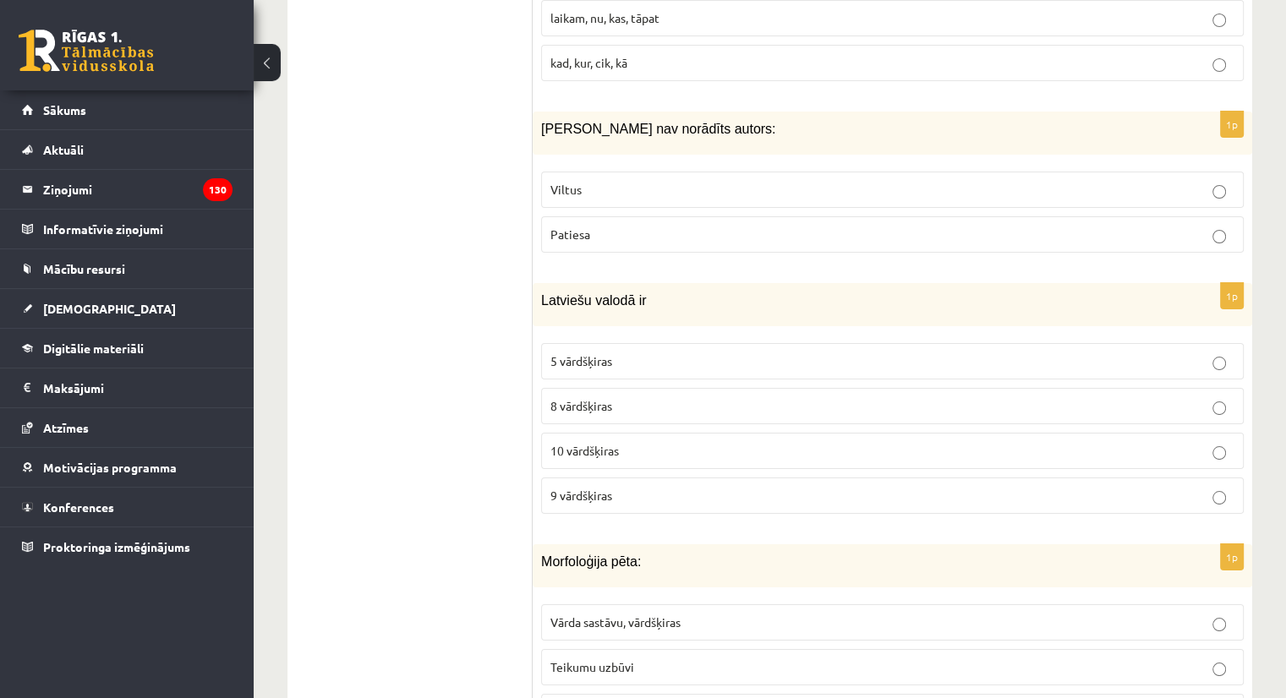
scroll to position [6348, 0]
click at [619, 440] on span "10 vārdšķiras" at bounding box center [584, 447] width 68 height 15
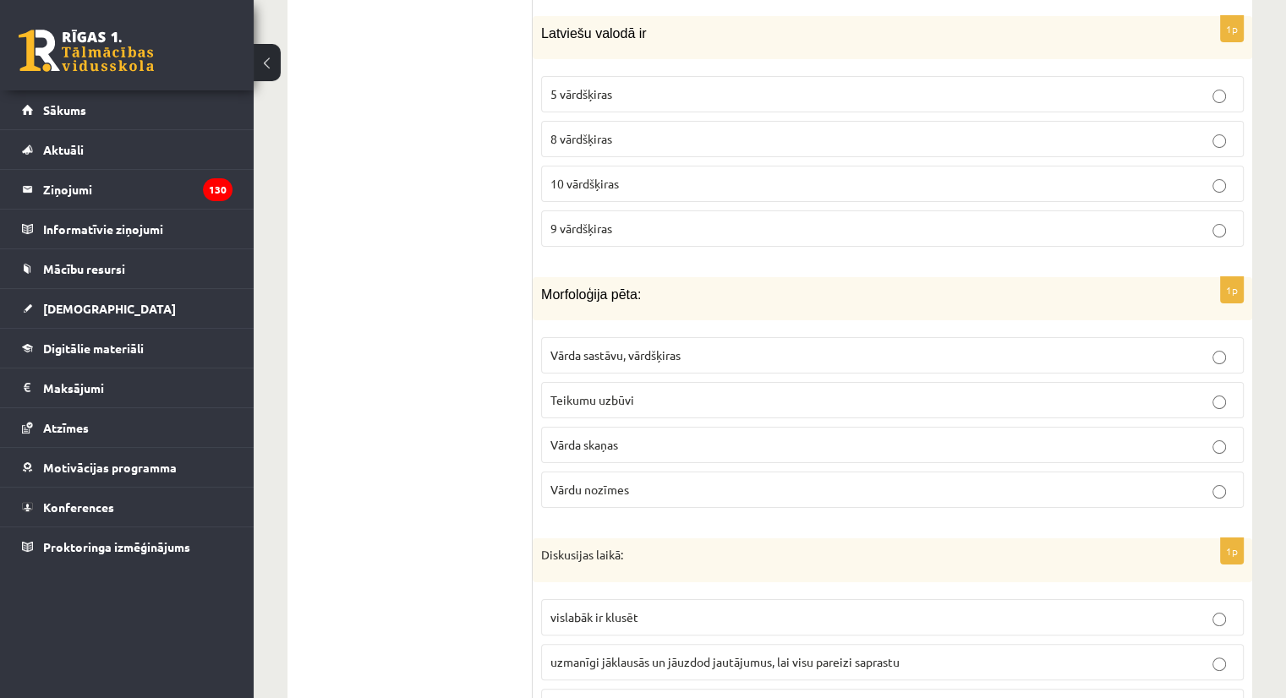
scroll to position [6613, 0]
click at [718, 347] on p "Vārda sastāvu, vārdšķiras" at bounding box center [892, 356] width 684 height 18
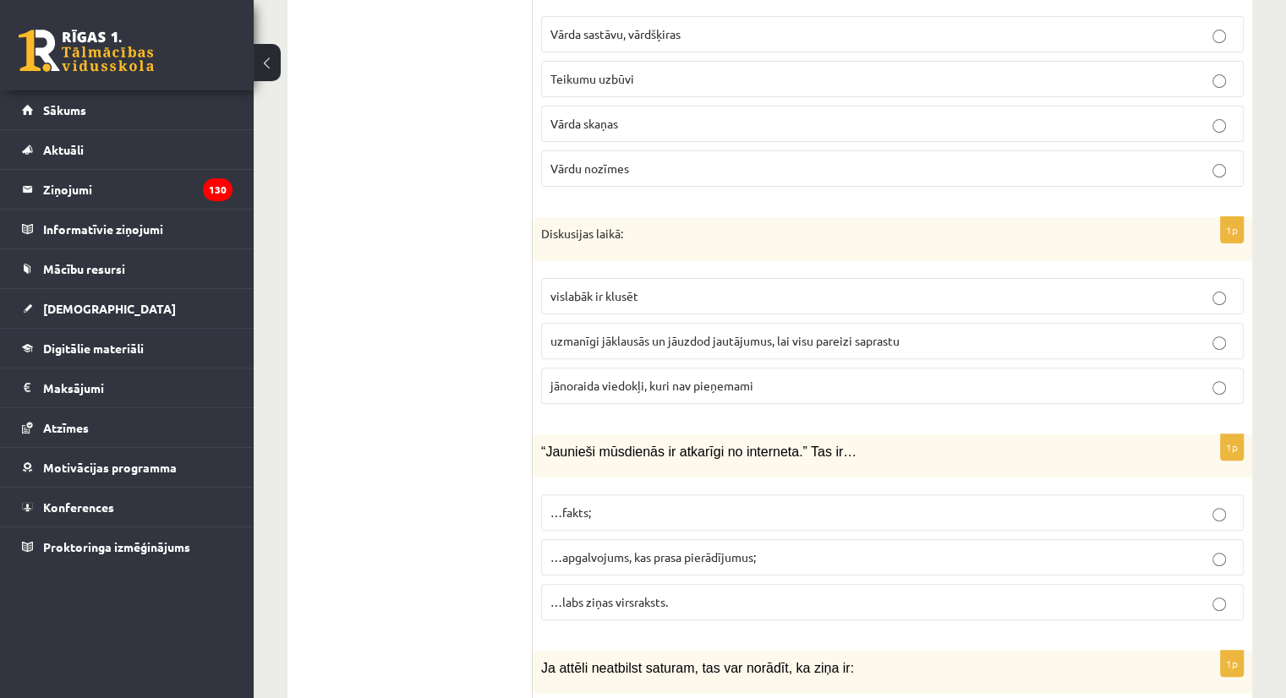
scroll to position [6941, 0]
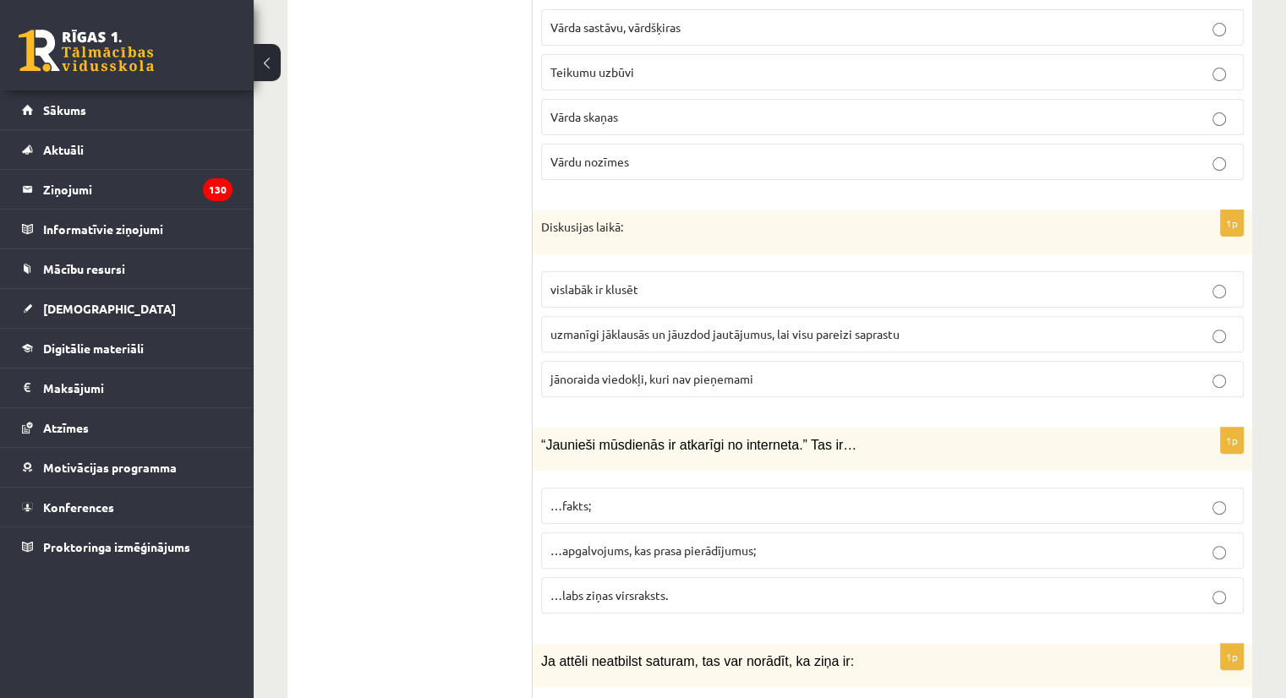
click at [671, 316] on label "uzmanīgi jāklausās un jāuzdod jautājumus, lai visu pareizi saprastu" at bounding box center [892, 334] width 702 height 36
click at [696, 543] on span "…apgalvojums, kas prasa pierādījumus;" at bounding box center [652, 550] width 205 height 15
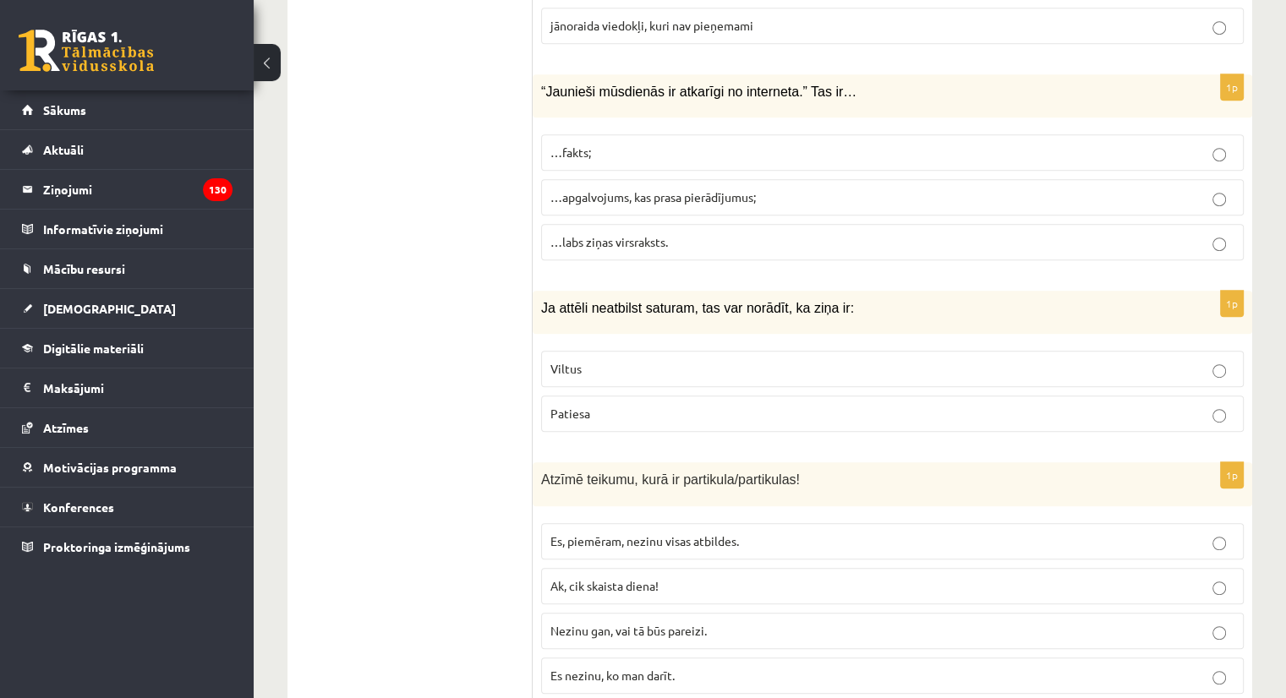
scroll to position [7292, 0]
click at [647, 362] on p "Viltus" at bounding box center [892, 371] width 684 height 18
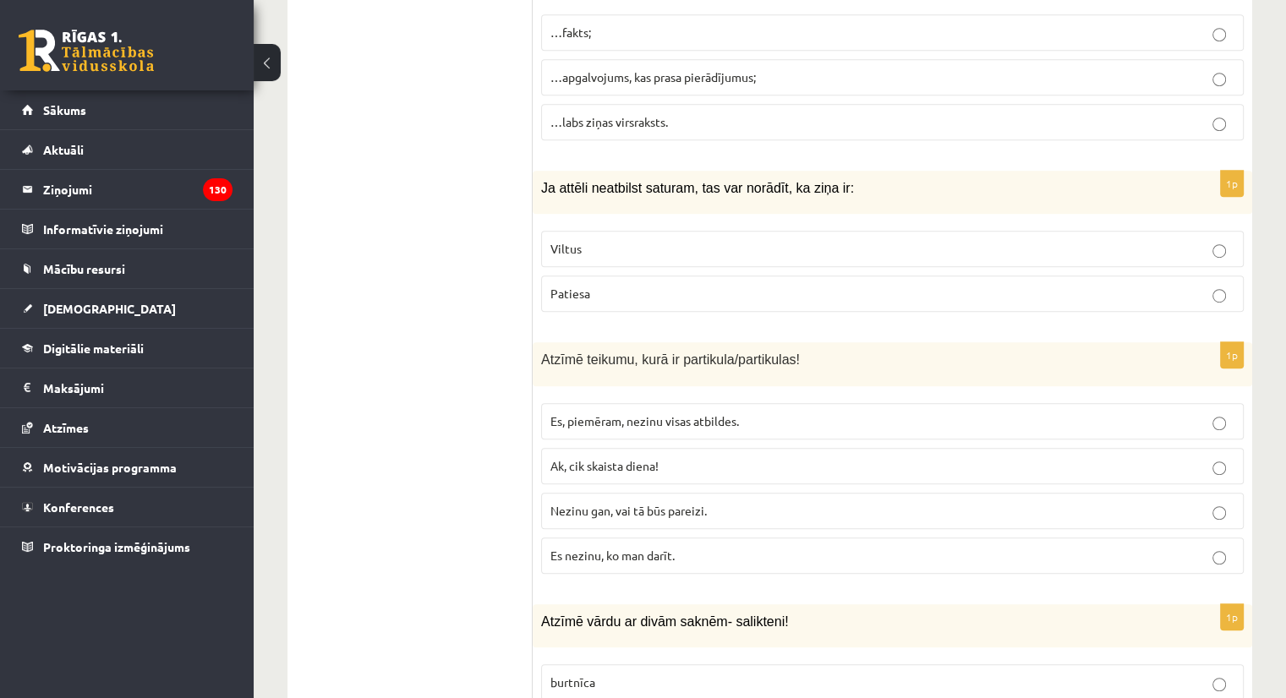
scroll to position [7416, 0]
click at [703, 501] on span "Nezinu gan, vai tā būs pareizi." at bounding box center [628, 508] width 156 height 15
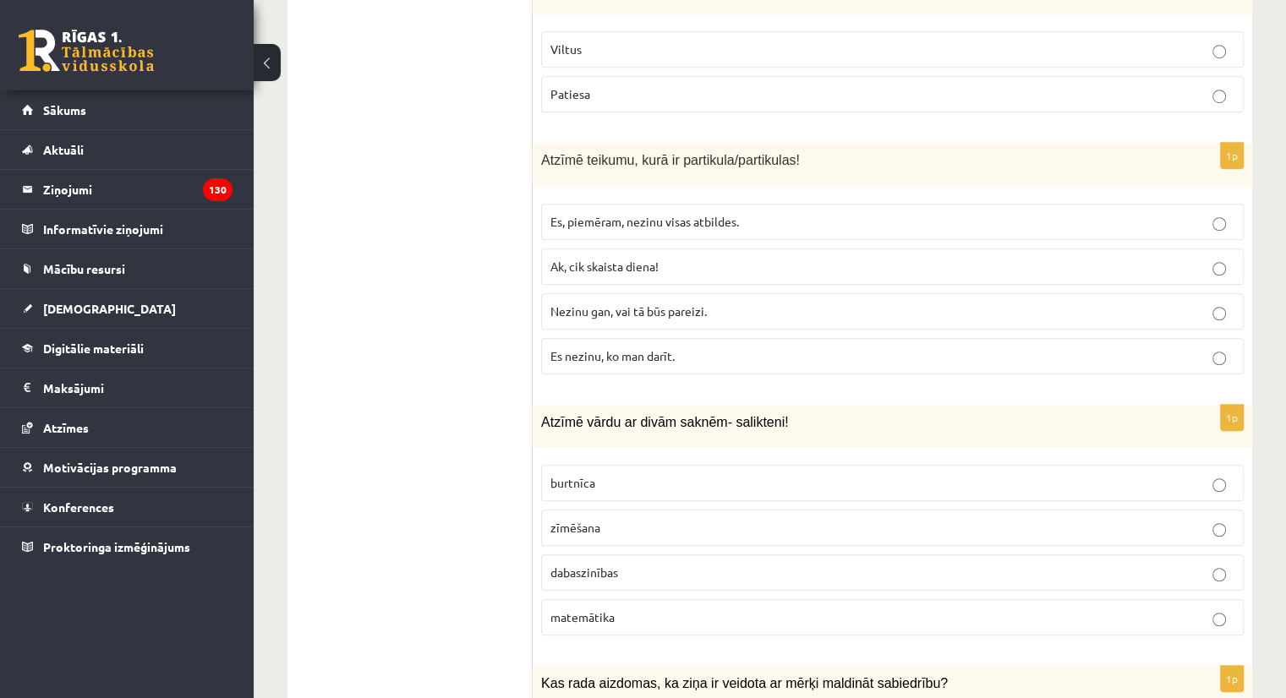
scroll to position [7609, 0]
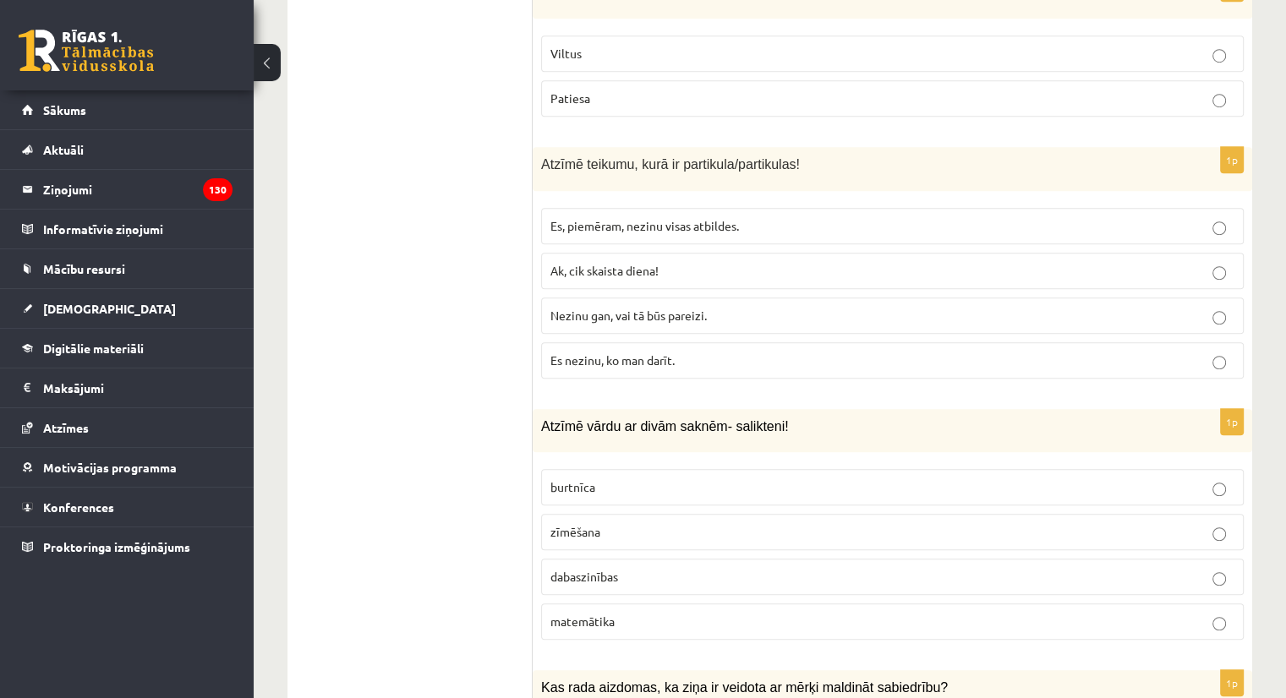
click at [626, 559] on label "dabaszinības" at bounding box center [892, 577] width 702 height 36
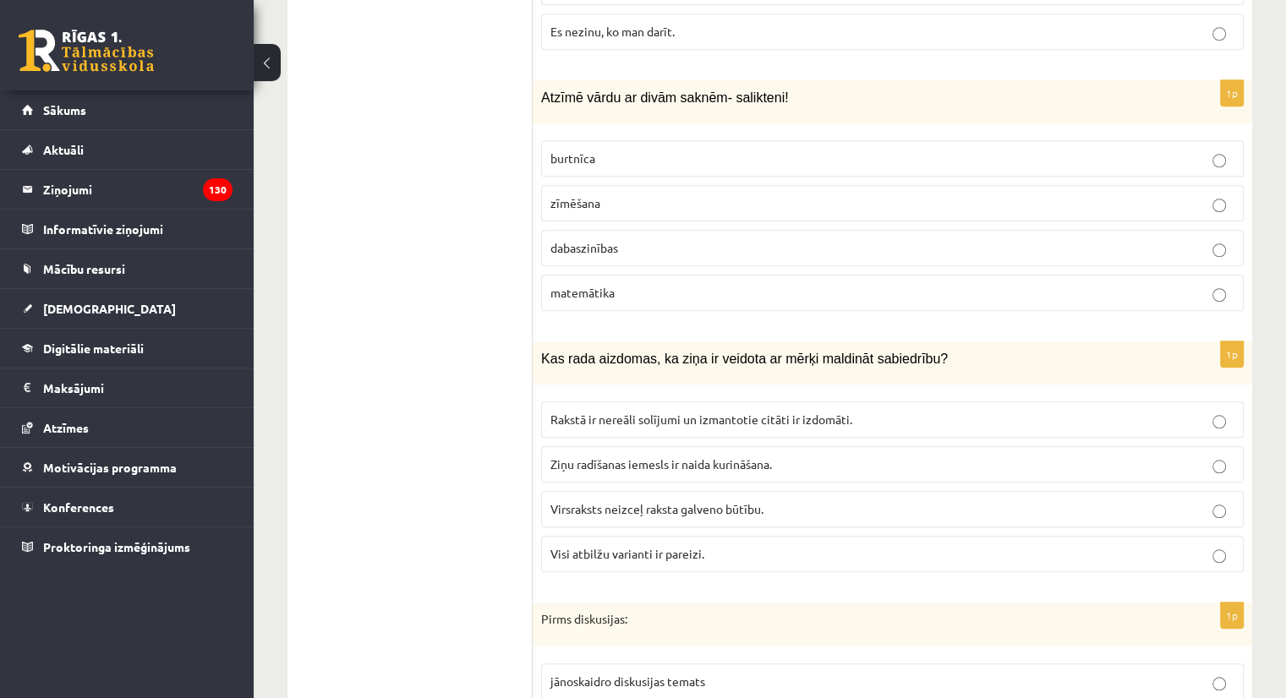
scroll to position [7944, 0]
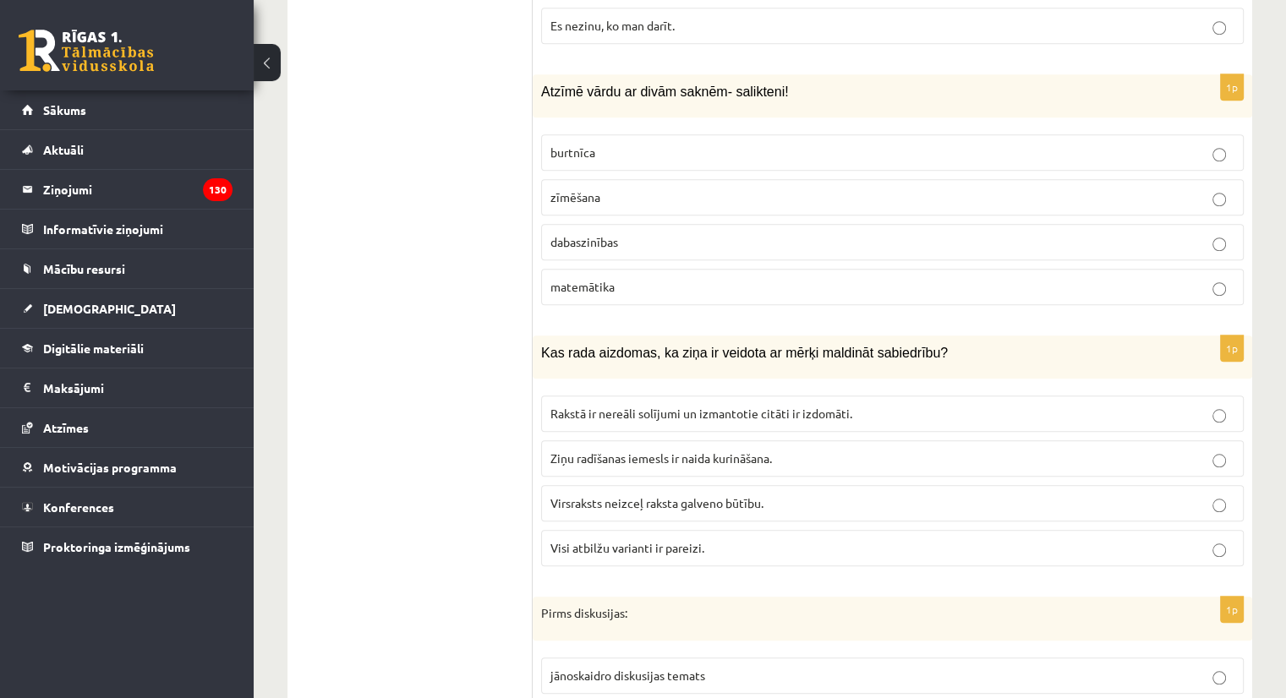
click at [638, 540] on span "Visi atbilžu varianti ir pareizi." at bounding box center [627, 547] width 154 height 15
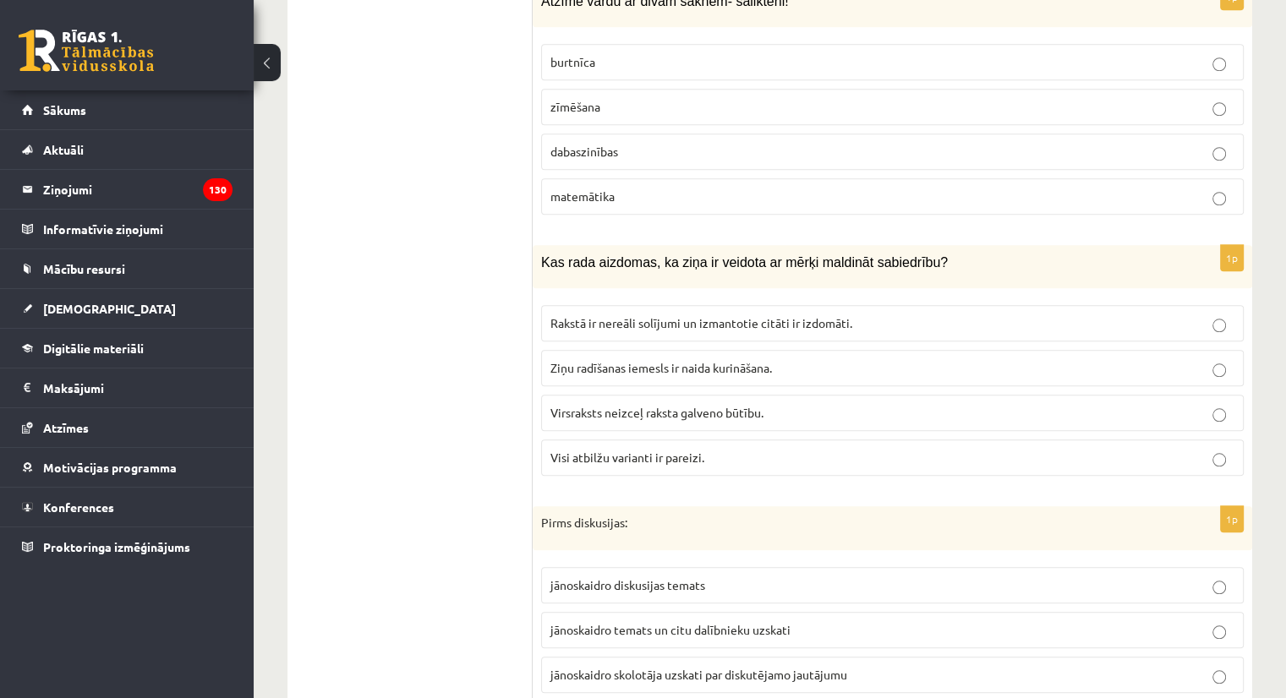
click at [737, 612] on label "jānoskaidro temats un citu dalībnieku uzskati" at bounding box center [892, 630] width 702 height 36
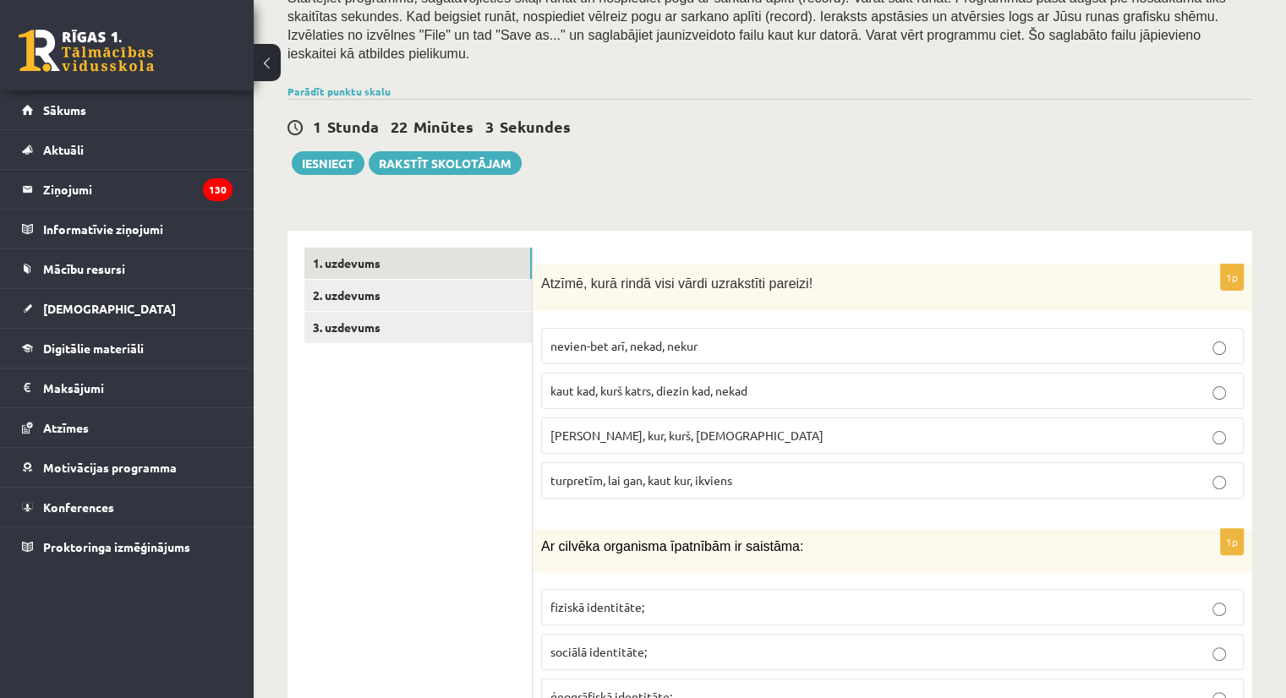
scroll to position [357, 0]
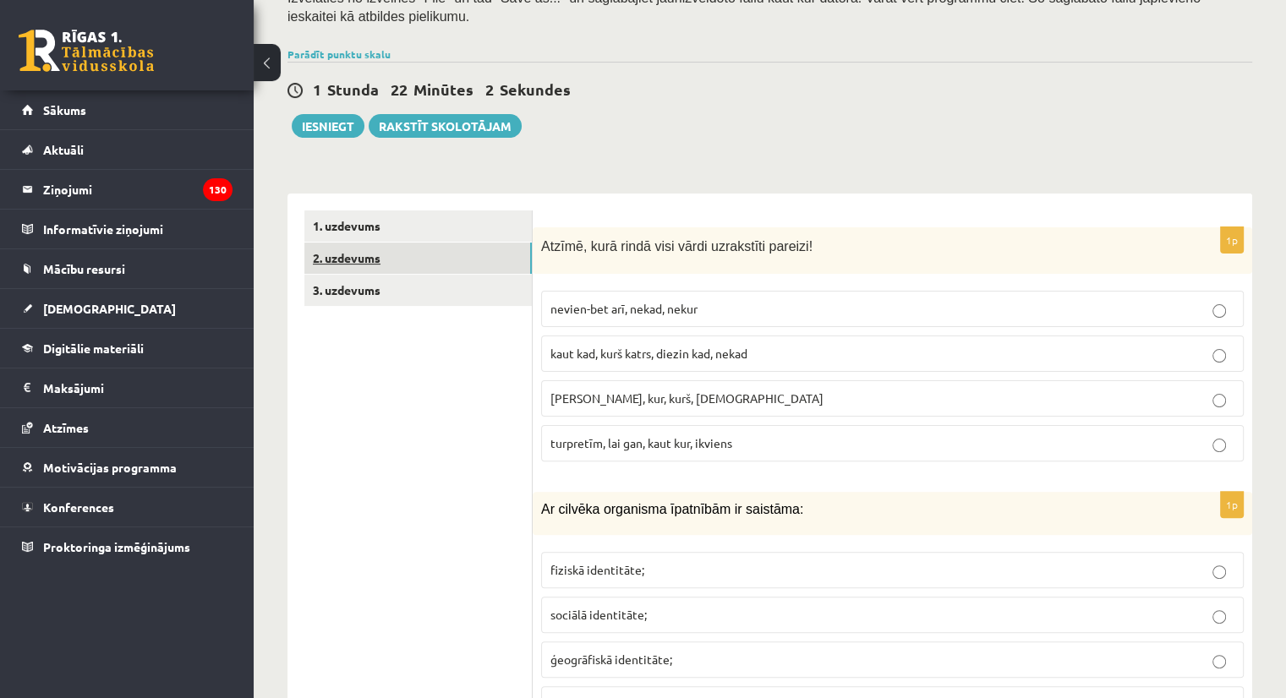
click at [402, 243] on link "2. uzdevums" at bounding box center [417, 258] width 227 height 31
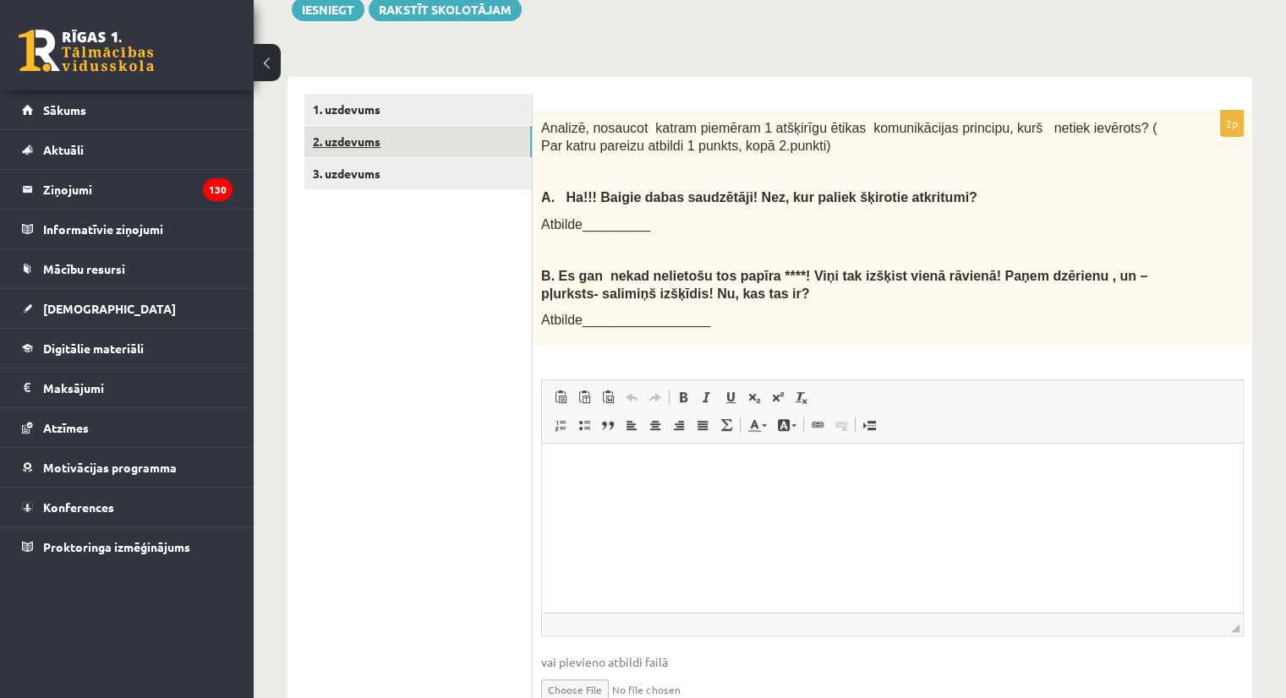
scroll to position [473, 0]
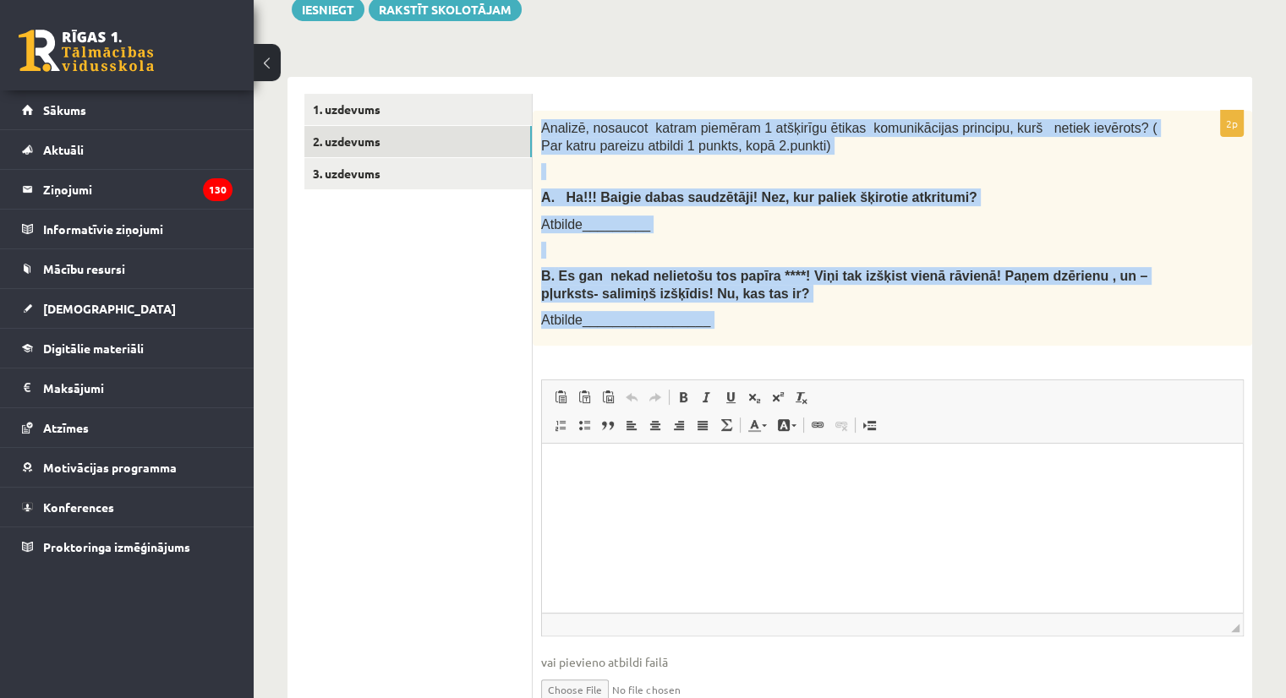
drag, startPoint x: 538, startPoint y: 109, endPoint x: 797, endPoint y: 341, distance: 348.3
click at [797, 341] on div "2p Analizē, nosaucot katram piemēram 1 atšķirīgu ētikas komunikācijas principu,…" at bounding box center [891, 421] width 719 height 620
copy div "Analizē, nosaucot katram piemēram 1 atšķirīgu ētikas komunikācijas principu, ku…"
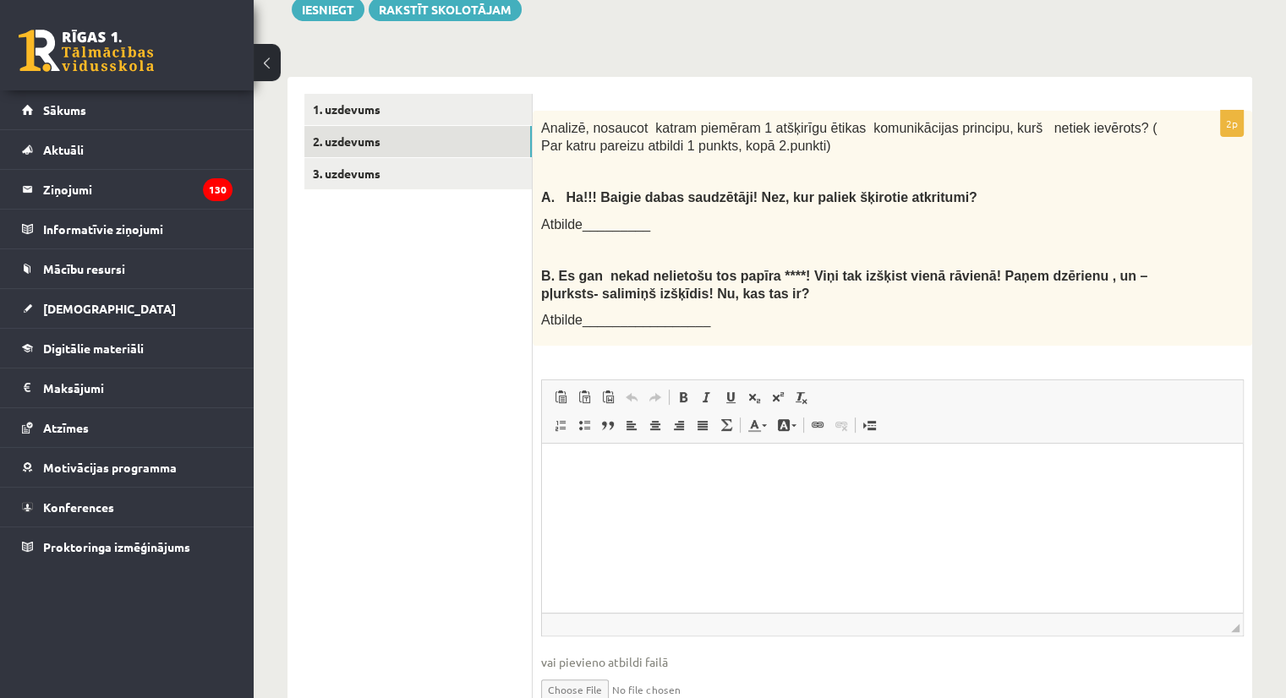
click at [612, 469] on p "Editor, wiswyg-editor-user-answer-47433891848880" at bounding box center [892, 470] width 667 height 18
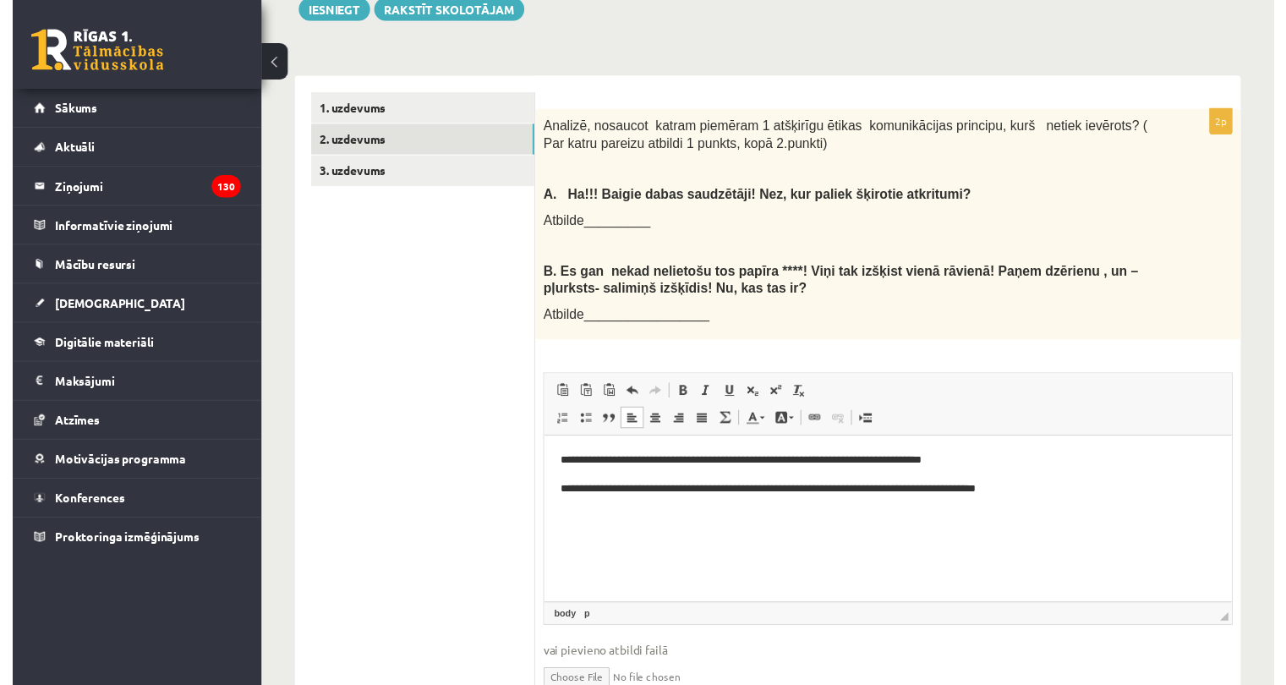
scroll to position [538, 0]
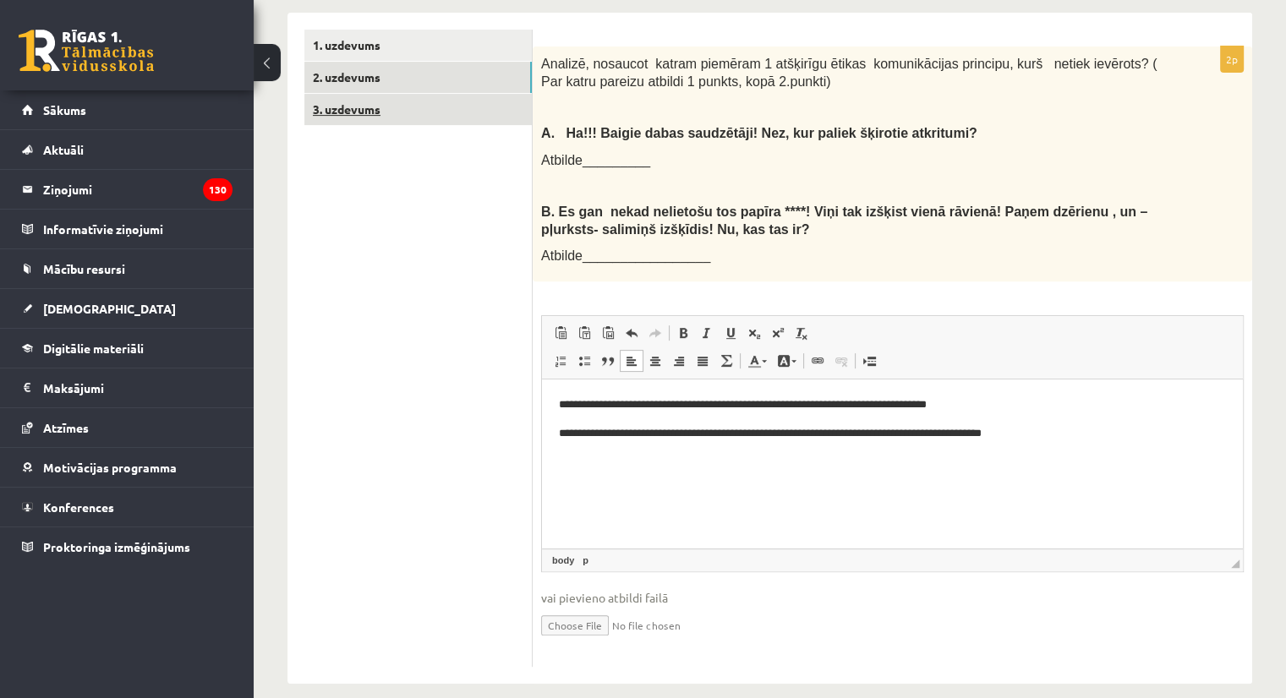
click at [387, 102] on link "3. uzdevums" at bounding box center [417, 109] width 227 height 31
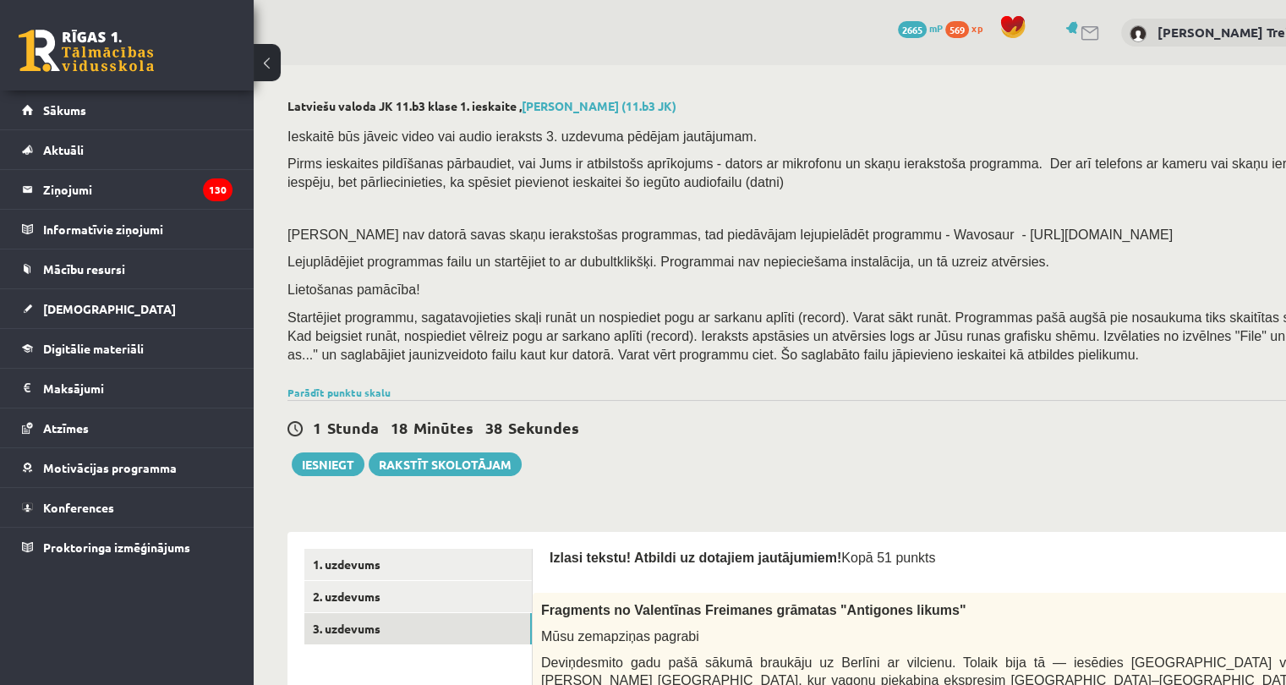
scroll to position [0, 0]
click at [341, 386] on link "Parādīt punktu skalu" at bounding box center [338, 392] width 103 height 14
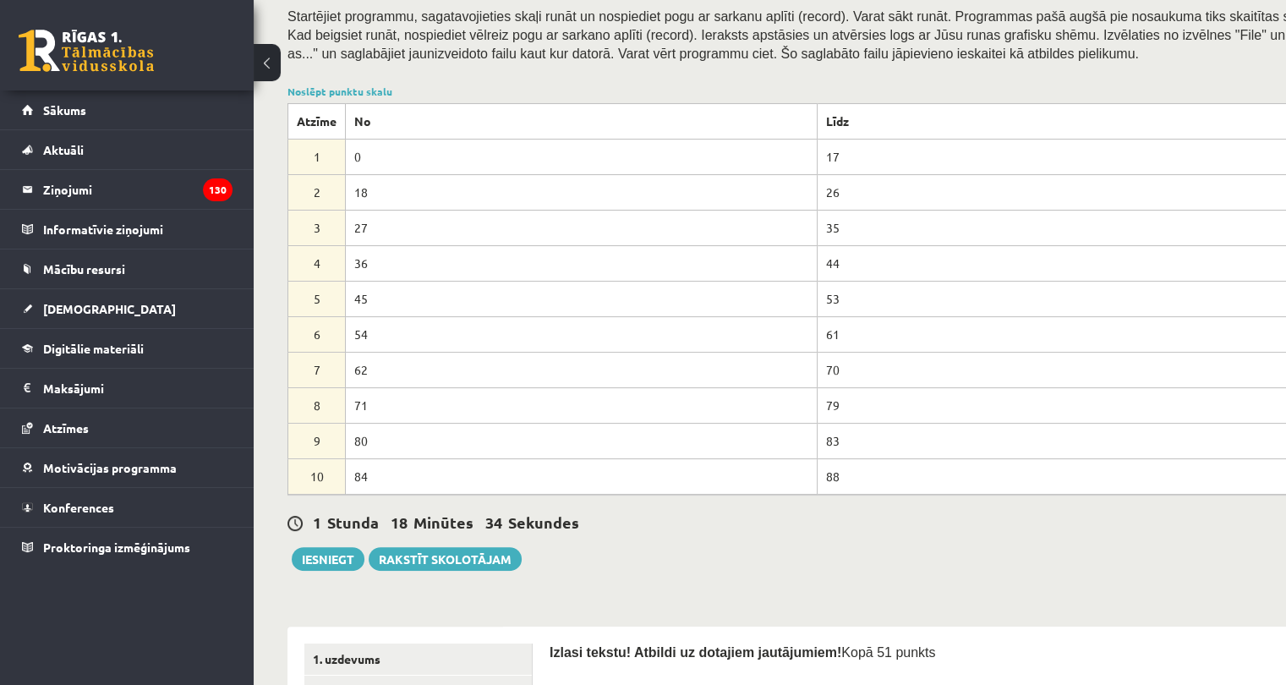
scroll to position [135, 0]
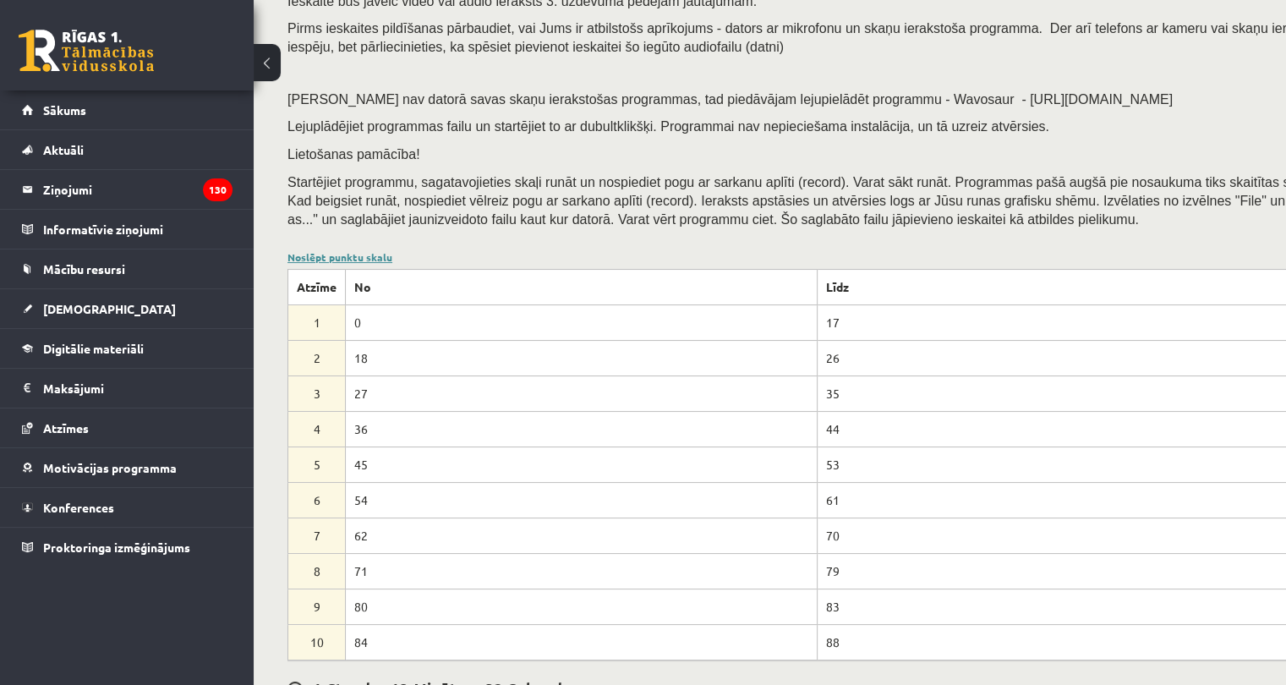
click at [338, 254] on link "Noslēpt punktu skalu" at bounding box center [339, 257] width 105 height 14
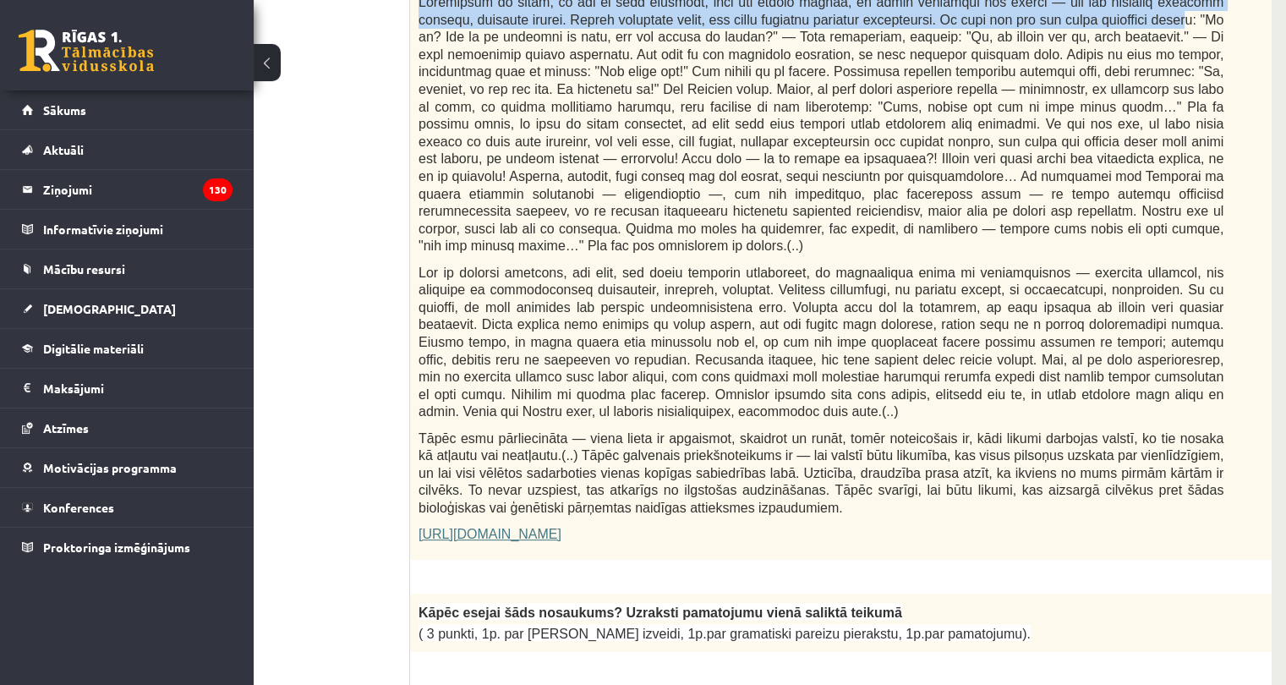
scroll to position [800, 99]
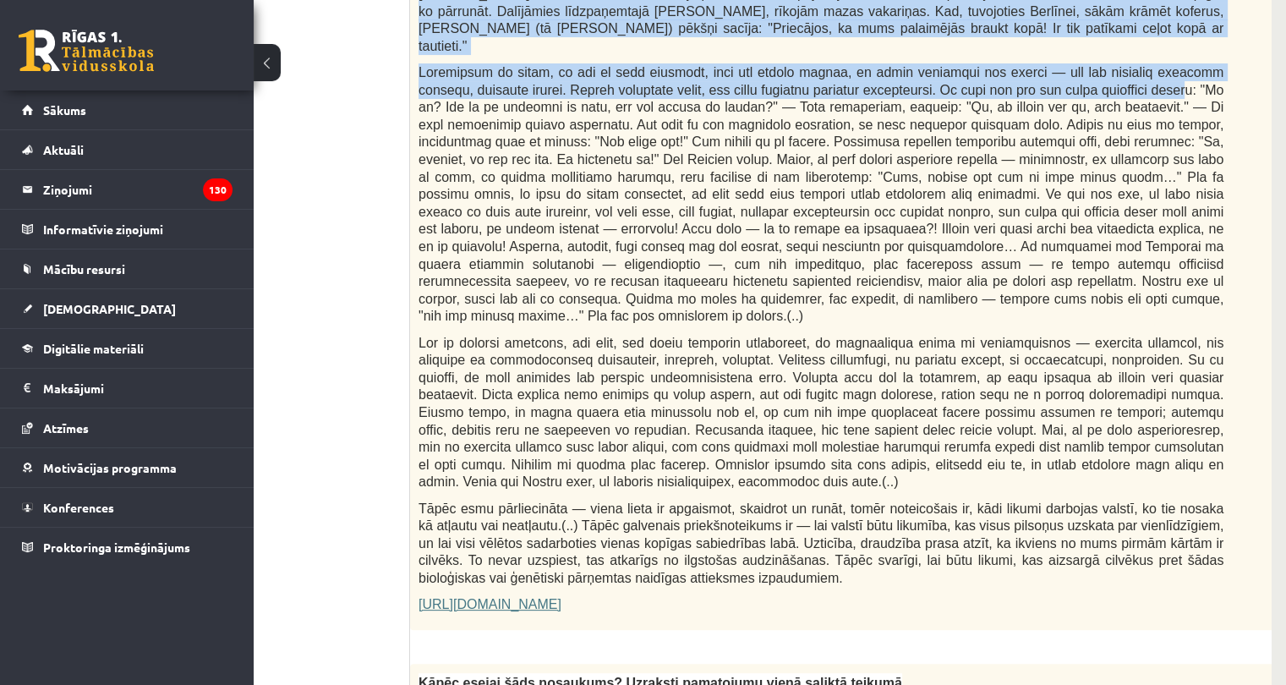
drag, startPoint x: 427, startPoint y: 238, endPoint x: 1163, endPoint y: 549, distance: 798.8
copy form "Izlasi tekstu! Atbildi uz dotajiem jautājumiem! Kopā 51 punkts 0p Fragments no …"
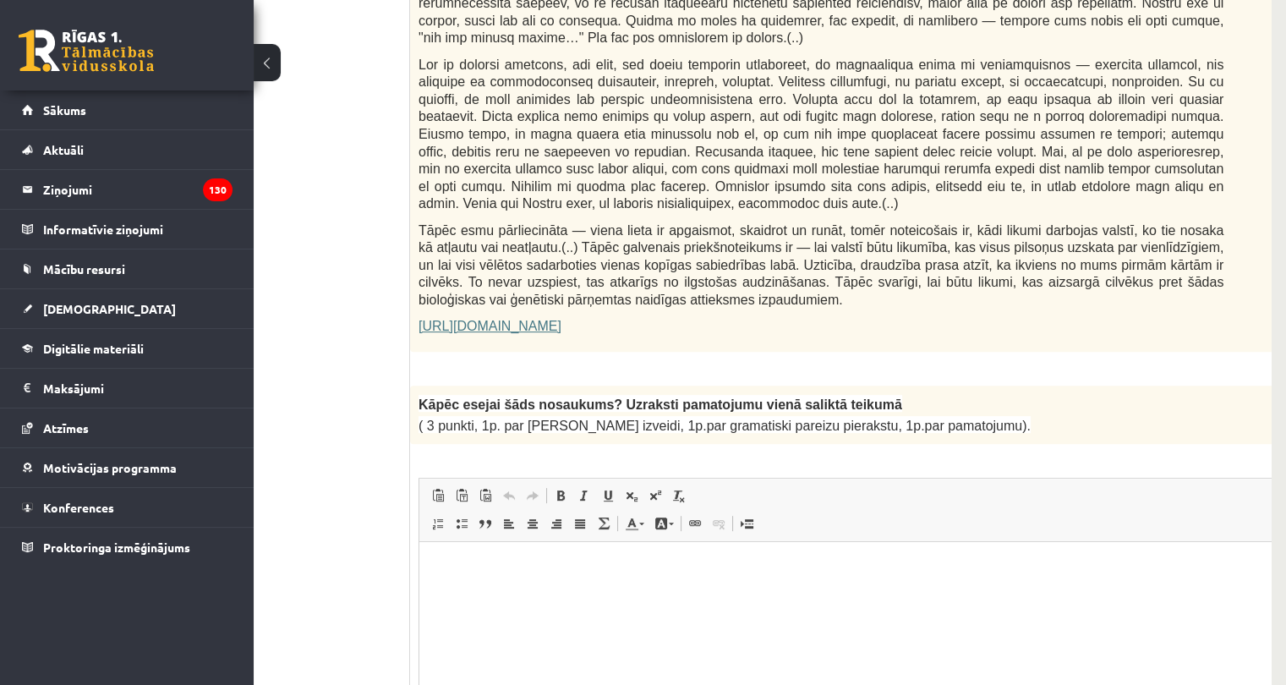
scroll to position [1208, 99]
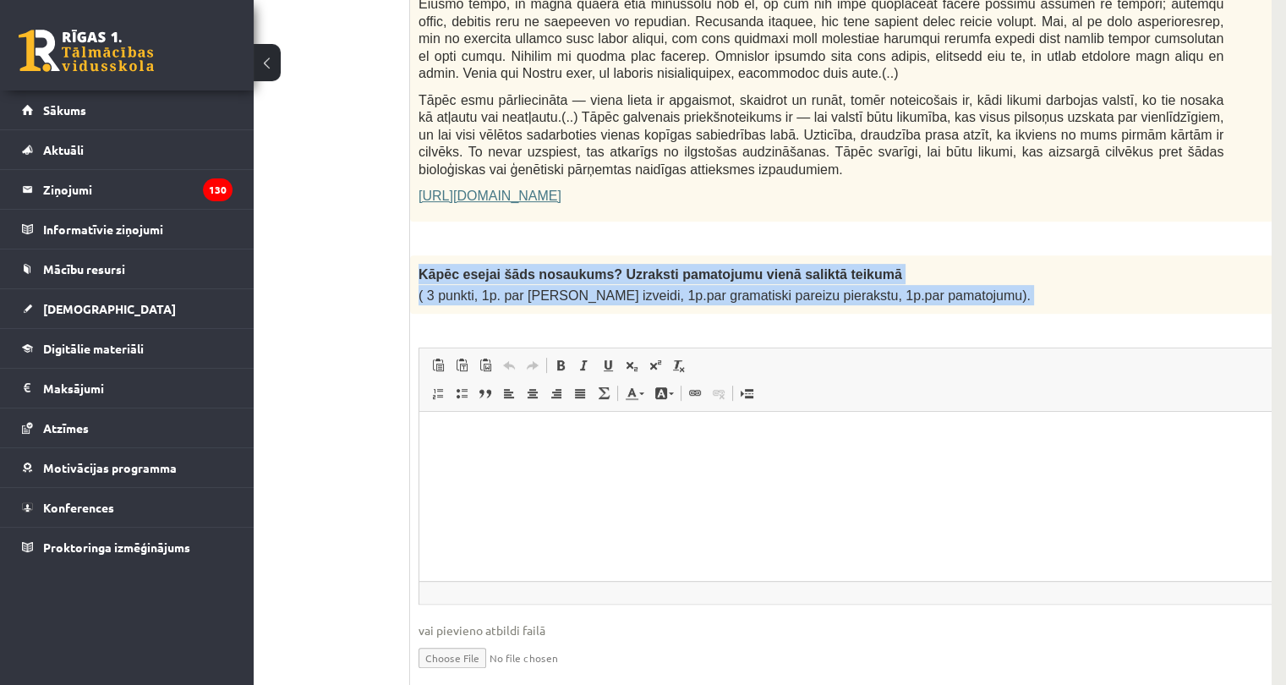
drag, startPoint x: 414, startPoint y: 217, endPoint x: 1018, endPoint y: 256, distance: 604.7
click at [1018, 256] on div "3p Kāpēc esejai šāds nosaukums? Uzraksti pamatojumu vienā saliktā teikumā ( 3 p…" at bounding box center [863, 477] width 906 height 444
copy div "Kāpēc esejai šāds nosaukums? Uzraksti pamatojumu vienā saliktā teikumā ( 3 punk…"
click at [1024, 348] on span "Editor toolbars Paste Keyboard shortcut Ctrl+V Paste as plain text Keyboard sho…" at bounding box center [862, 379] width 887 height 63
click at [1045, 285] on p "( 3 punkti, 1p. par salikta teikuma izveidi, 1p.par gramatiski pareizu pierakst…" at bounding box center [820, 295] width 805 height 20
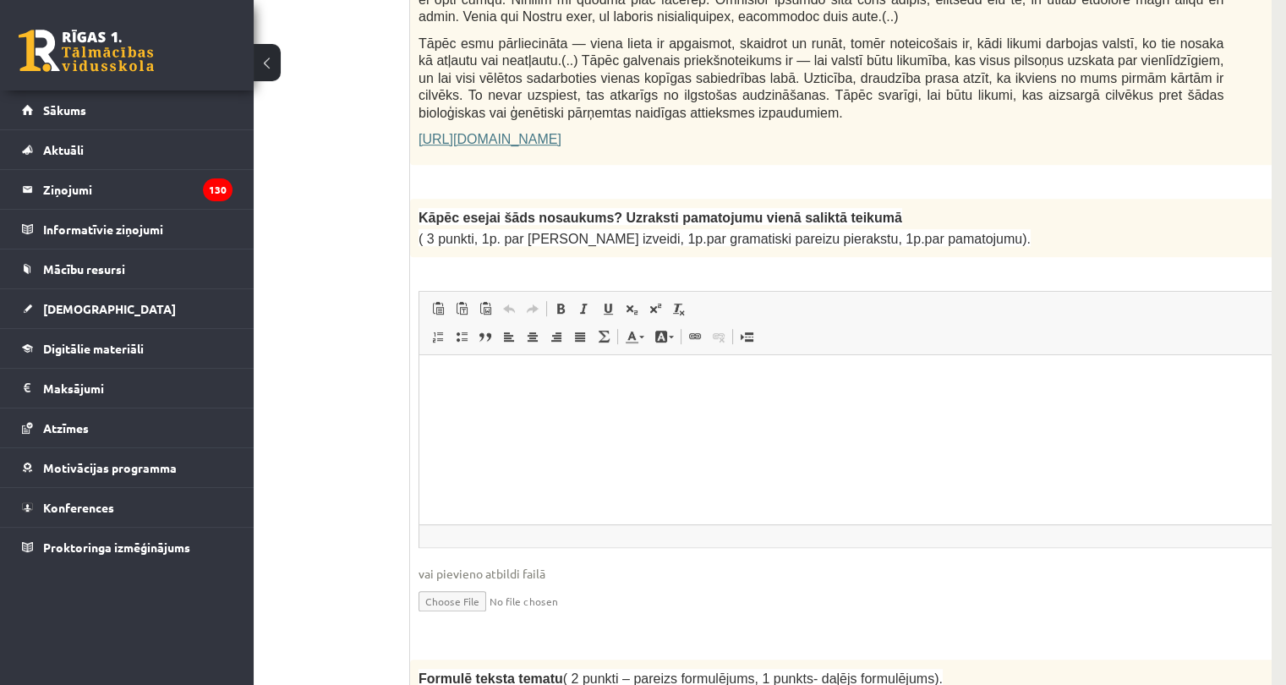
scroll to position [1275, 106]
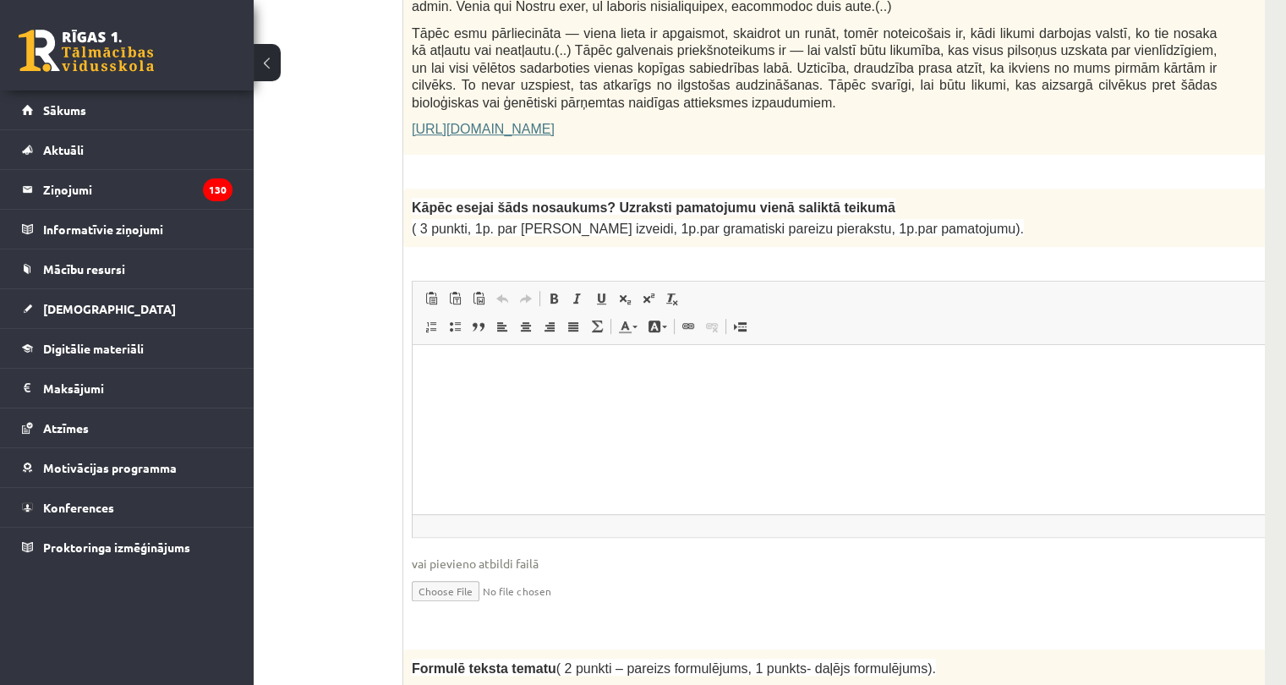
click at [638, 374] on p "Editor, wiswyg-editor-user-answer-47433938245760" at bounding box center [856, 371] width 854 height 18
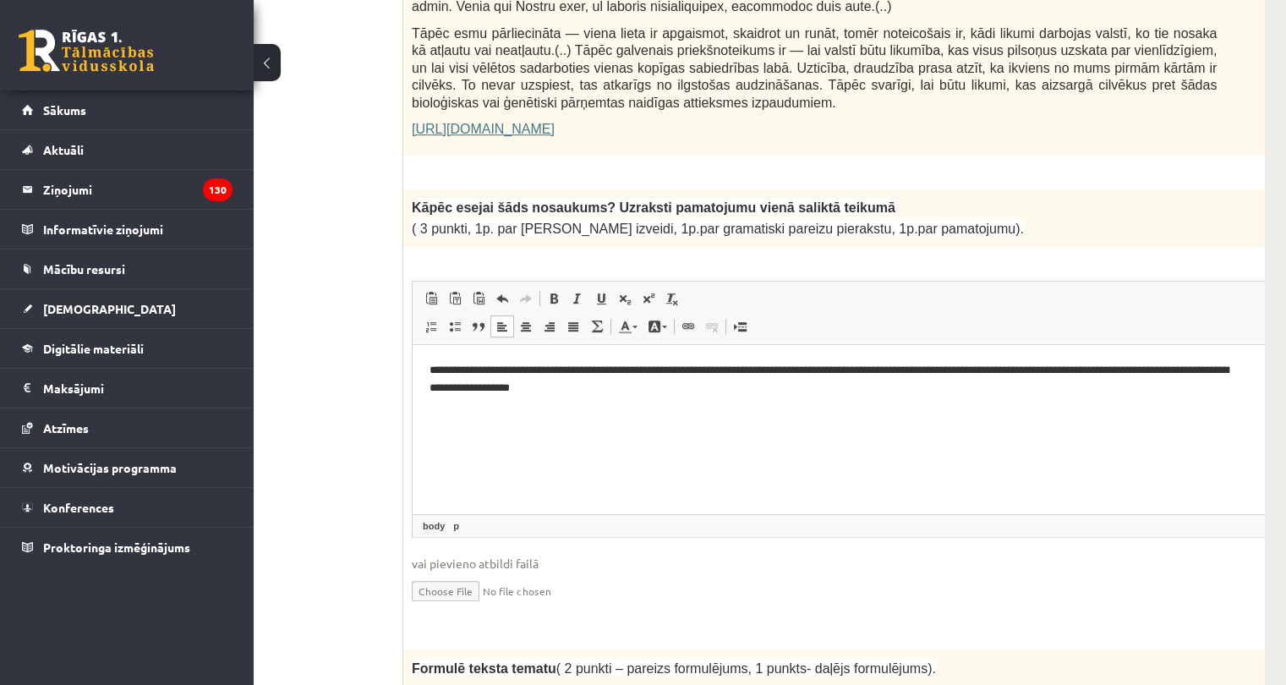
click at [479, 387] on p "**********" at bounding box center [833, 379] width 809 height 35
click at [672, 414] on html "**********" at bounding box center [855, 379] width 887 height 69
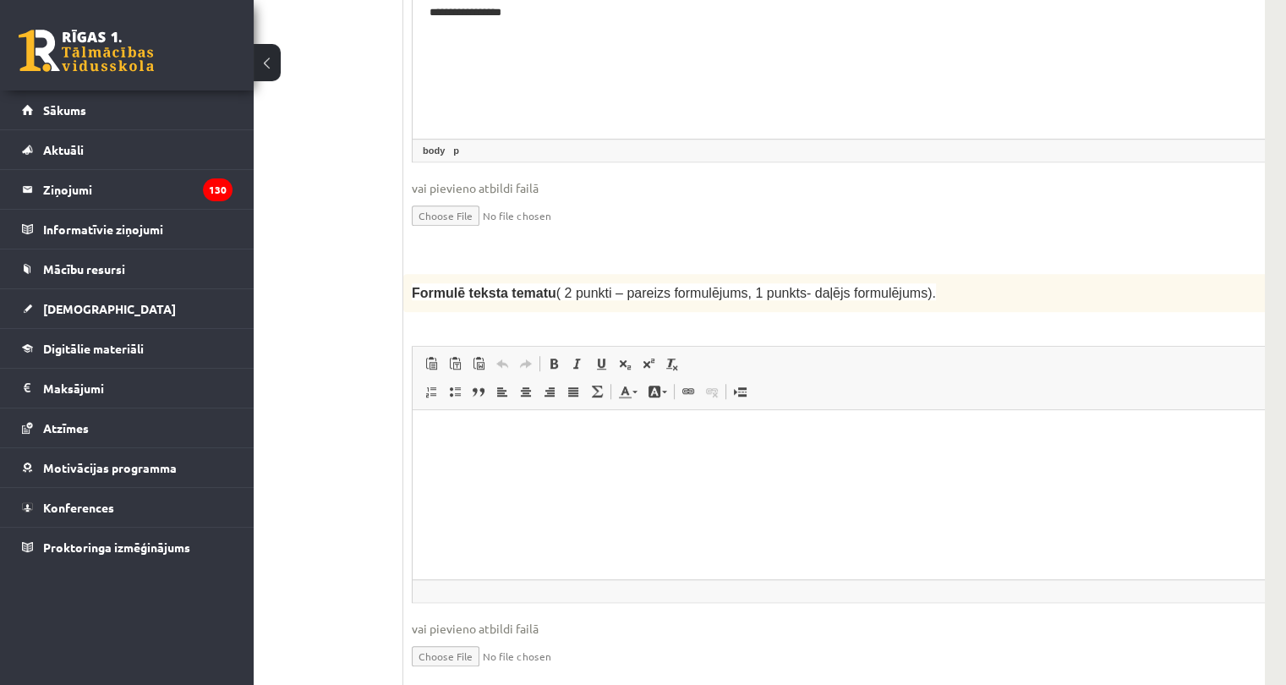
scroll to position [1649, 106]
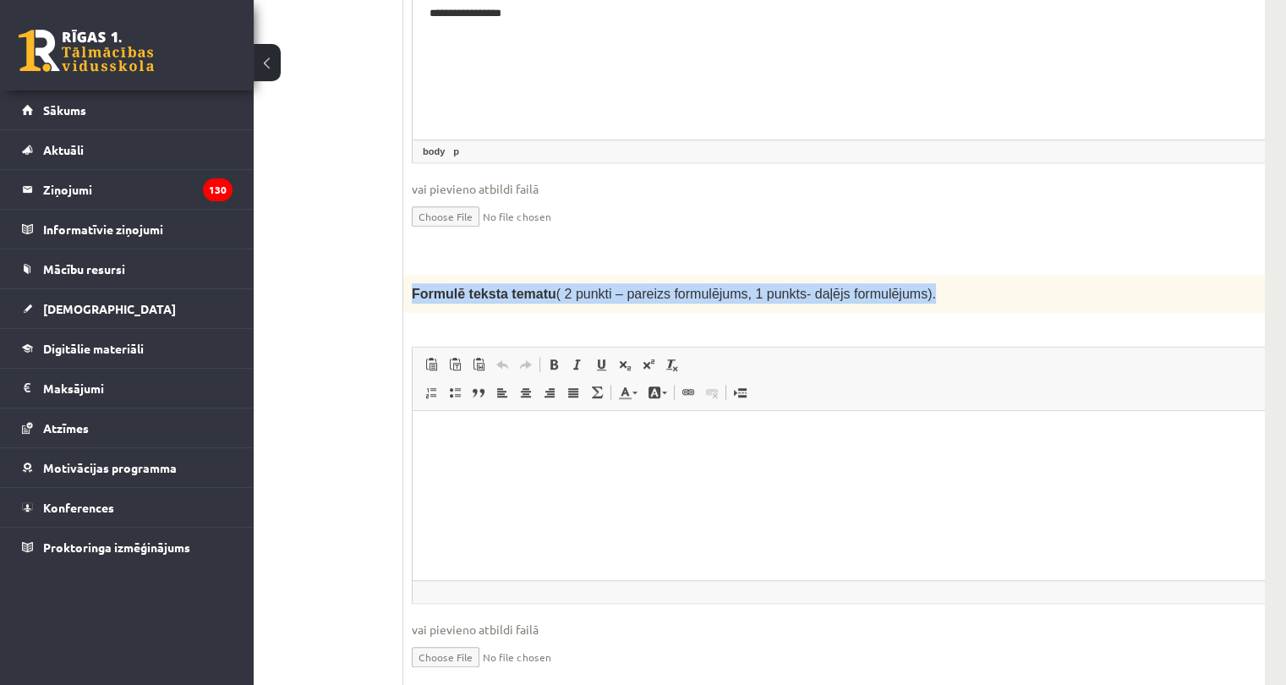
drag, startPoint x: 412, startPoint y: 234, endPoint x: 937, endPoint y: 248, distance: 525.9
click at [937, 275] on div "Formulē teksta tematu ( 2 punkti – pareizs formulējums, 1 punkts- daļējs formul…" at bounding box center [856, 293] width 906 height 37
copy span "Formulē teksta tematu ( 2 punkti – pareizs formulējums, 1 punkts- daļējs formul…"
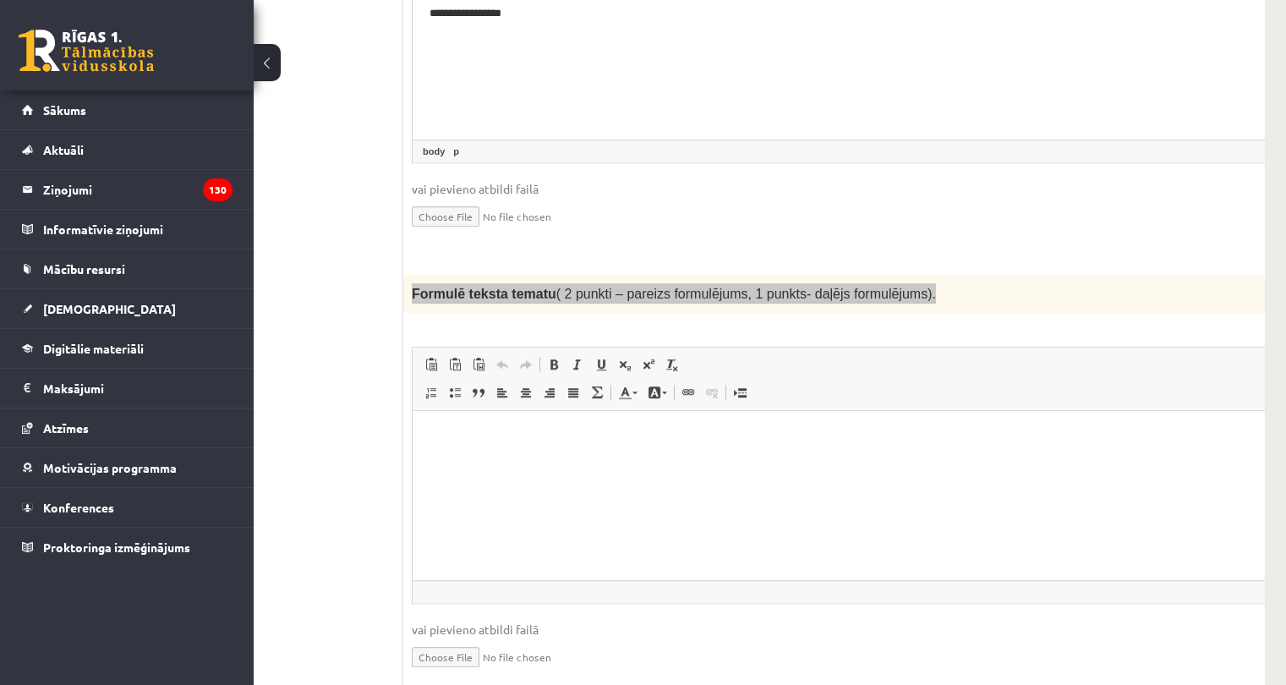
click at [601, 439] on p "Editor, wiswyg-editor-user-answer-47433975013000" at bounding box center [856, 436] width 854 height 18
click at [543, 439] on p "**********" at bounding box center [833, 436] width 809 height 18
click at [691, 434] on p "**********" at bounding box center [833, 436] width 809 height 18
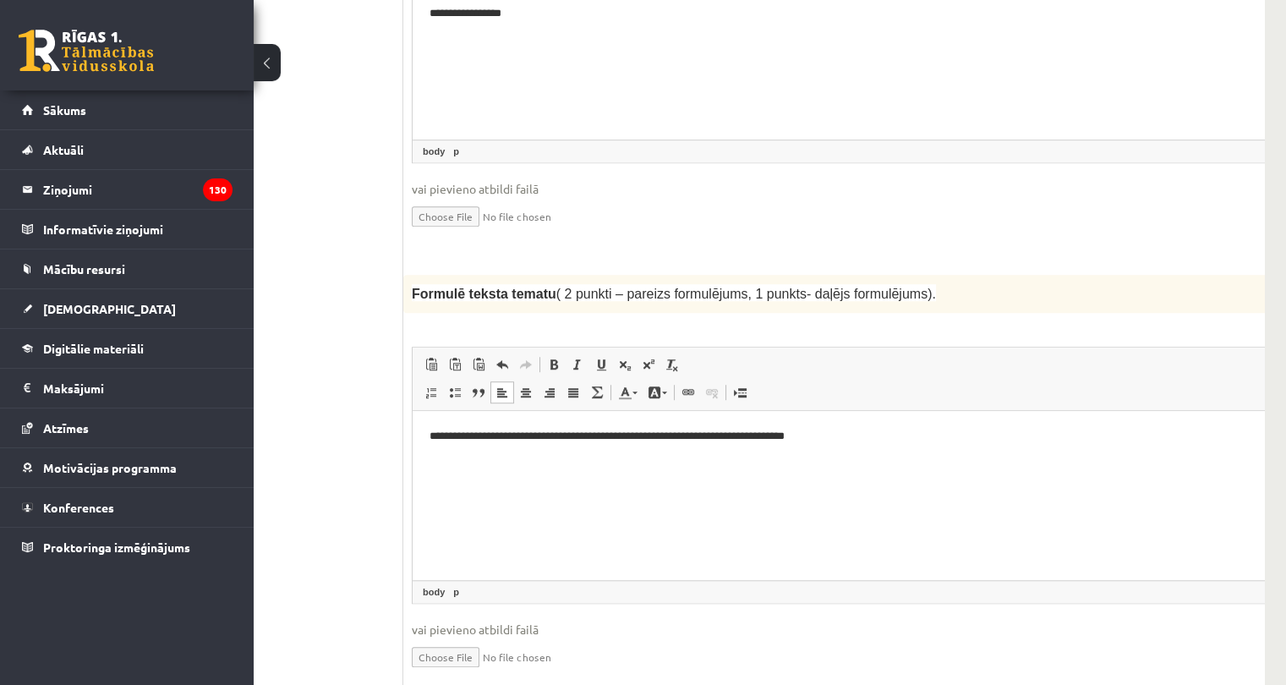
click at [792, 617] on fieldset "**********" at bounding box center [856, 518] width 889 height 343
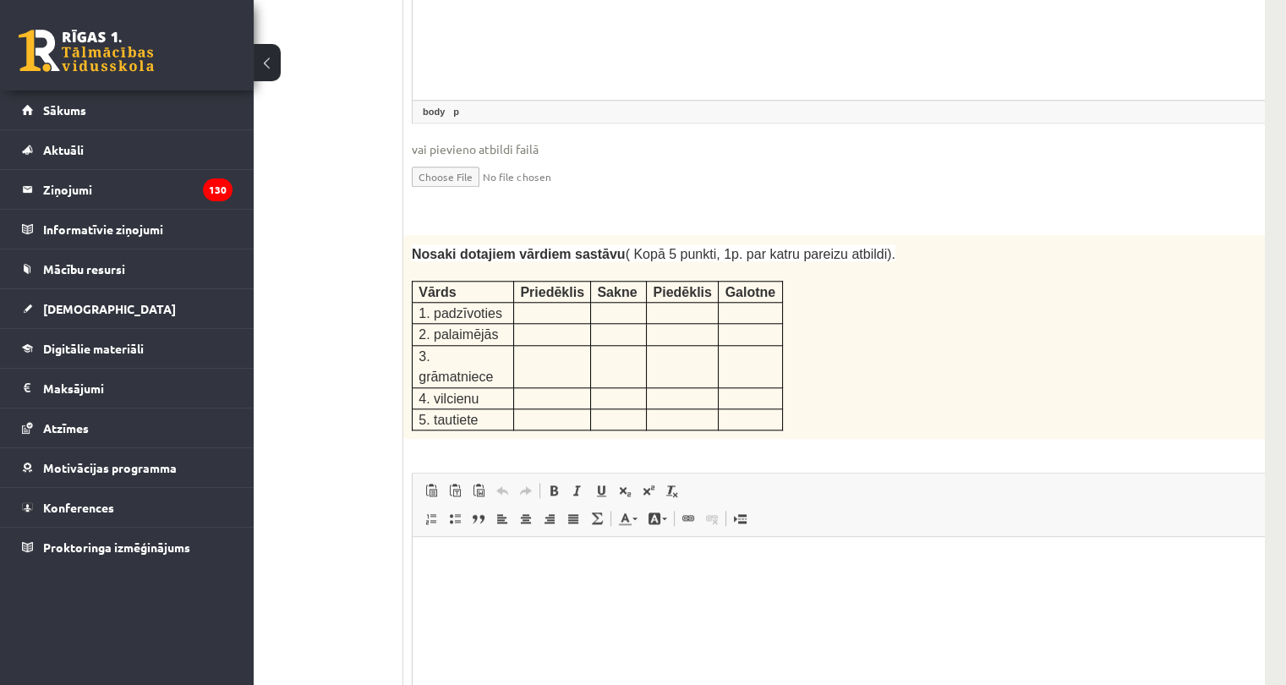
scroll to position [2130, 106]
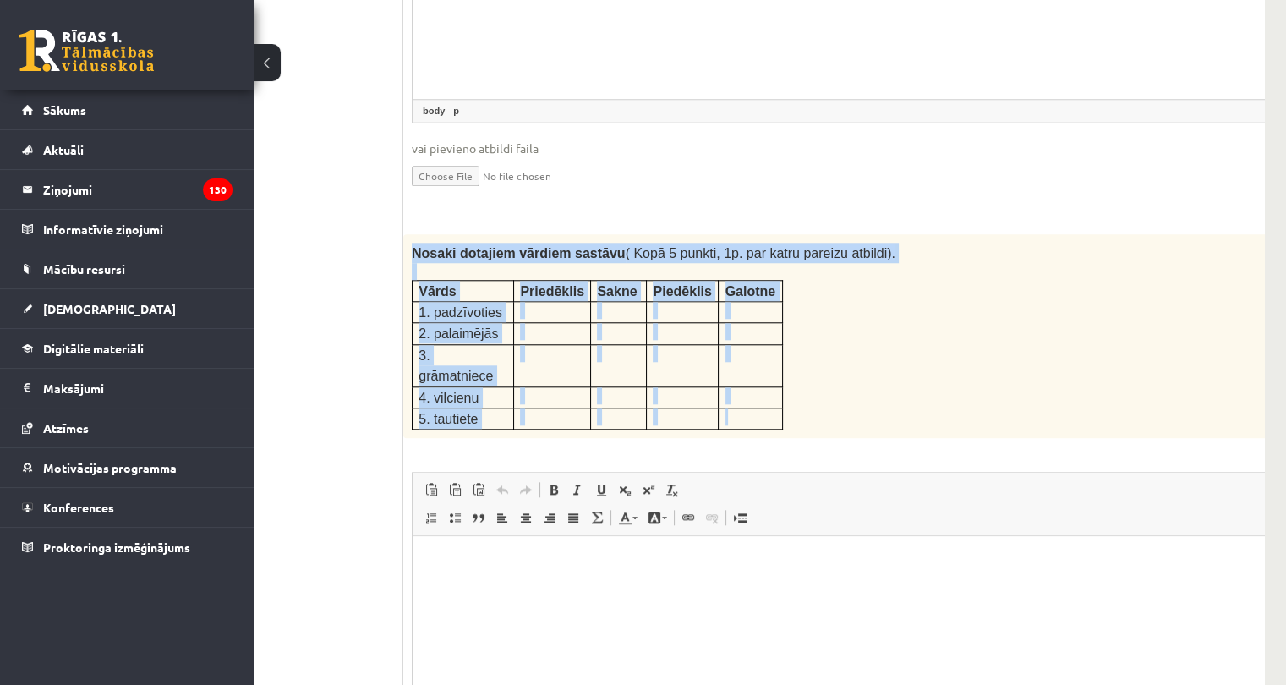
drag, startPoint x: 407, startPoint y: 188, endPoint x: 761, endPoint y: 325, distance: 380.0
click at [761, 325] on div "Nosaki dotajiem vārdiem sastāvu ( Kopā 5 punkti, 1p. par katru pareizu atbildi)…" at bounding box center [856, 336] width 906 height 205
copy div "Nosaki dotajiem vārdiem sastāvu ( Kopā 5 punkti, 1p. par katru pareizu atbildi)…"
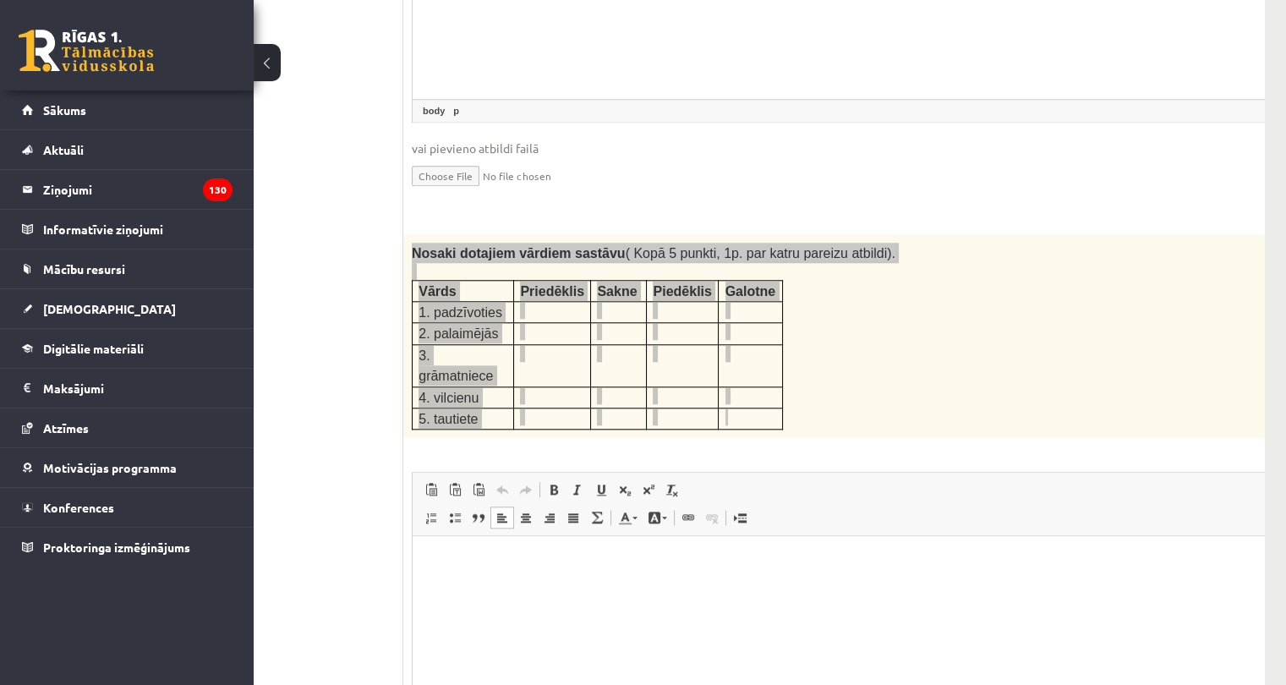
click at [538, 563] on p "Editor, wiswyg-editor-user-answer-47434010977380" at bounding box center [856, 562] width 854 height 18
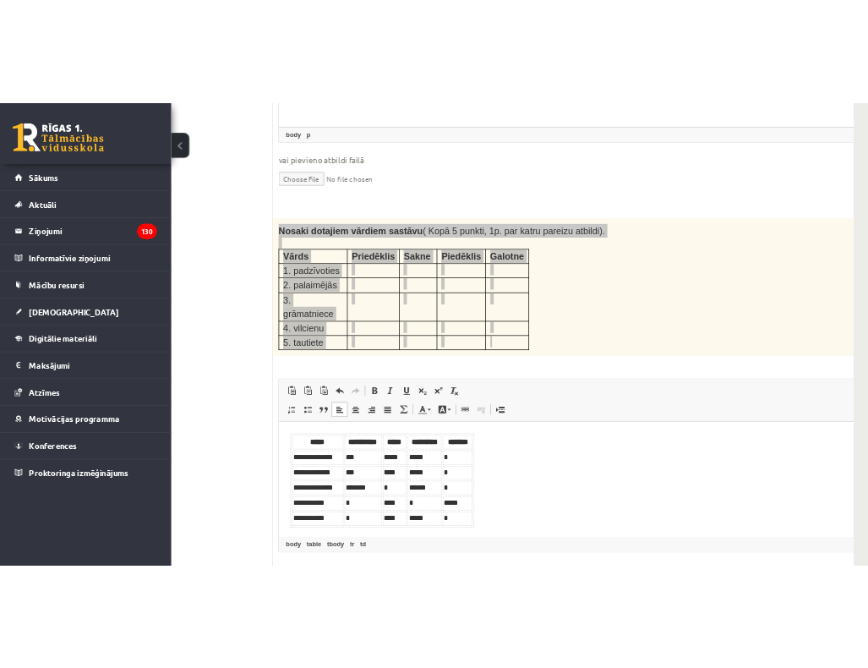
scroll to position [2211, 106]
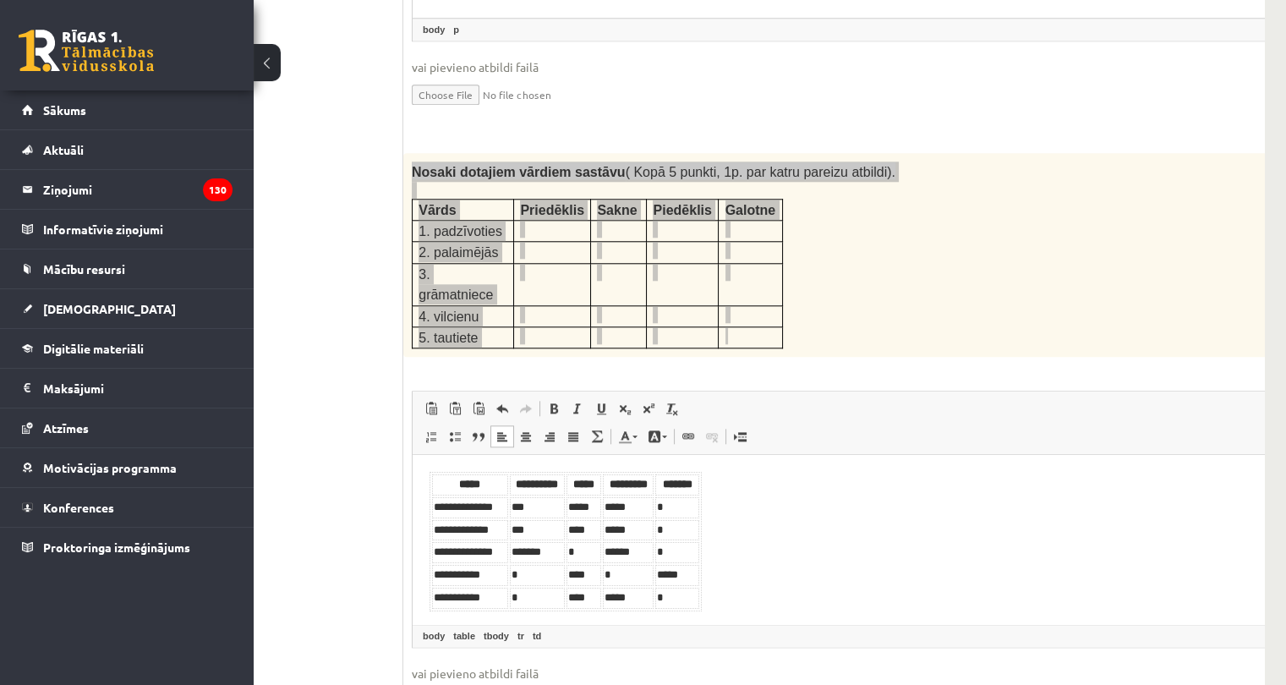
click at [668, 530] on td "*" at bounding box center [677, 530] width 44 height 21
drag, startPoint x: 429, startPoint y: 486, endPoint x: 716, endPoint y: 602, distance: 309.8
click at [716, 602] on html "**********" at bounding box center [855, 541] width 887 height 173
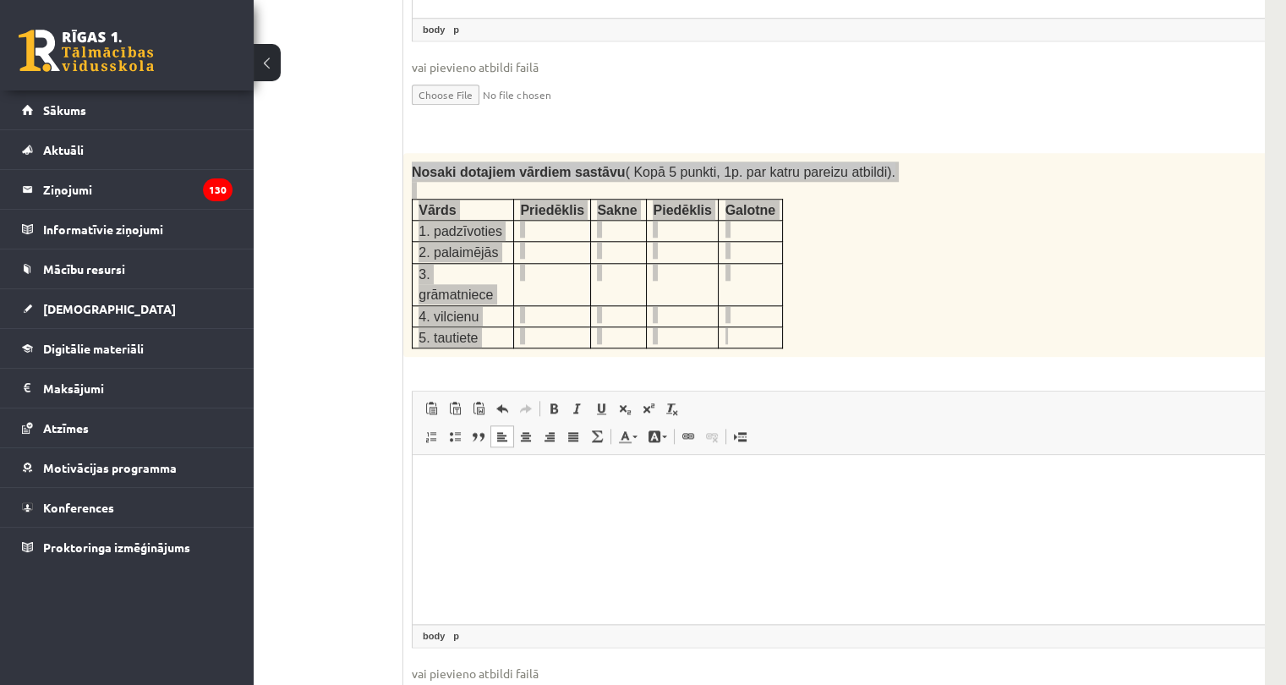
scroll to position [0, 17]
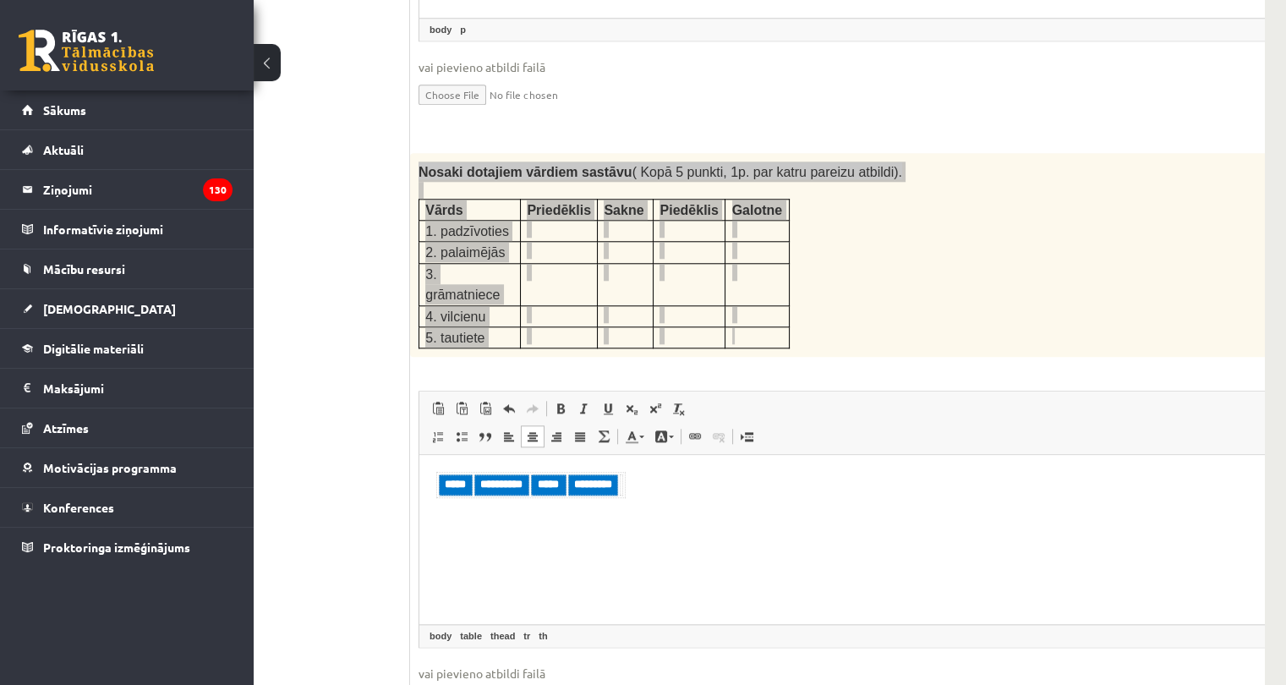
drag, startPoint x: 439, startPoint y: 491, endPoint x: 605, endPoint y: 498, distance: 166.6
click at [605, 498] on html "**********" at bounding box center [862, 485] width 887 height 60
click at [490, 492] on body "Editor, wiswyg-editor-user-answer-47434010977380" at bounding box center [863, 485] width 854 height 26
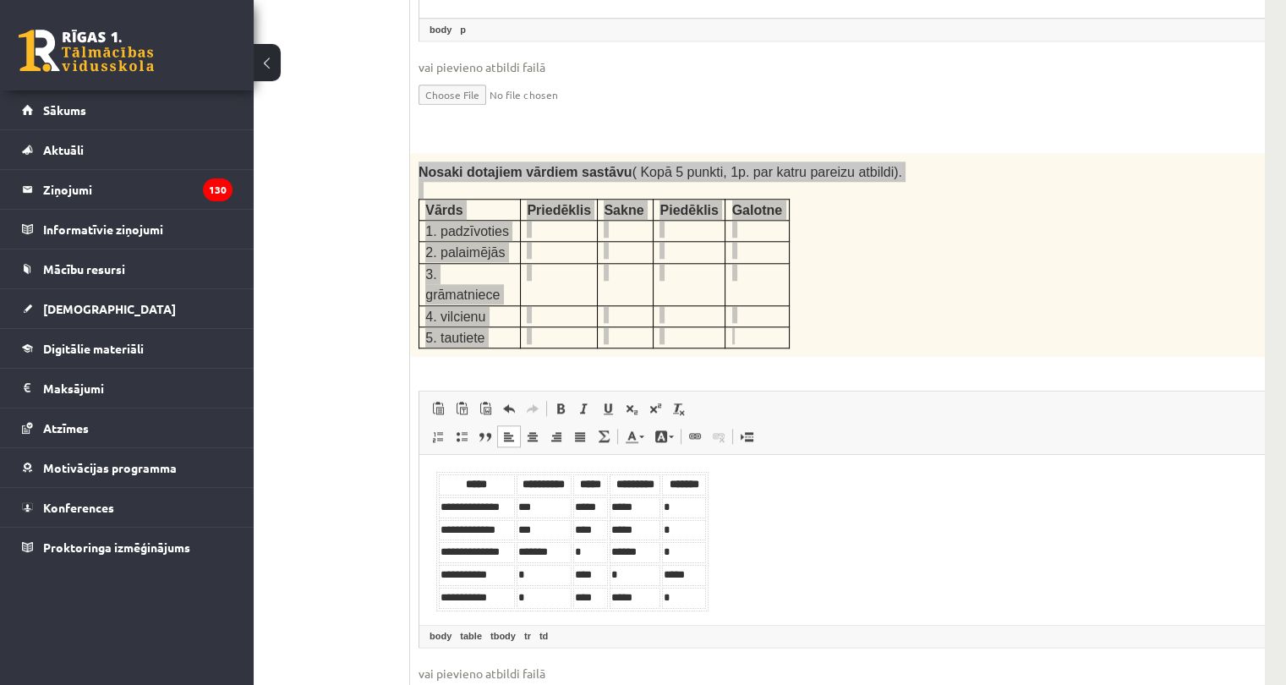
click at [639, 507] on td "*****" at bounding box center [634, 507] width 51 height 21
click at [683, 513] on td "*" at bounding box center [684, 507] width 44 height 21
click at [680, 530] on td "*" at bounding box center [684, 530] width 44 height 21
click at [681, 546] on td "*" at bounding box center [684, 552] width 44 height 21
click at [676, 591] on td "*" at bounding box center [684, 597] width 44 height 21
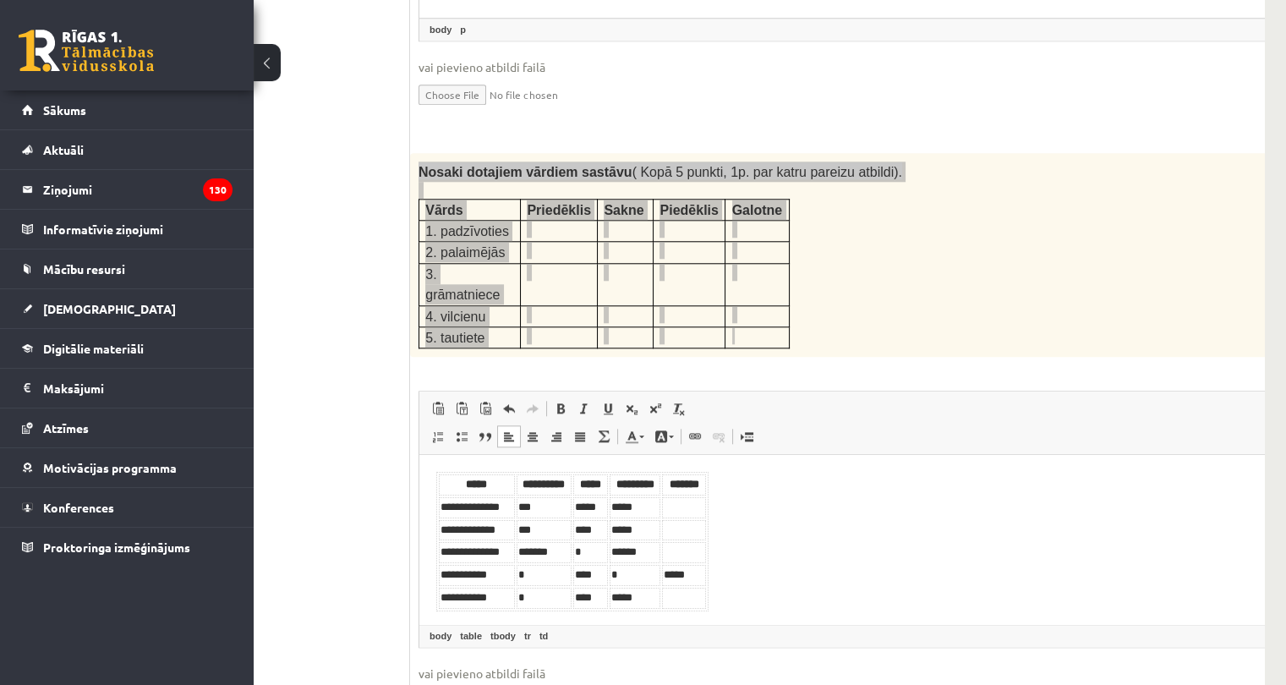
click at [617, 570] on td "*" at bounding box center [634, 575] width 51 height 21
click at [581, 554] on td "*" at bounding box center [590, 552] width 35 height 21
click at [543, 576] on td "*" at bounding box center [543, 575] width 55 height 21
click at [538, 594] on td "*" at bounding box center [543, 597] width 55 height 21
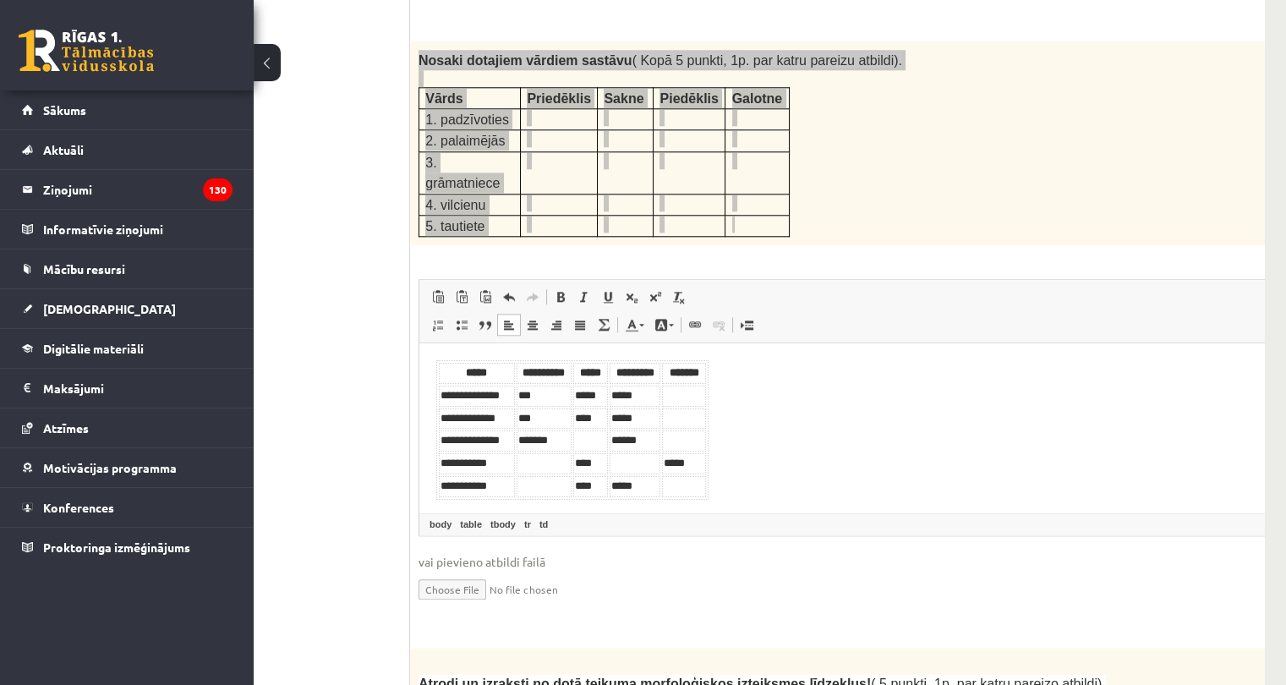
scroll to position [2323, 106]
click at [547, 440] on td "*******" at bounding box center [543, 440] width 55 height 21
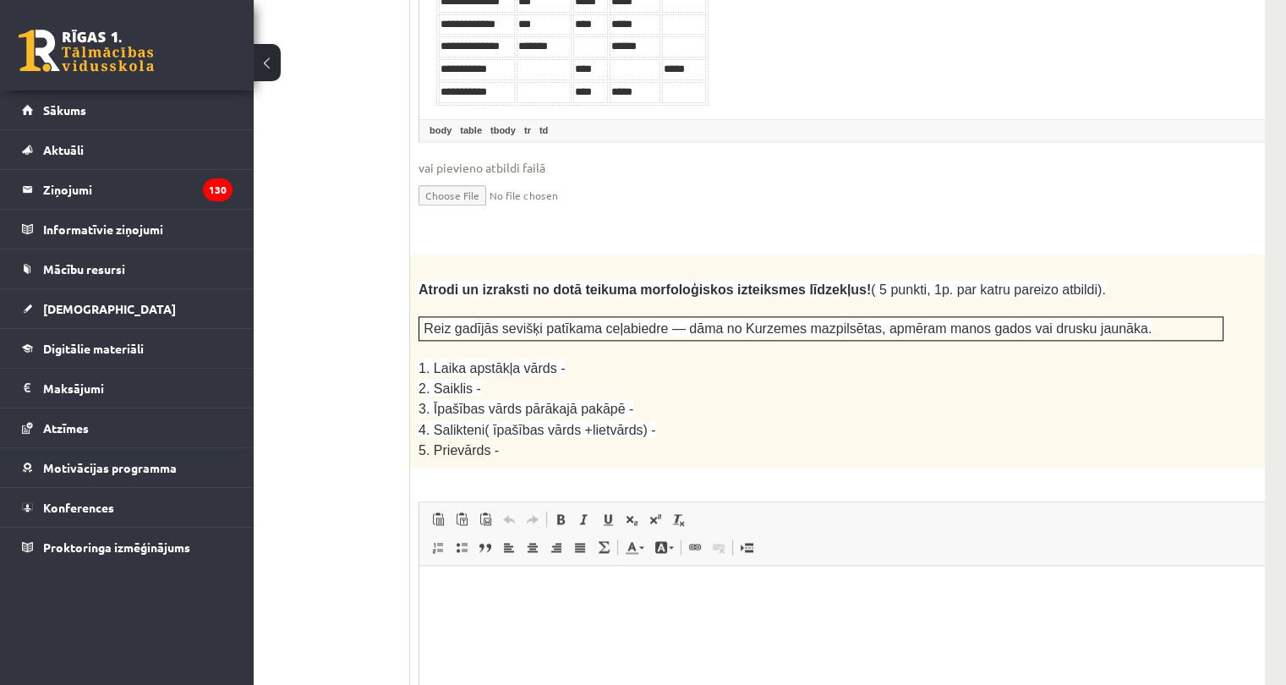
scroll to position [2721, 106]
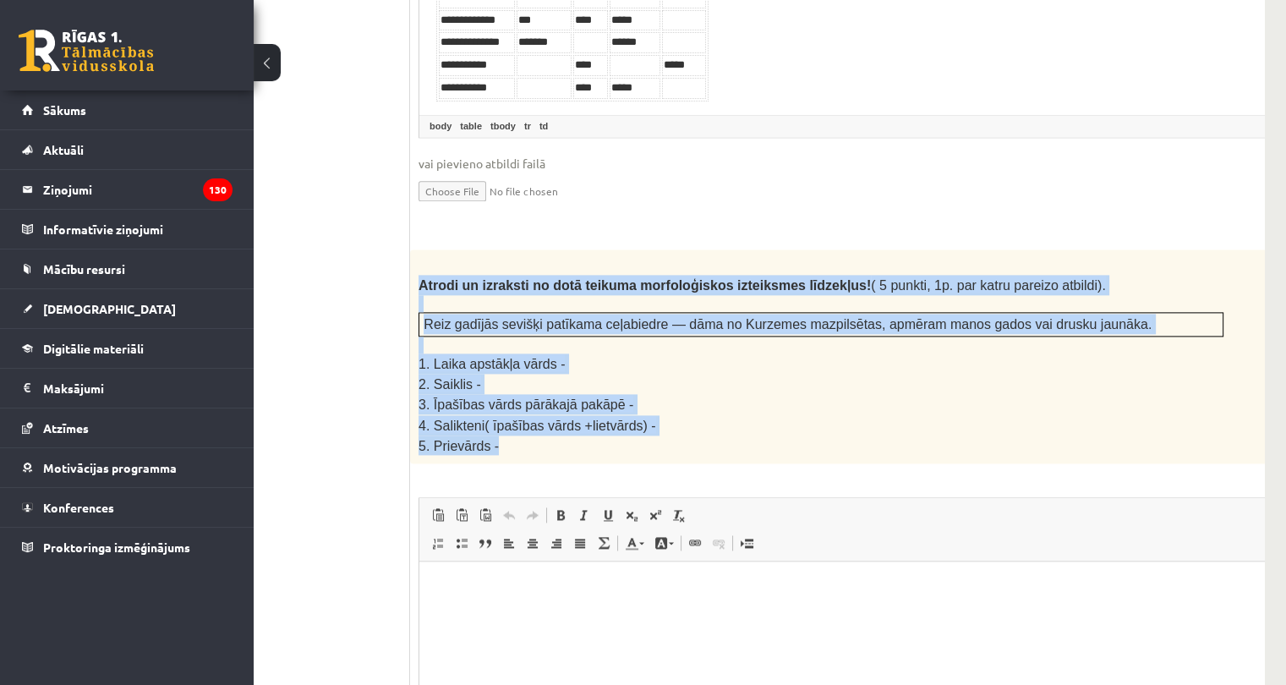
drag, startPoint x: 420, startPoint y: 186, endPoint x: 636, endPoint y: 344, distance: 267.9
click at [636, 344] on div "Atrodi un izraksti no dotā teikuma morfoloģiskos izteiksmes līdzekļus! ( 5 punk…" at bounding box center [863, 355] width 906 height 213
copy div "Atrodi un izraksti no dotā teikuma morfoloģiskos izteiksmes līdzekļus! ( 5 punk…"
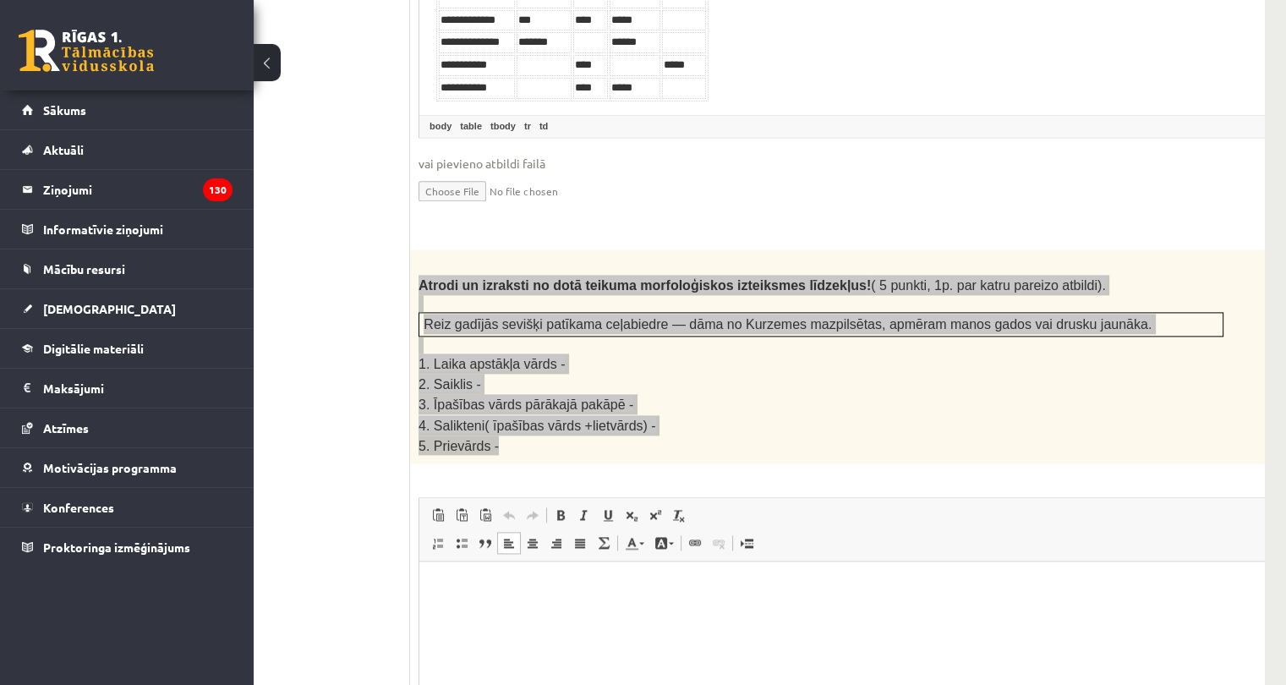
click at [473, 589] on p "Editor, wiswyg-editor-user-answer-47433914890940" at bounding box center [863, 586] width 854 height 18
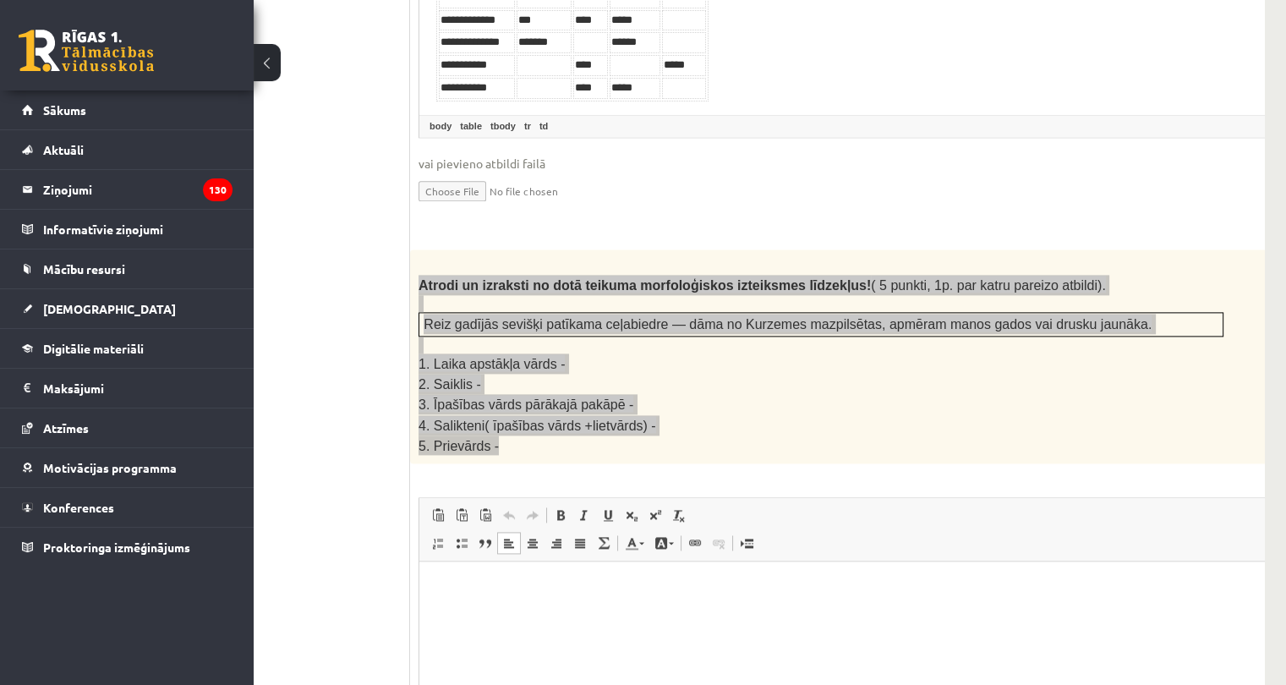
click at [473, 589] on p "Editor, wiswyg-editor-user-answer-47433914890940" at bounding box center [863, 586] width 854 height 18
drag, startPoint x: 473, startPoint y: 589, endPoint x: 953, endPoint y: 241, distance: 593.1
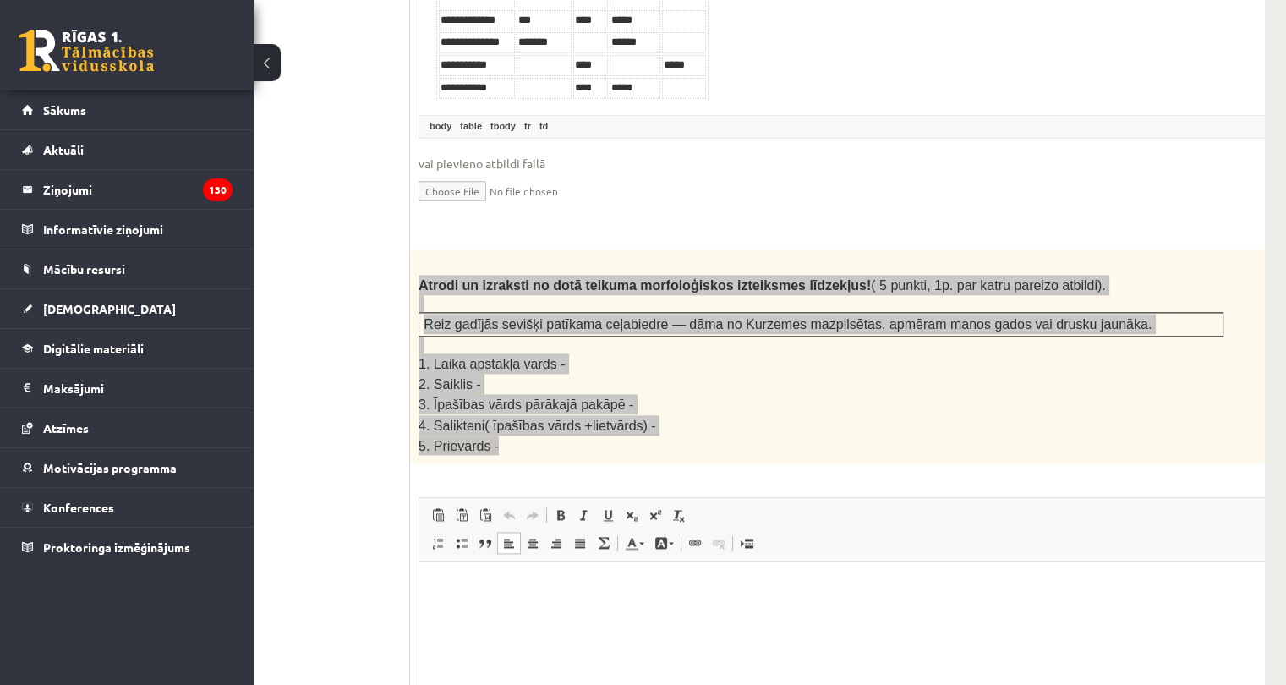
click at [953, 560] on html at bounding box center [862, 586] width 887 height 52
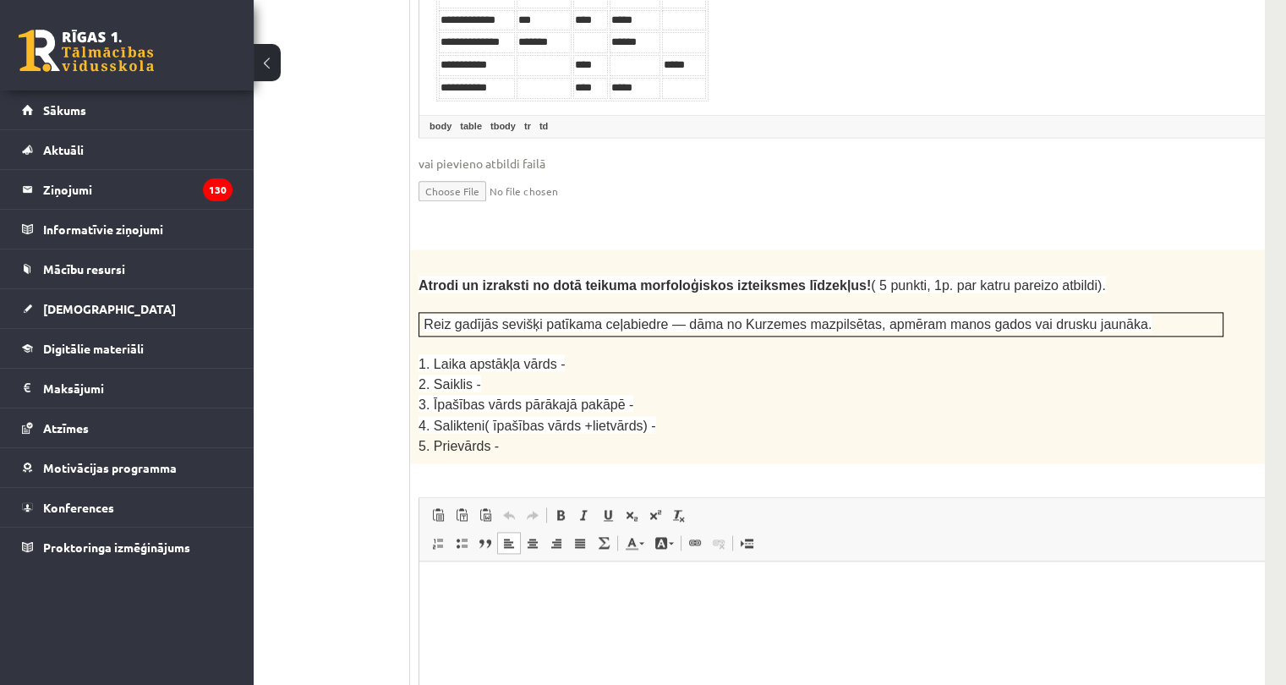
click at [535, 589] on p "Editor, wiswyg-editor-user-answer-47433914890940" at bounding box center [863, 586] width 854 height 18
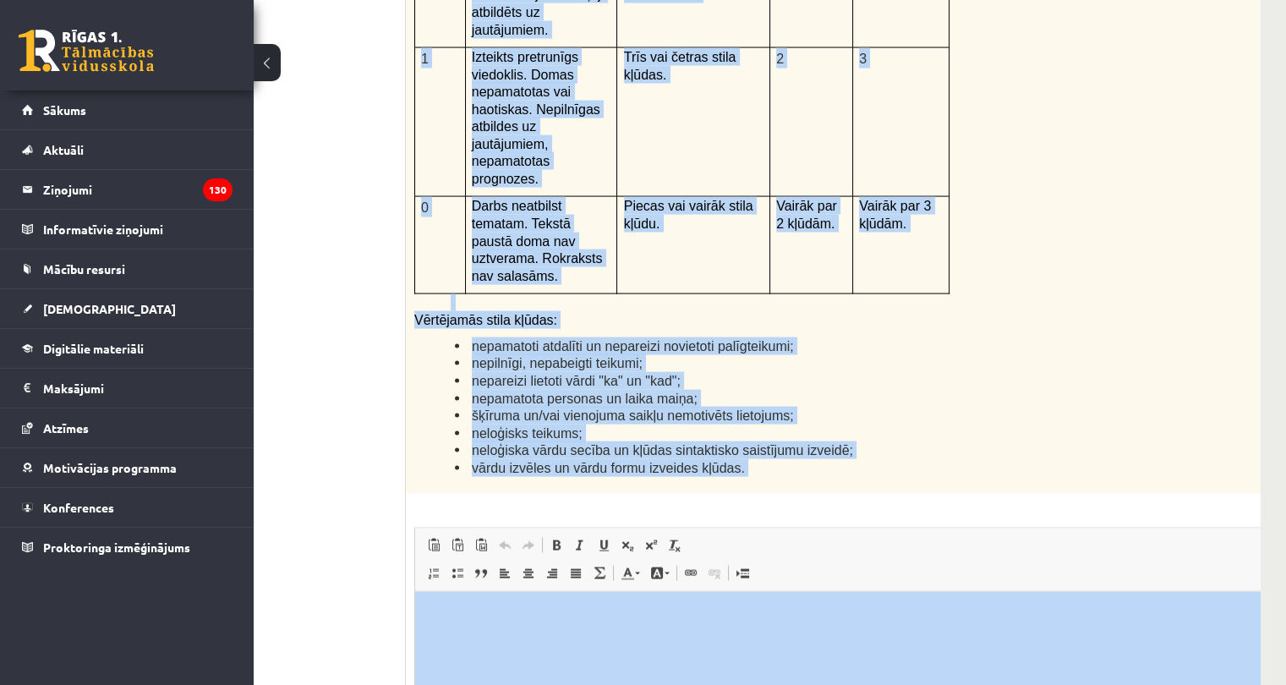
scroll to position [4030, 110]
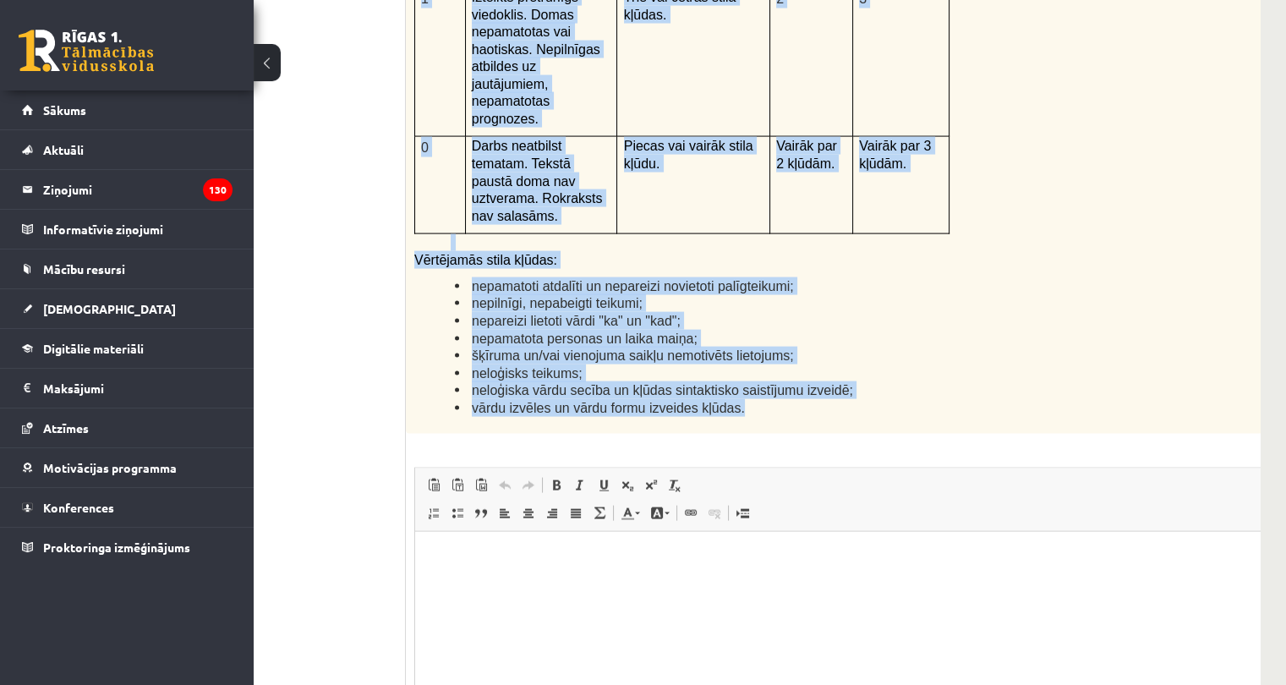
drag, startPoint x: 409, startPoint y: 292, endPoint x: 1007, endPoint y: 199, distance: 605.4
copy div "Kā doto citātu var attiecināt uz Tavu dzīvi? Uzraksti savu atbildi, nosaucot un…"
click at [812, 399] on li "vārdu izvēles un vārdu formu izveides kļūdas." at bounding box center [837, 408] width 764 height 18
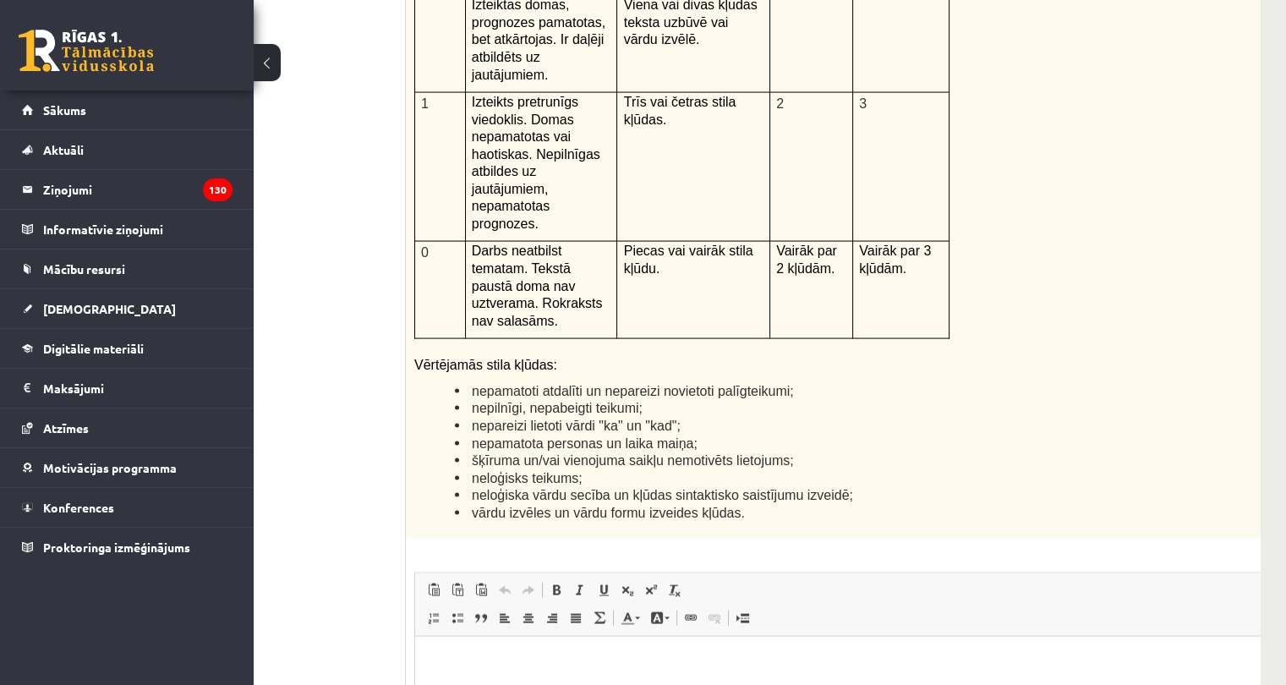
scroll to position [3927, 110]
click at [488, 666] on p "Editor, wiswyg-editor-user-answer-47434018002760" at bounding box center [859, 661] width 854 height 18
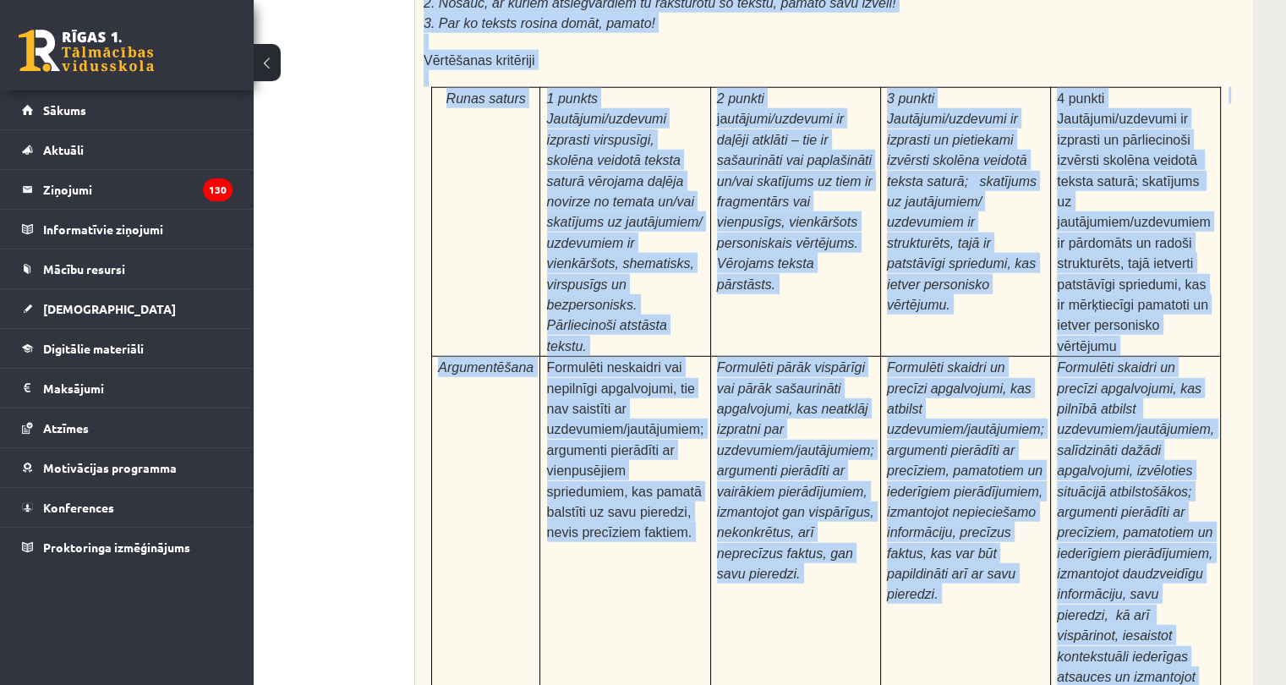
scroll to position [5238, 117]
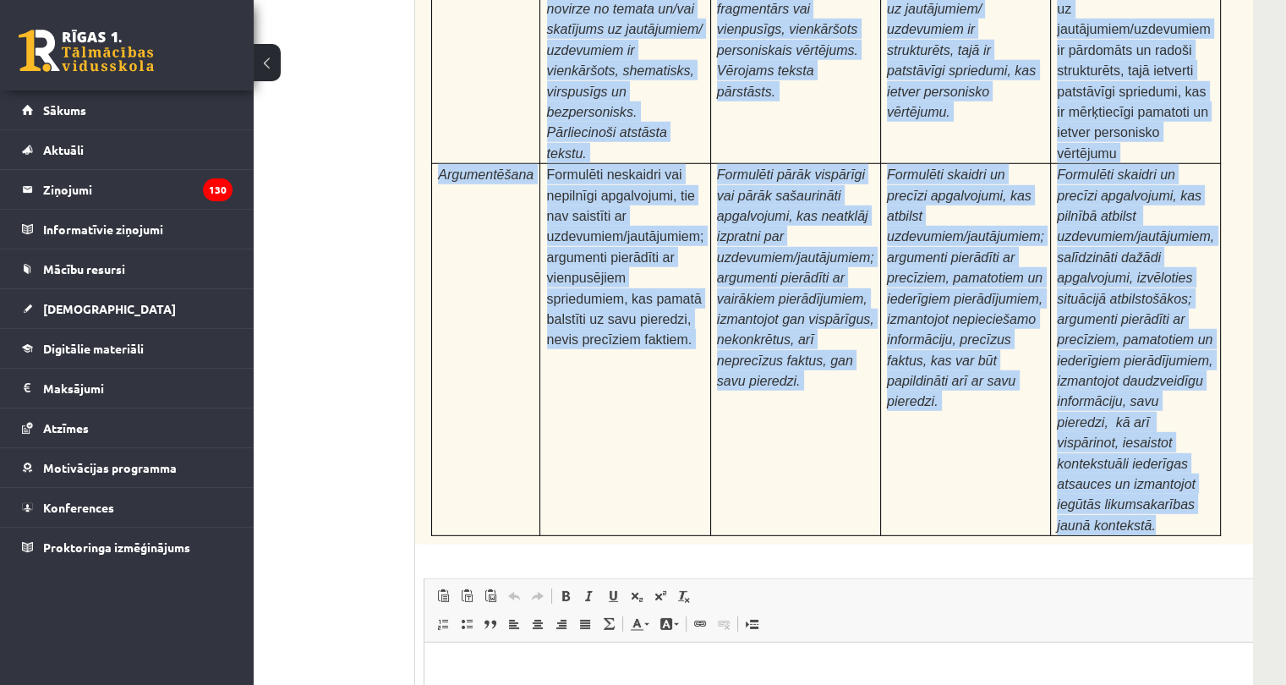
drag, startPoint x: 420, startPoint y: 132, endPoint x: 1162, endPoint y: 216, distance: 746.8
click at [1162, 216] on div "Pamatojoties uz izlasīto tekstu, izsaki viedokli par izlasīto, atbildot uz jaut…" at bounding box center [868, 85] width 906 height 917
copy div "Pamatojoties uz izlasīto tekstu, izsaki viedokli par izlasīto, atbildot uz jaut…"
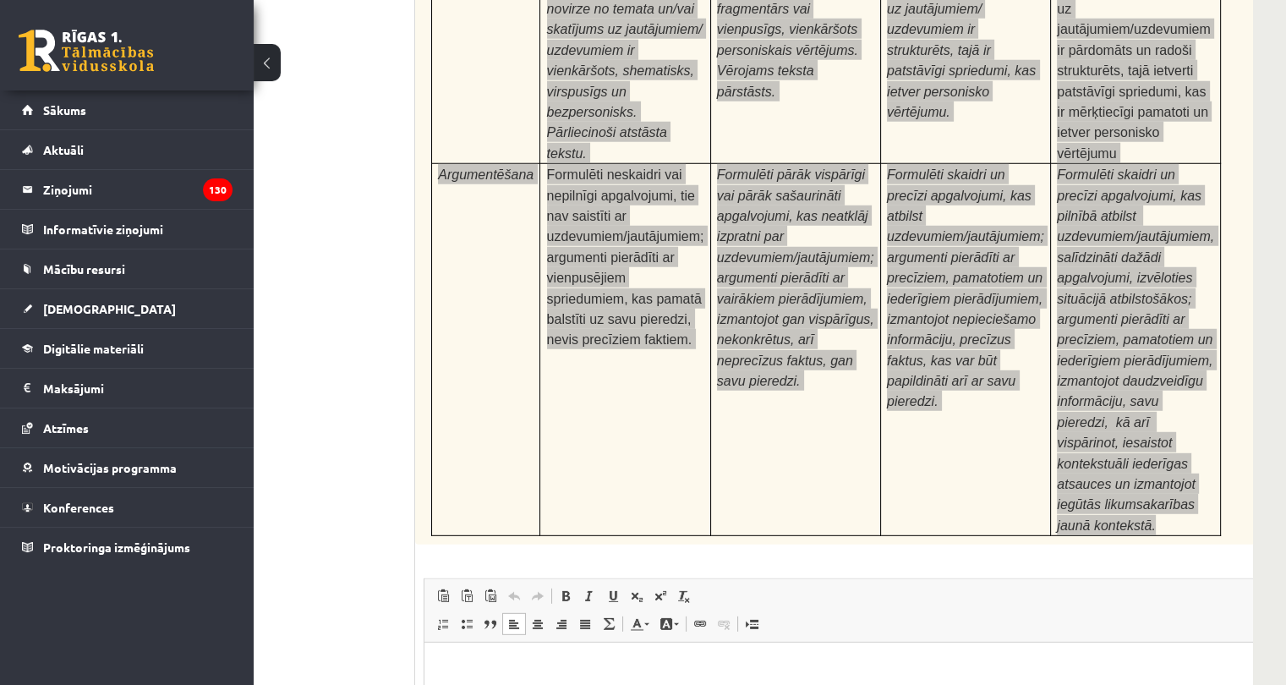
click at [1061, 675] on p "Editor, wiswyg-editor-user-answer-47433975435760" at bounding box center [868, 668] width 854 height 18
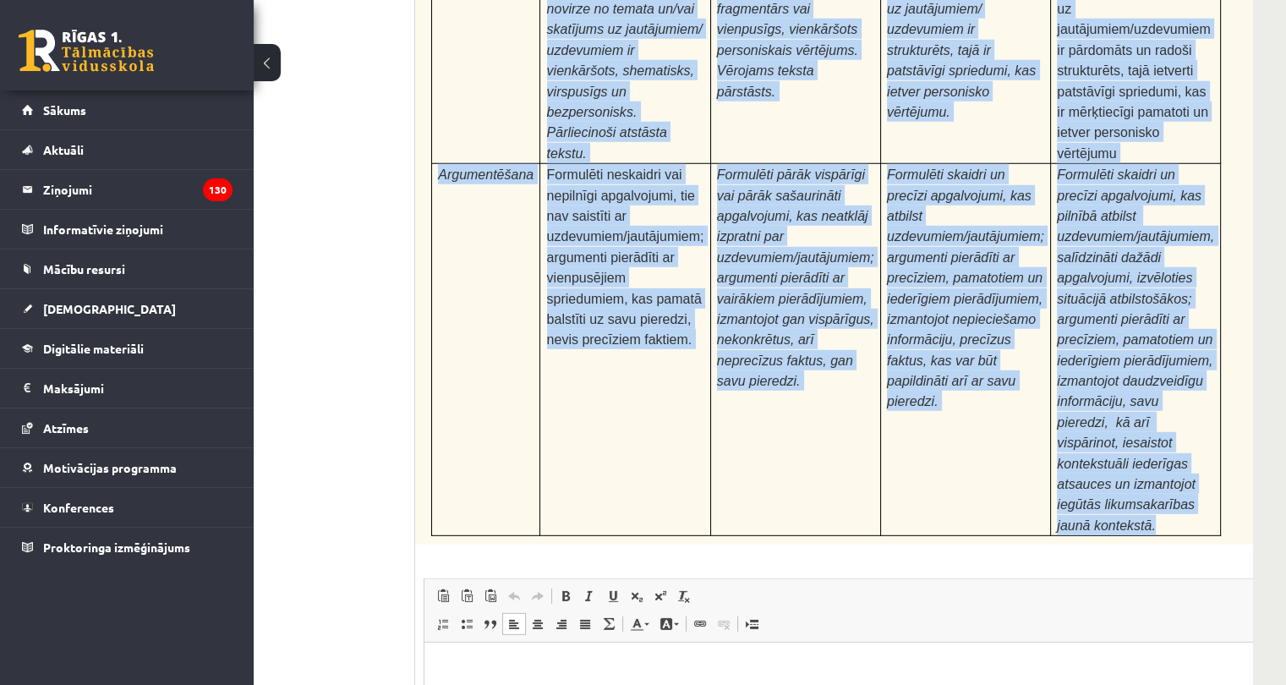
click at [904, 579] on span "Editor toolbars Paste Keyboard shortcut Ctrl+V Paste as plain text Keyboard sho…" at bounding box center [867, 610] width 887 height 63
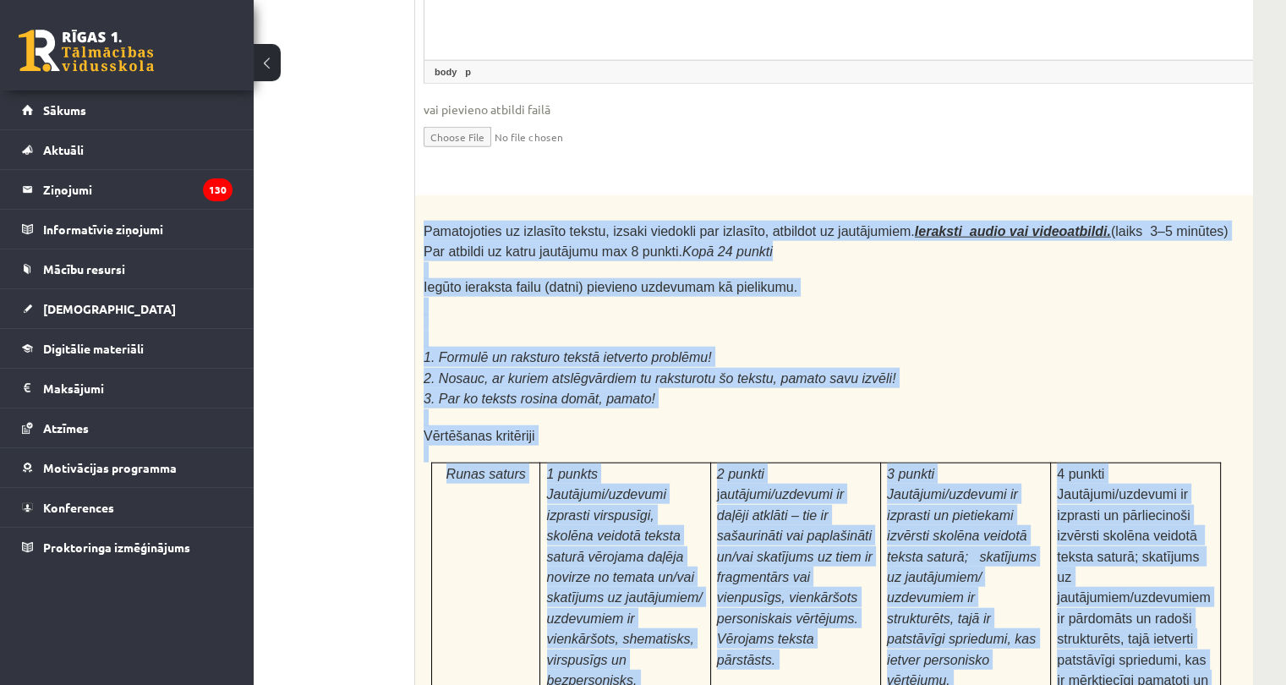
scroll to position [4665, 117]
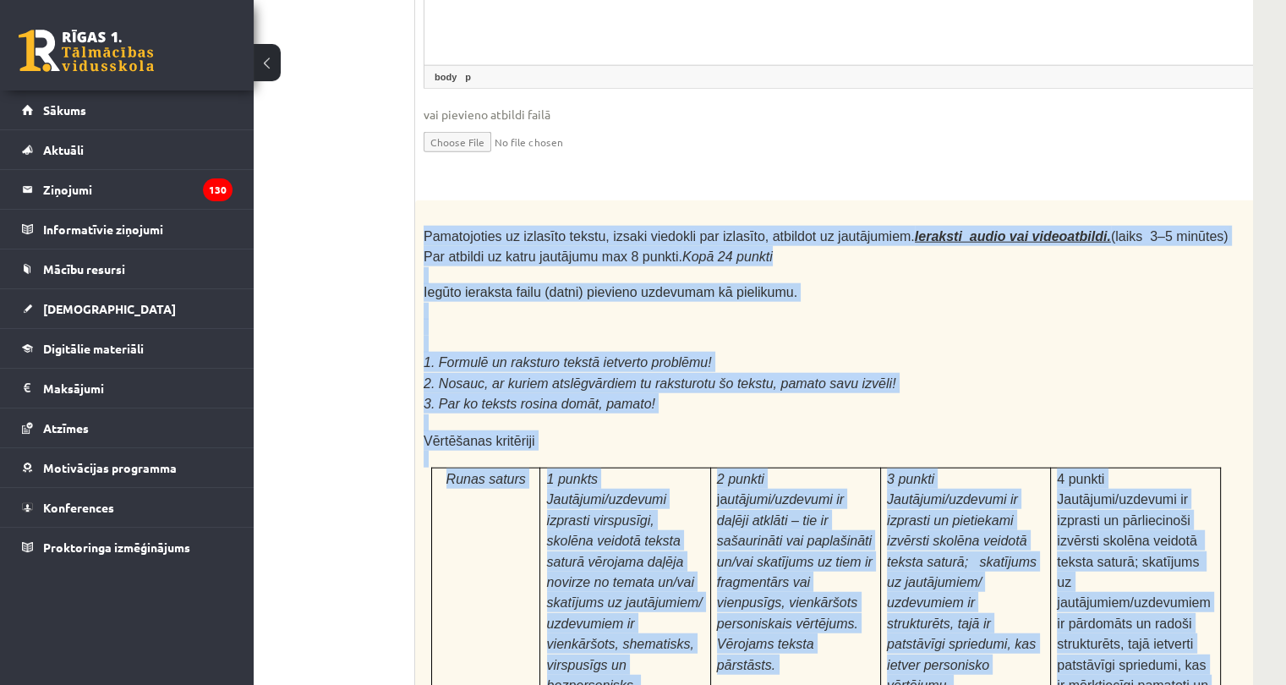
click at [1009, 303] on p at bounding box center [825, 311] width 805 height 17
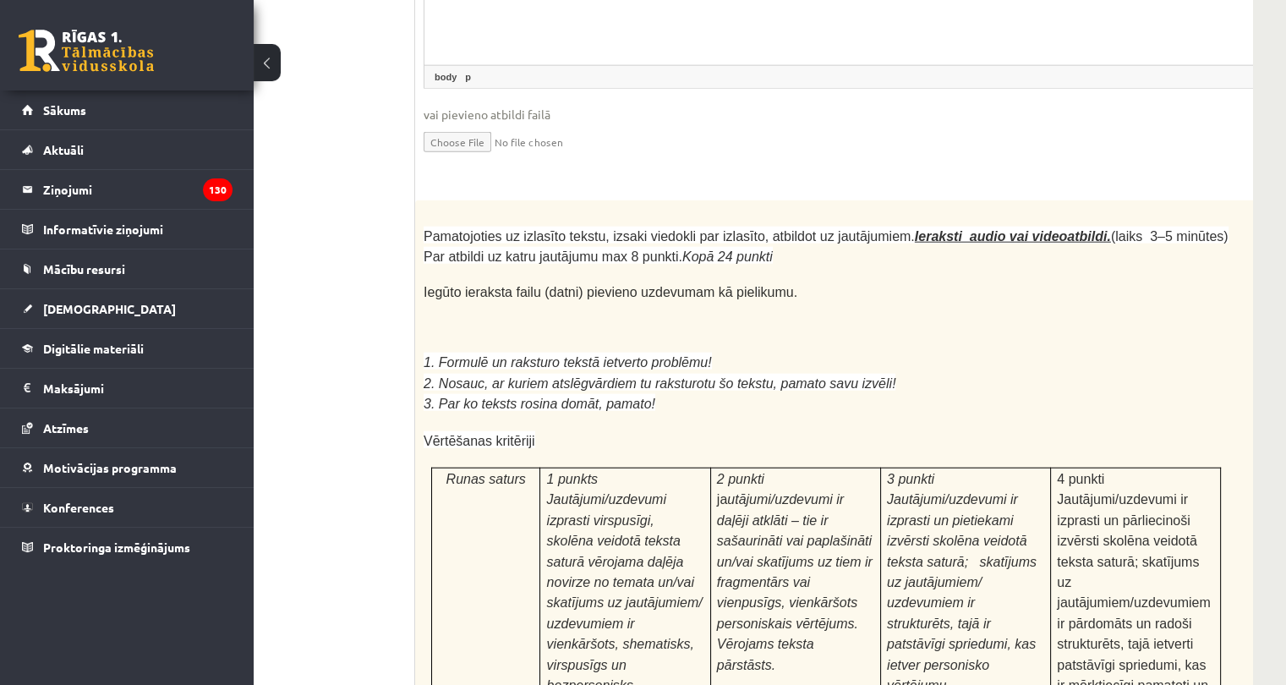
click at [1009, 303] on p at bounding box center [825, 311] width 805 height 17
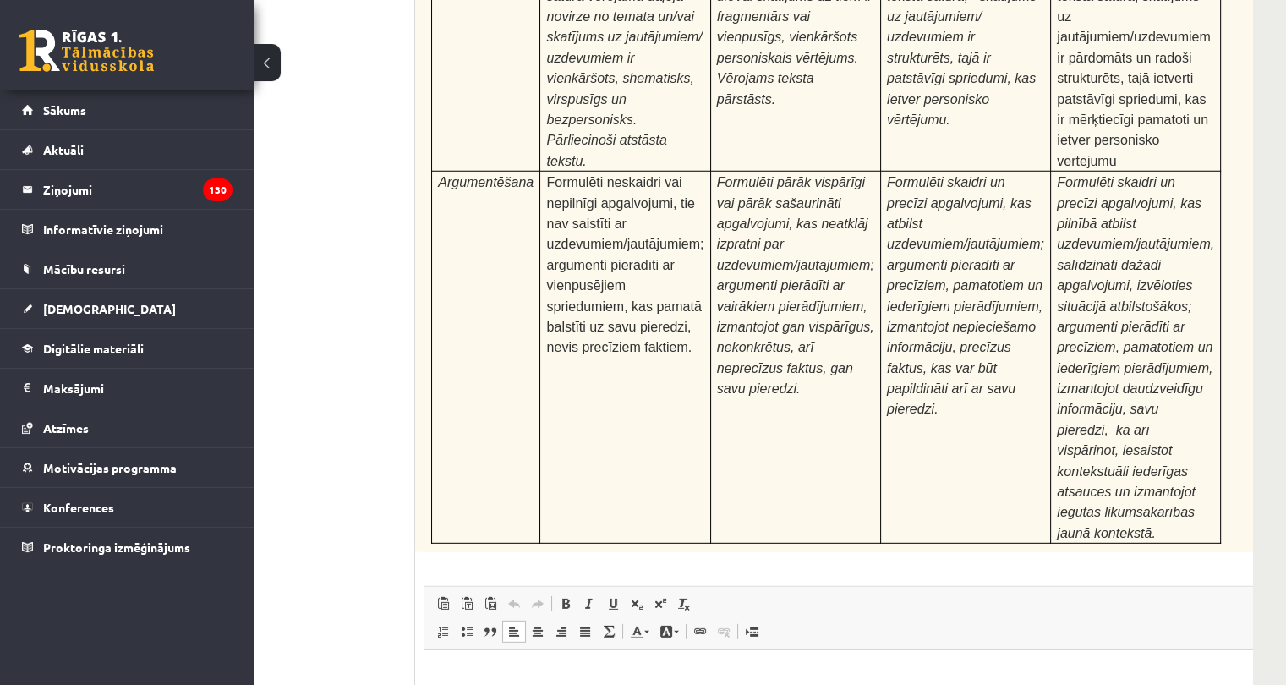
scroll to position [5238, 117]
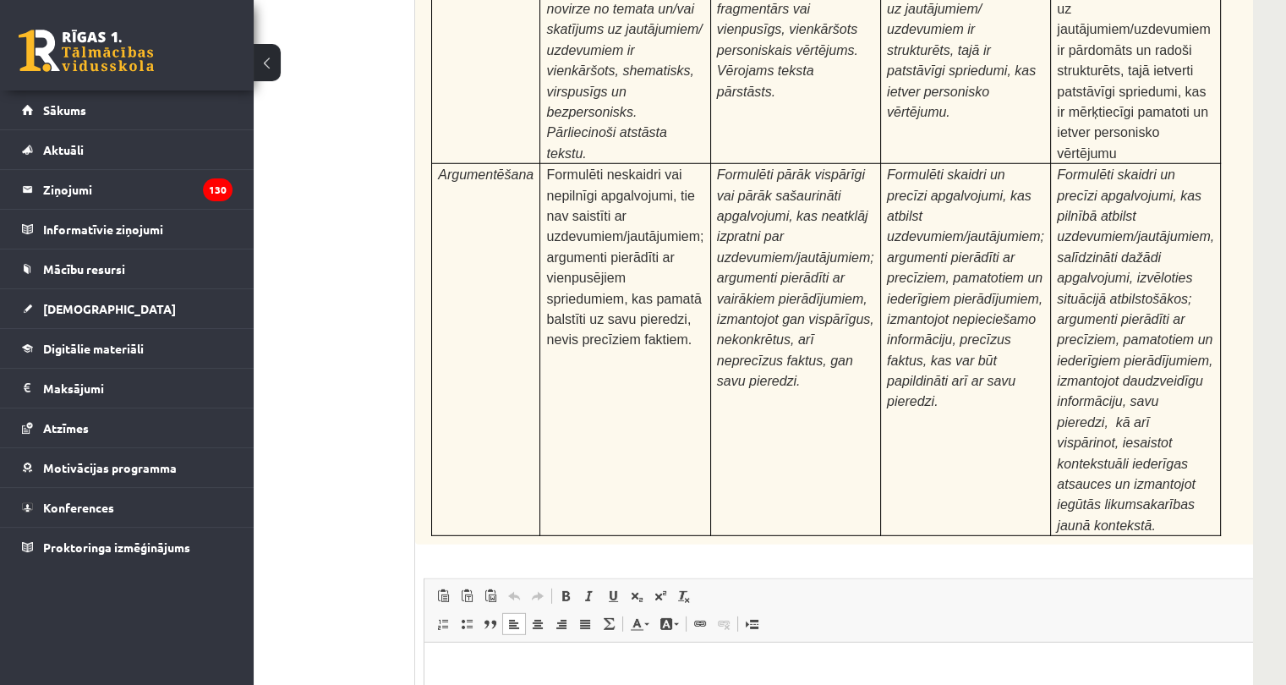
type input "**********"
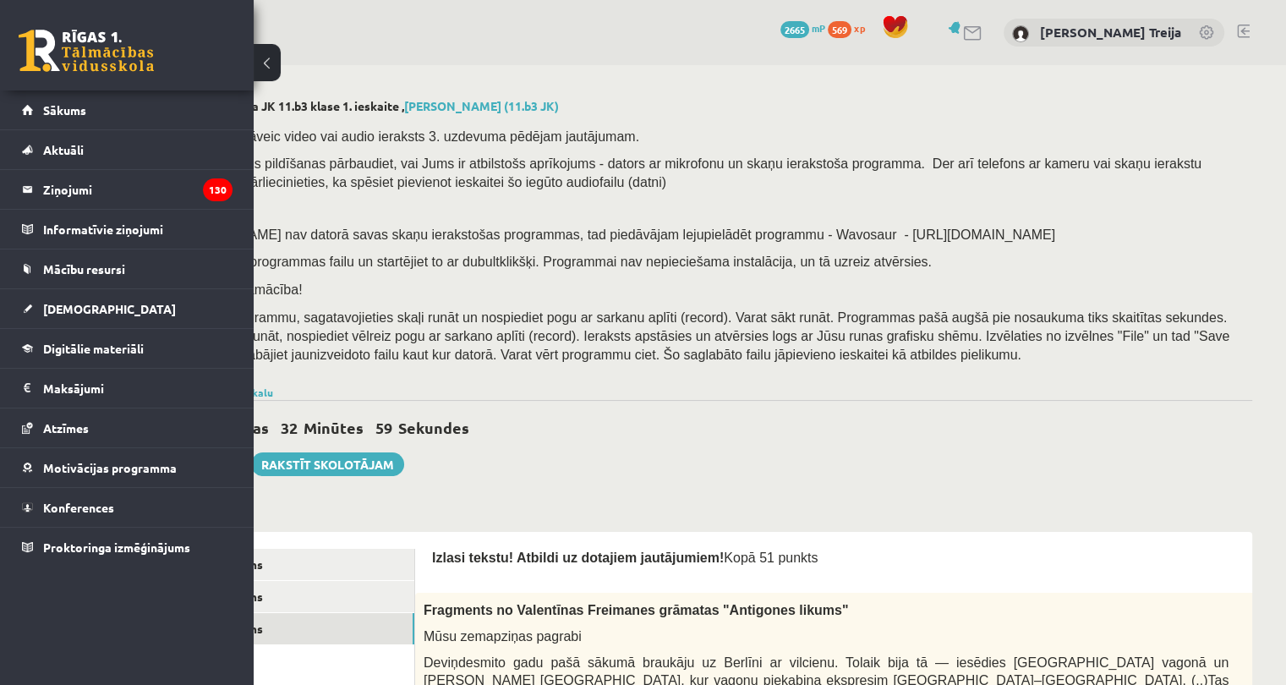
scroll to position [0, 0]
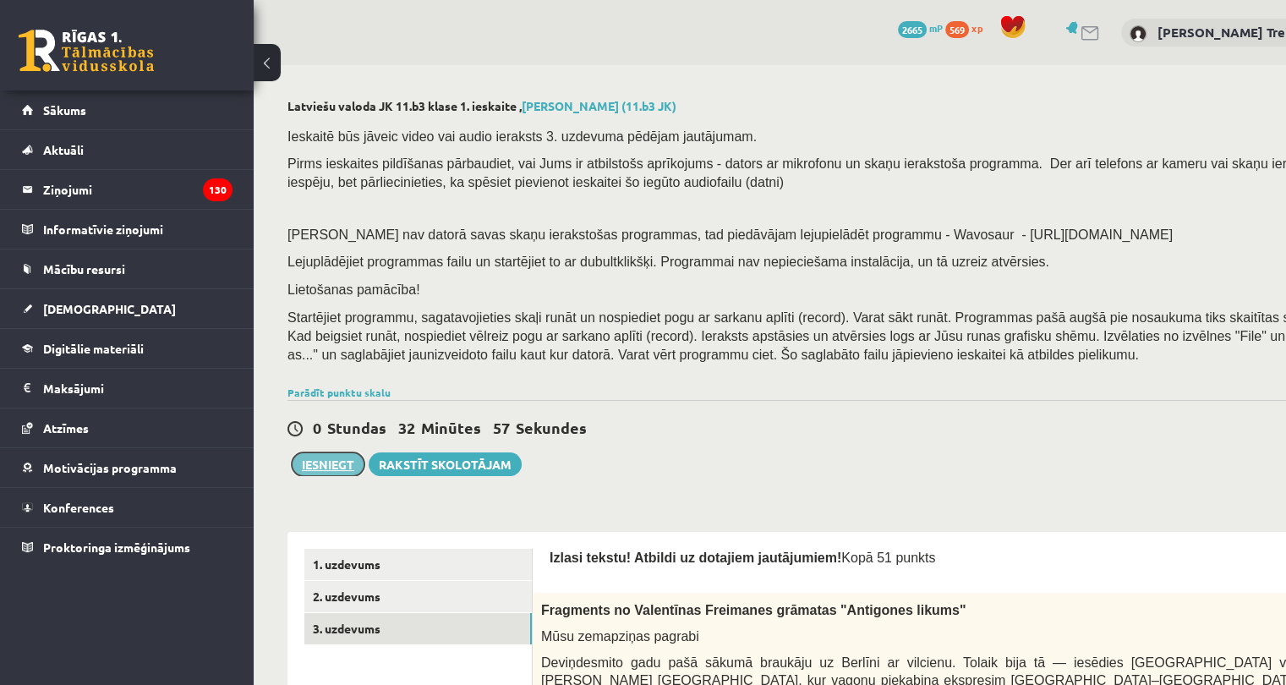
click at [345, 463] on button "Iesniegt" at bounding box center [328, 464] width 73 height 24
click at [336, 467] on button "Iesniegt" at bounding box center [328, 464] width 73 height 24
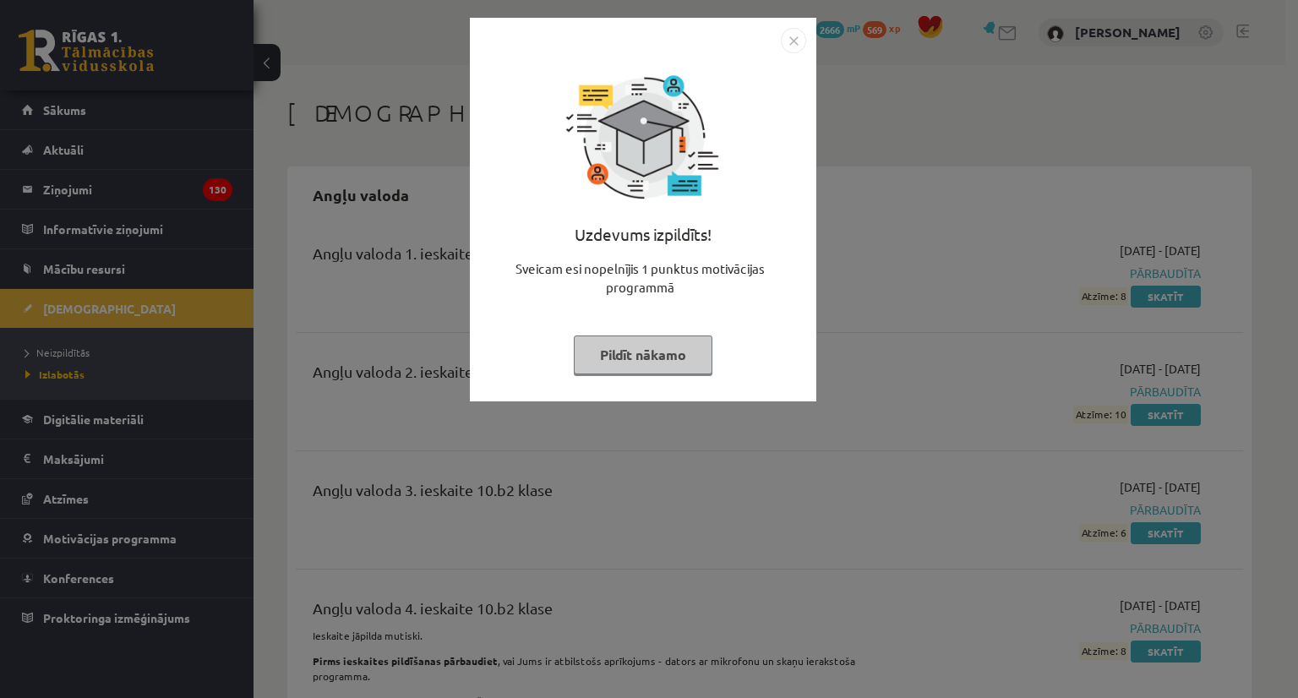
click at [693, 352] on button "Pildīt nākamo" at bounding box center [643, 355] width 139 height 39
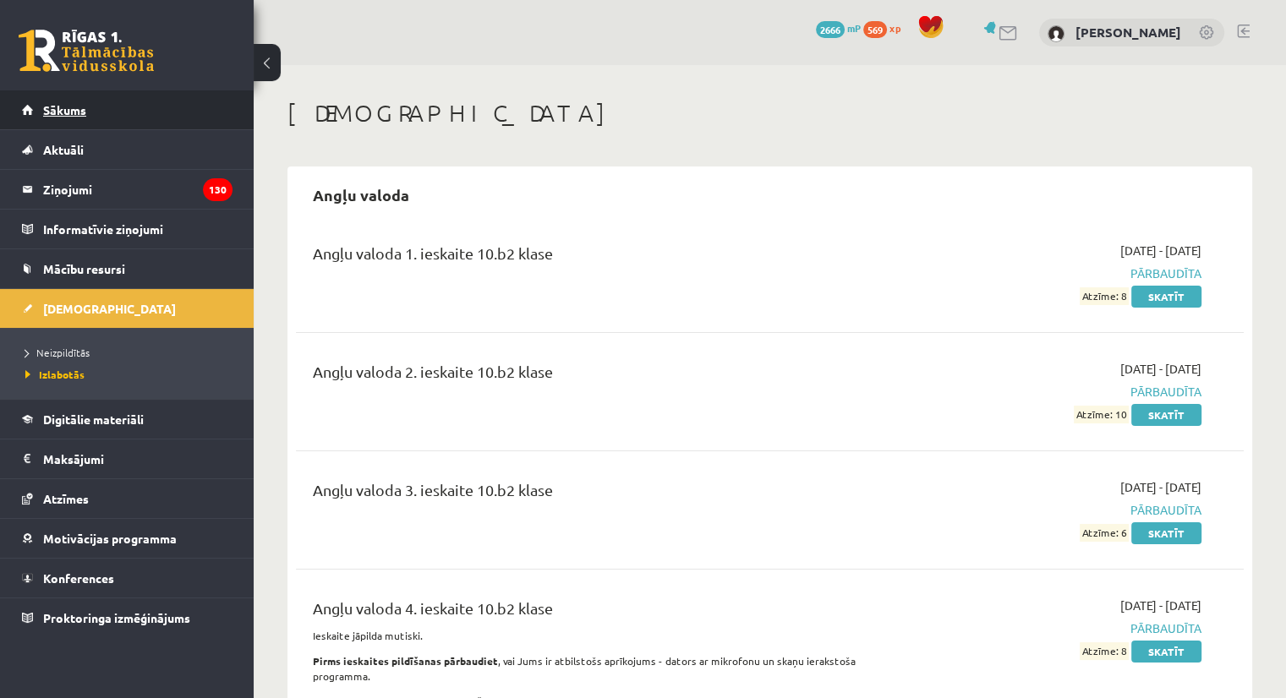
click at [93, 109] on link "Sākums" at bounding box center [127, 109] width 210 height 39
